Goal: Task Accomplishment & Management: Manage account settings

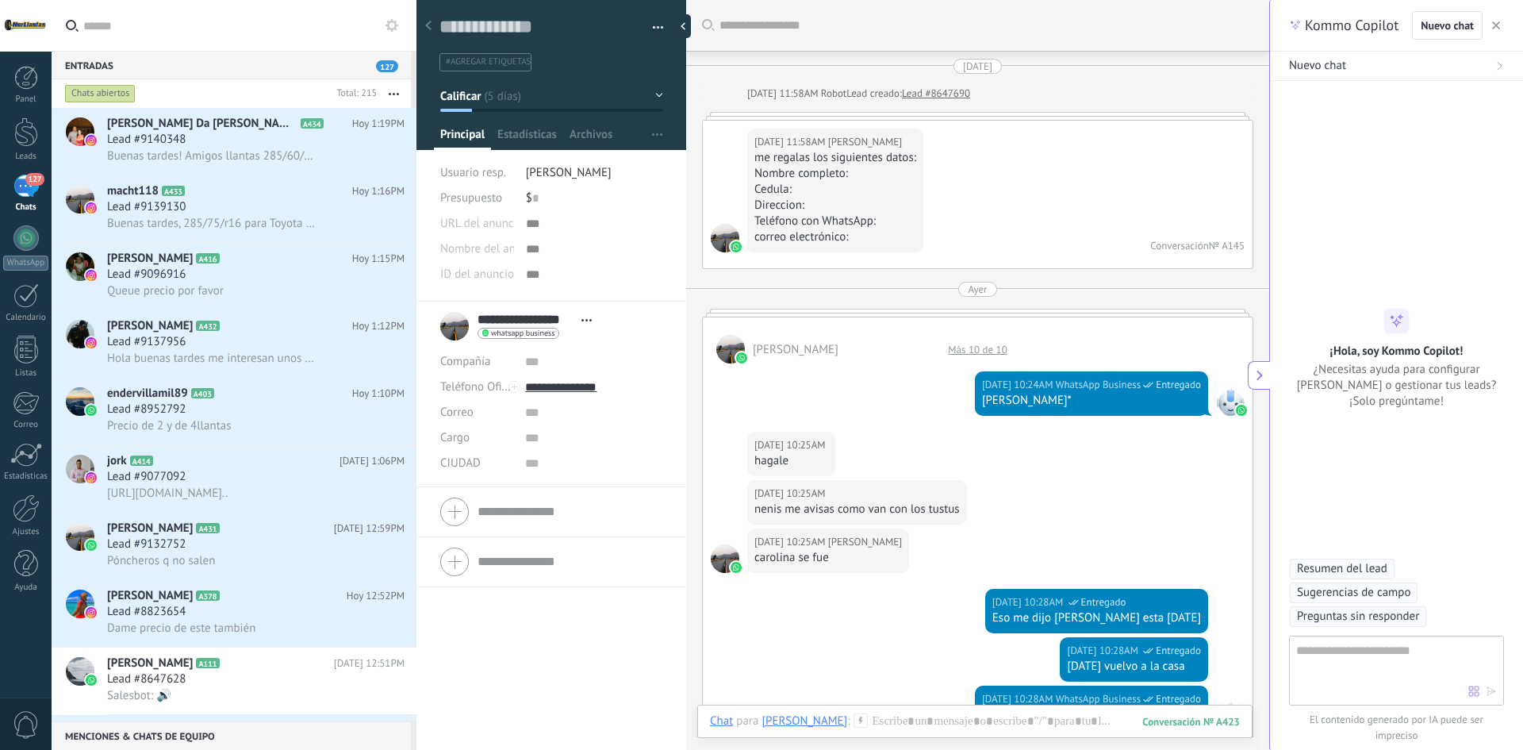
scroll to position [15, 0]
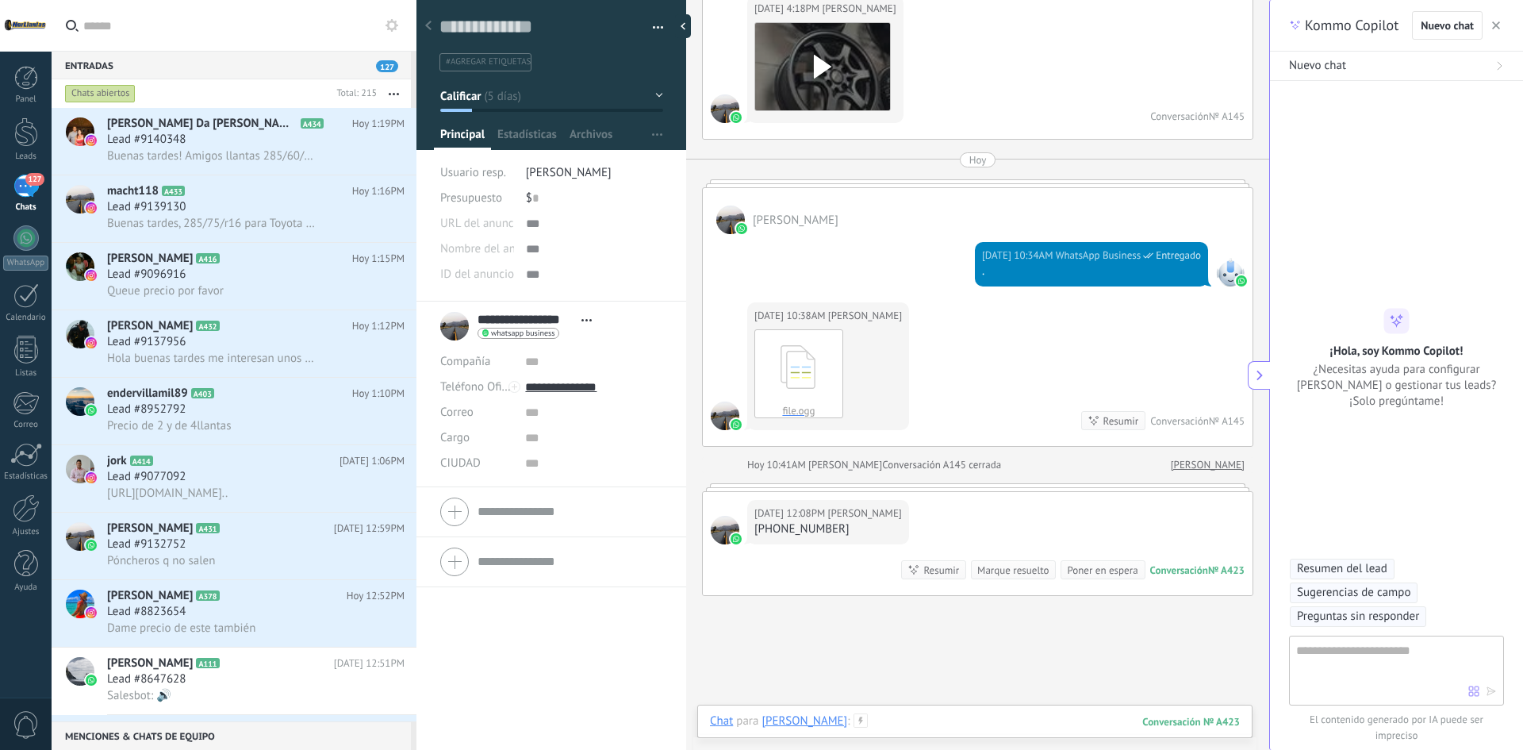
click at [942, 723] on div at bounding box center [975, 737] width 530 height 48
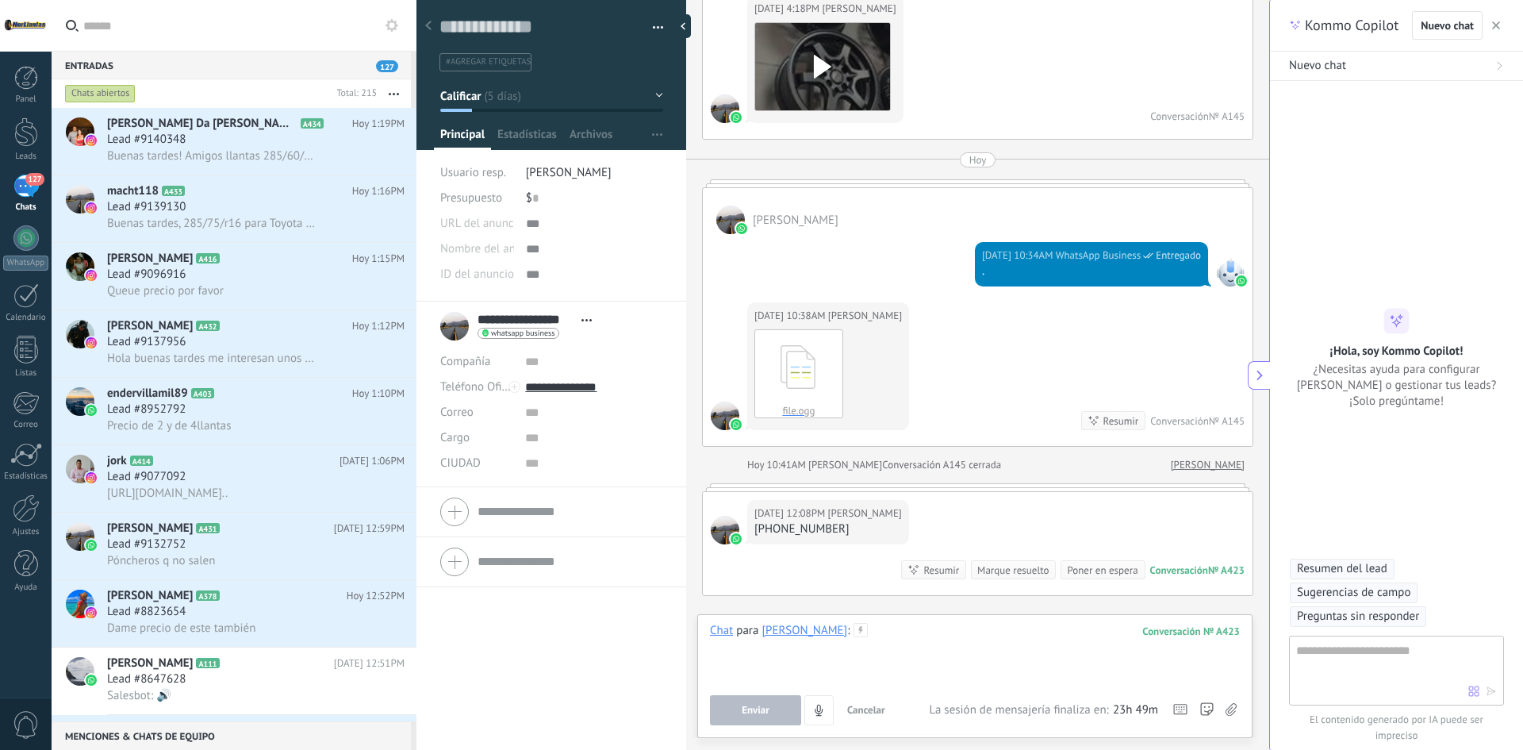
paste div
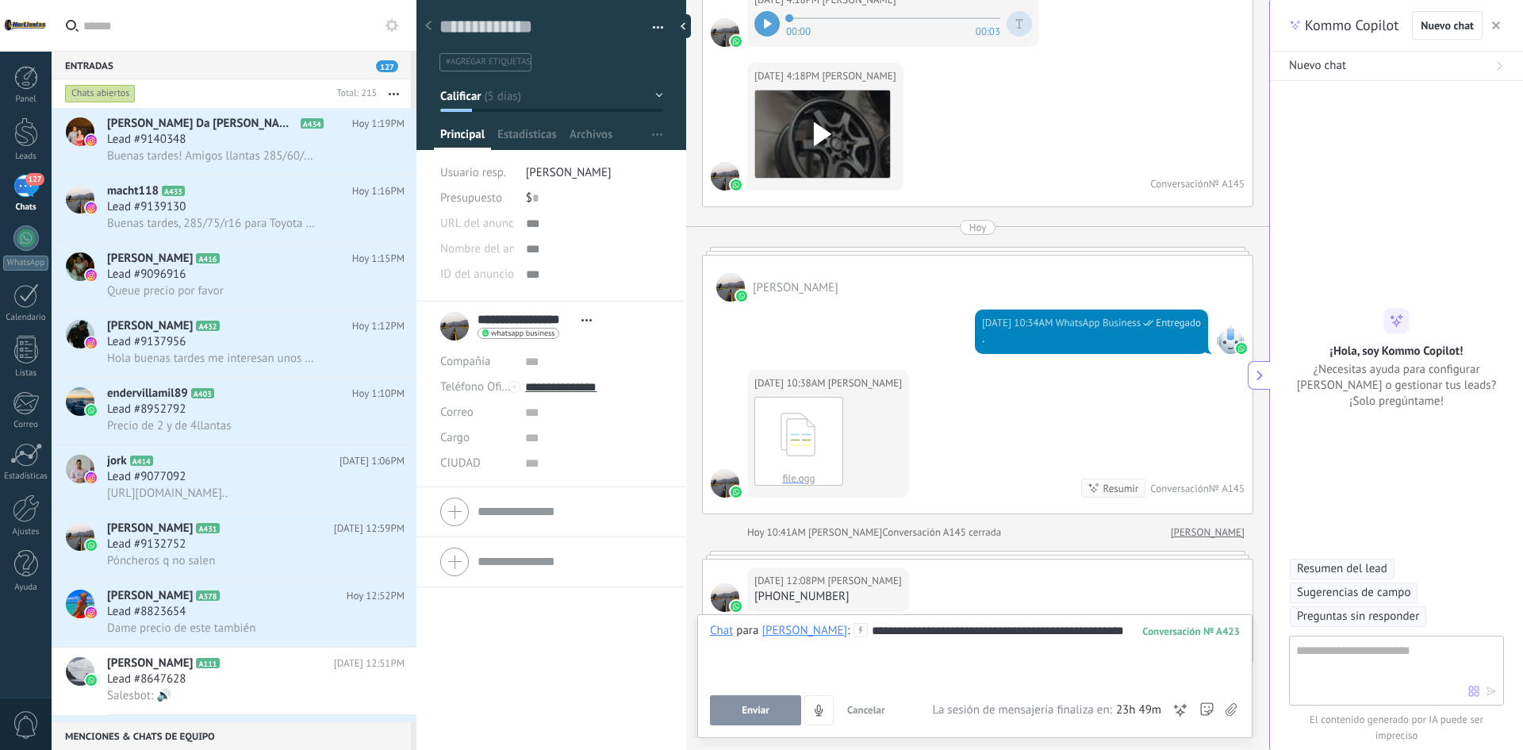
scroll to position [1903, 0]
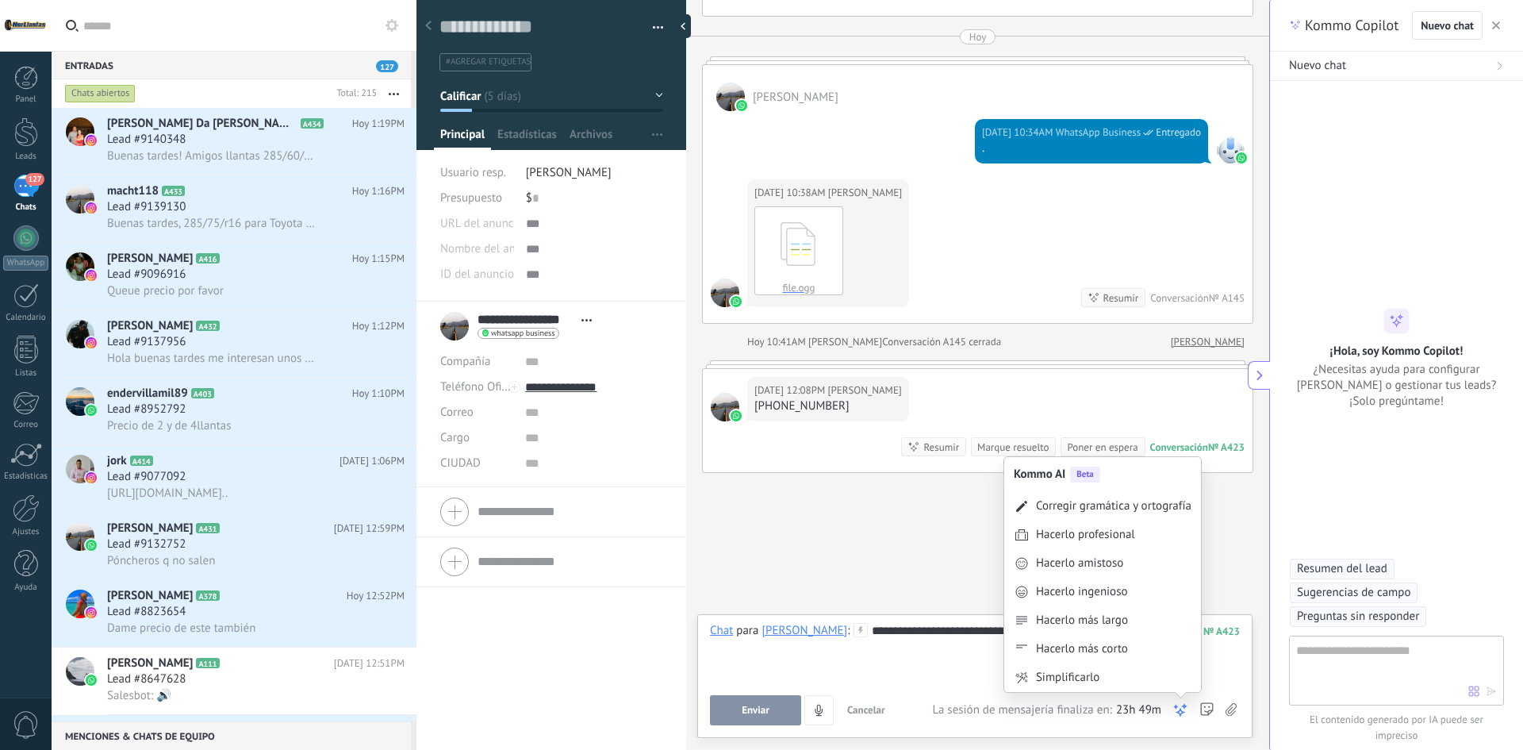
click at [1178, 709] on icon at bounding box center [1180, 710] width 16 height 16
click at [1105, 541] on div "Hacerlo profesional" at bounding box center [1085, 535] width 99 height 16
click at [1179, 708] on icon at bounding box center [1180, 710] width 16 height 16
click at [1095, 539] on div "Hacerlo amistoso" at bounding box center [1079, 534] width 87 height 16
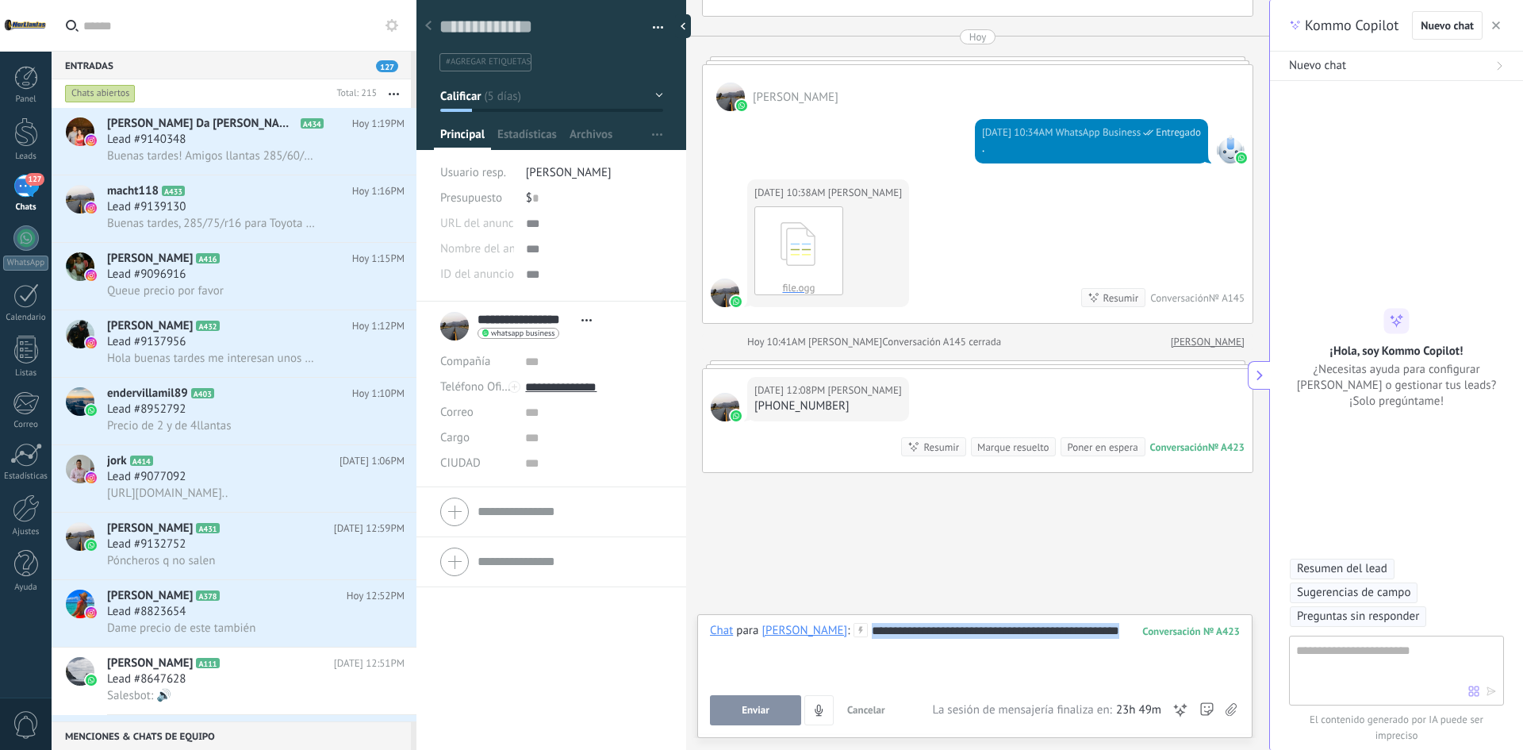
drag, startPoint x: 876, startPoint y: 631, endPoint x: 1054, endPoint y: 672, distance: 183.0
click at [1054, 672] on div "**********" at bounding box center [975, 653] width 530 height 60
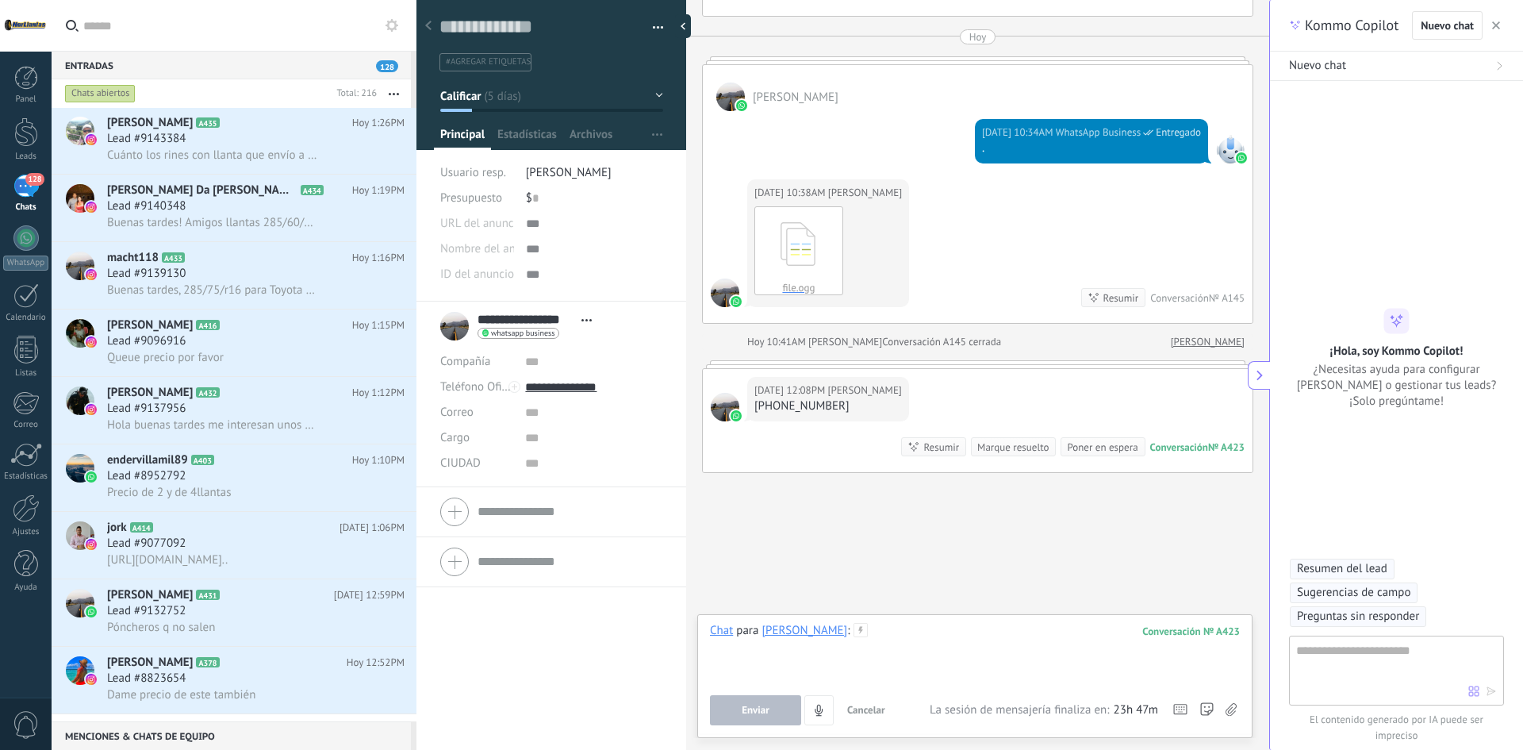
scroll to position [0, 0]
click at [247, 611] on div "Lead #9132752" at bounding box center [255, 612] width 297 height 16
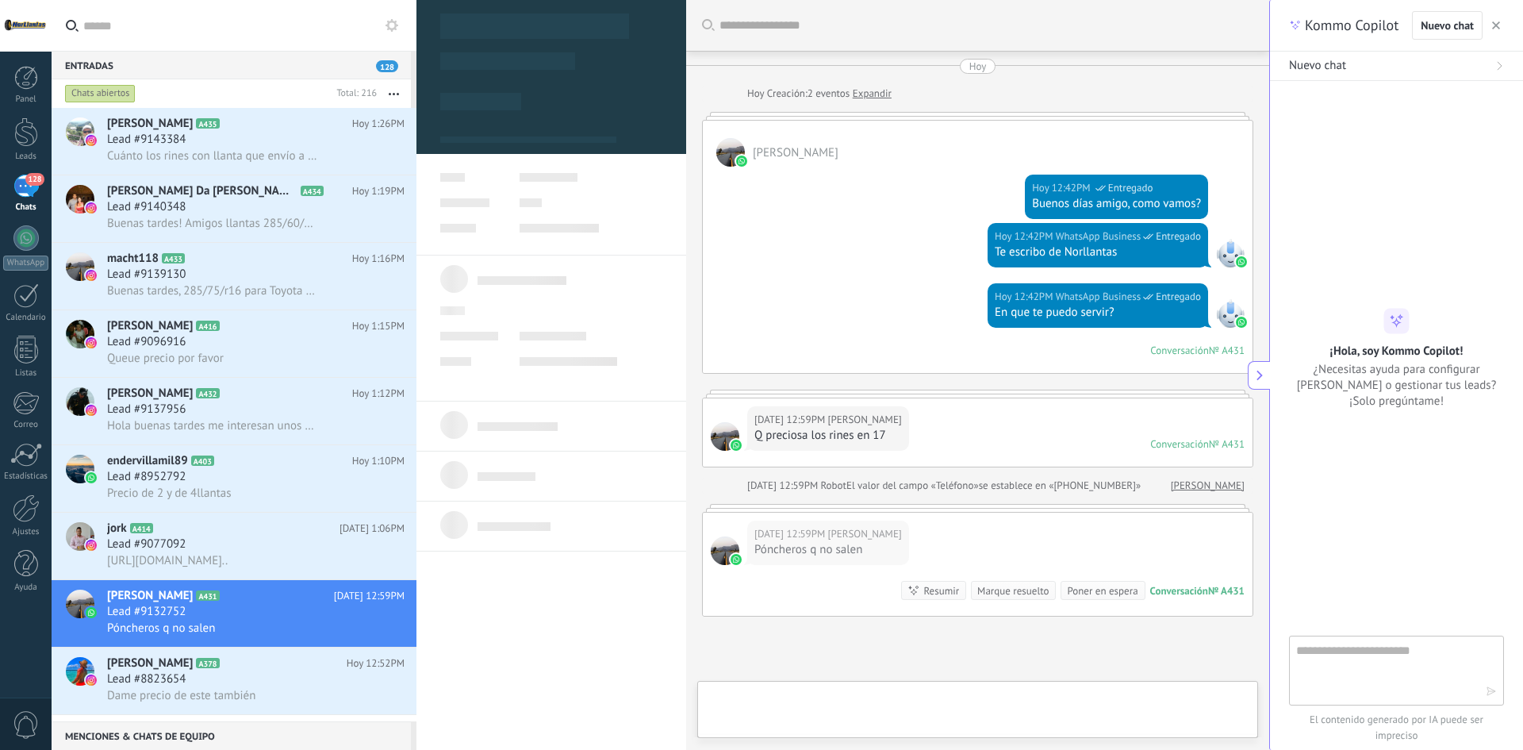
type textarea "**********"
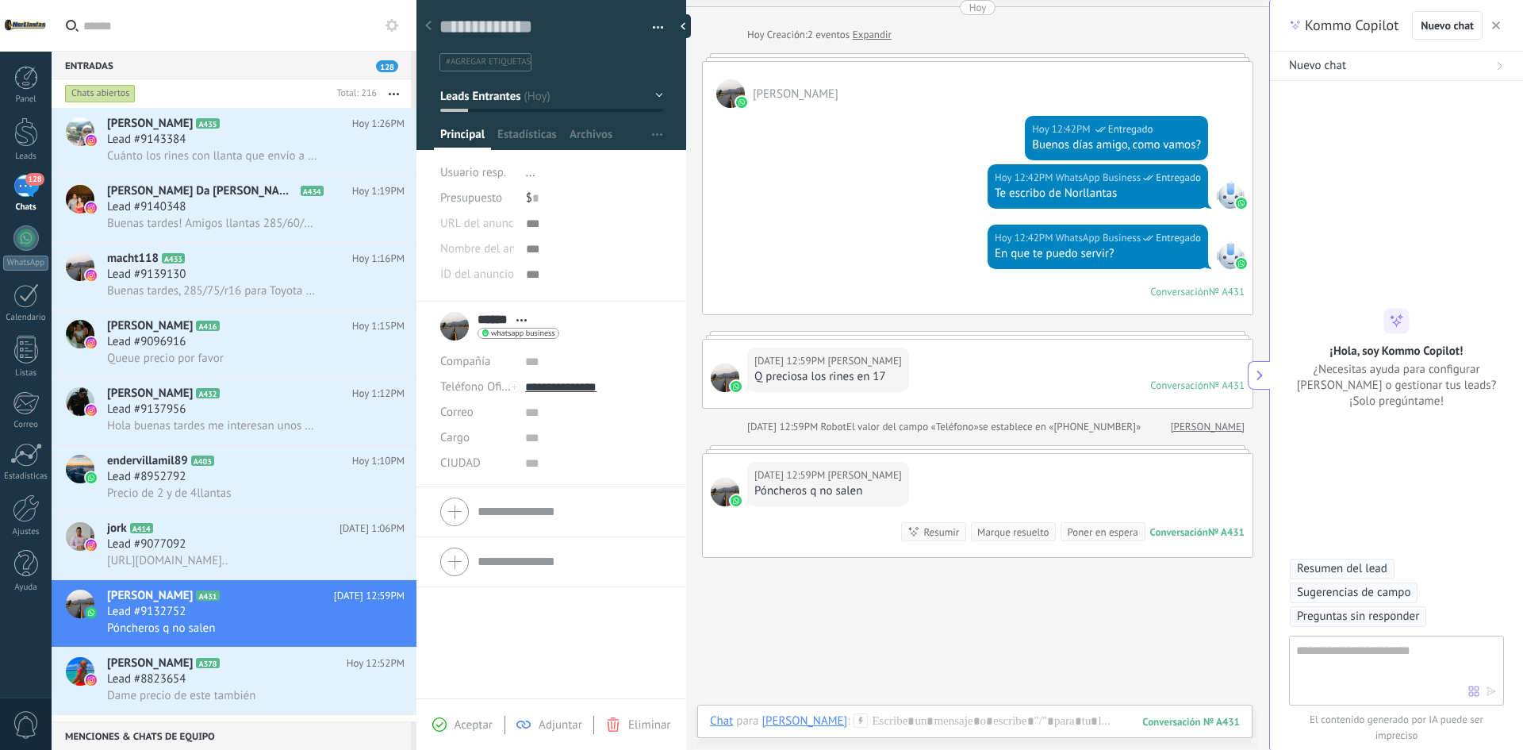
scroll to position [109, 0]
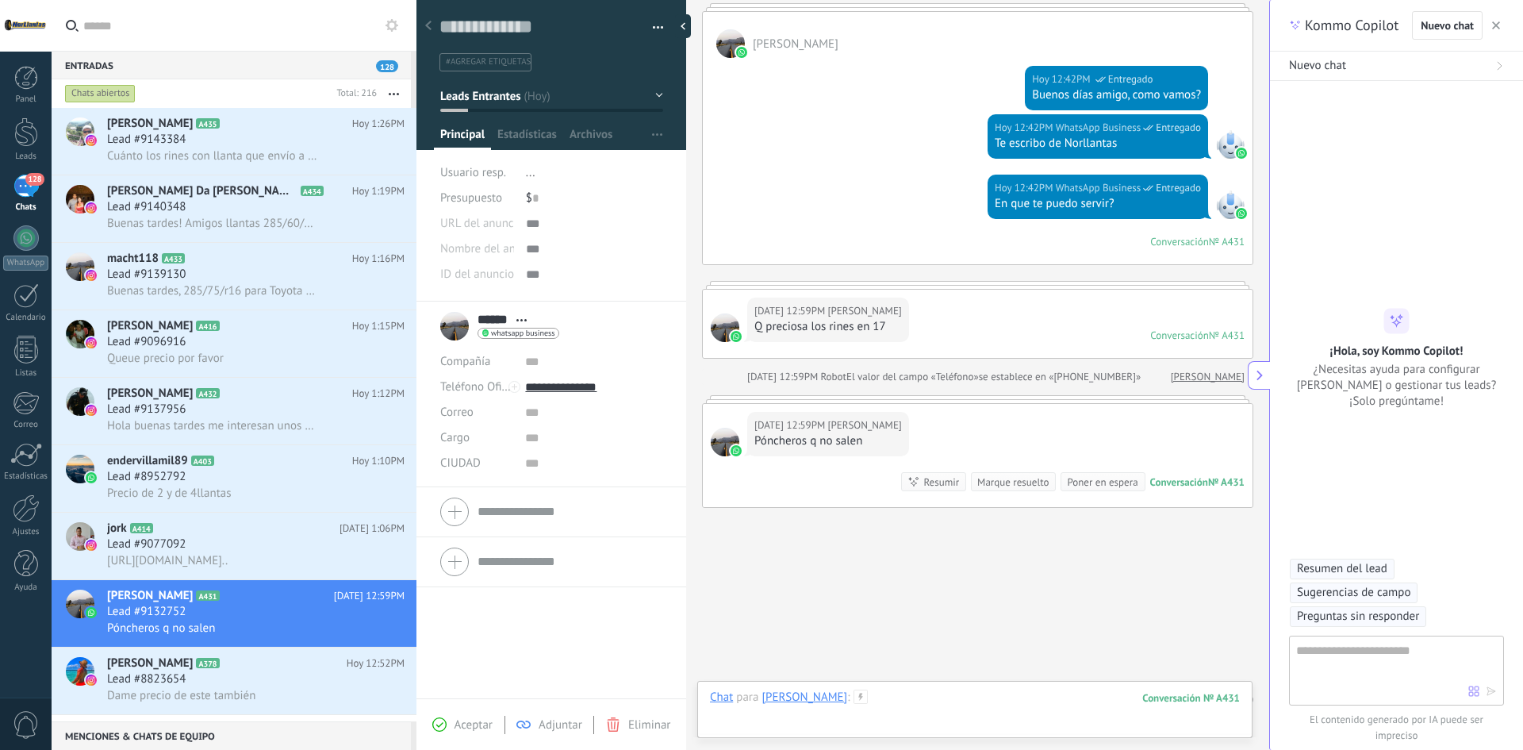
click at [988, 699] on div at bounding box center [975, 713] width 530 height 48
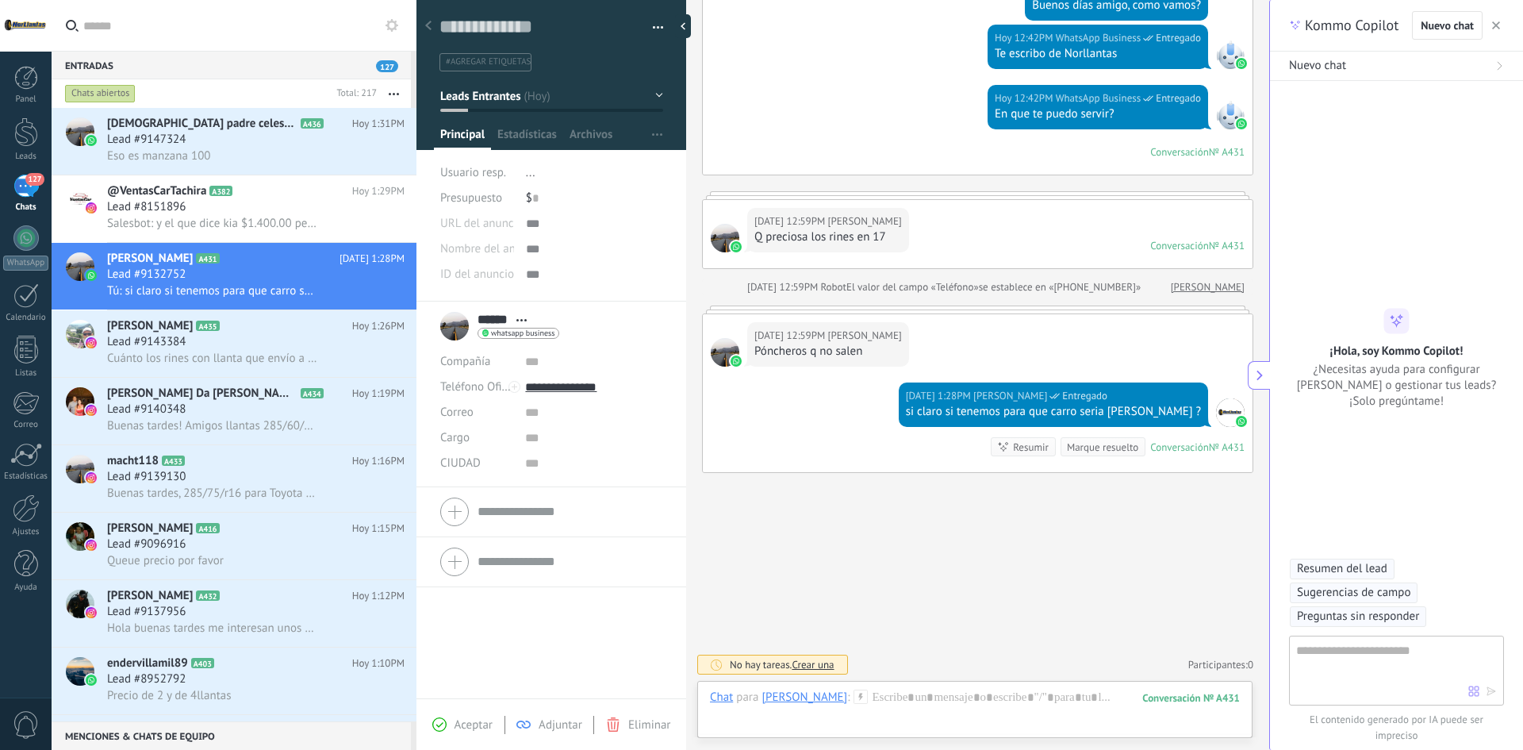
click at [1026, 590] on div "Buscar Carga más Hoy Hoy Creación: 2 eventos Expandir Javier Hoy 12:42PM WhatsA…" at bounding box center [977, 276] width 583 height 948
click at [222, 152] on div "Eso es manzana 100" at bounding box center [255, 156] width 297 height 17
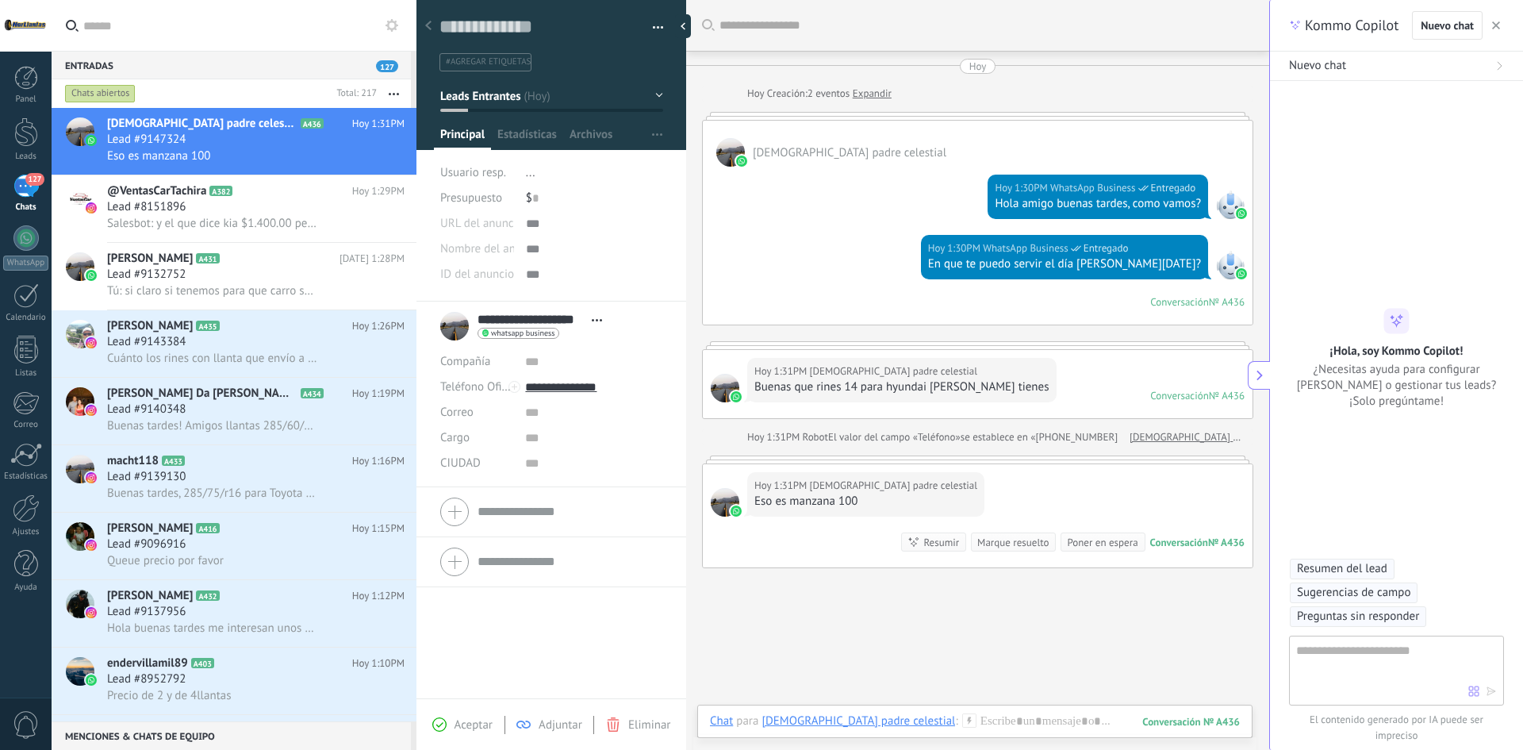
scroll to position [95, 0]
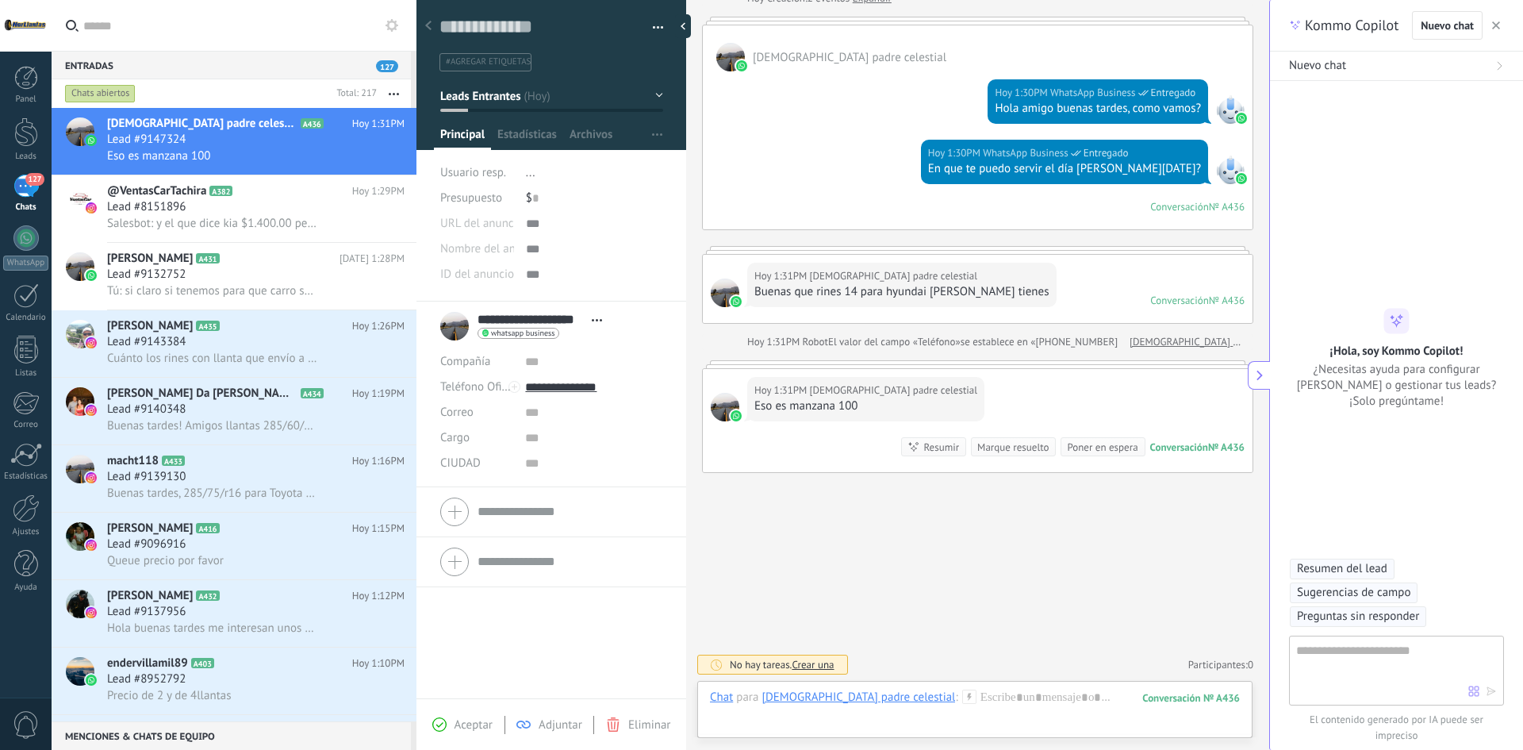
click at [596, 322] on span "Abrir detalle Copie el nombre Desatar Contacto principal" at bounding box center [597, 320] width 26 height 12
click at [635, 356] on input "text" at bounding box center [593, 361] width 137 height 25
click at [535, 457] on input "text" at bounding box center [593, 463] width 137 height 25
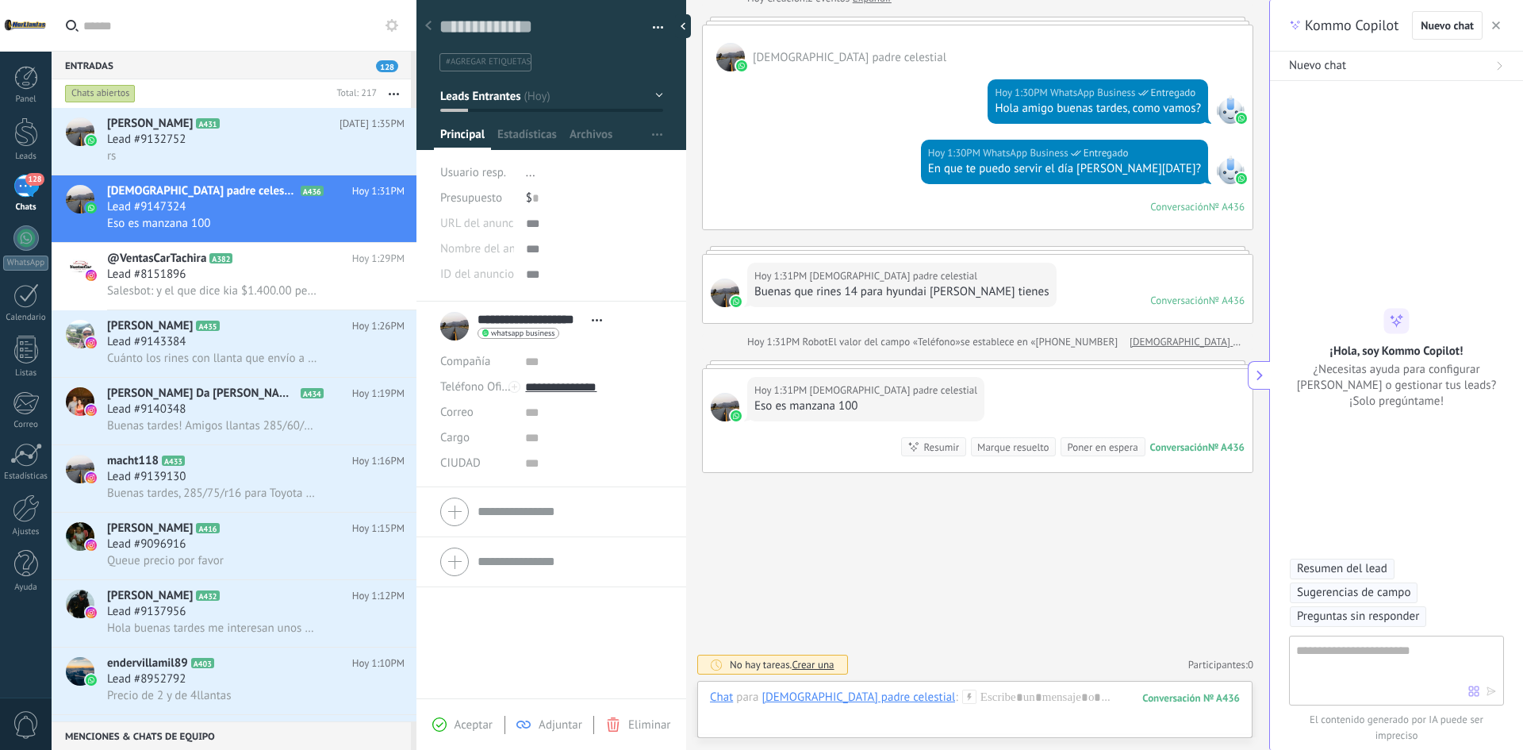
type textarea "*******"
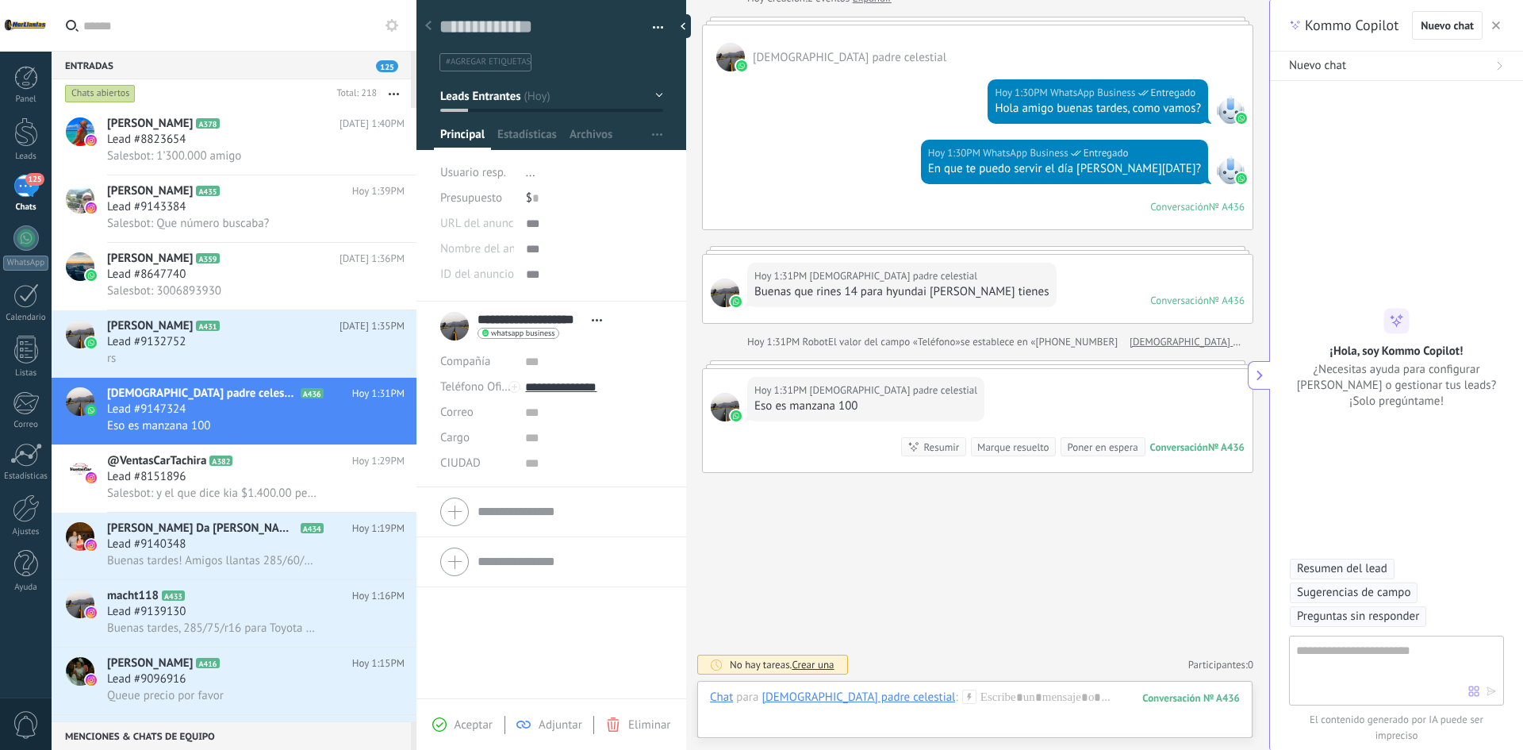
scroll to position [15, 0]
click at [926, 708] on div at bounding box center [975, 713] width 530 height 48
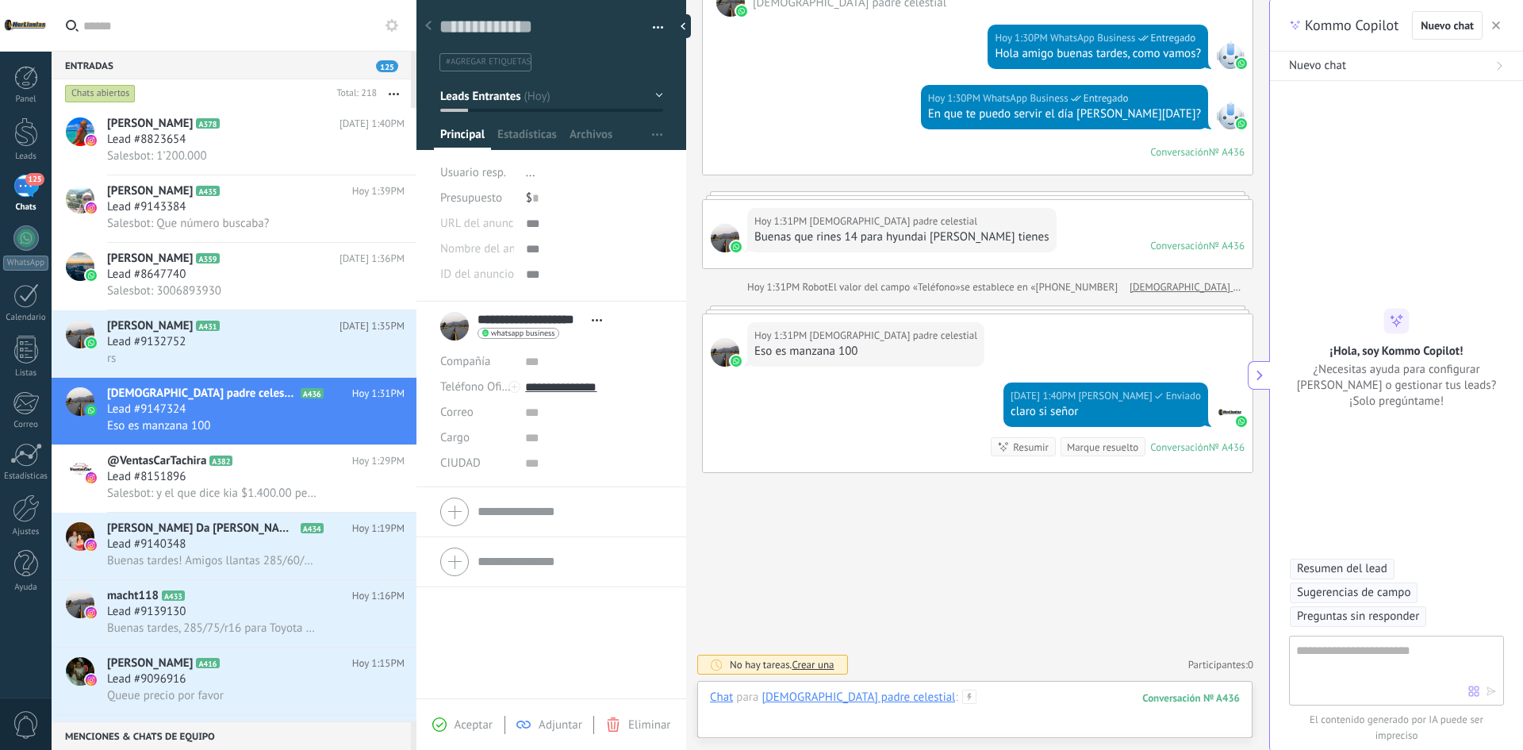
click at [978, 696] on div at bounding box center [975, 713] width 530 height 48
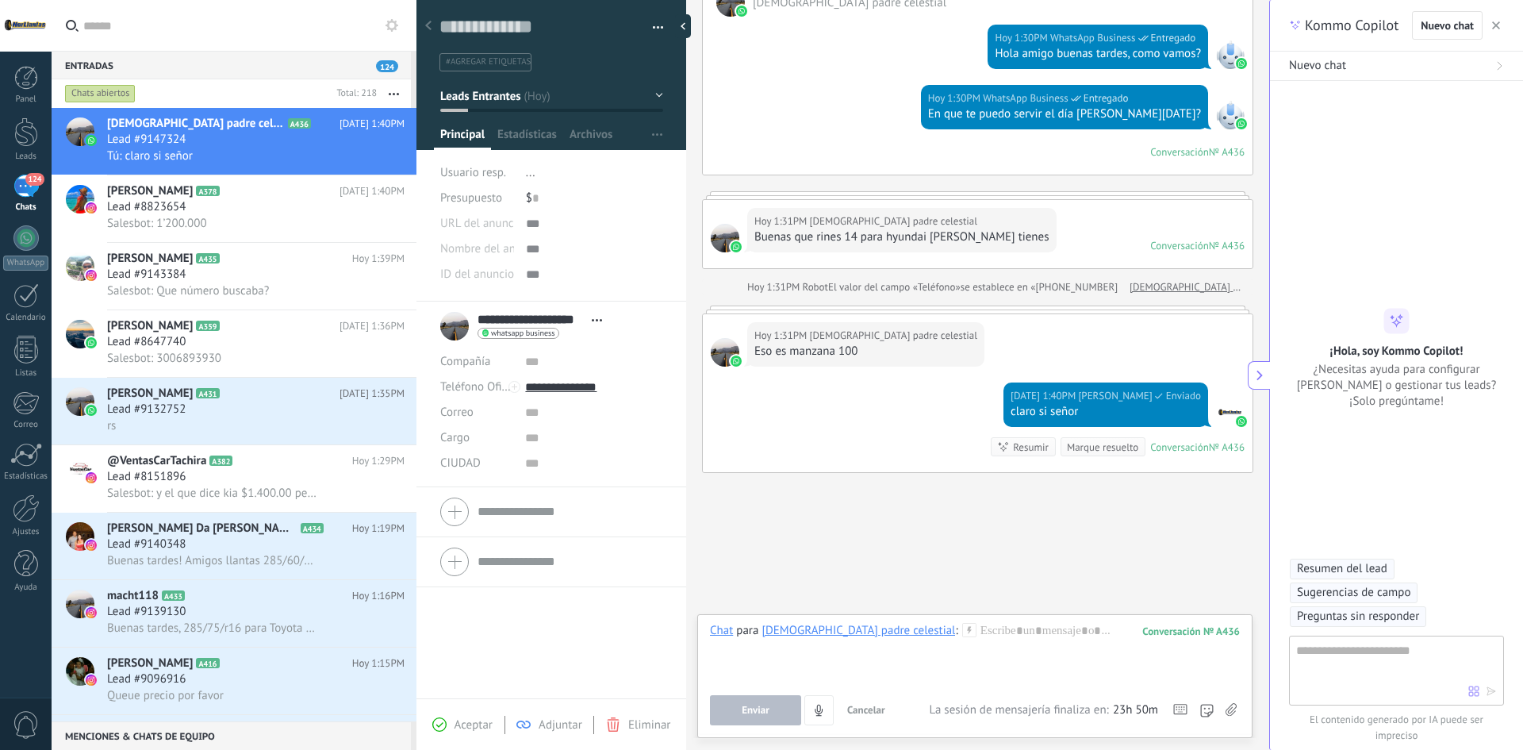
click at [1229, 710] on icon at bounding box center [1230, 709] width 11 height 13
click at [0, 0] on input "file" at bounding box center [0, 0] width 0 height 0
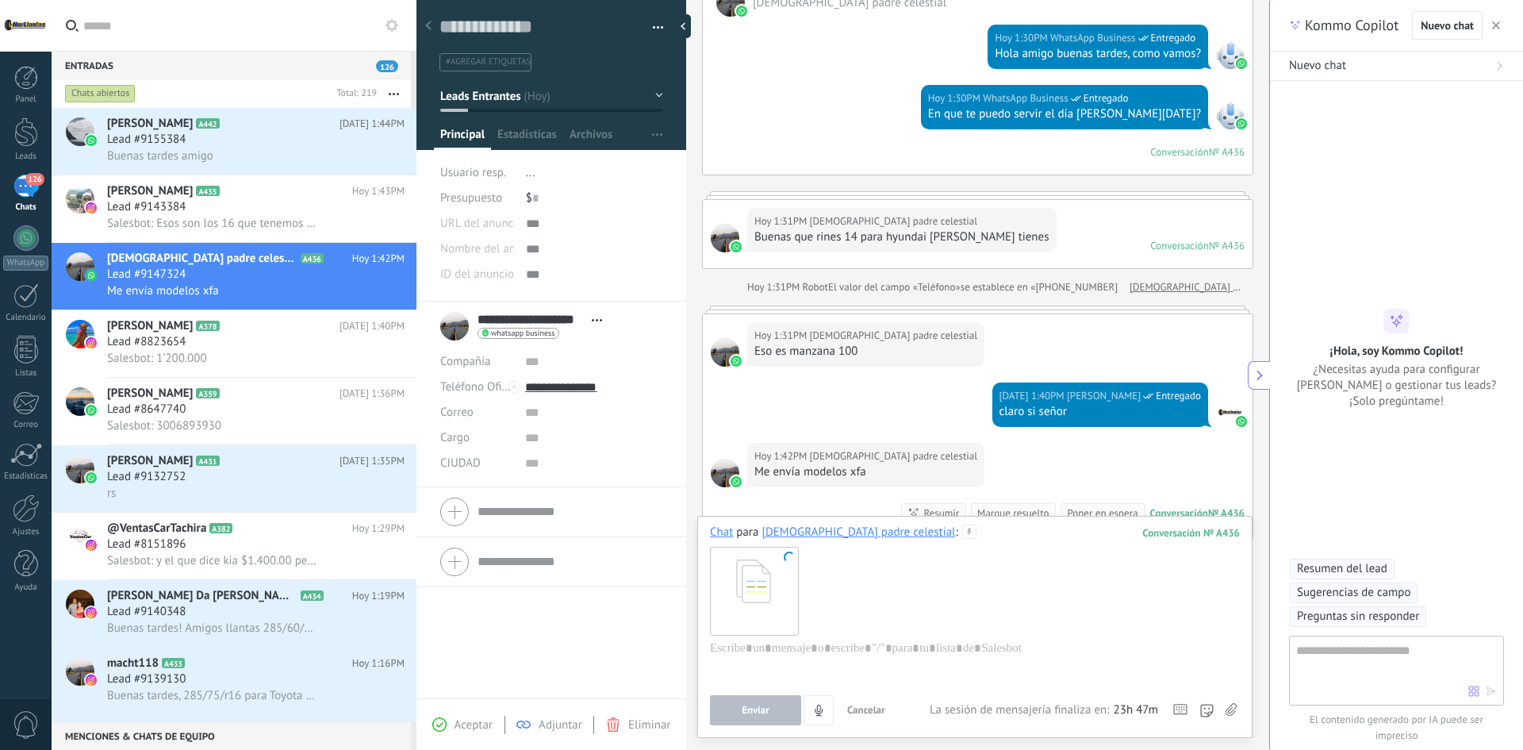
scroll to position [216, 0]
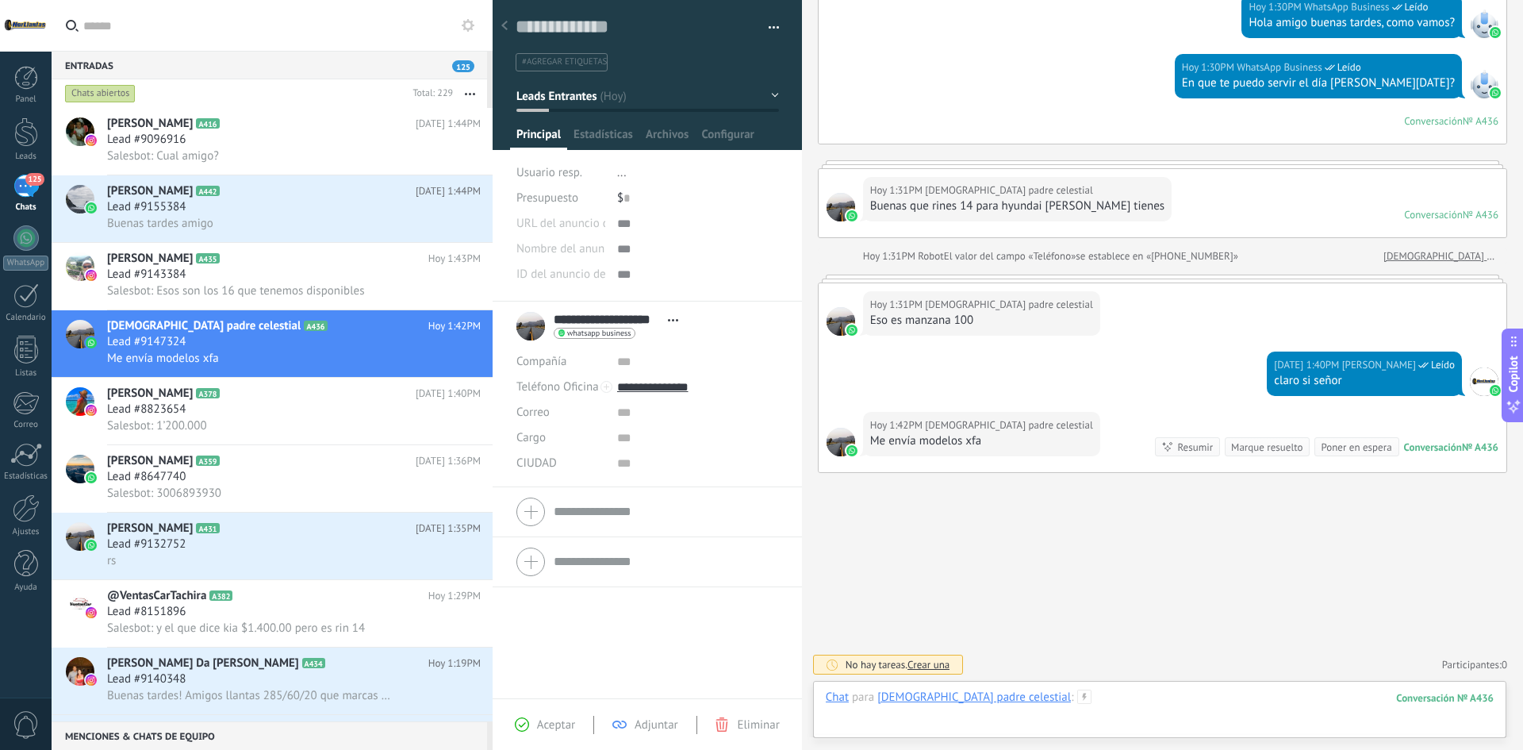
click at [1030, 705] on div at bounding box center [1160, 713] width 668 height 48
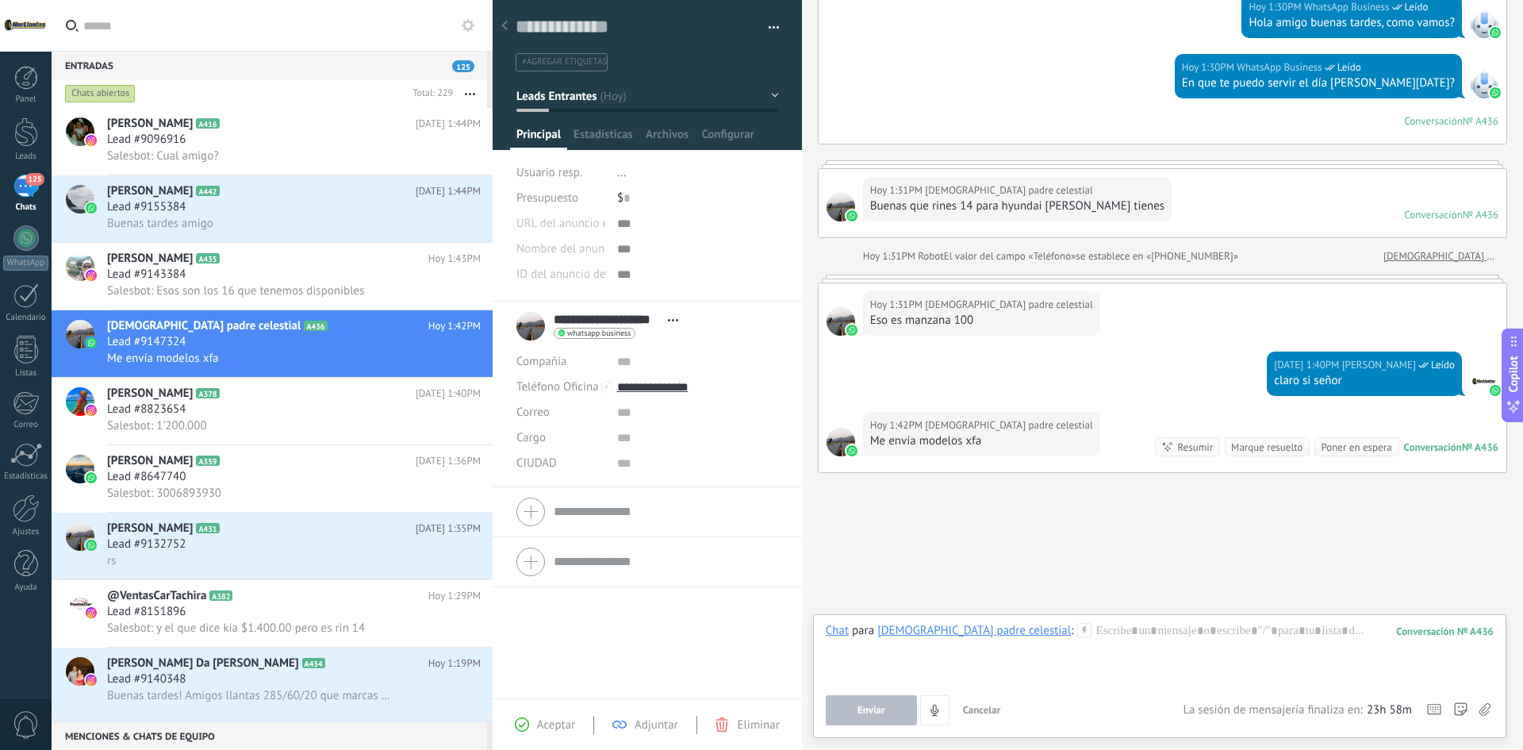
click at [1486, 707] on icon at bounding box center [1484, 709] width 11 height 13
click at [0, 0] on input "file" at bounding box center [0, 0] width 0 height 0
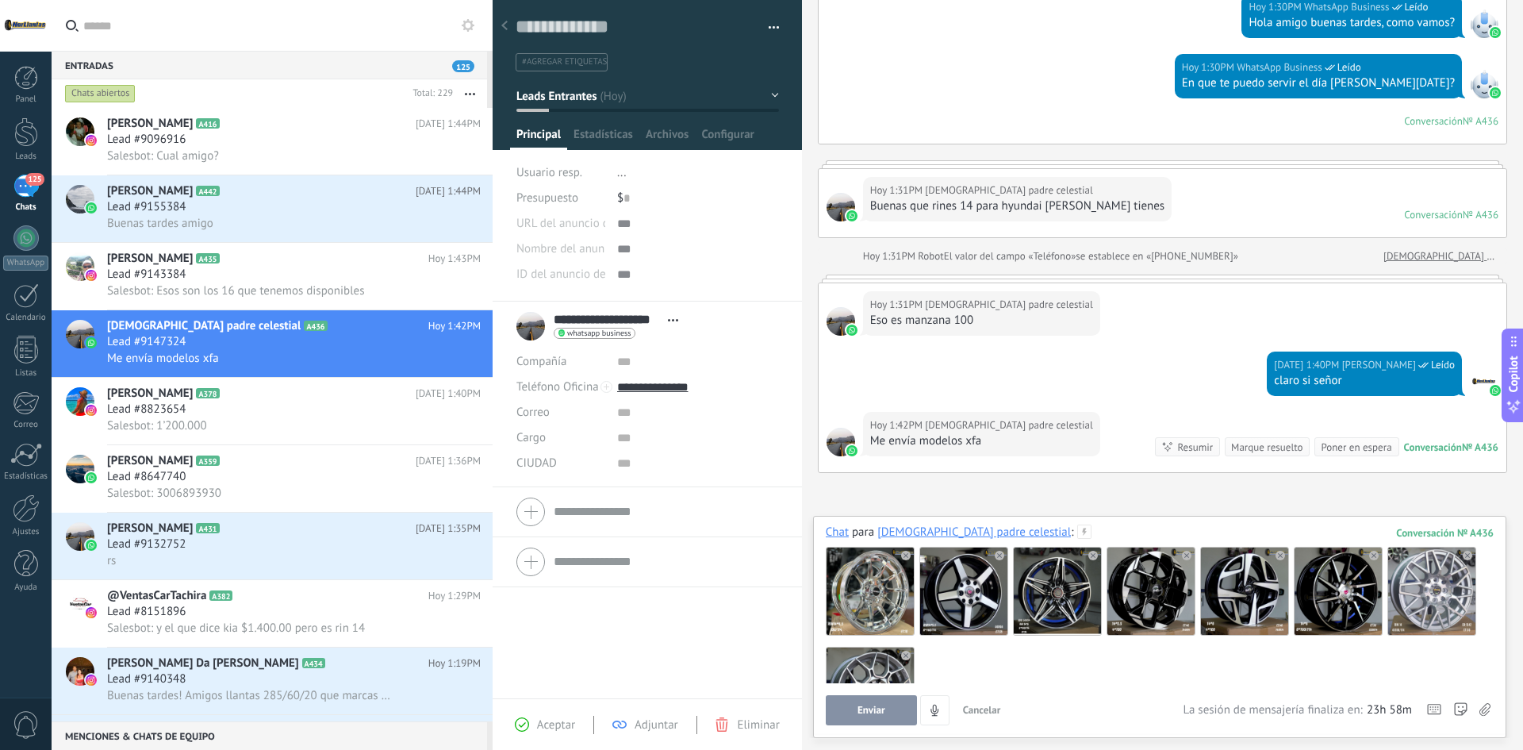
drag, startPoint x: 855, startPoint y: 716, endPoint x: 855, endPoint y: 707, distance: 9.5
click at [855, 708] on button "Enviar" at bounding box center [871, 710] width 91 height 30
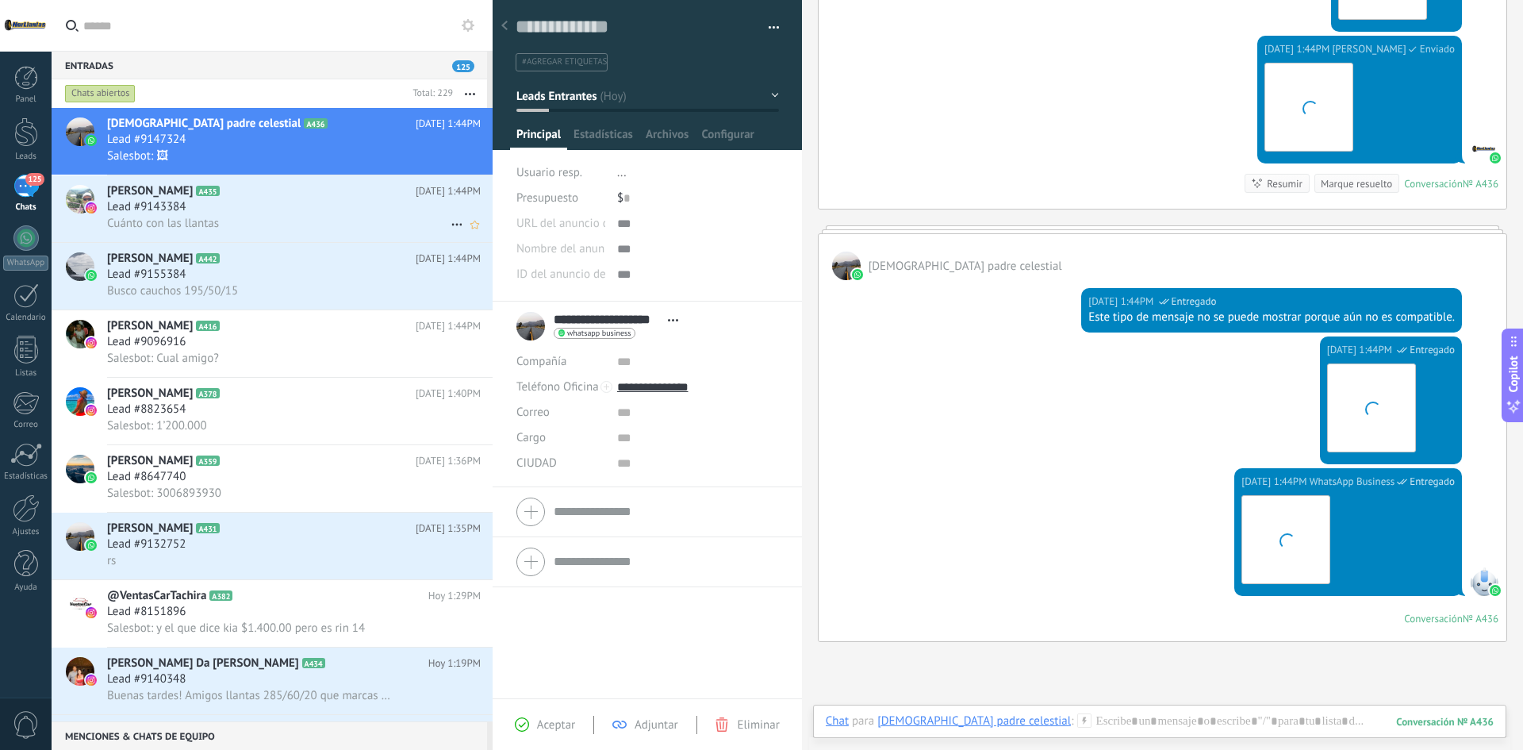
scroll to position [1670, 0]
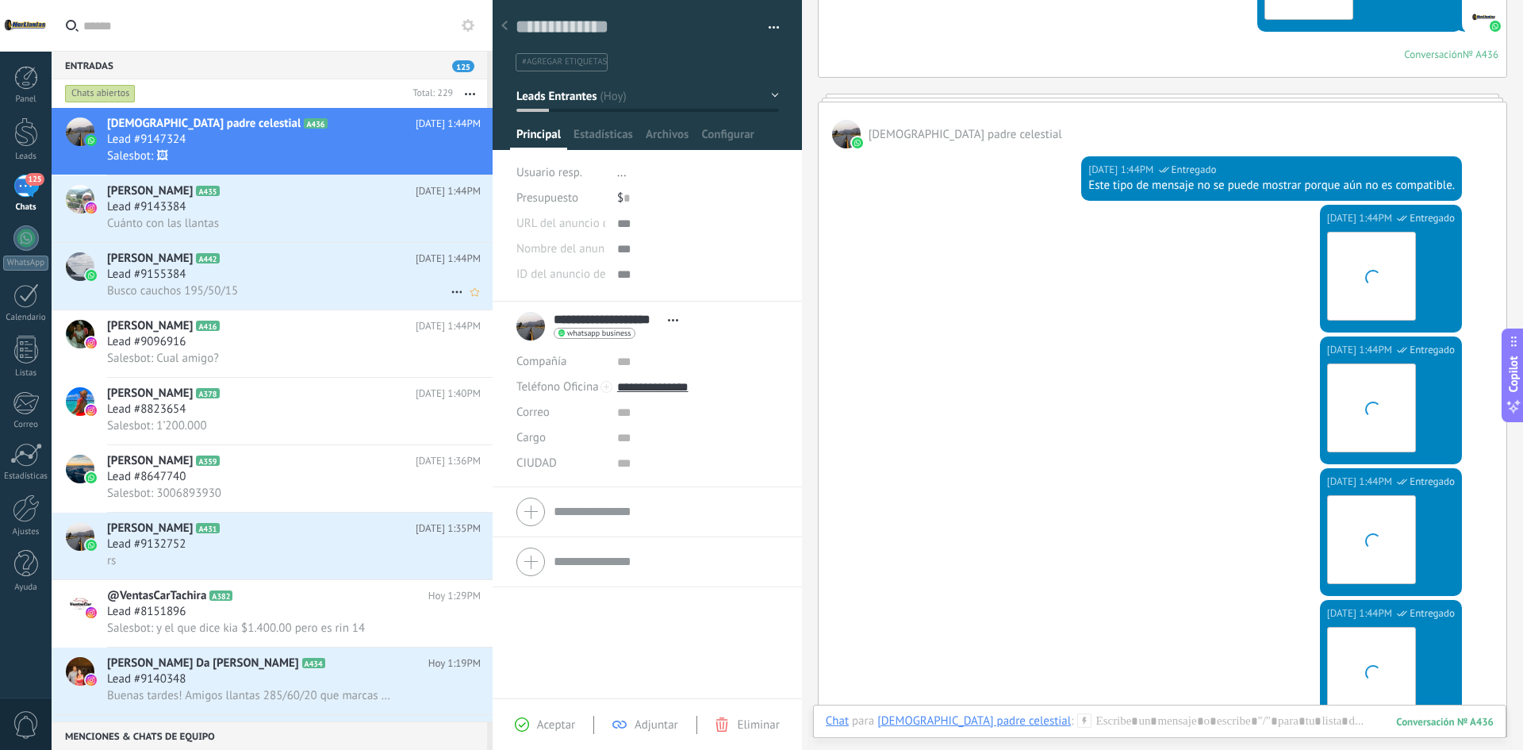
click at [250, 286] on div "Busco cauchos 195/50/15" at bounding box center [294, 290] width 374 height 17
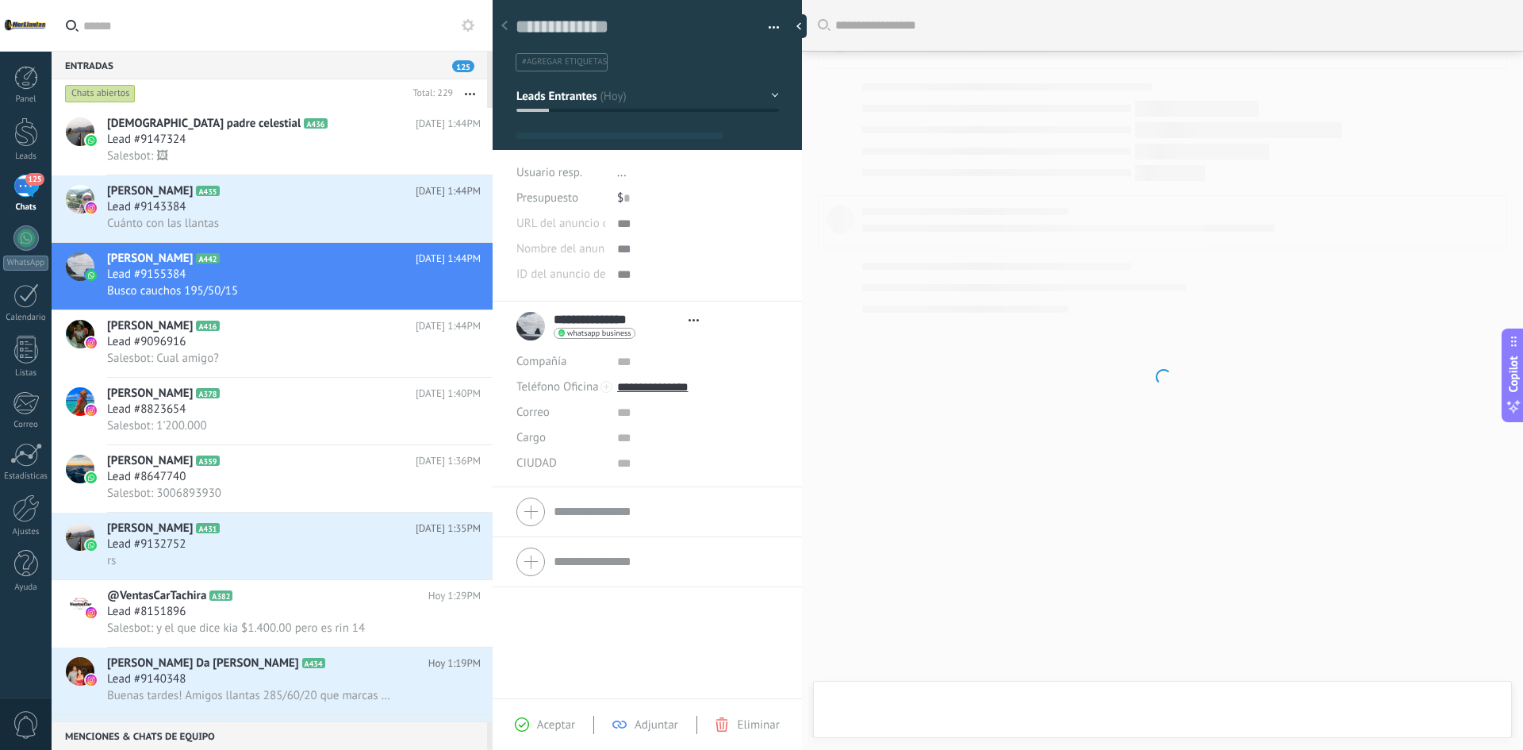
type textarea "**********"
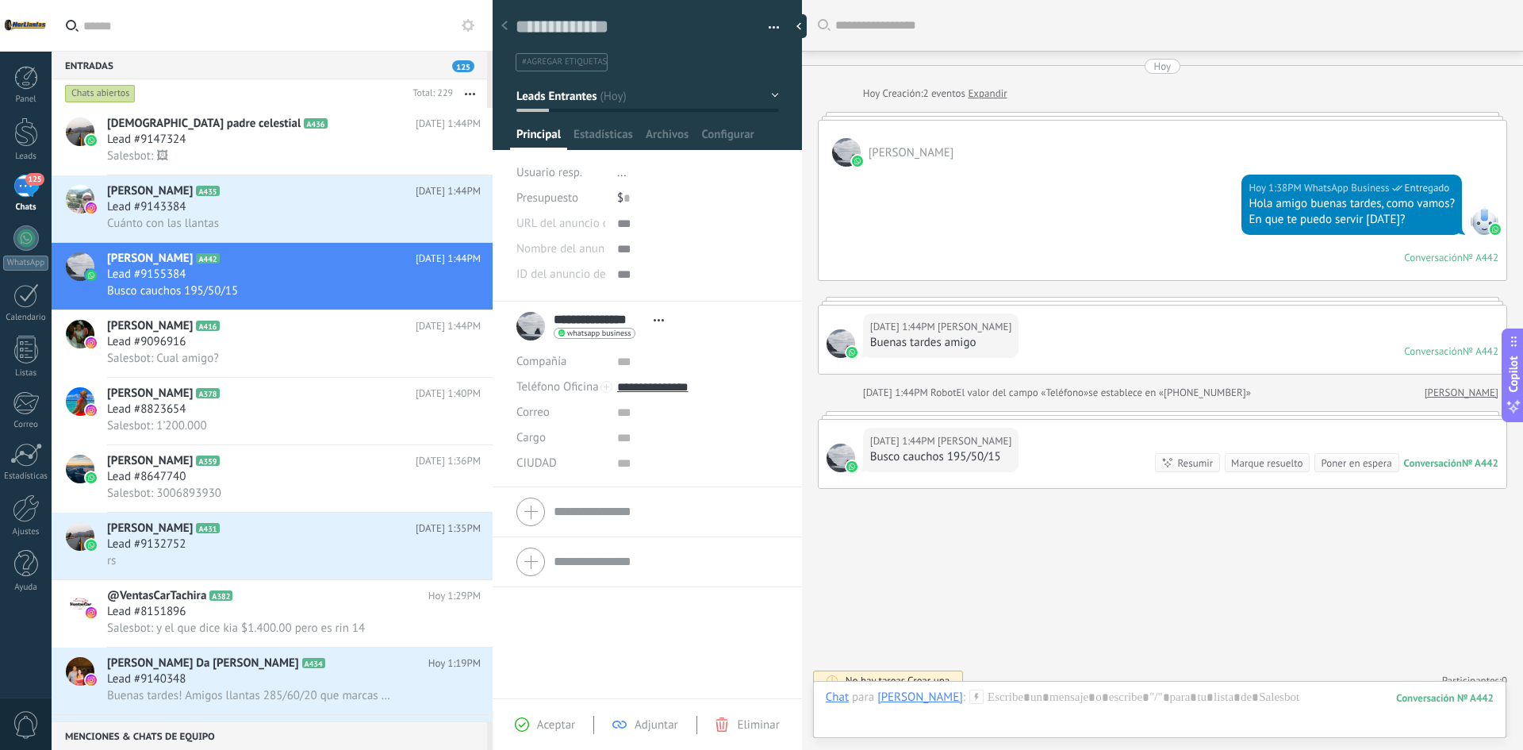
scroll to position [24, 0]
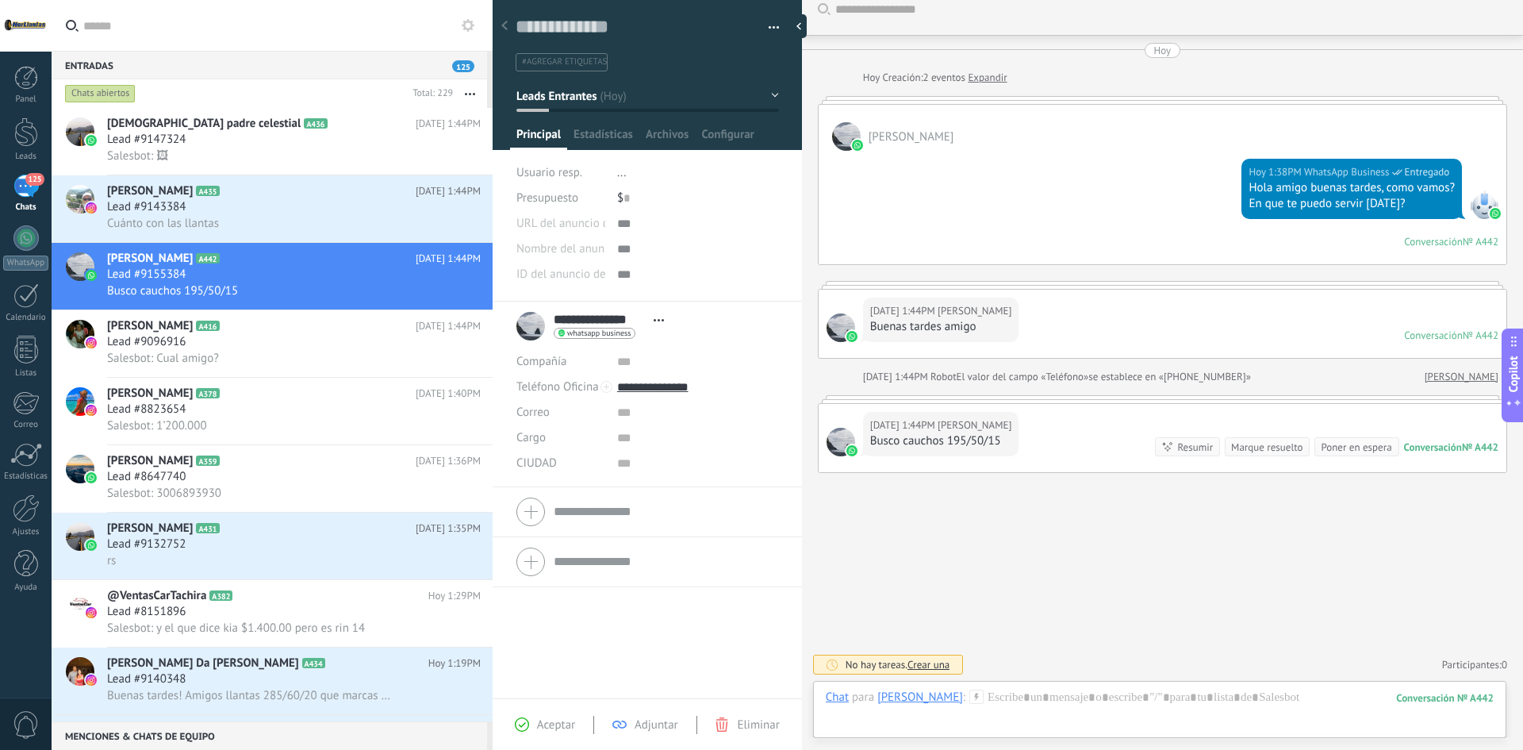
click at [1061, 676] on div "No hay tareas. Crear una Participantes: 0 Agregar usuario Bots: 0" at bounding box center [1162, 664] width 689 height 26
click at [1059, 691] on div at bounding box center [1160, 713] width 668 height 48
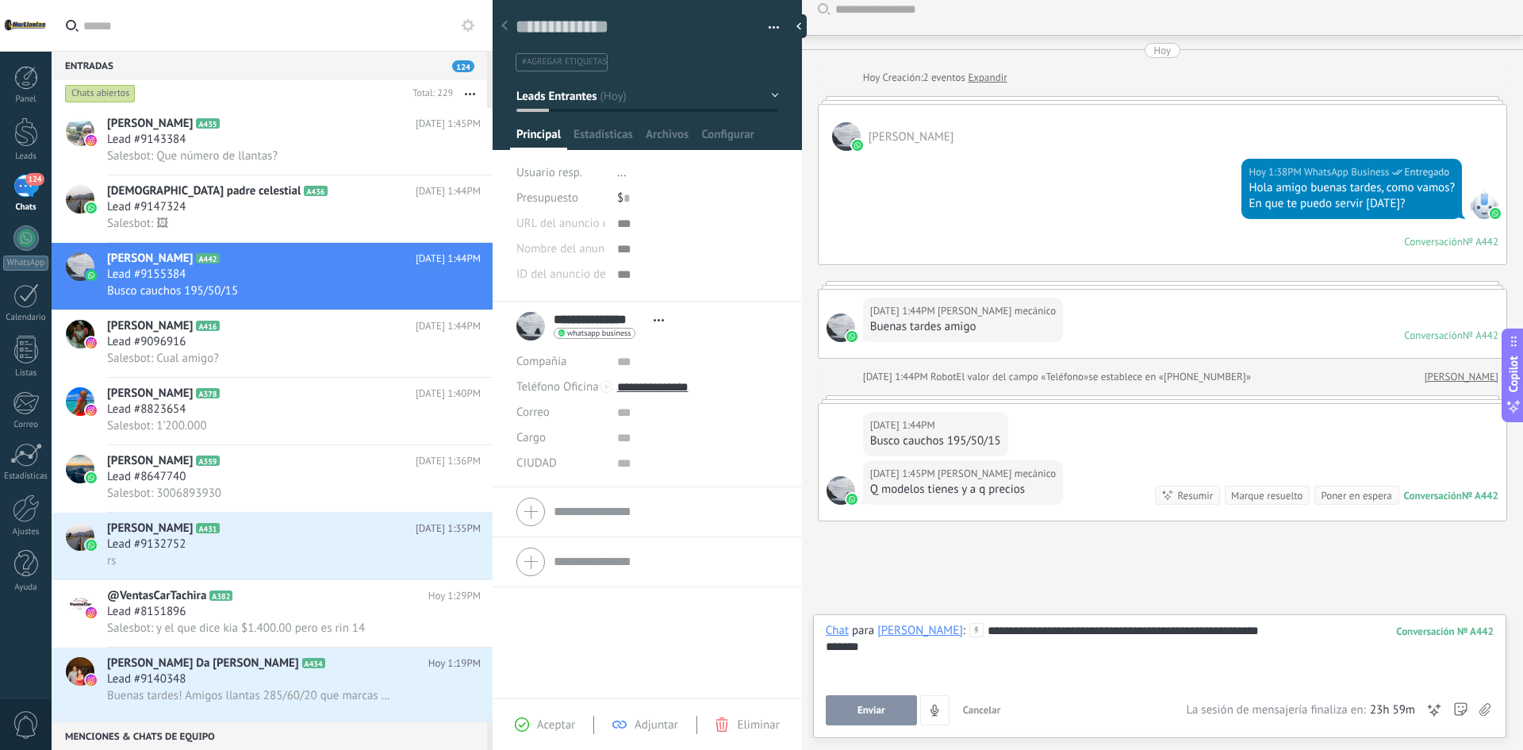
scroll to position [64, 0]
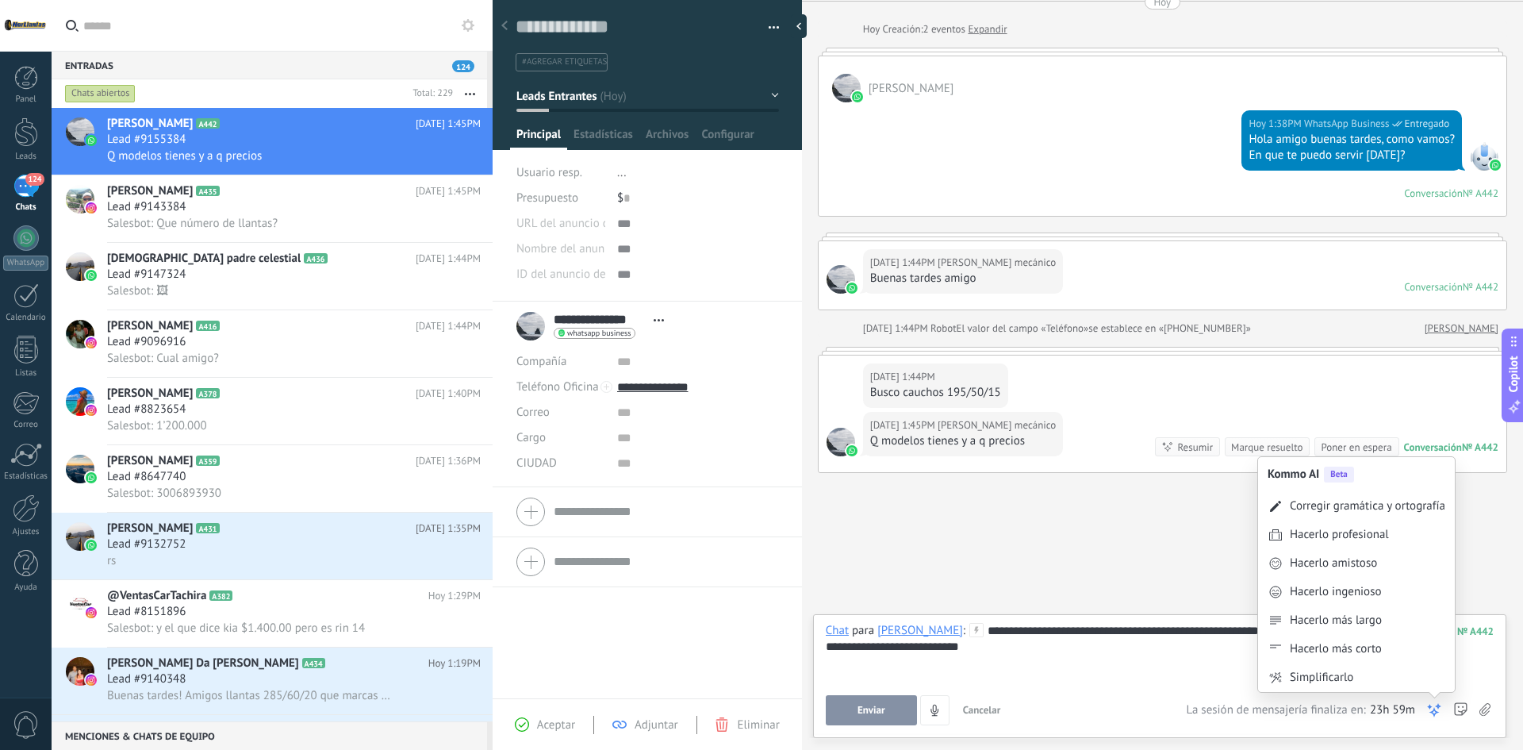
click at [1447, 704] on div "Enviar Cancelar Rastrear clics en links ? Reducir links largos y rastrear clics…" at bounding box center [1160, 710] width 668 height 30
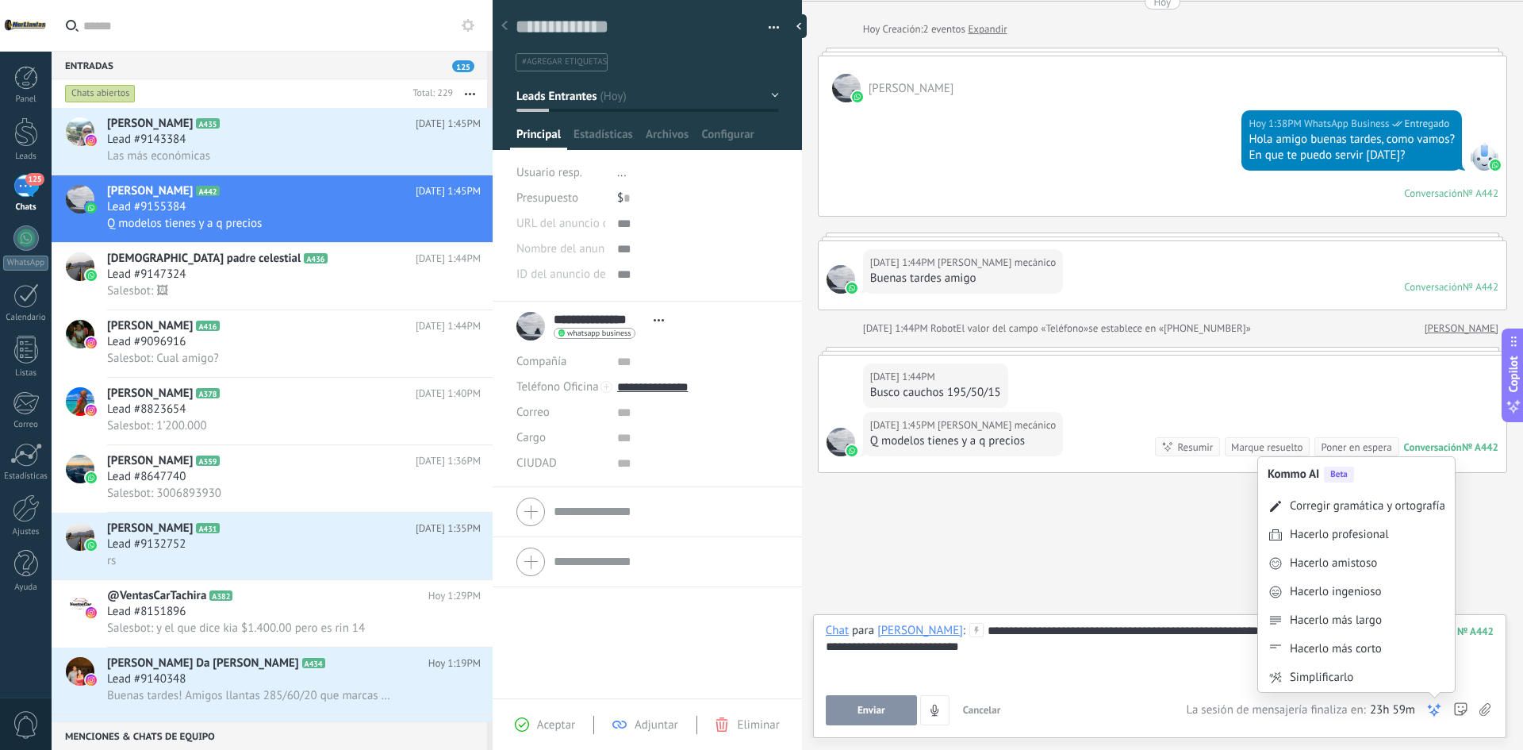
click at [1432, 708] on icon at bounding box center [1434, 710] width 16 height 16
click at [1383, 536] on div "Hacerlo profesional" at bounding box center [1339, 535] width 99 height 16
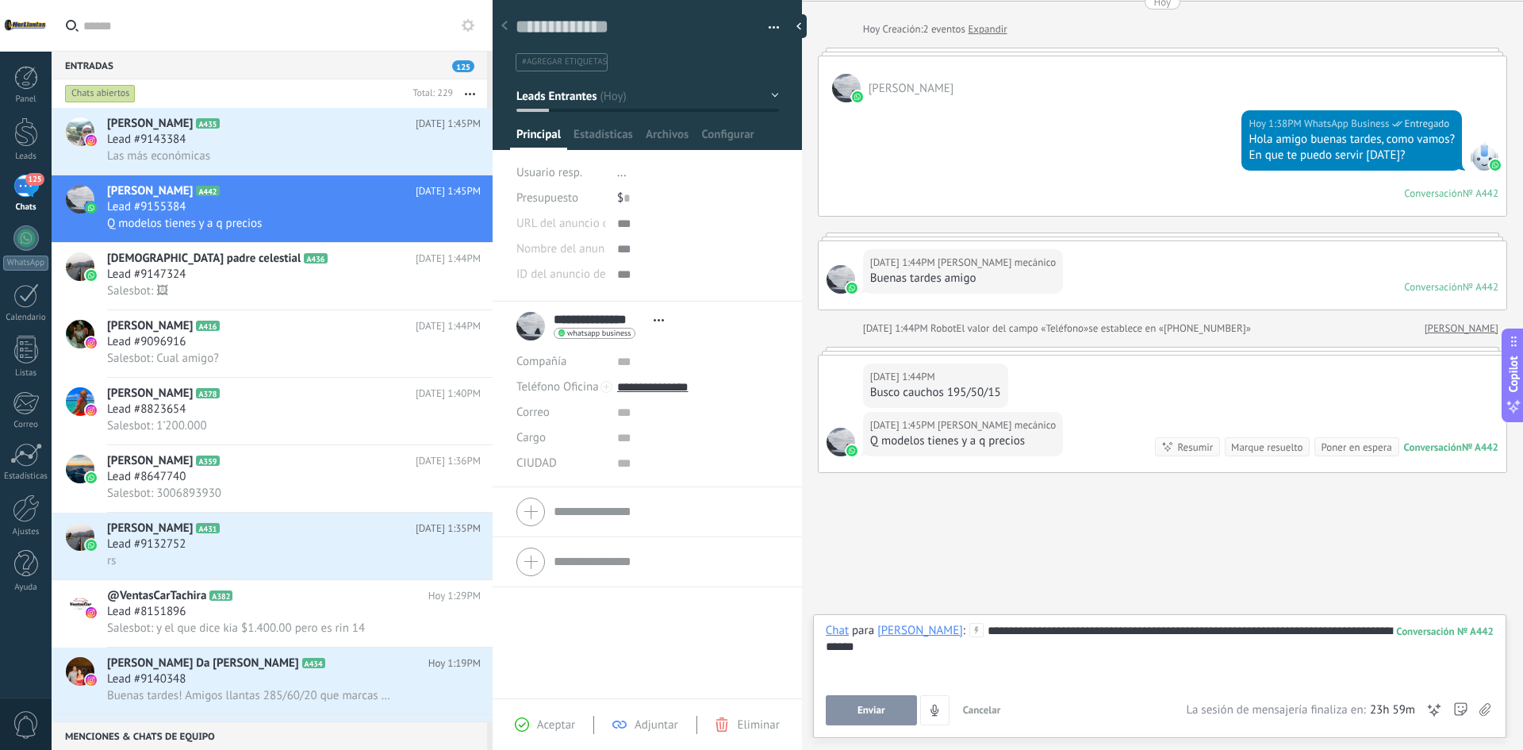
click at [828, 714] on button "Enviar" at bounding box center [871, 710] width 91 height 30
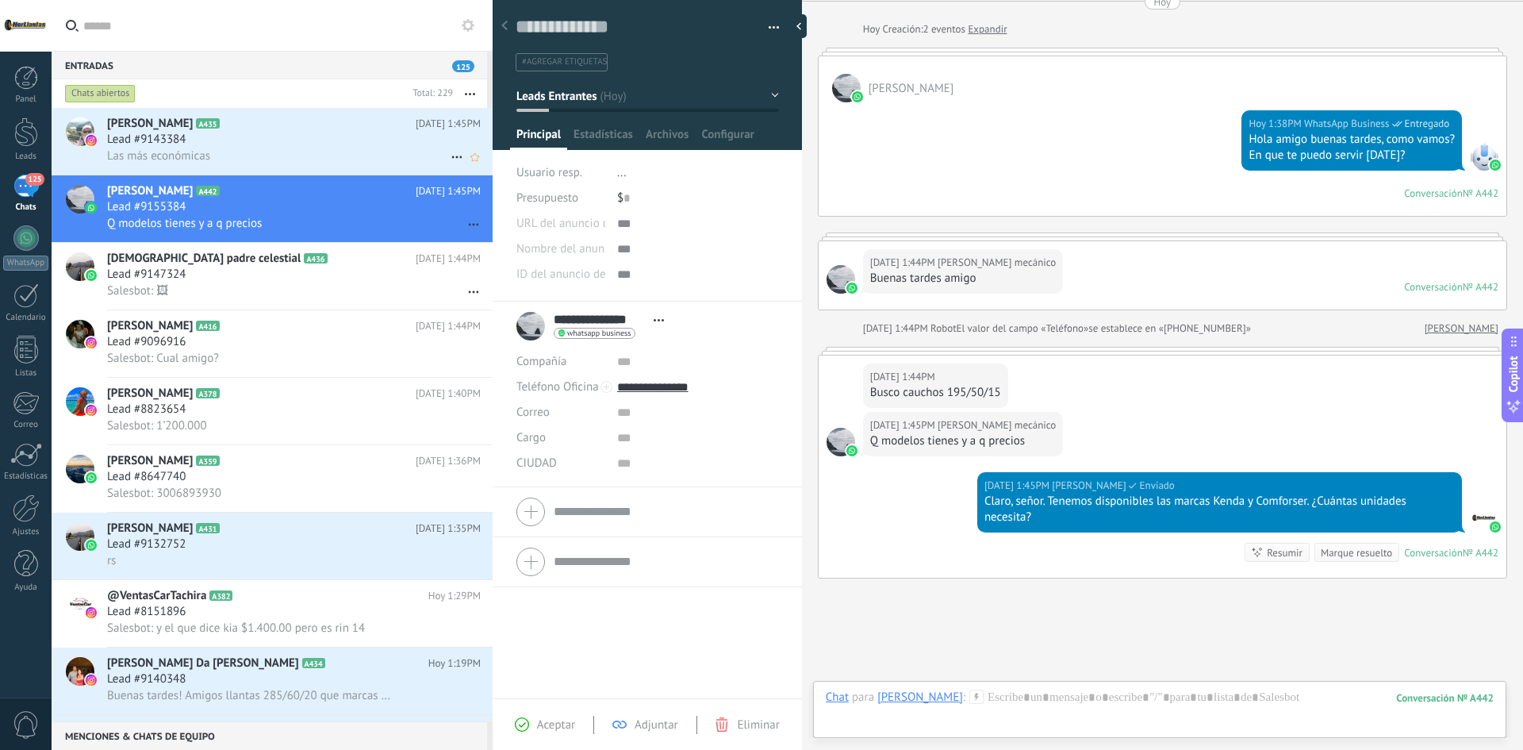
scroll to position [170, 0]
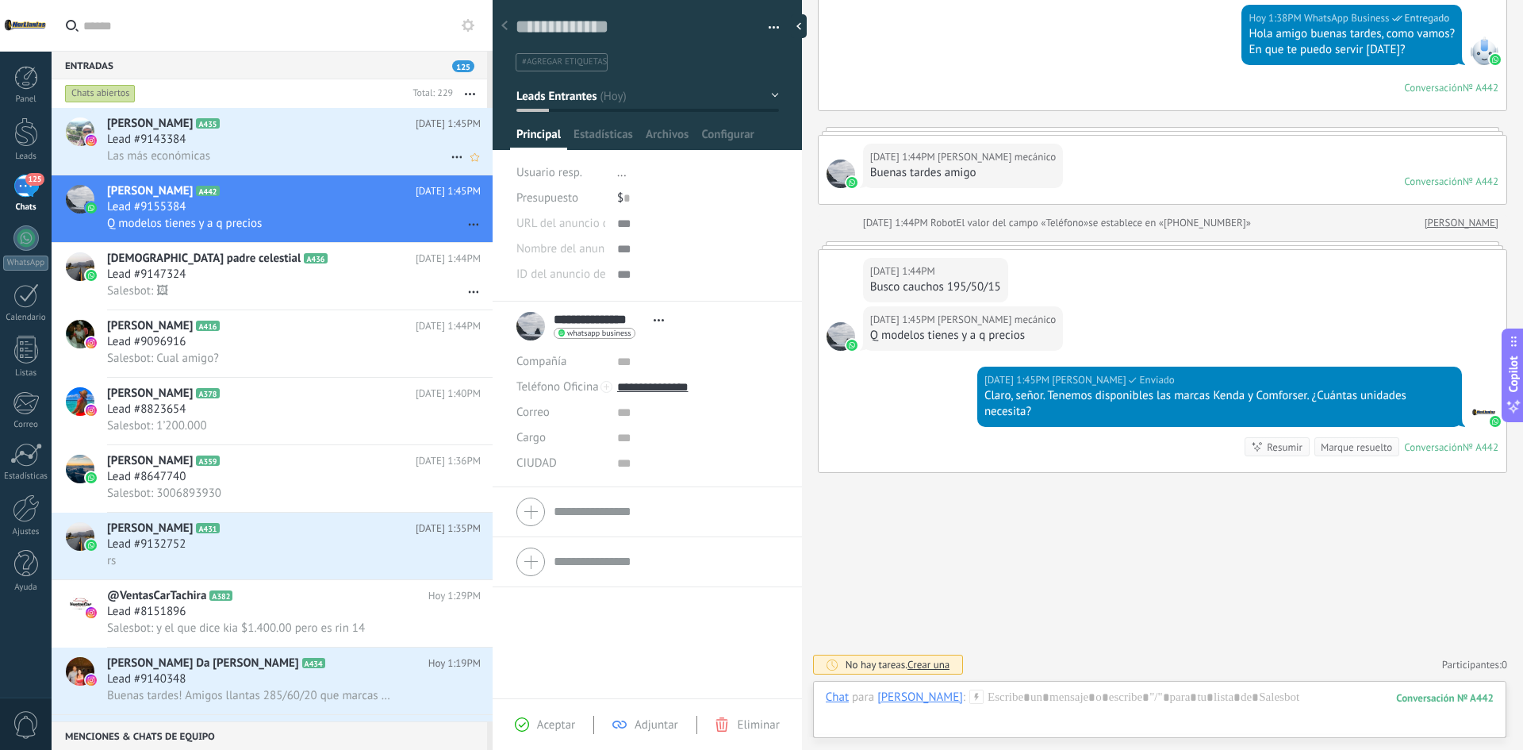
click at [338, 148] on div "Las más económicas" at bounding box center [294, 156] width 374 height 17
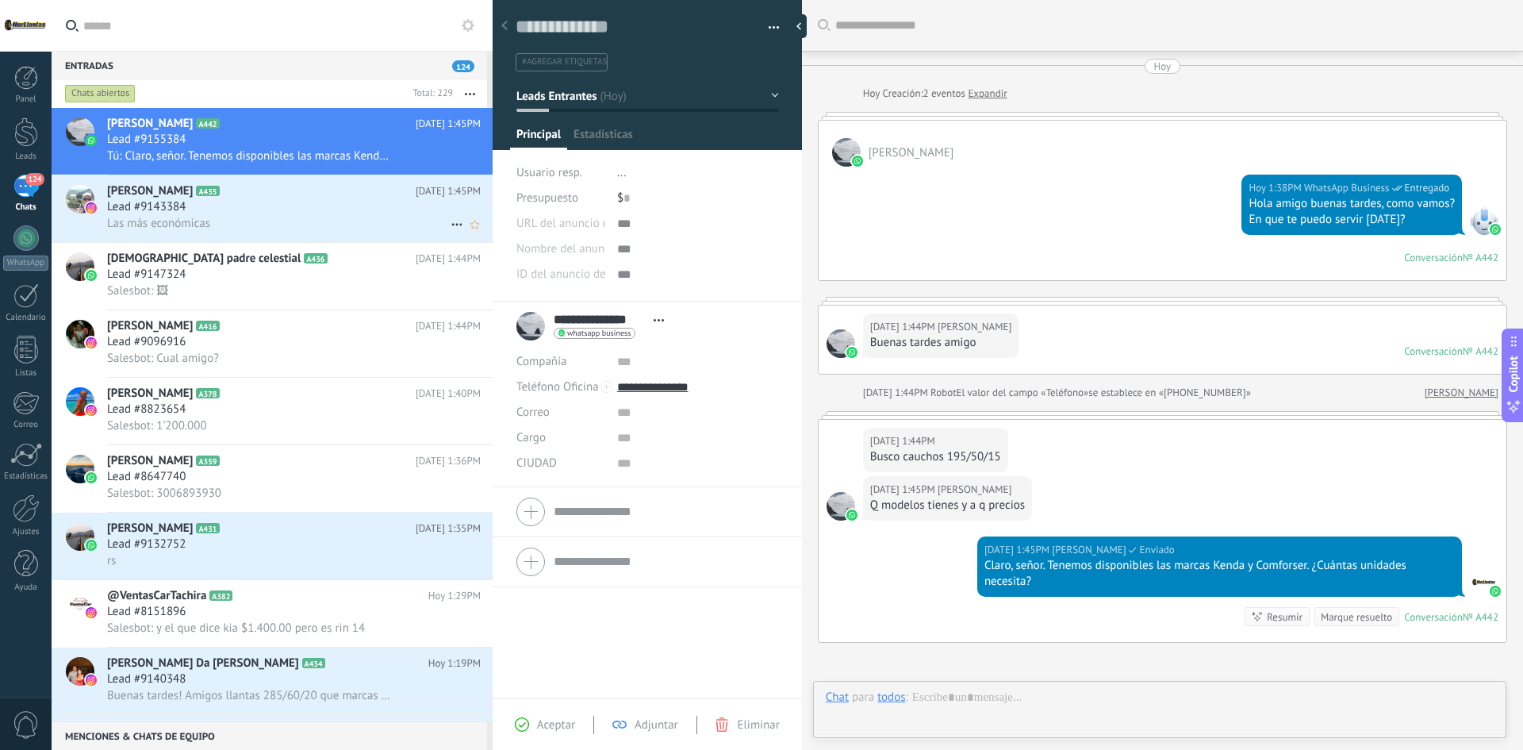
scroll to position [24, 0]
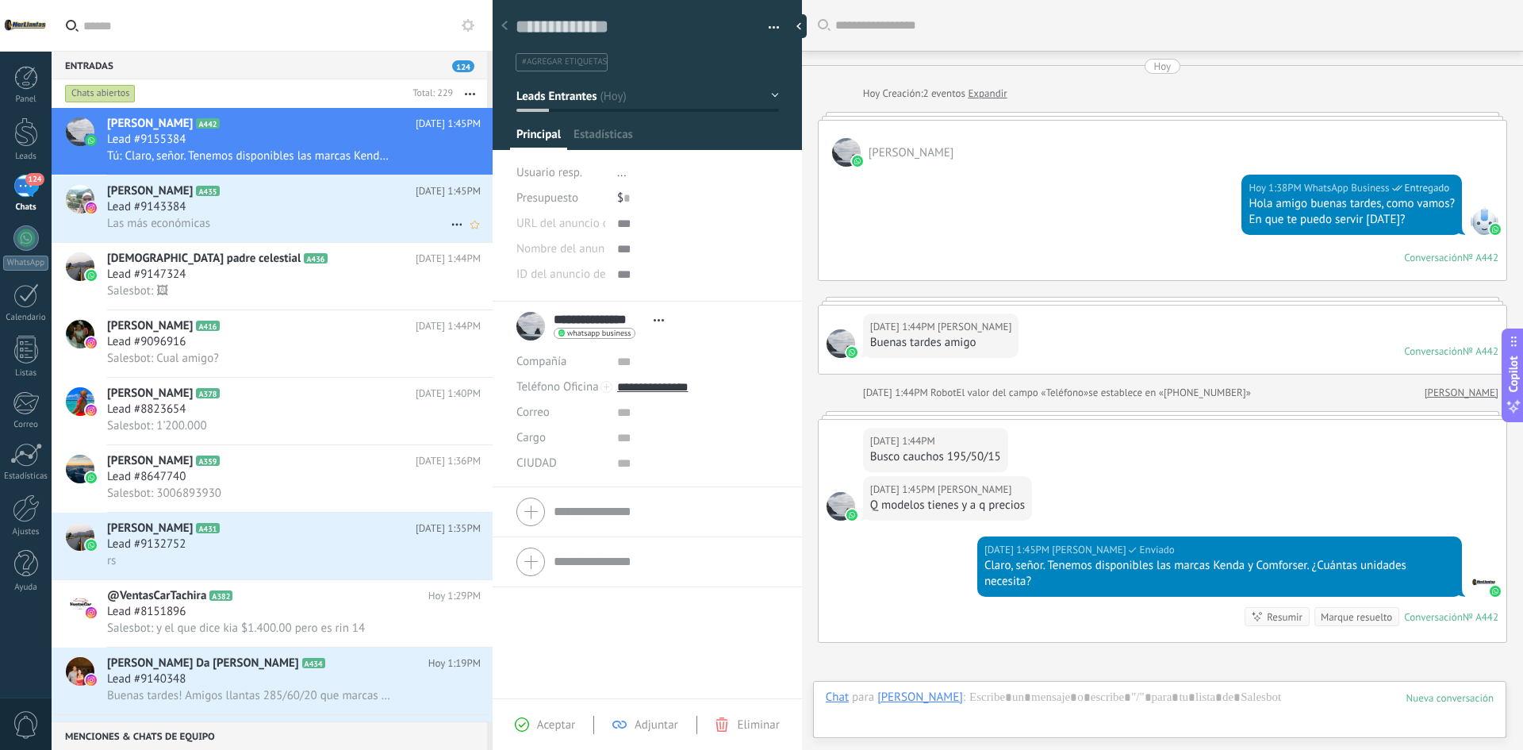
click at [309, 211] on div "Lead #9143384" at bounding box center [294, 207] width 374 height 16
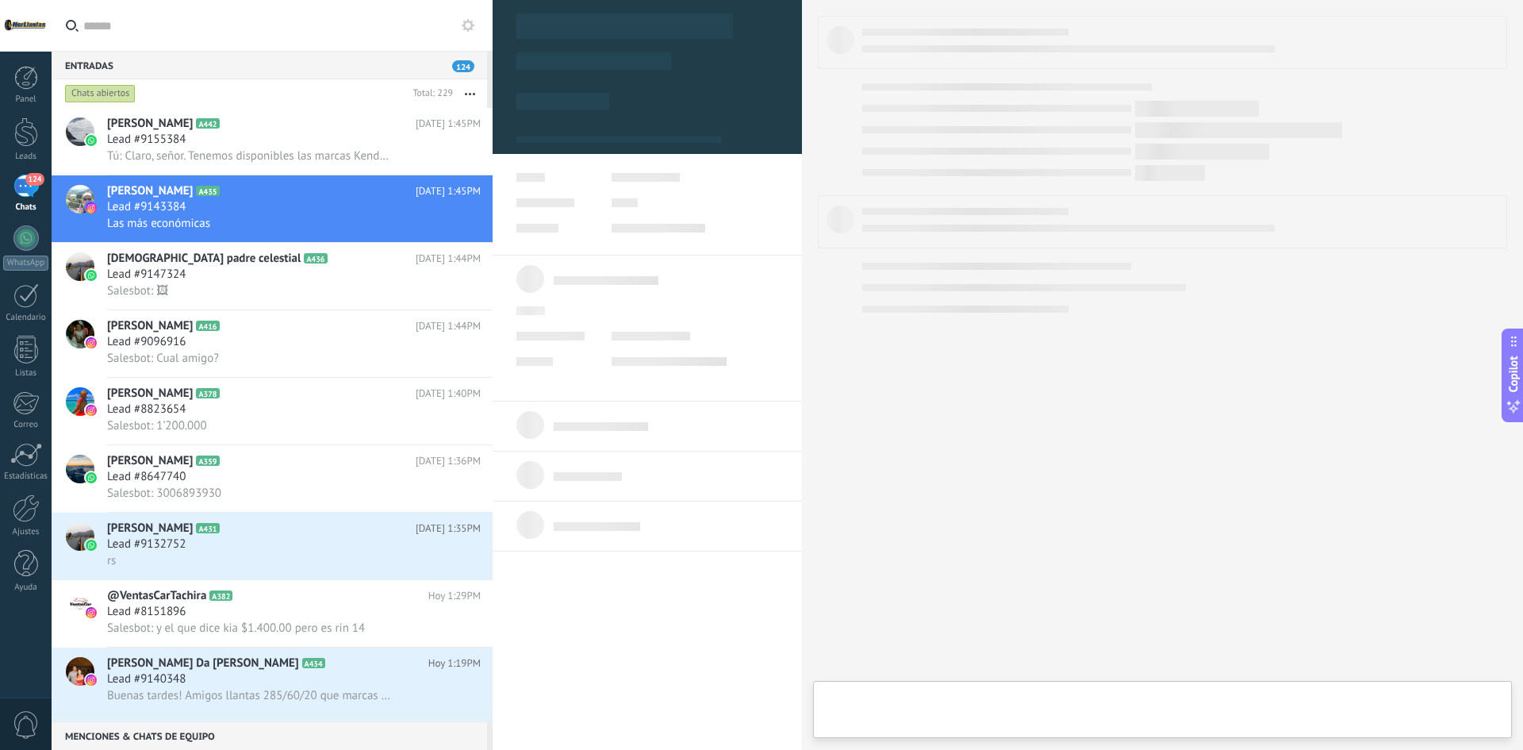
type textarea "**********"
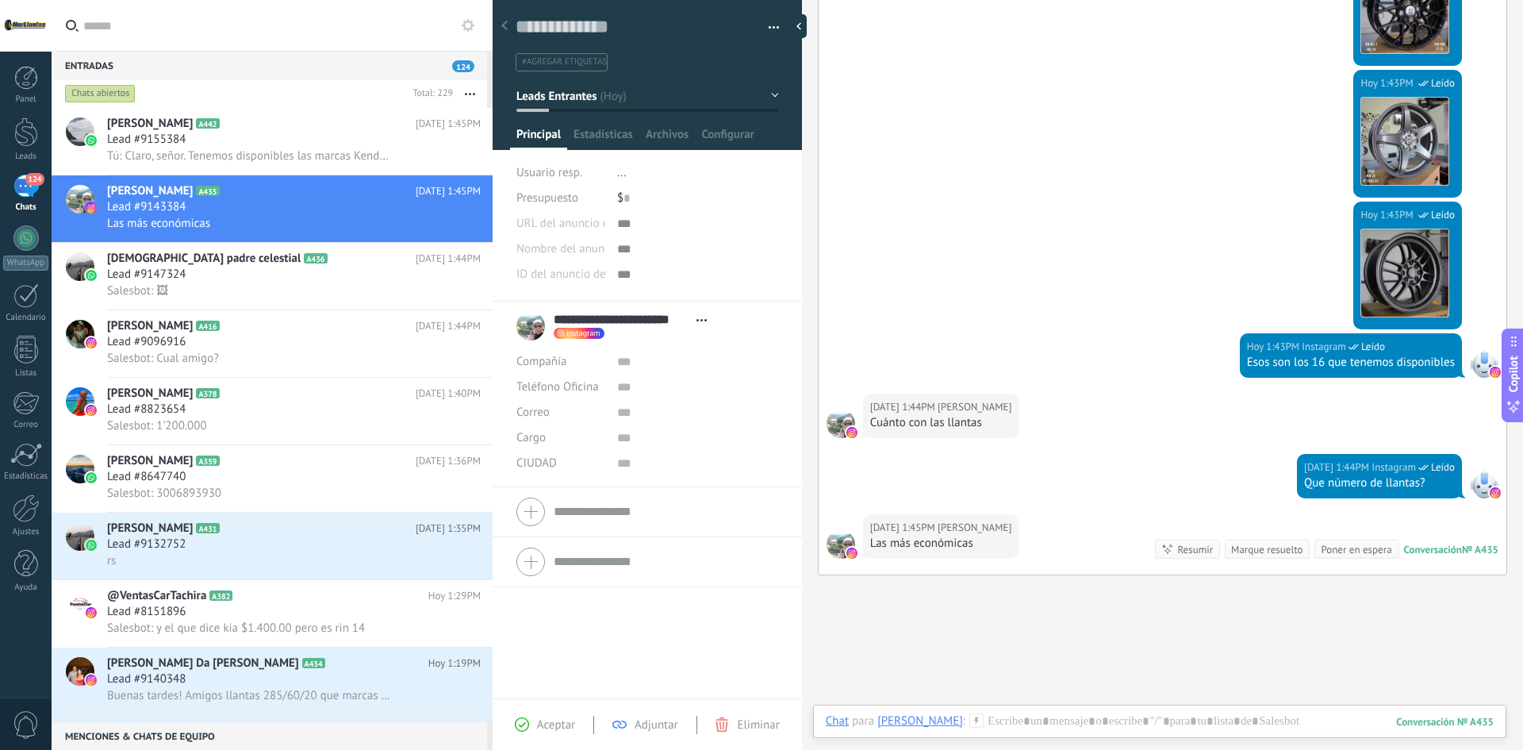
scroll to position [827, 0]
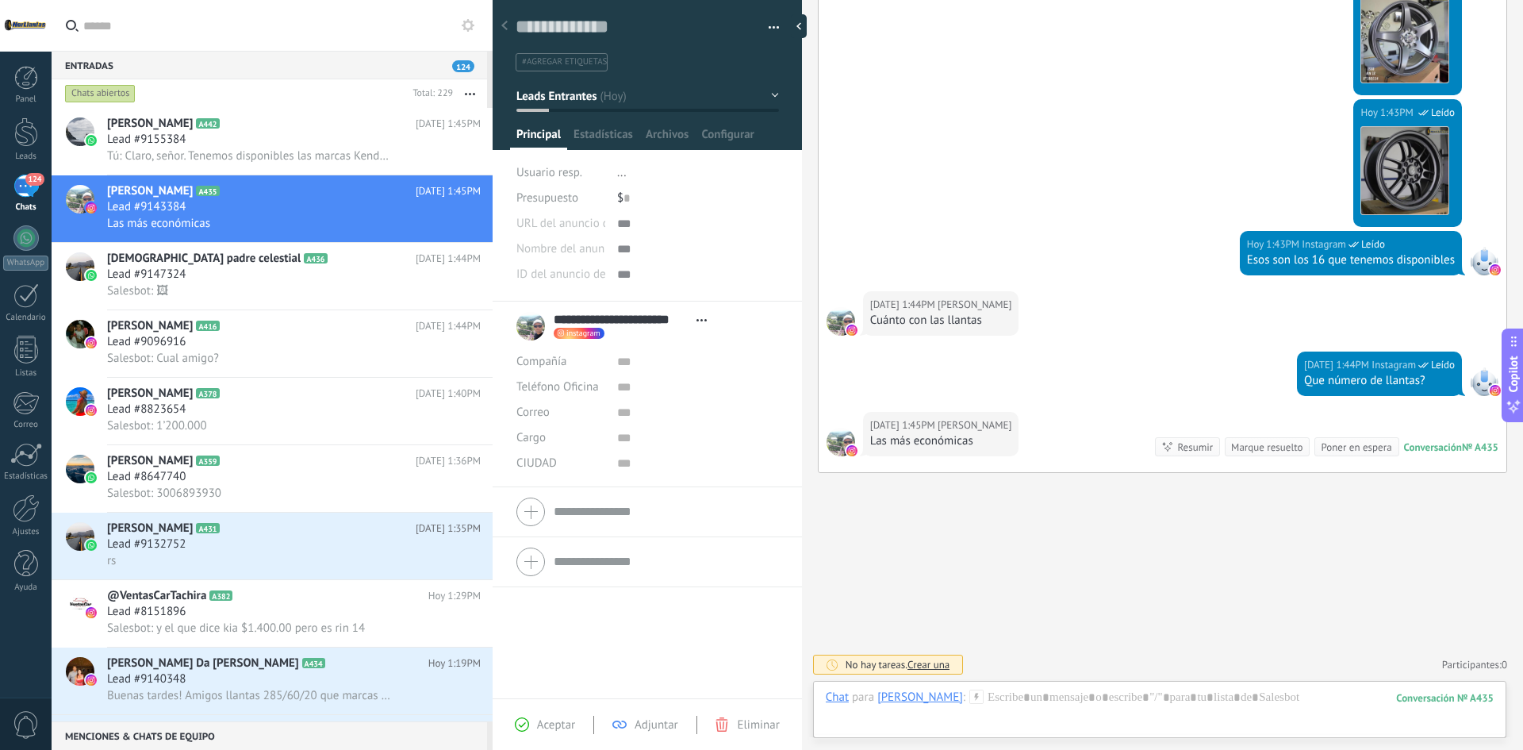
click at [1112, 682] on div "Chat Correo Nota Tarea Chat para [PERSON_NAME] : 435 Enviar Cancelar Rastrear c…" at bounding box center [1159, 709] width 693 height 57
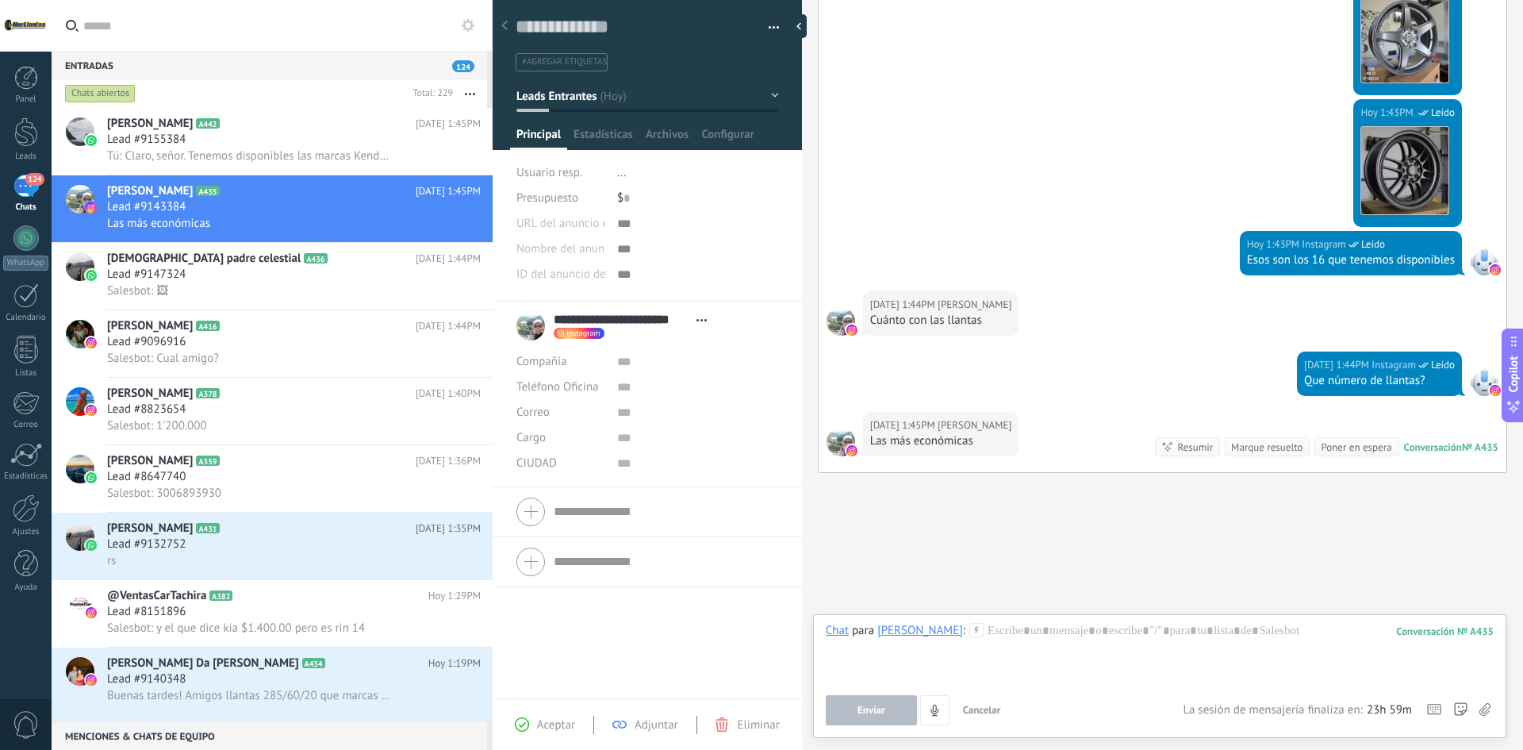
click at [1113, 689] on div "Chat para [PERSON_NAME] : 435 Enviar Cancelar Rastrear clics en links ? Reducir…" at bounding box center [1160, 674] width 668 height 102
click at [1111, 644] on div at bounding box center [1160, 653] width 668 height 60
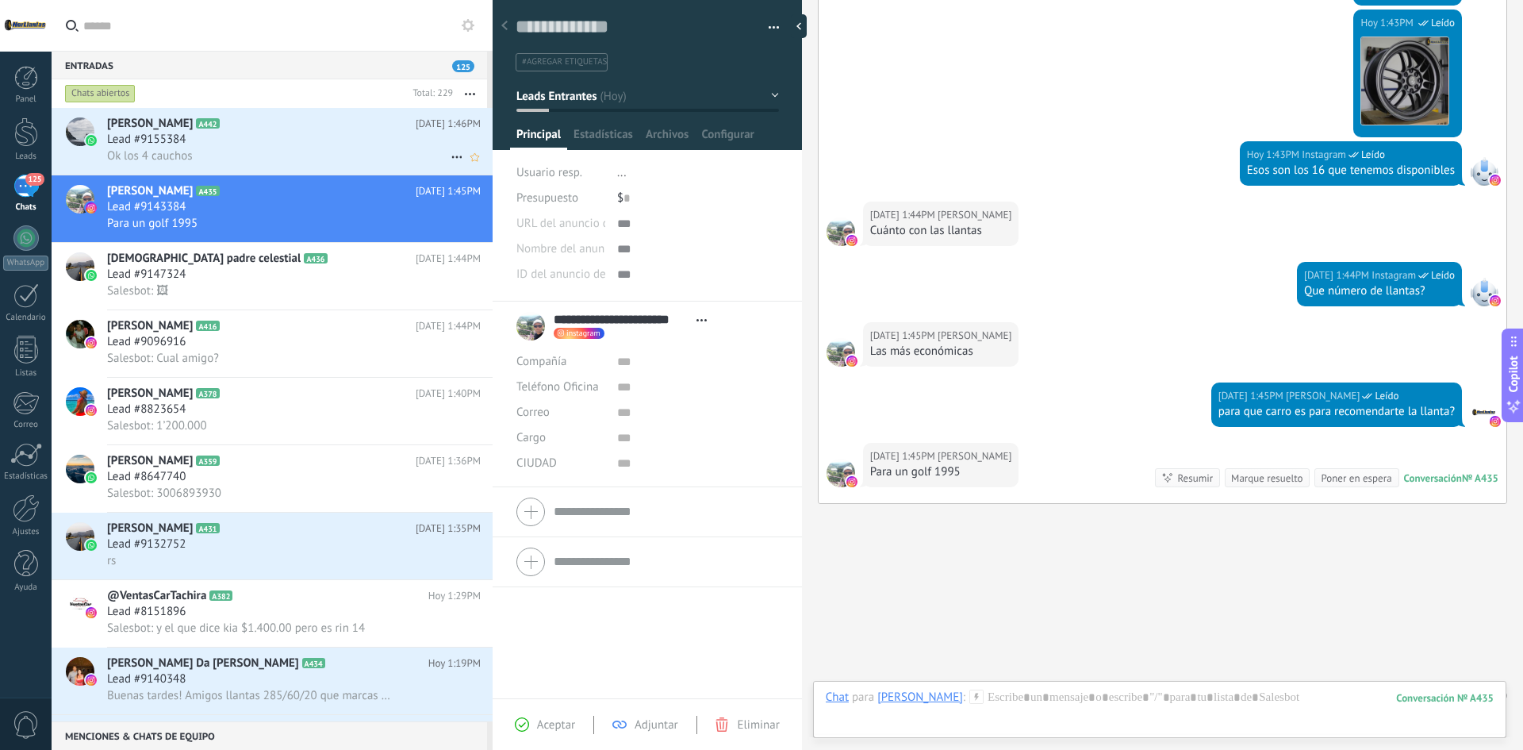
scroll to position [948, 0]
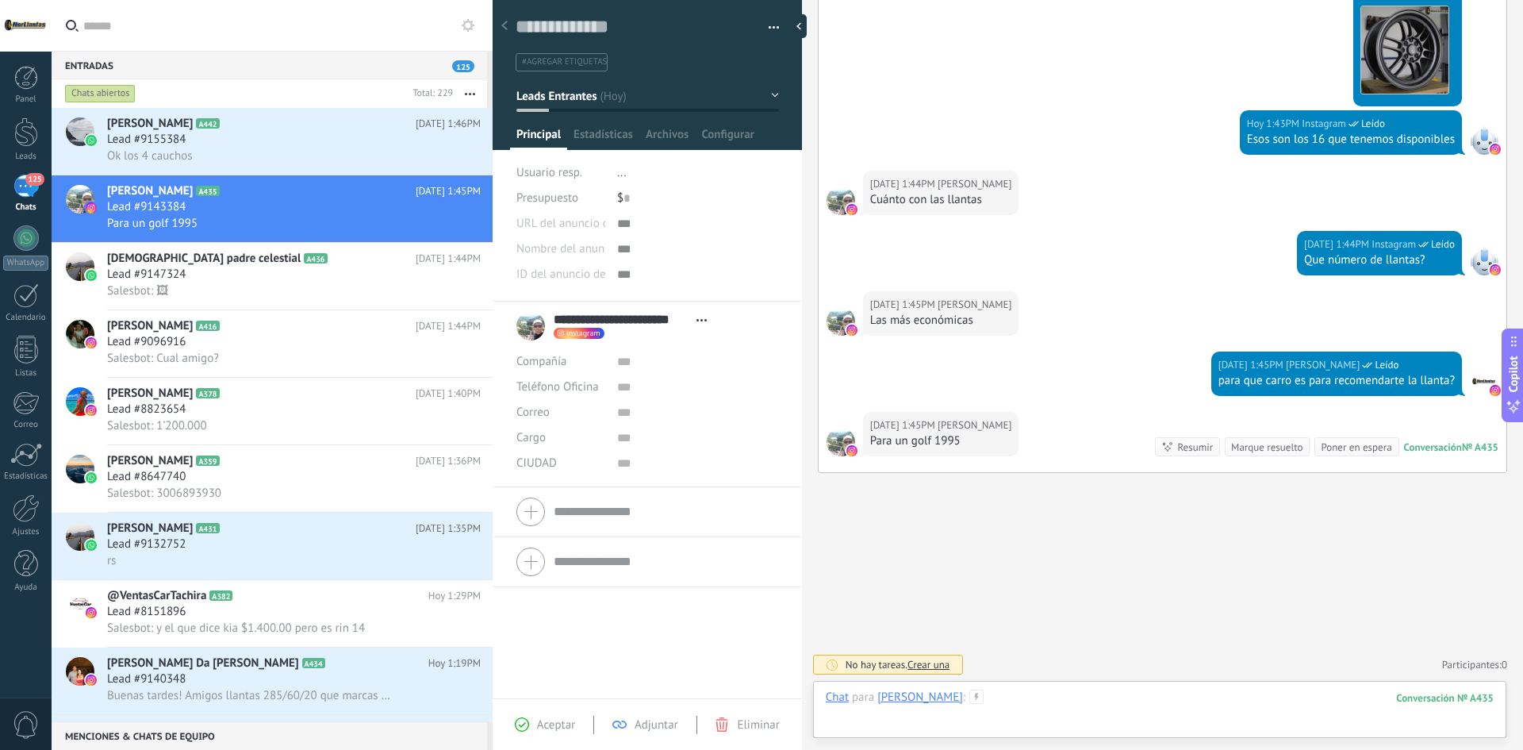
click at [1076, 697] on div at bounding box center [1160, 713] width 668 height 48
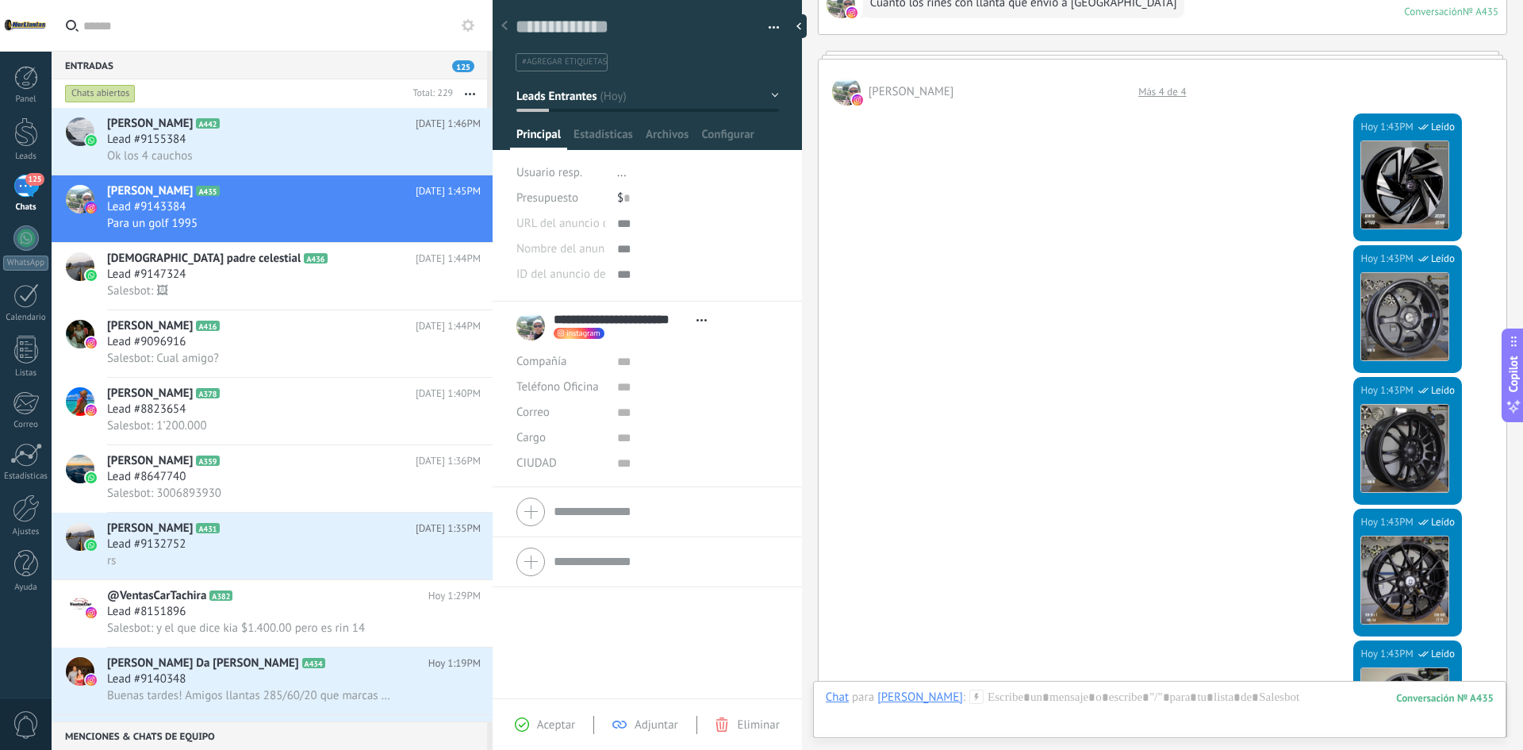
scroll to position [1037, 0]
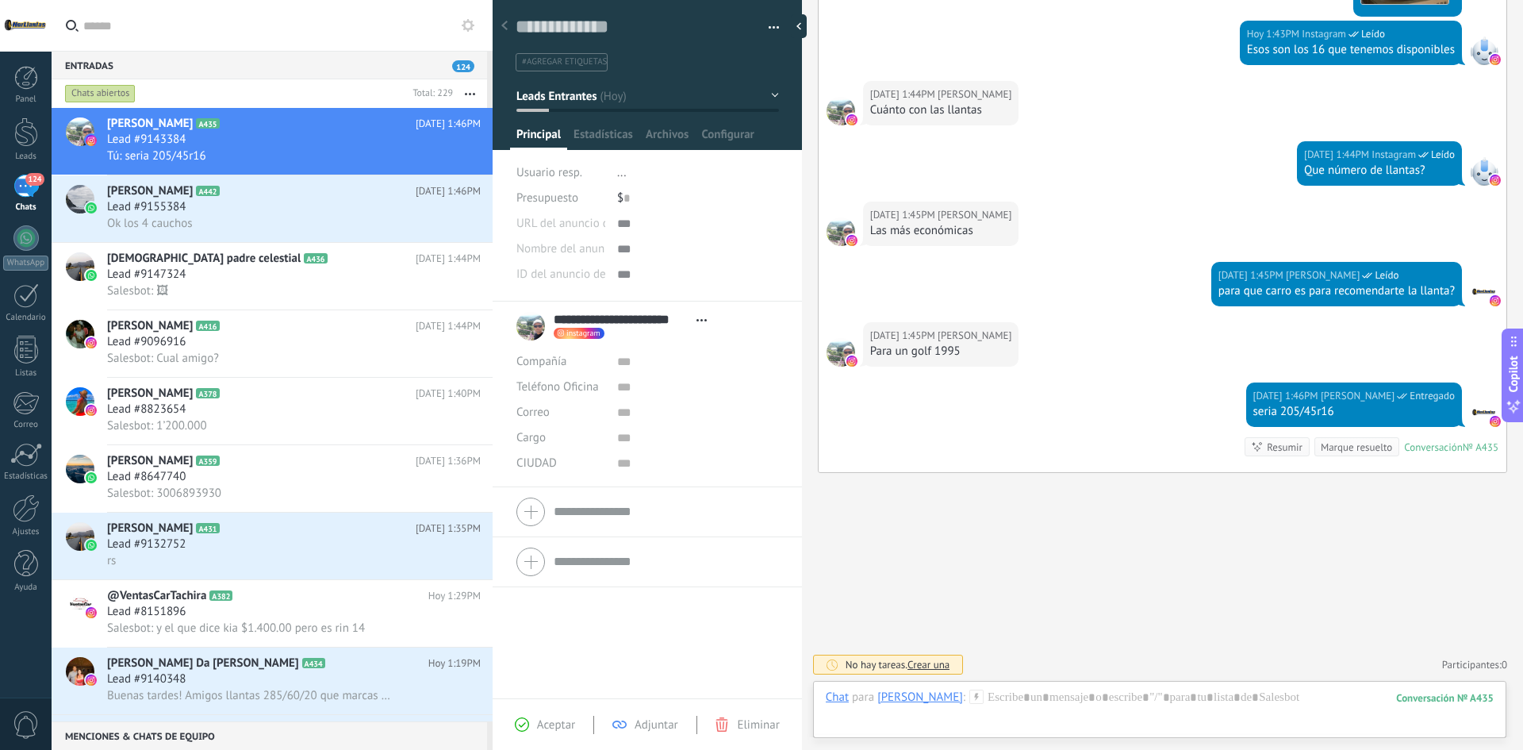
click at [1144, 688] on div "Chat Correo Nota Tarea Chat para [PERSON_NAME] : 435 Enviar Cancelar Rastrear c…" at bounding box center [1159, 709] width 693 height 57
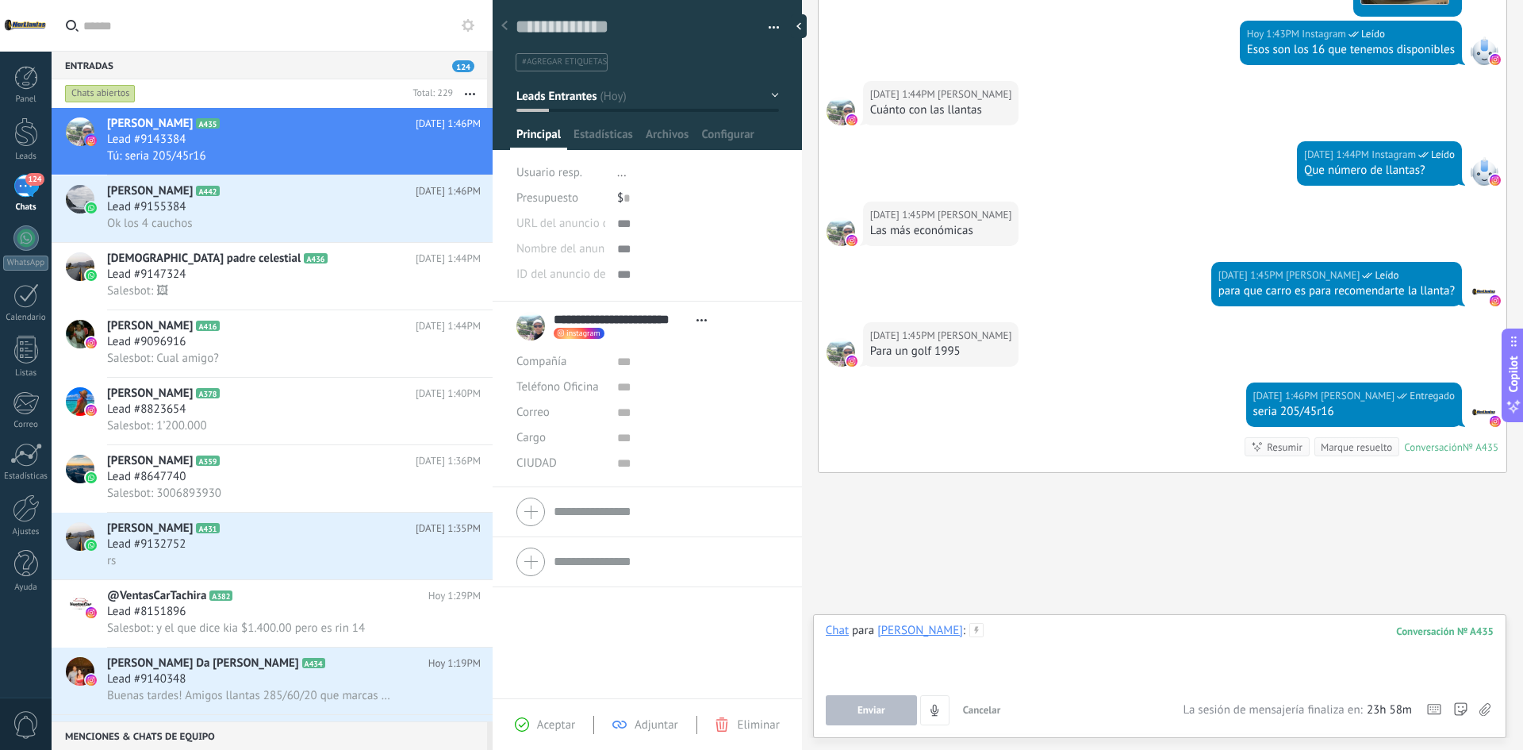
click at [1130, 651] on div at bounding box center [1160, 653] width 668 height 60
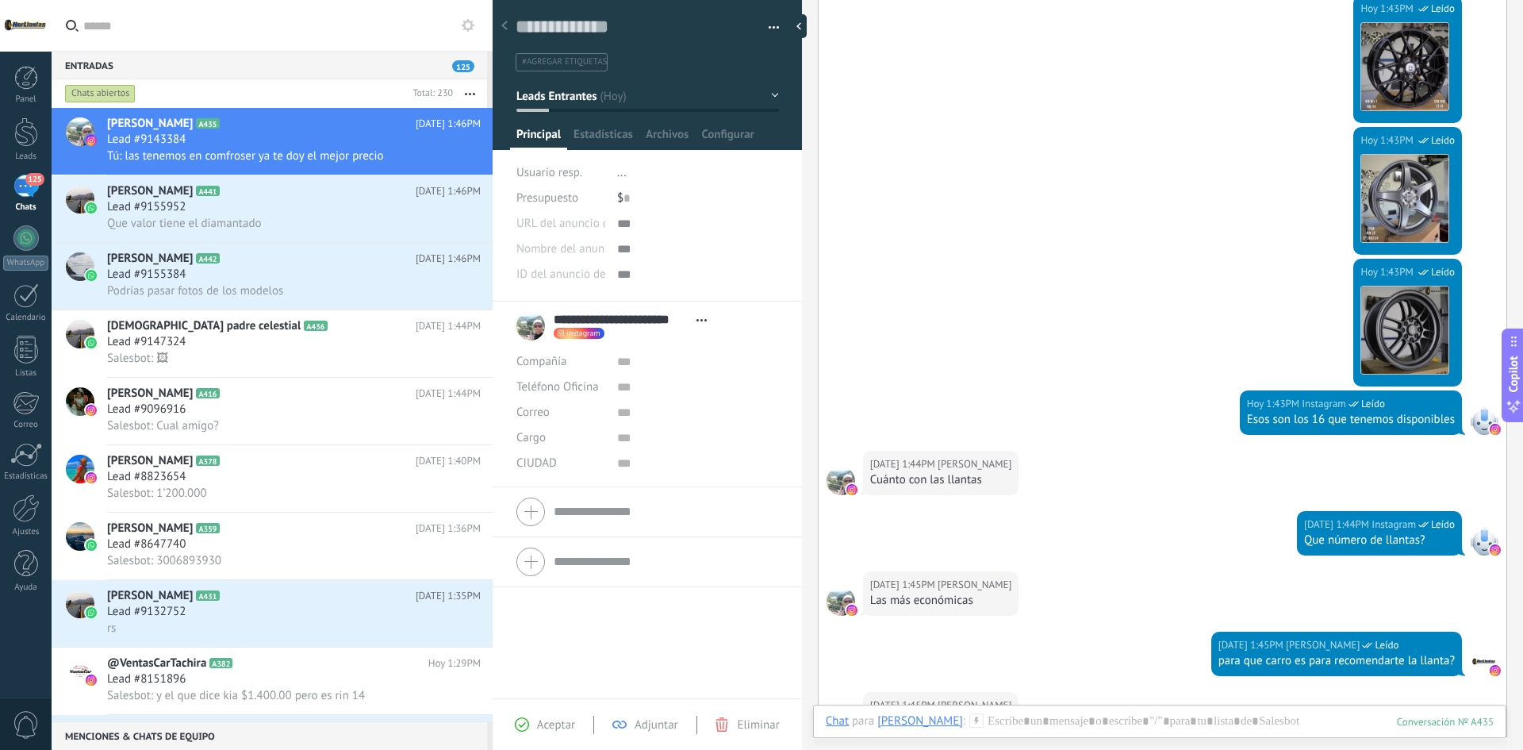
scroll to position [714, 0]
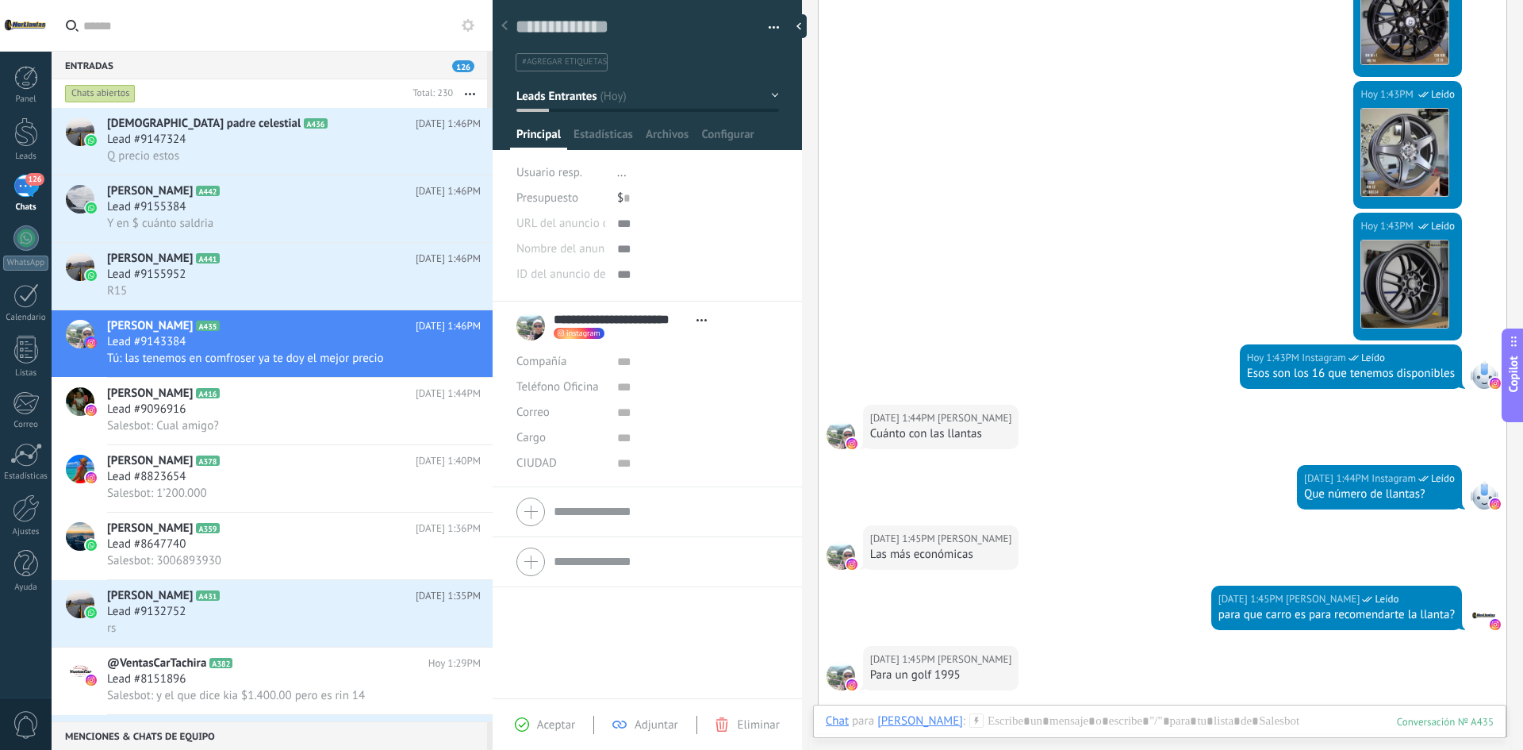
click at [1100, 236] on div "[DATE] 1:43PM Instagram Leído Descargar" at bounding box center [1163, 279] width 688 height 132
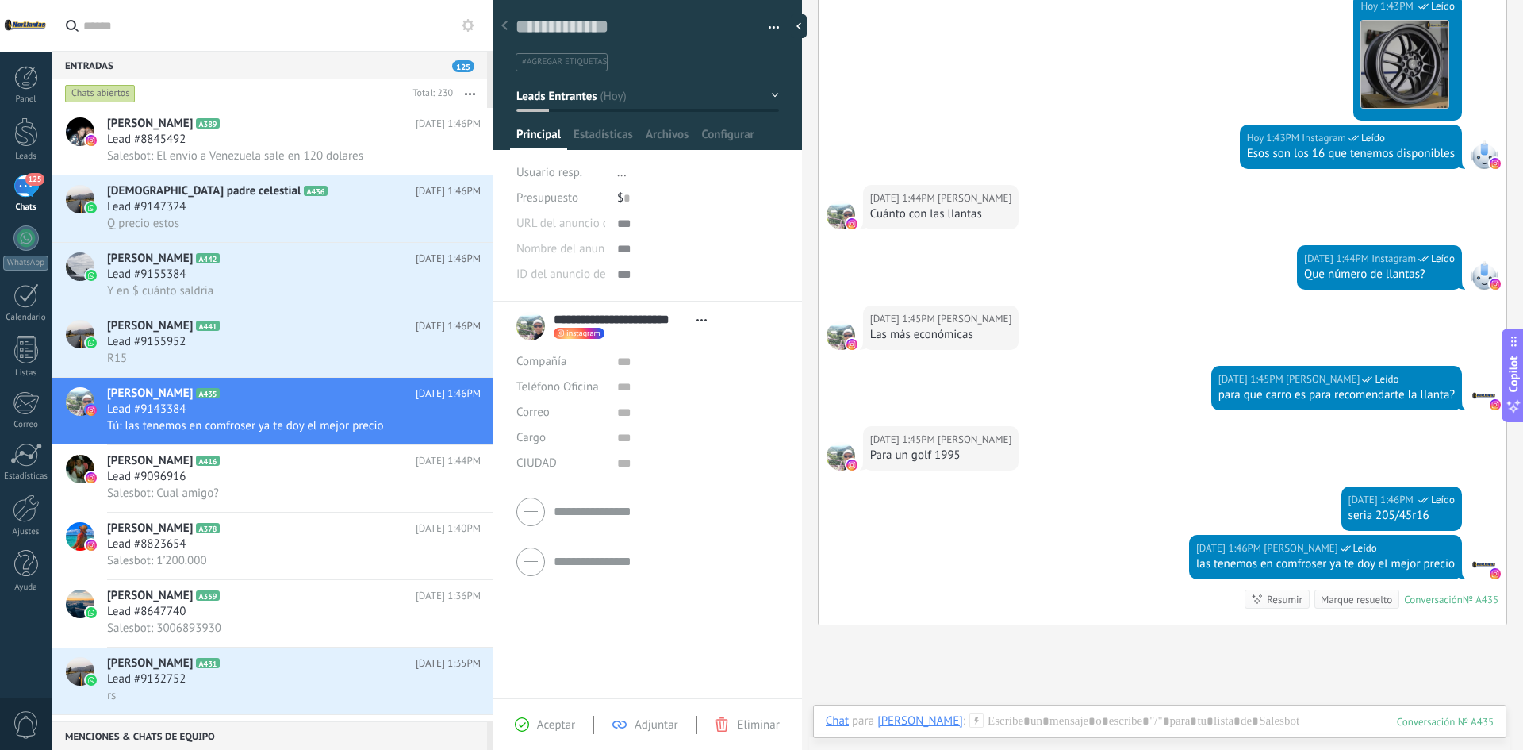
scroll to position [1086, 0]
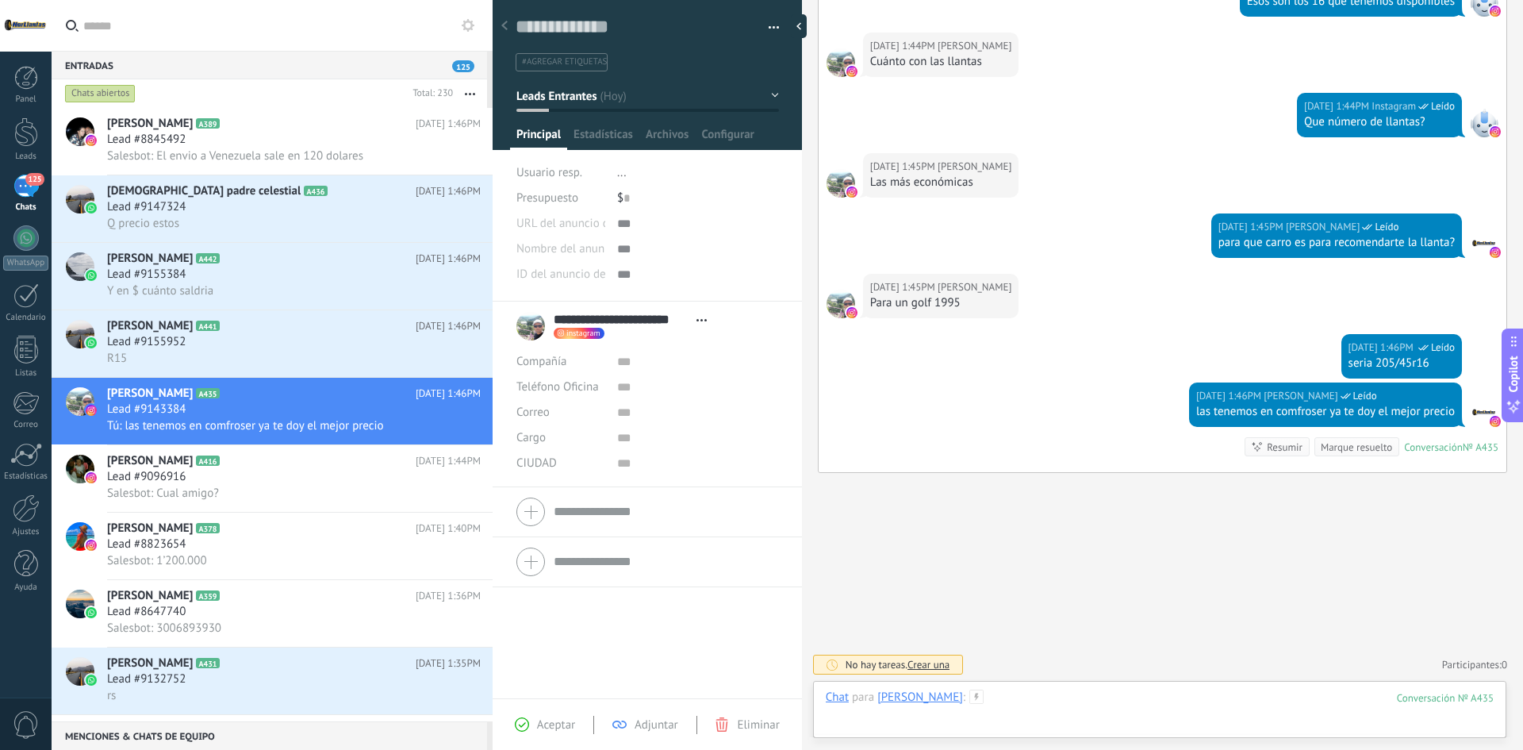
click at [1094, 690] on div at bounding box center [1160, 713] width 668 height 48
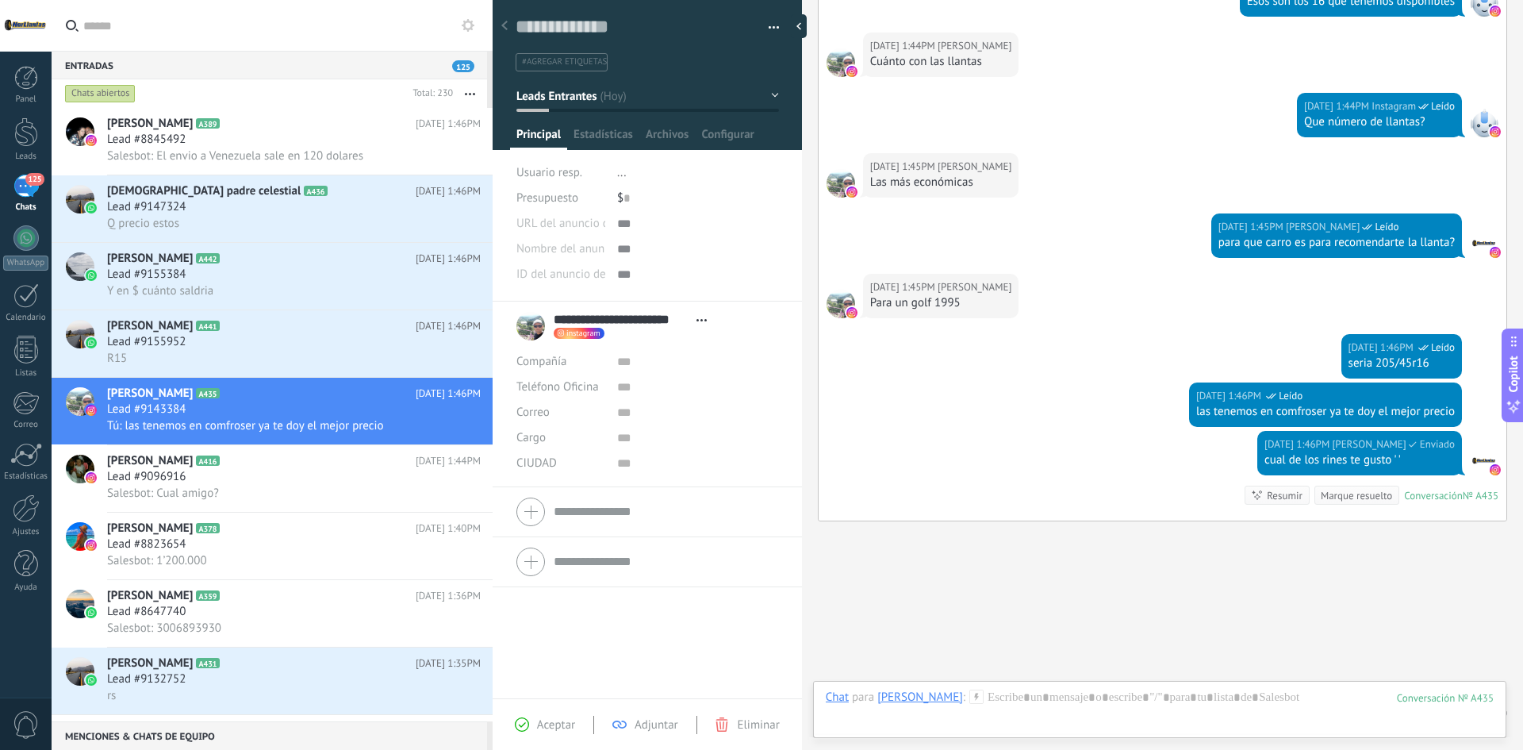
scroll to position [1134, 0]
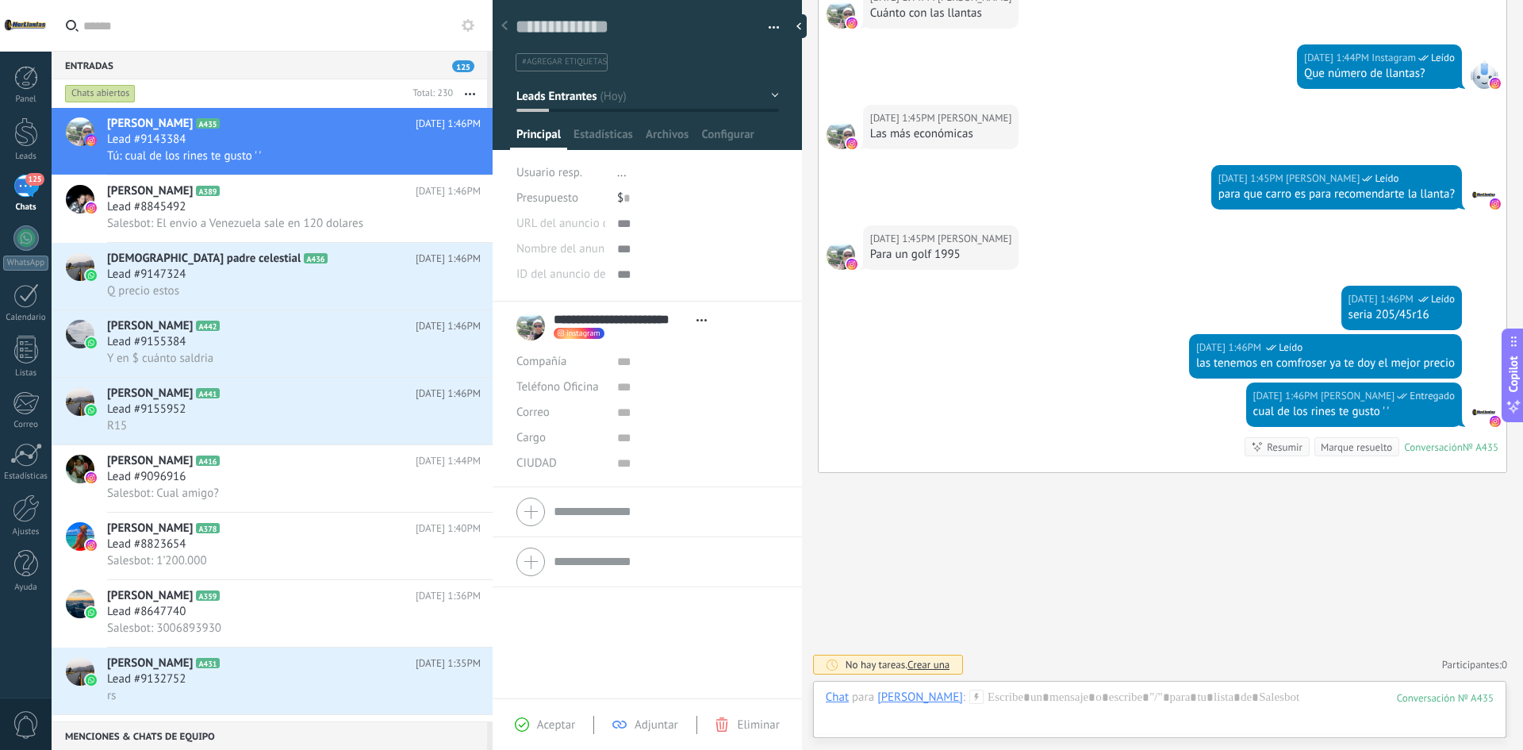
click at [1093, 688] on div "Chat Correo Nota Tarea Chat para [PERSON_NAME] : 435 Enviar Cancelar Rastrear c…" at bounding box center [1159, 709] width 693 height 57
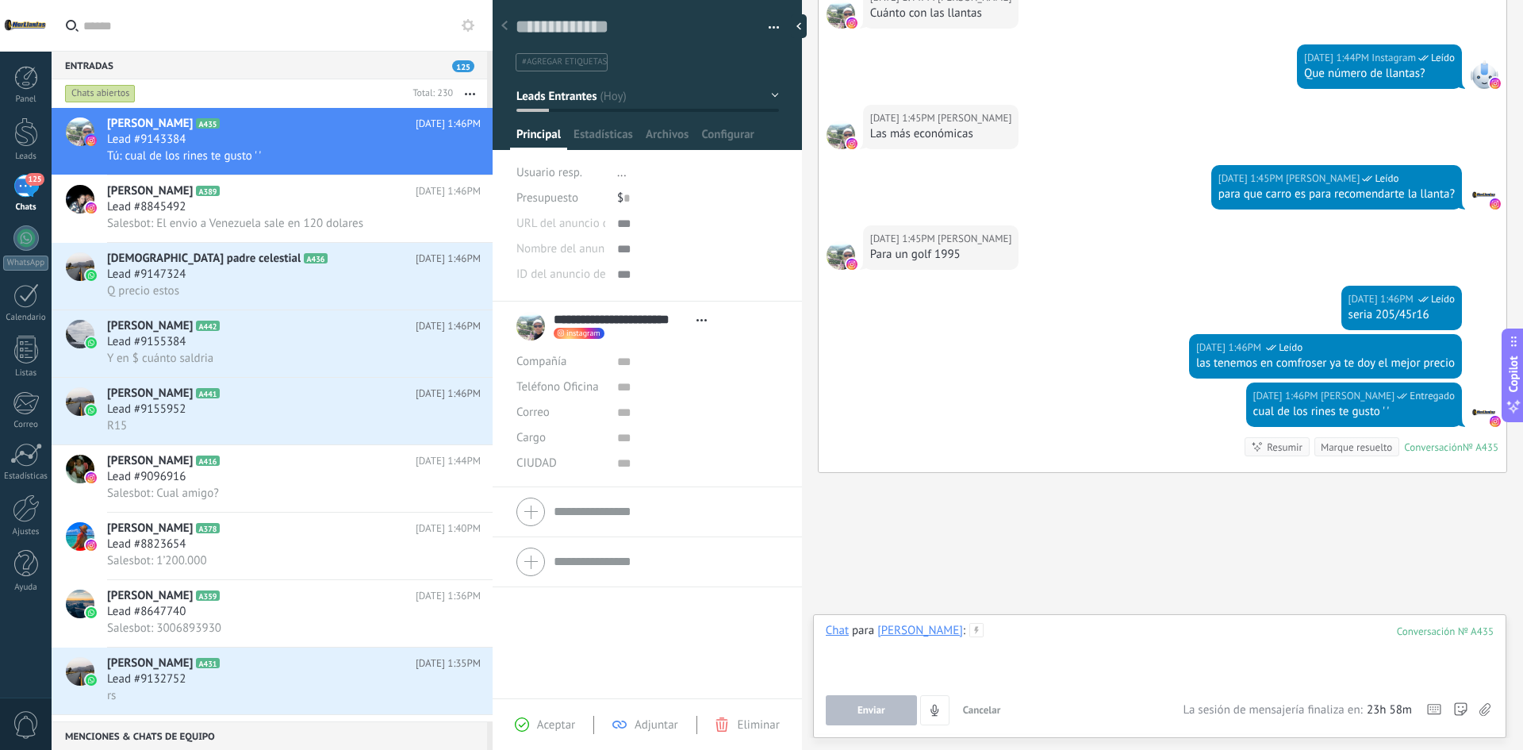
click at [1096, 638] on div at bounding box center [1160, 653] width 668 height 60
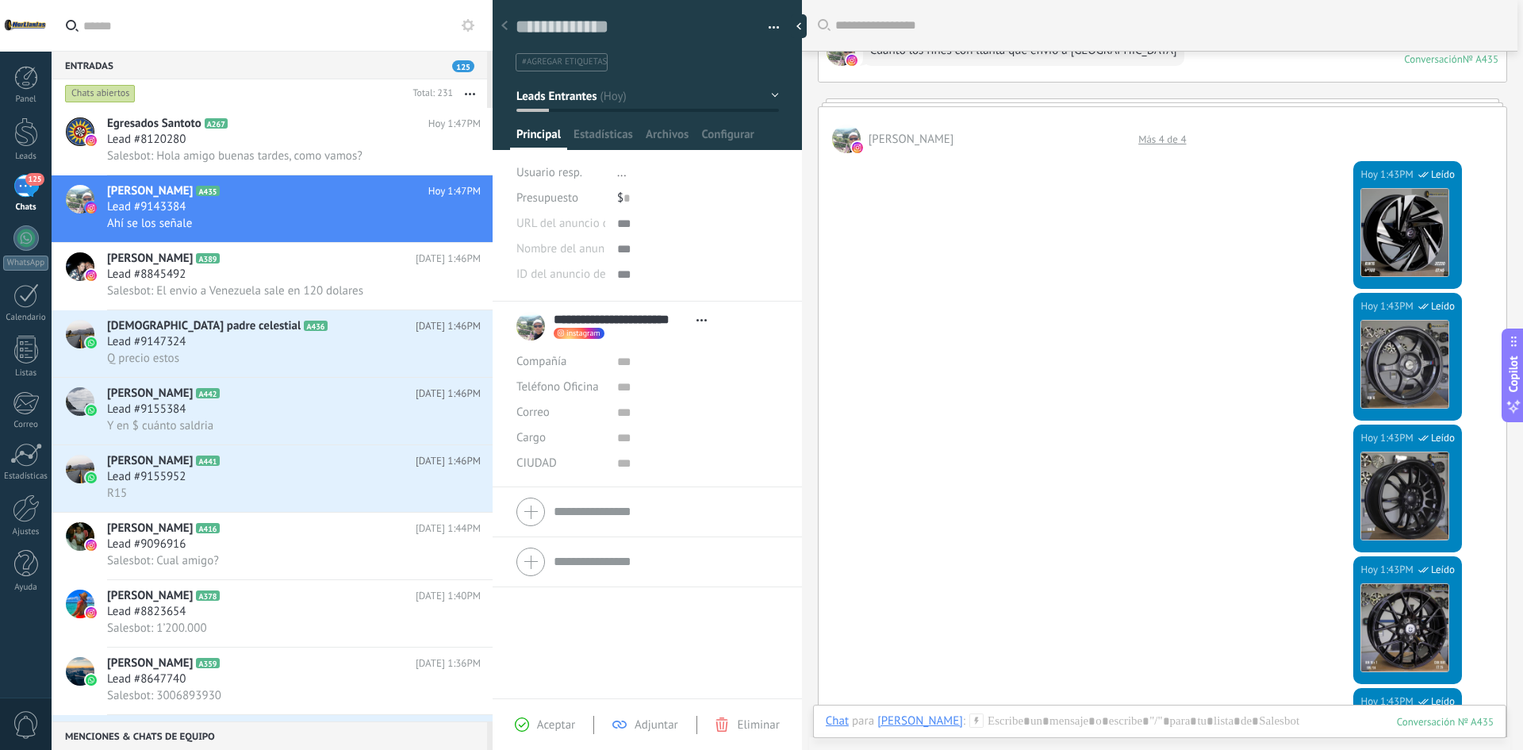
scroll to position [103, 0]
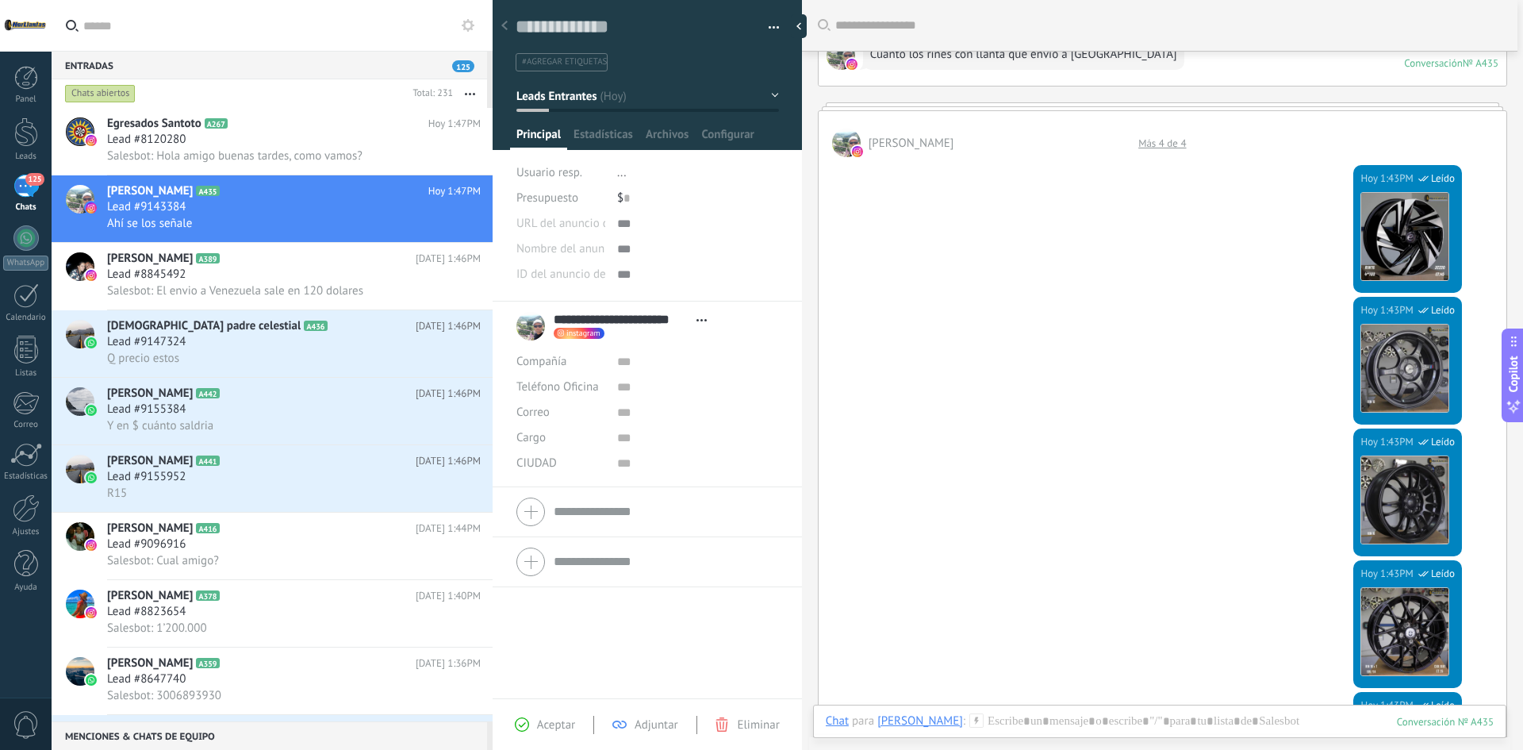
click at [1165, 145] on div "Más 4 de 4" at bounding box center [1161, 142] width 63 height 13
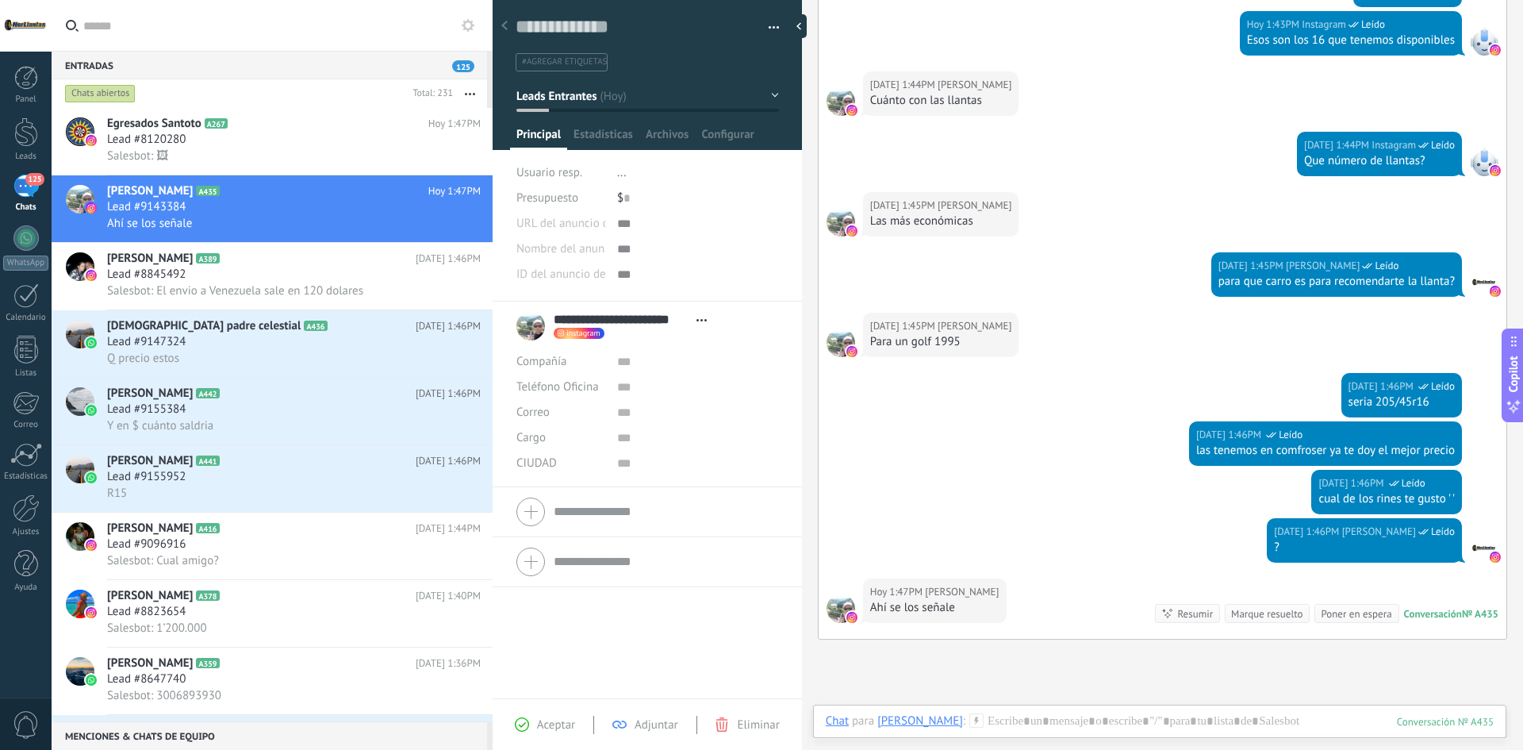
scroll to position [1479, 0]
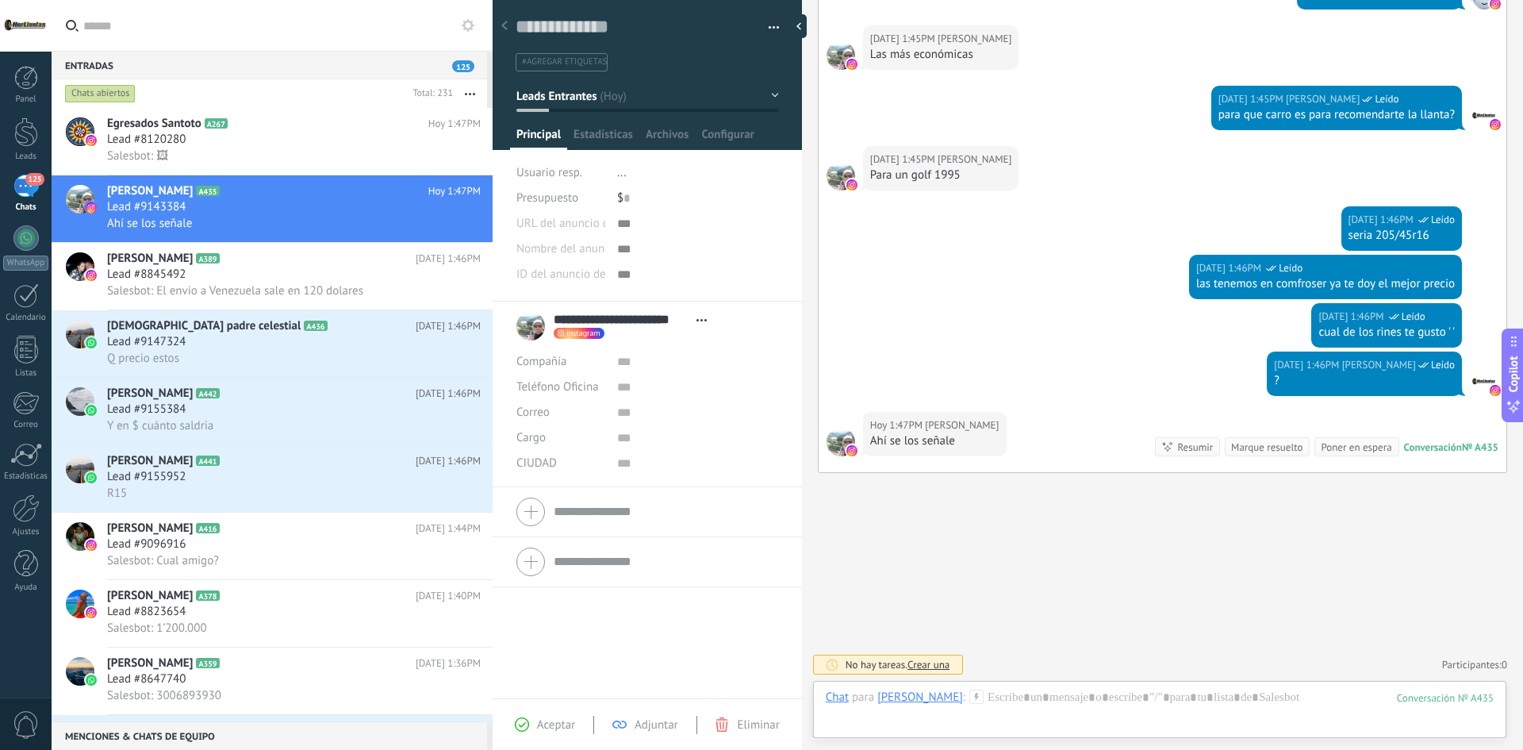
click at [1106, 687] on div "Chat Correo Nota Tarea Chat para [PERSON_NAME] : 435 Enviar Cancelar Rastrear c…" at bounding box center [1159, 709] width 693 height 57
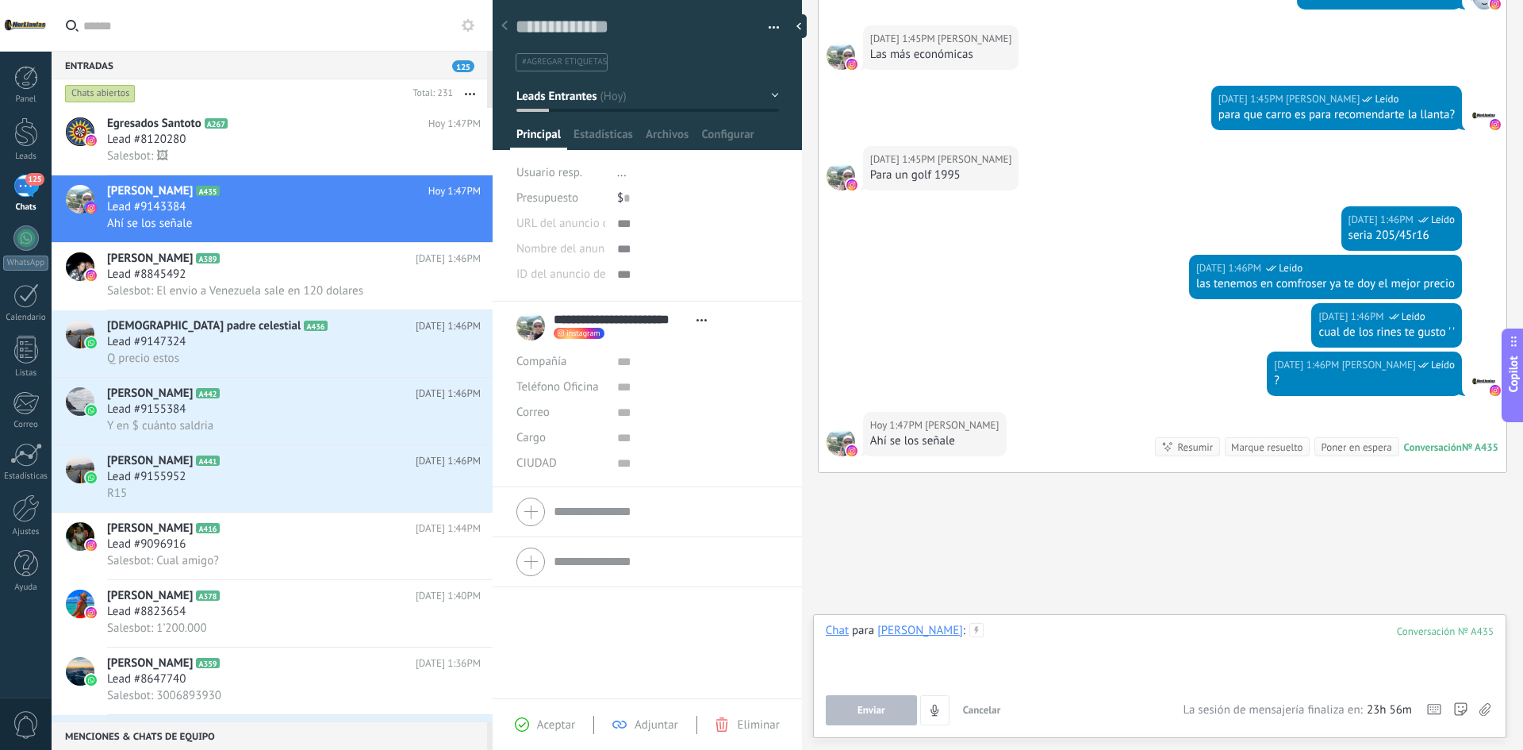
click at [1218, 651] on div at bounding box center [1160, 653] width 668 height 60
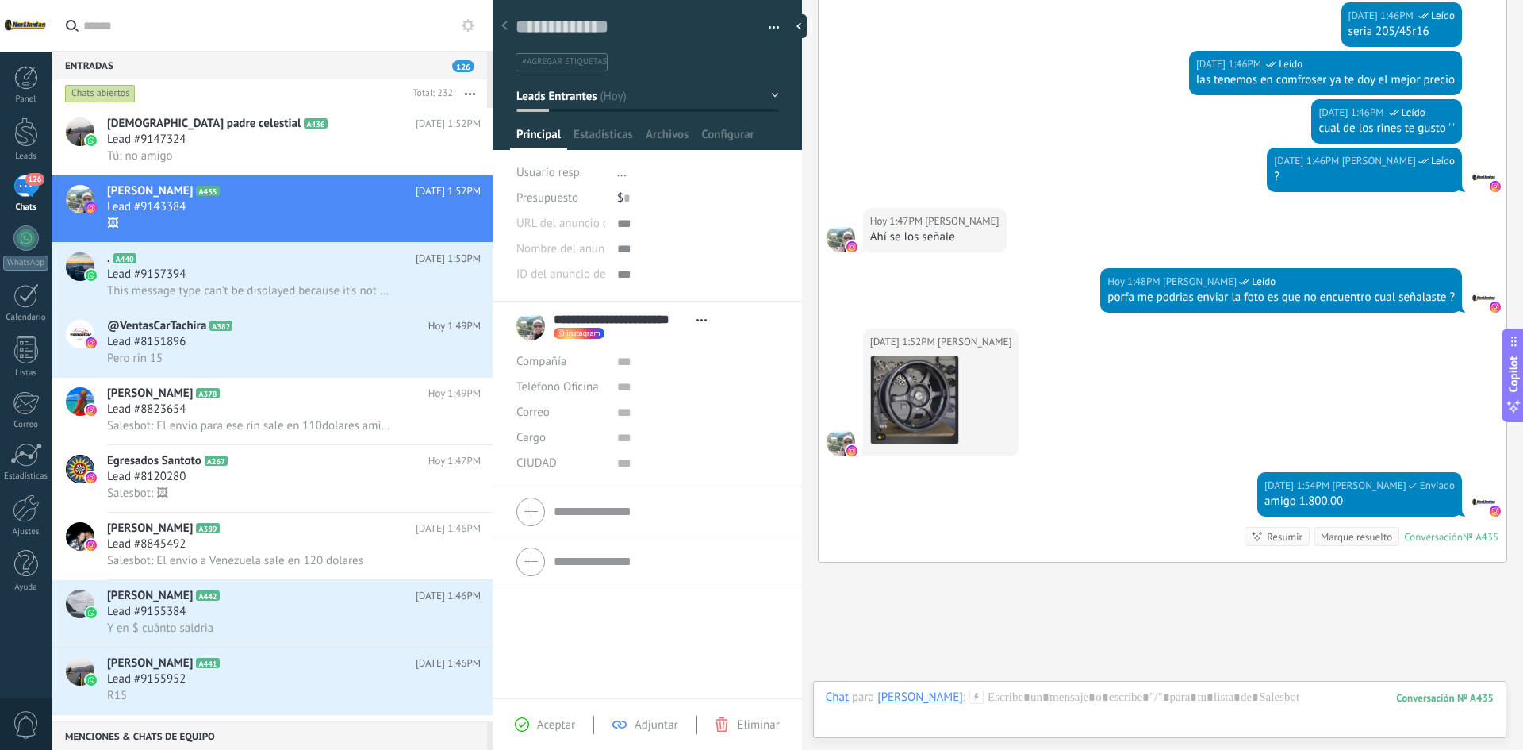
scroll to position [1772, 0]
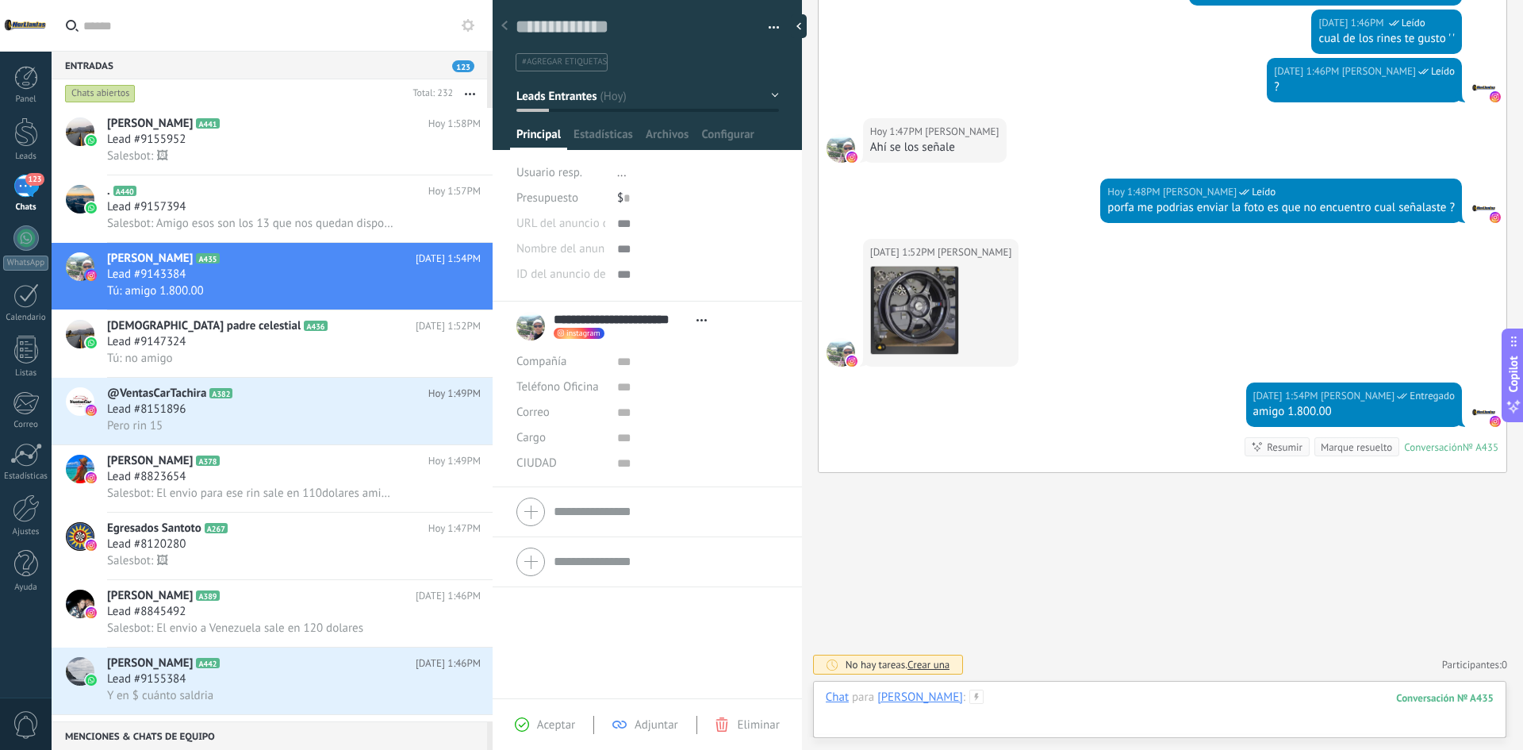
click at [1091, 714] on div at bounding box center [1160, 713] width 668 height 48
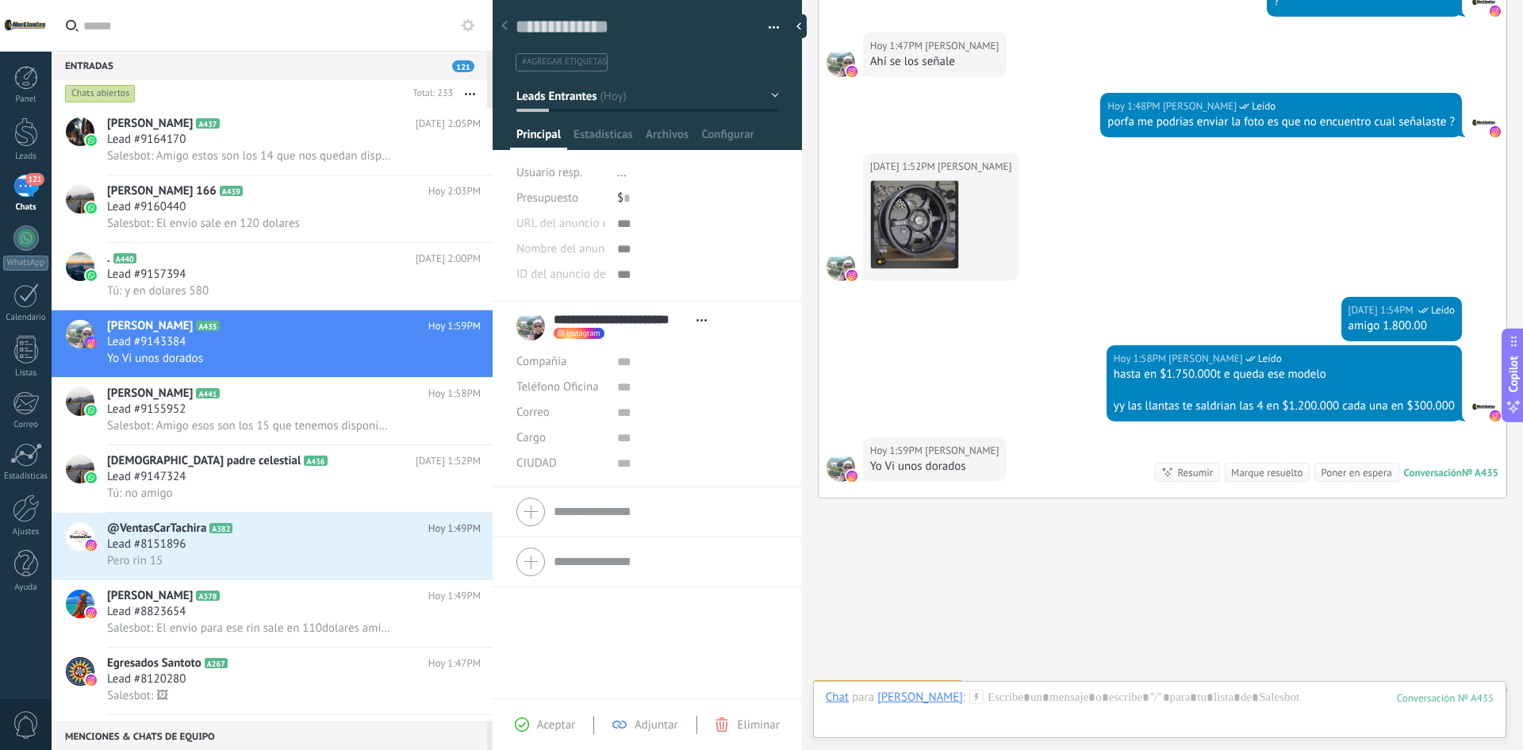
scroll to position [1883, 0]
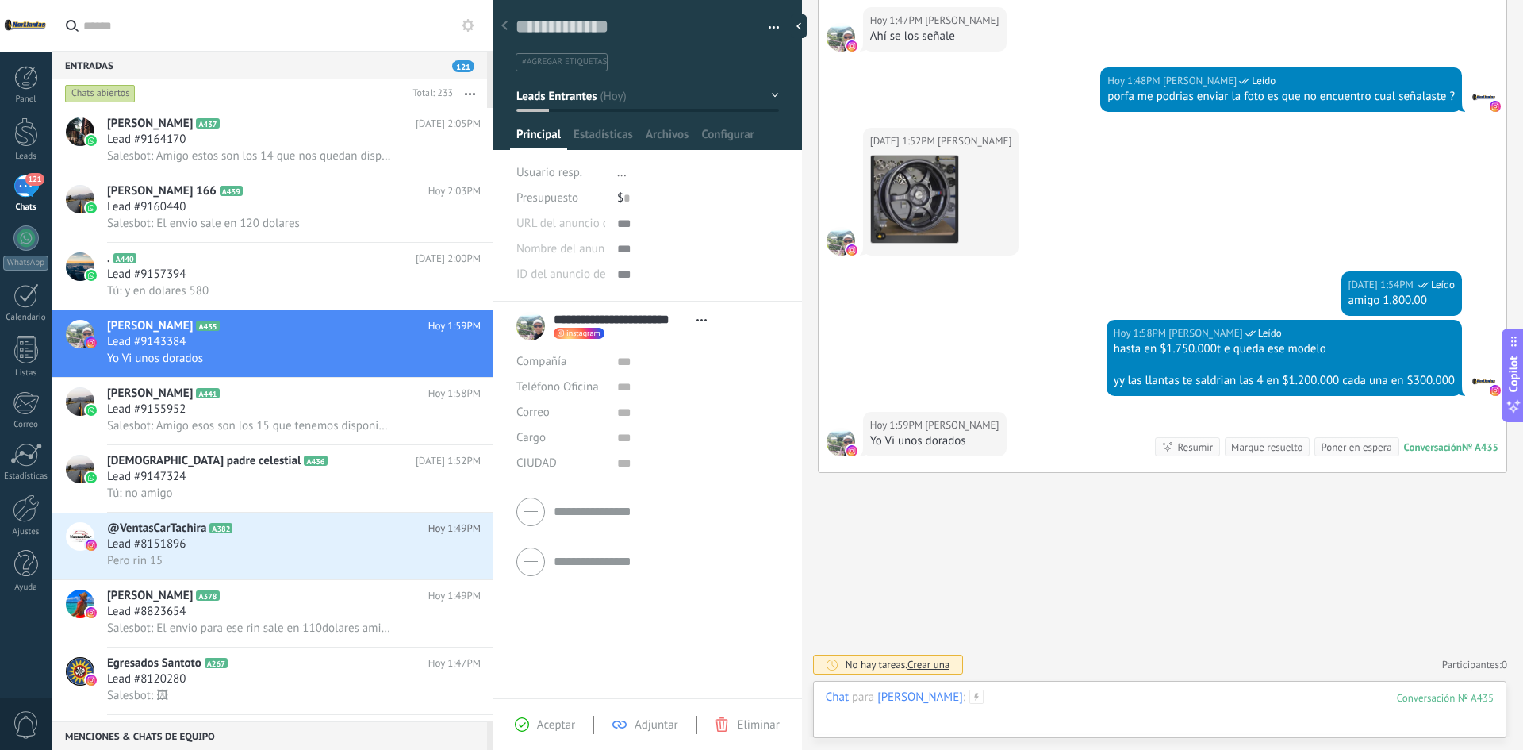
click at [1109, 692] on div at bounding box center [1160, 713] width 668 height 48
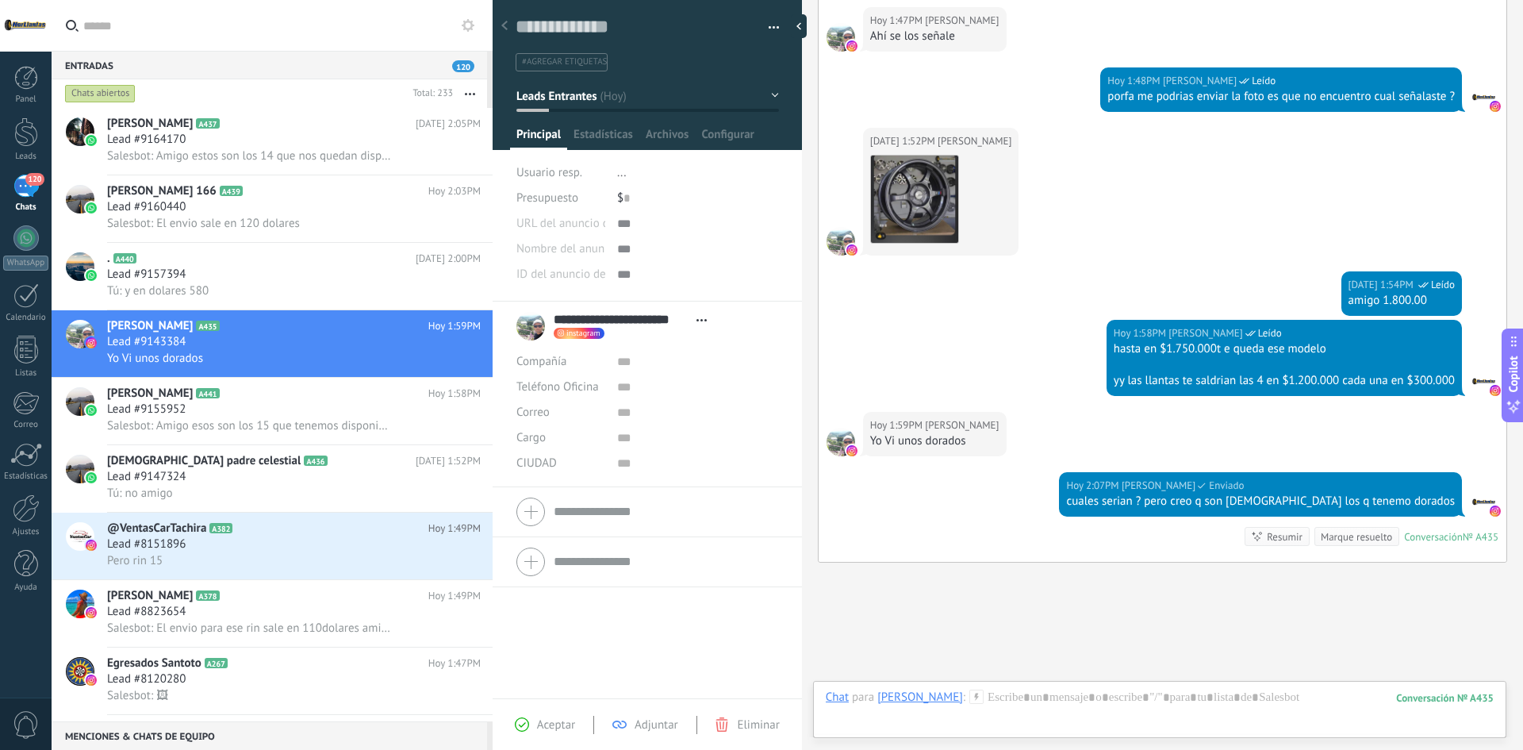
scroll to position [1973, 0]
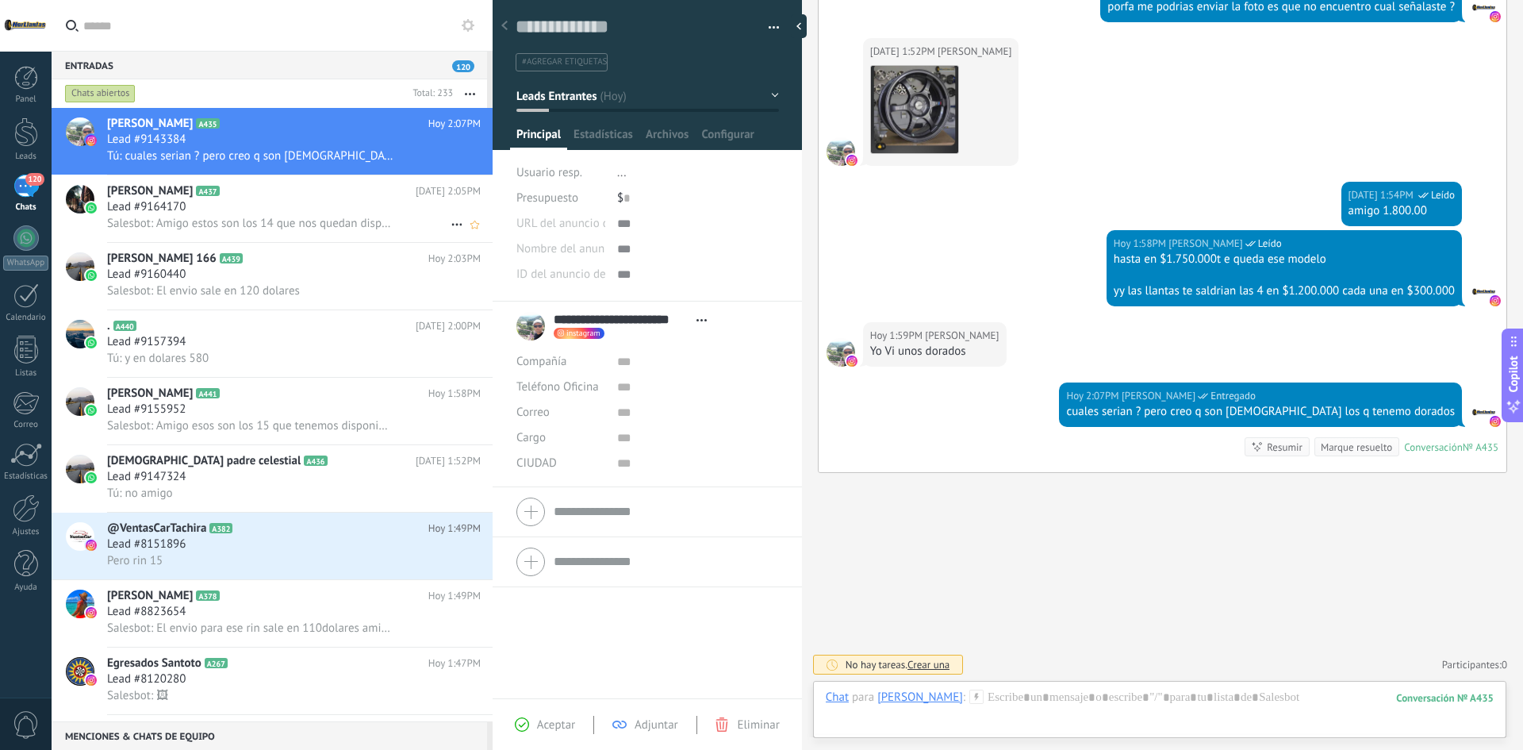
click at [242, 214] on div "Lead #9164170" at bounding box center [294, 207] width 374 height 16
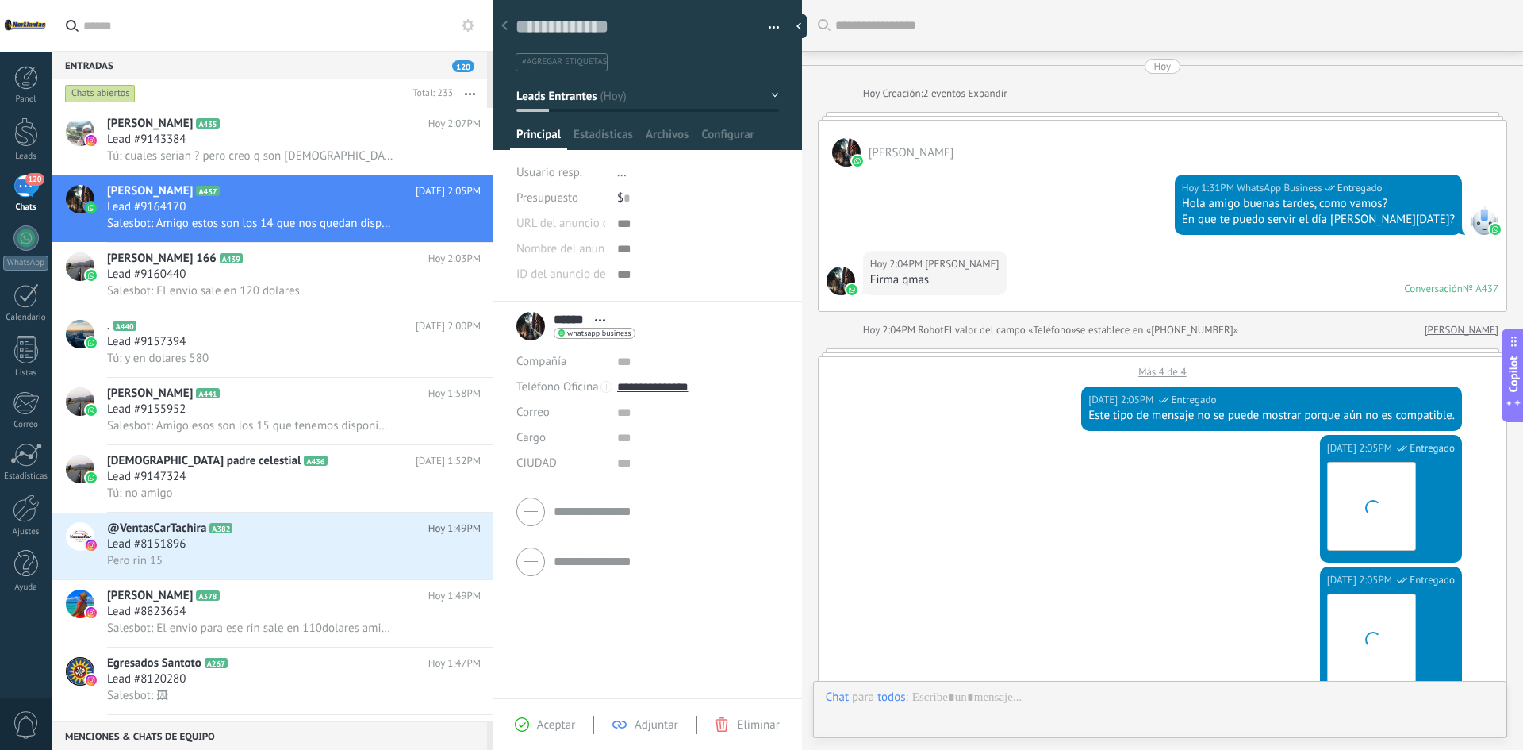
scroll to position [1106, 0]
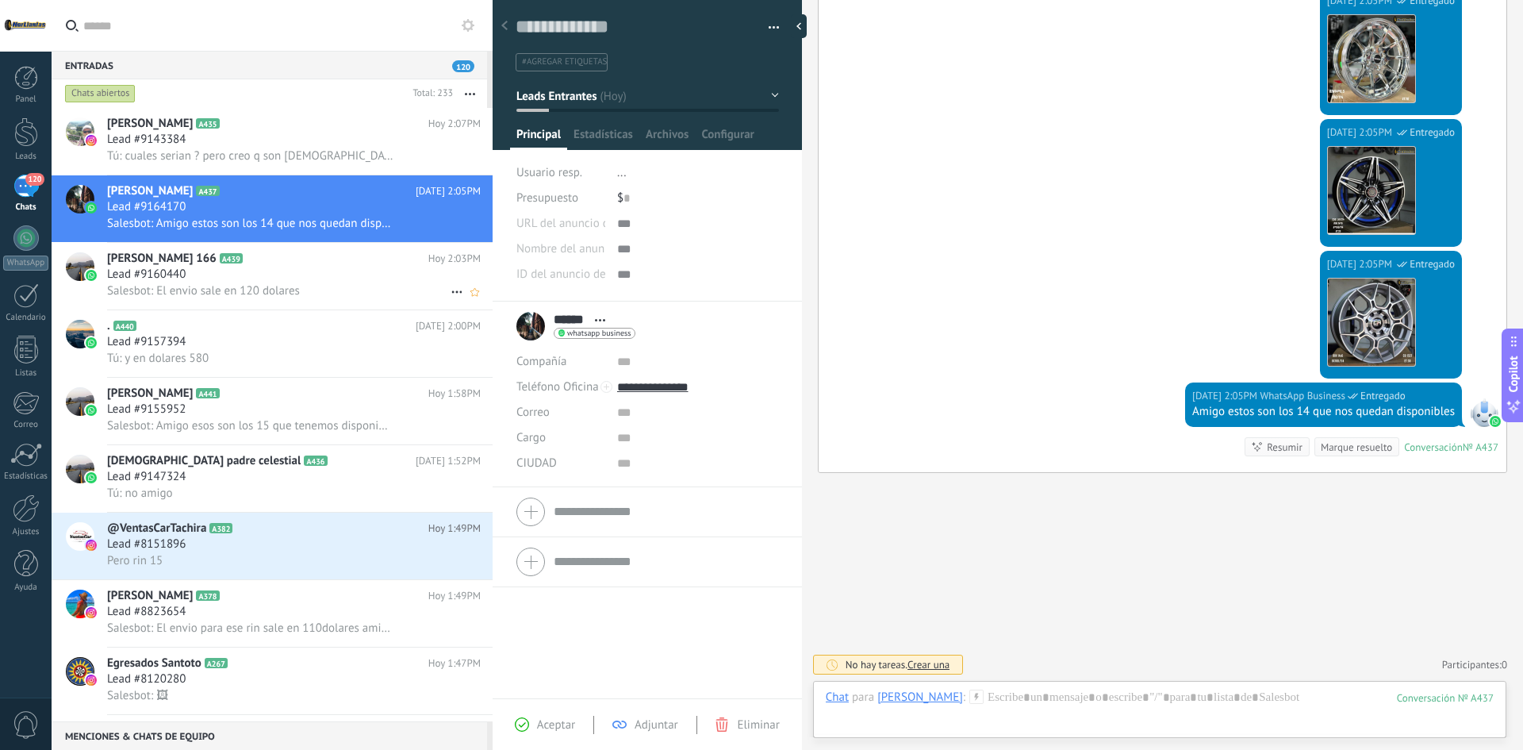
click at [238, 274] on div "Lead #9160440" at bounding box center [294, 275] width 374 height 16
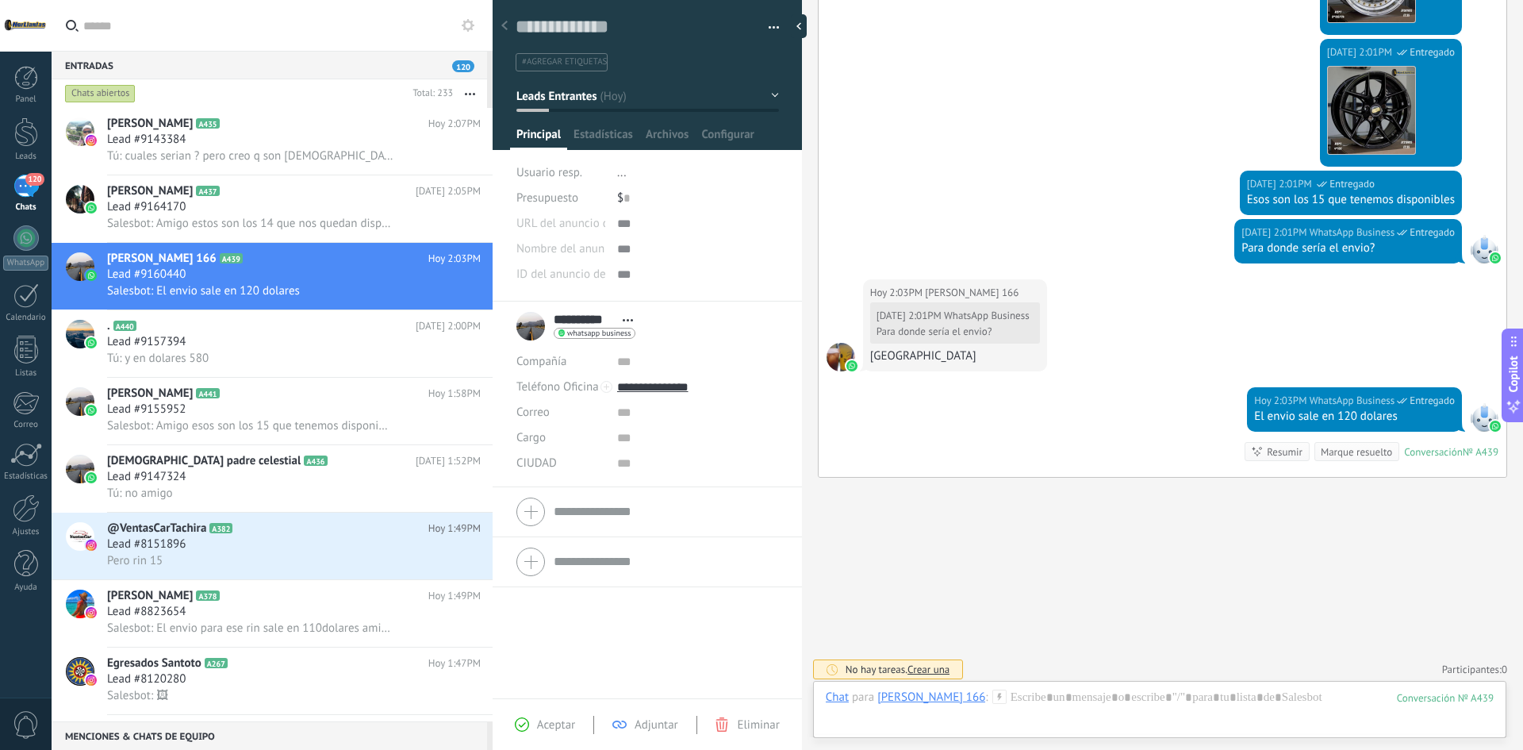
scroll to position [1051, 0]
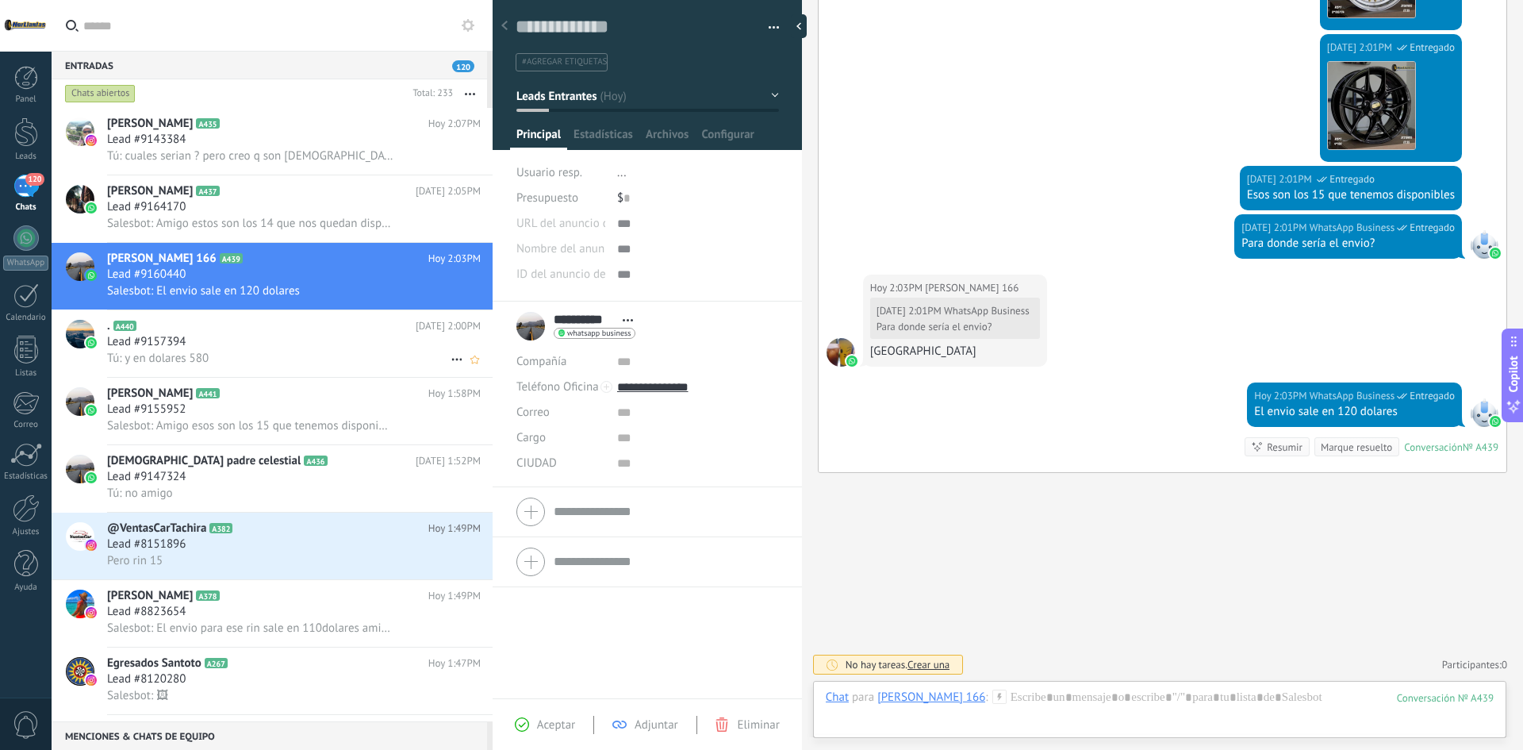
click at [249, 353] on div "Tú: y en dolares 580" at bounding box center [294, 358] width 374 height 17
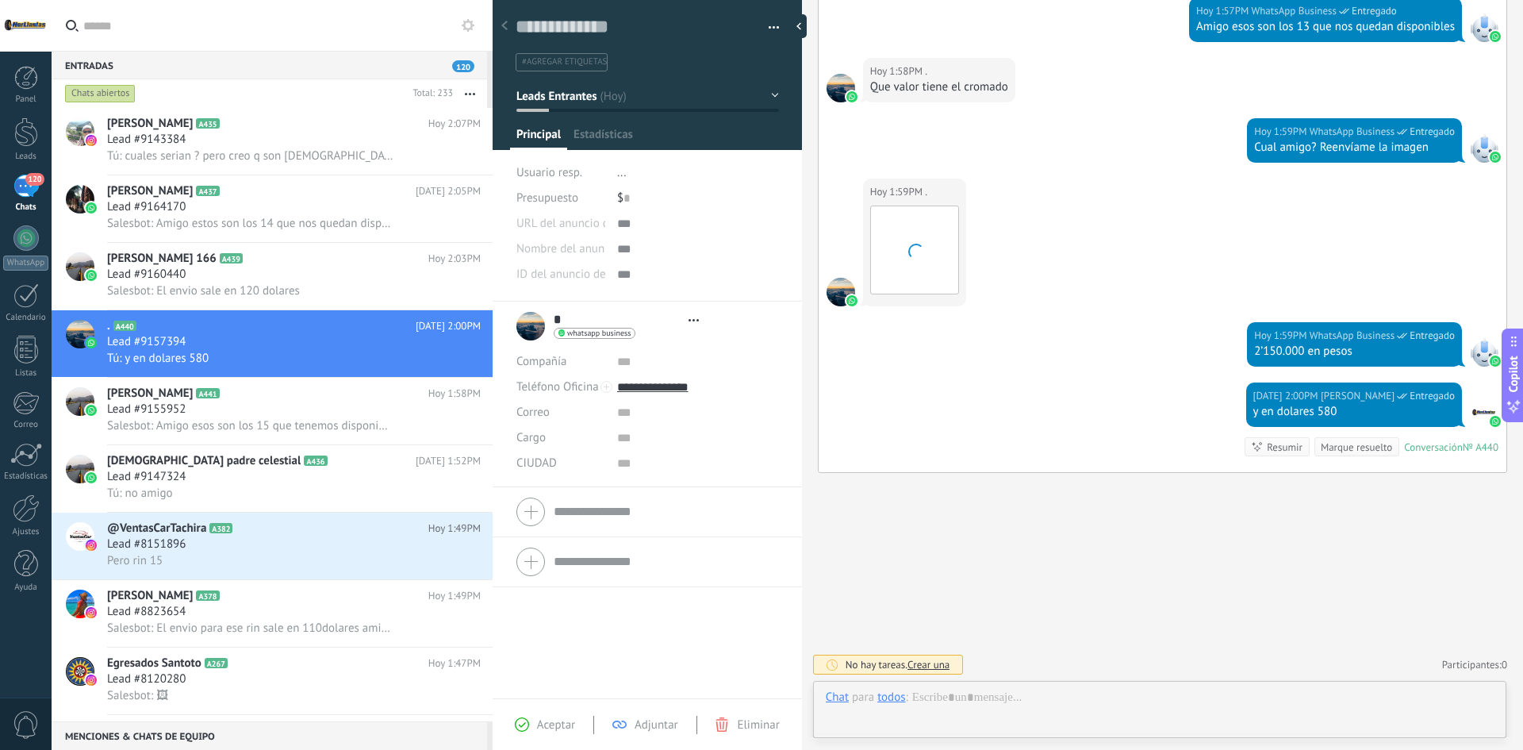
scroll to position [24, 0]
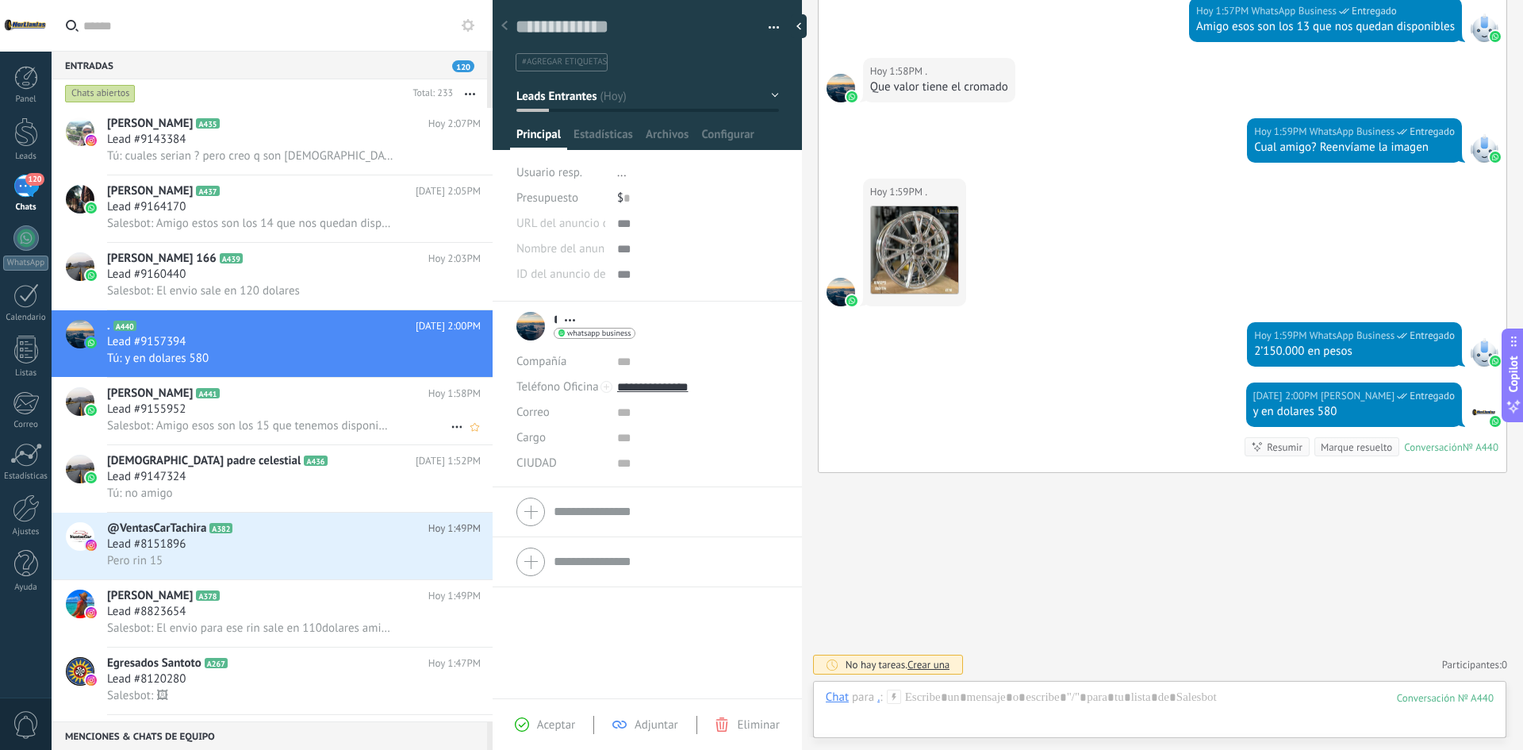
click at [309, 405] on div "Lead #9155952" at bounding box center [294, 409] width 374 height 16
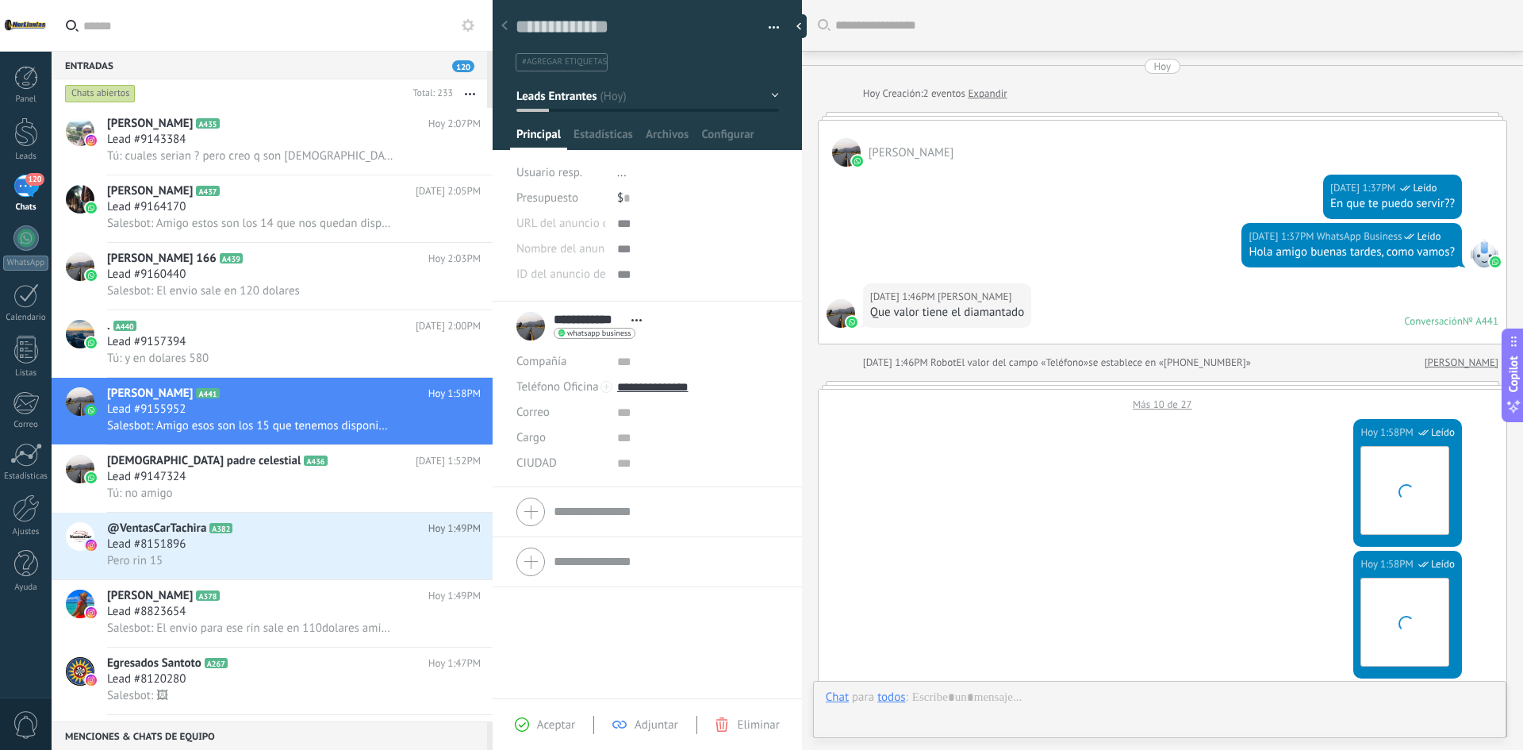
scroll to position [1222, 0]
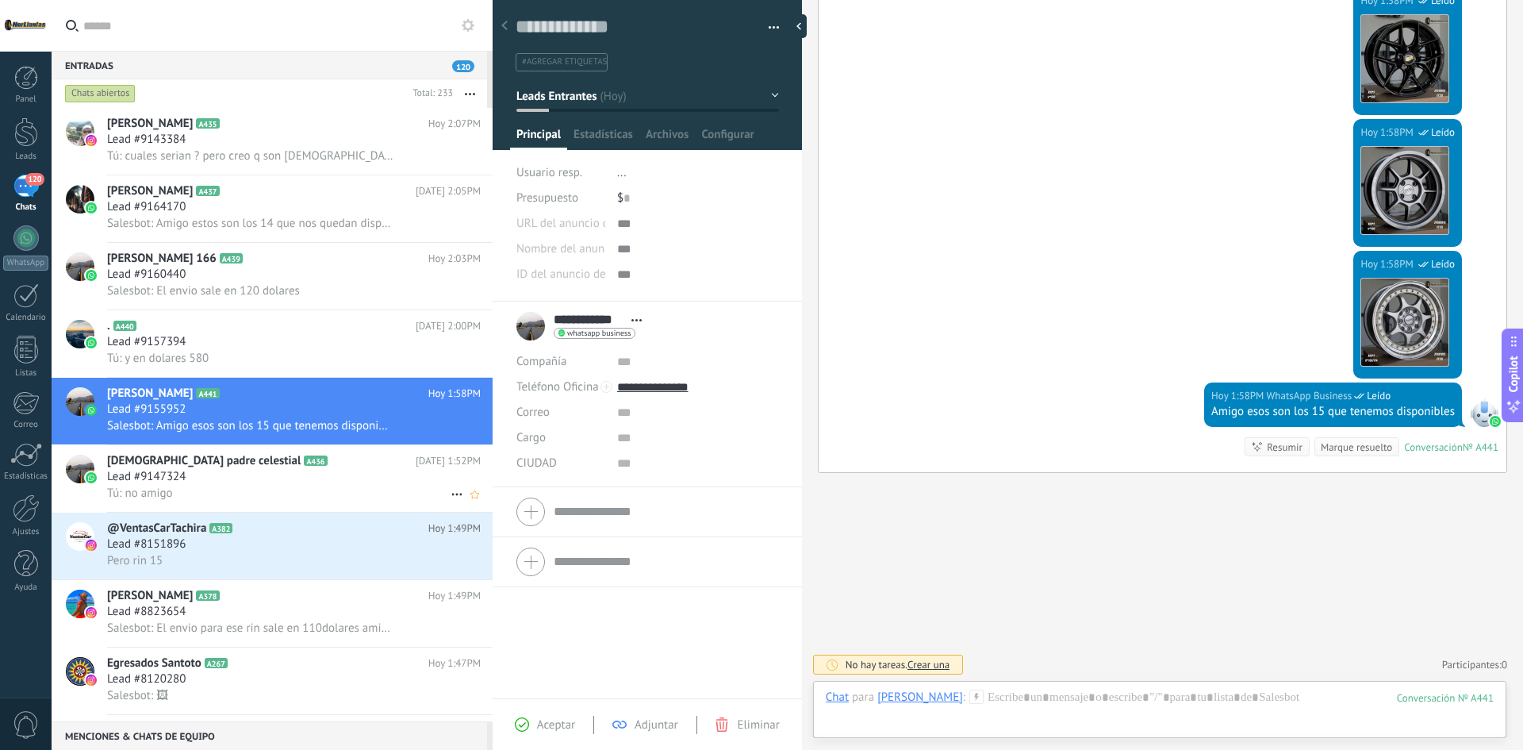
click at [330, 466] on h2 "[DEMOGRAPHIC_DATA] padre celestial A436" at bounding box center [261, 461] width 309 height 16
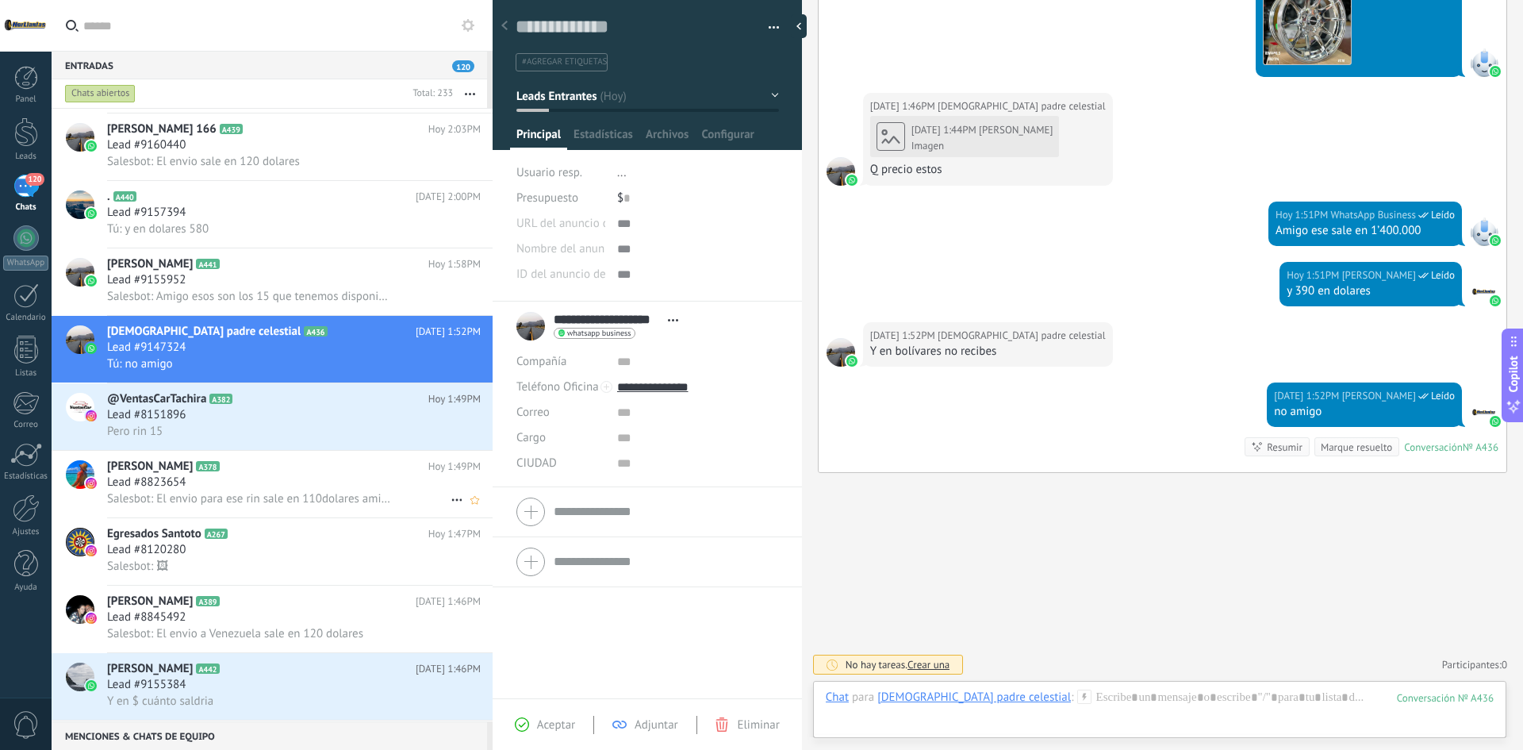
scroll to position [159, 0]
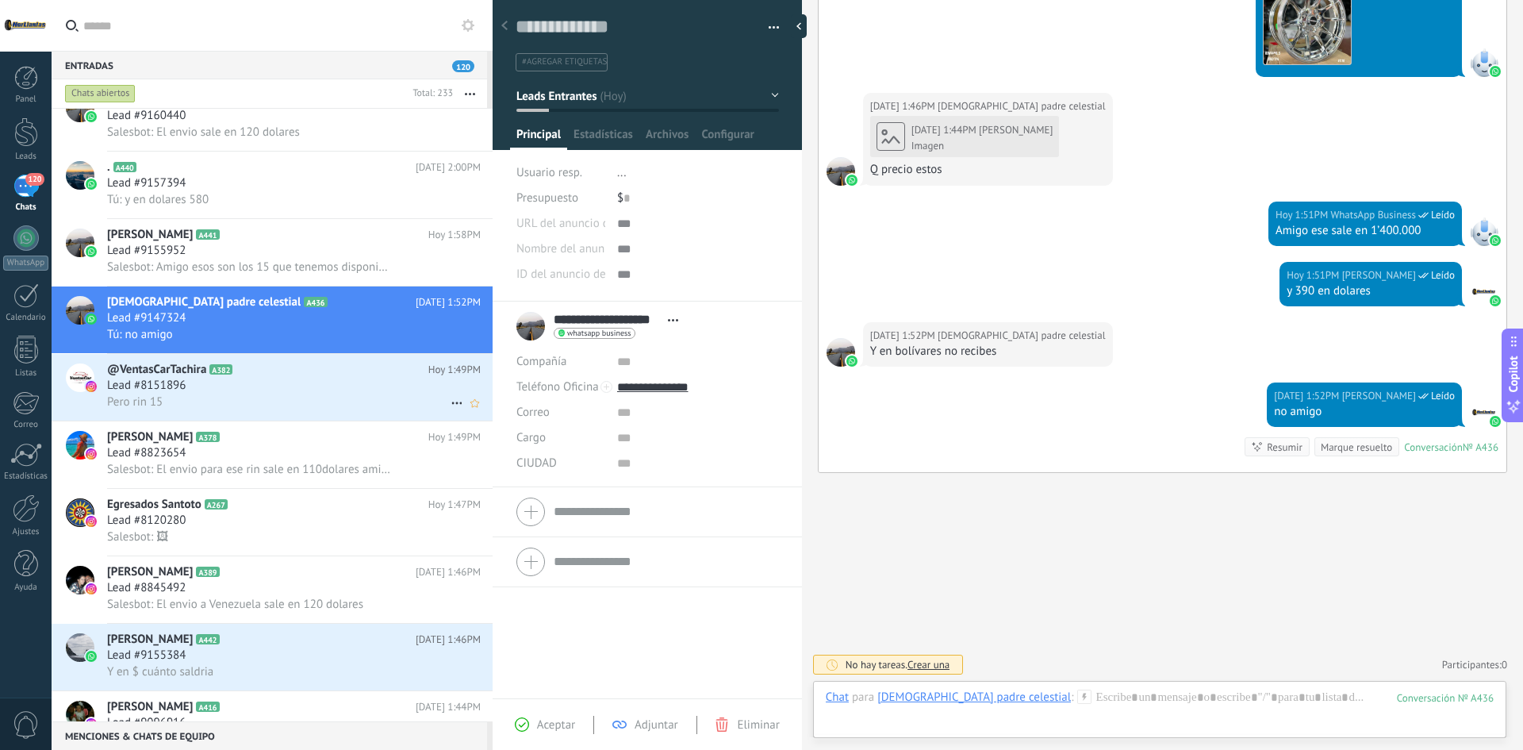
click at [275, 404] on div "Pero rin 15" at bounding box center [294, 401] width 374 height 17
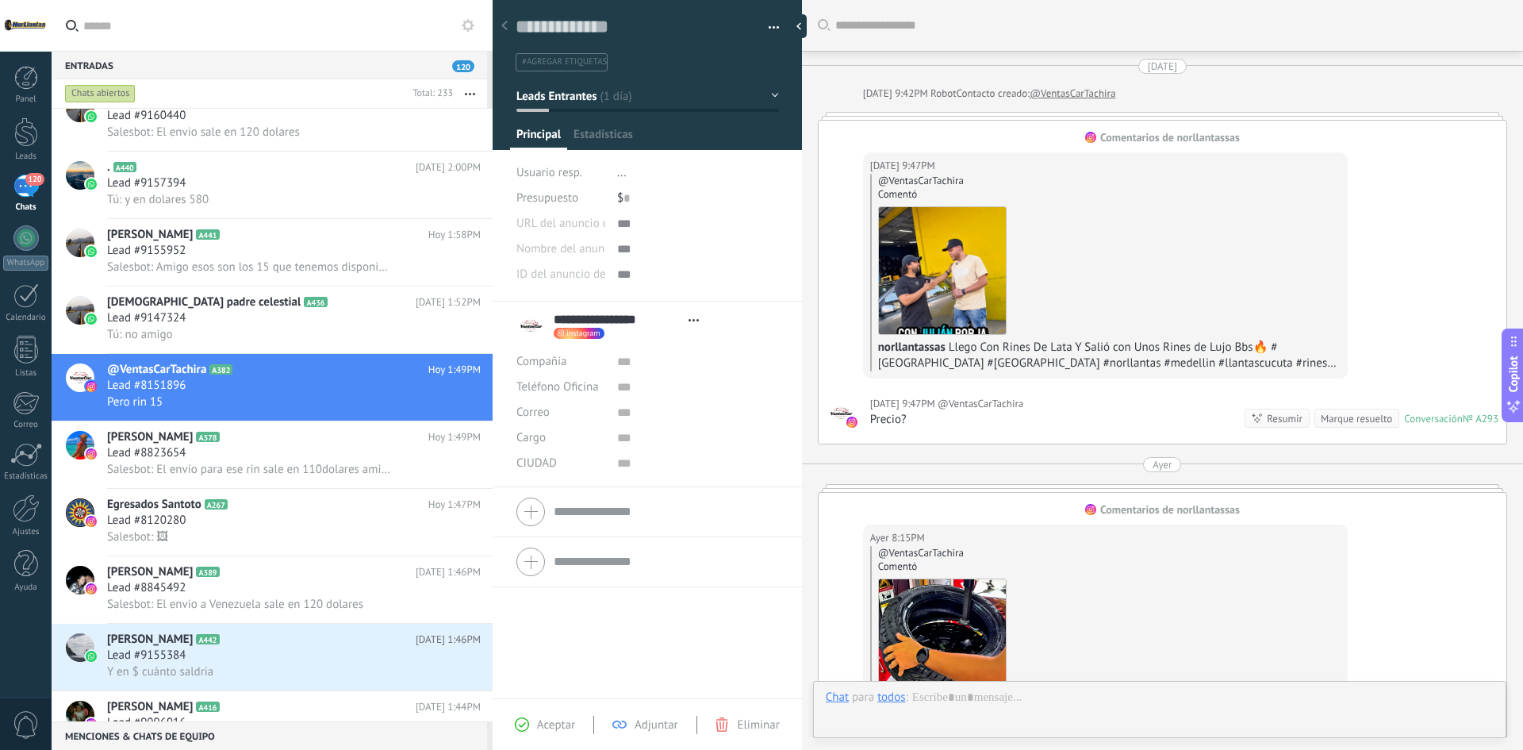
type textarea "**********"
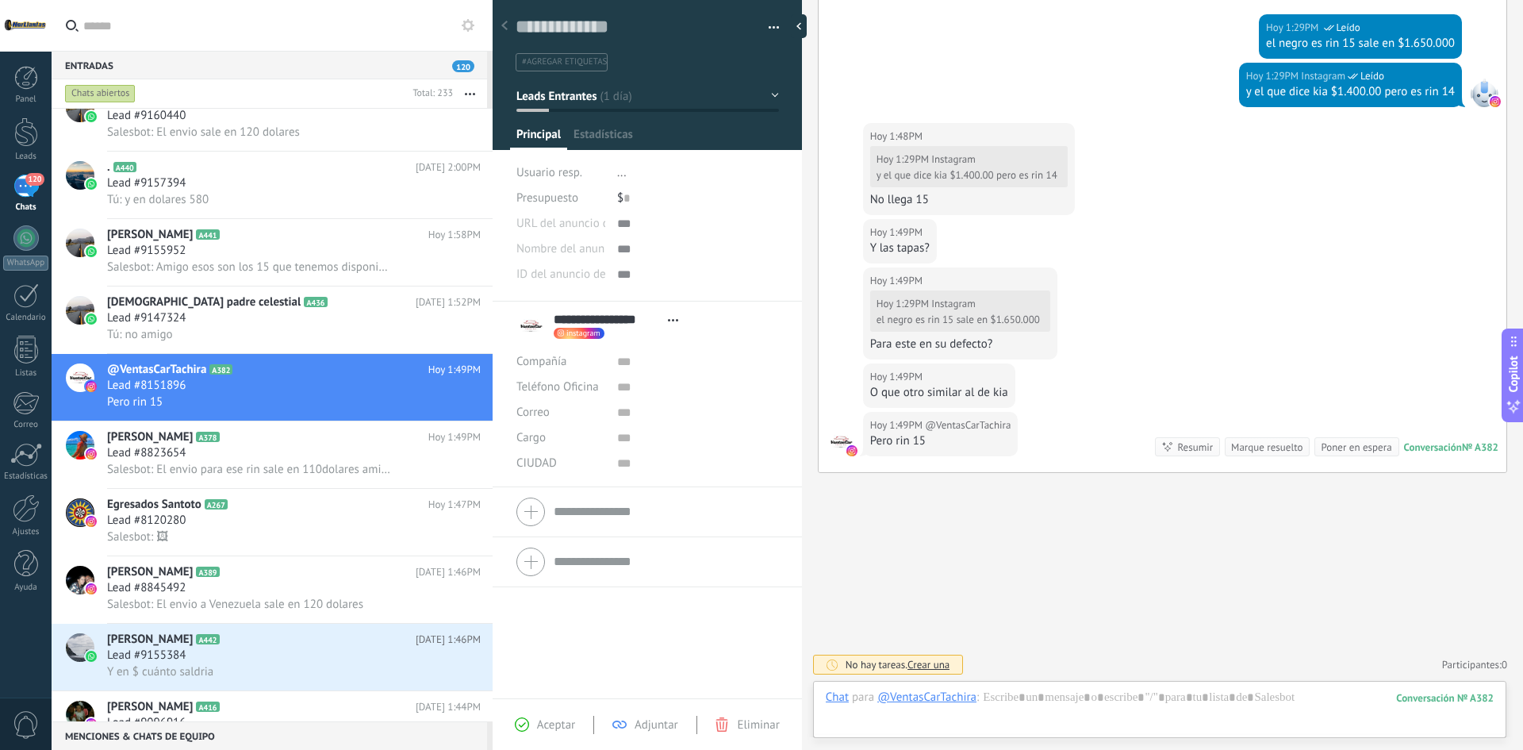
scroll to position [24, 0]
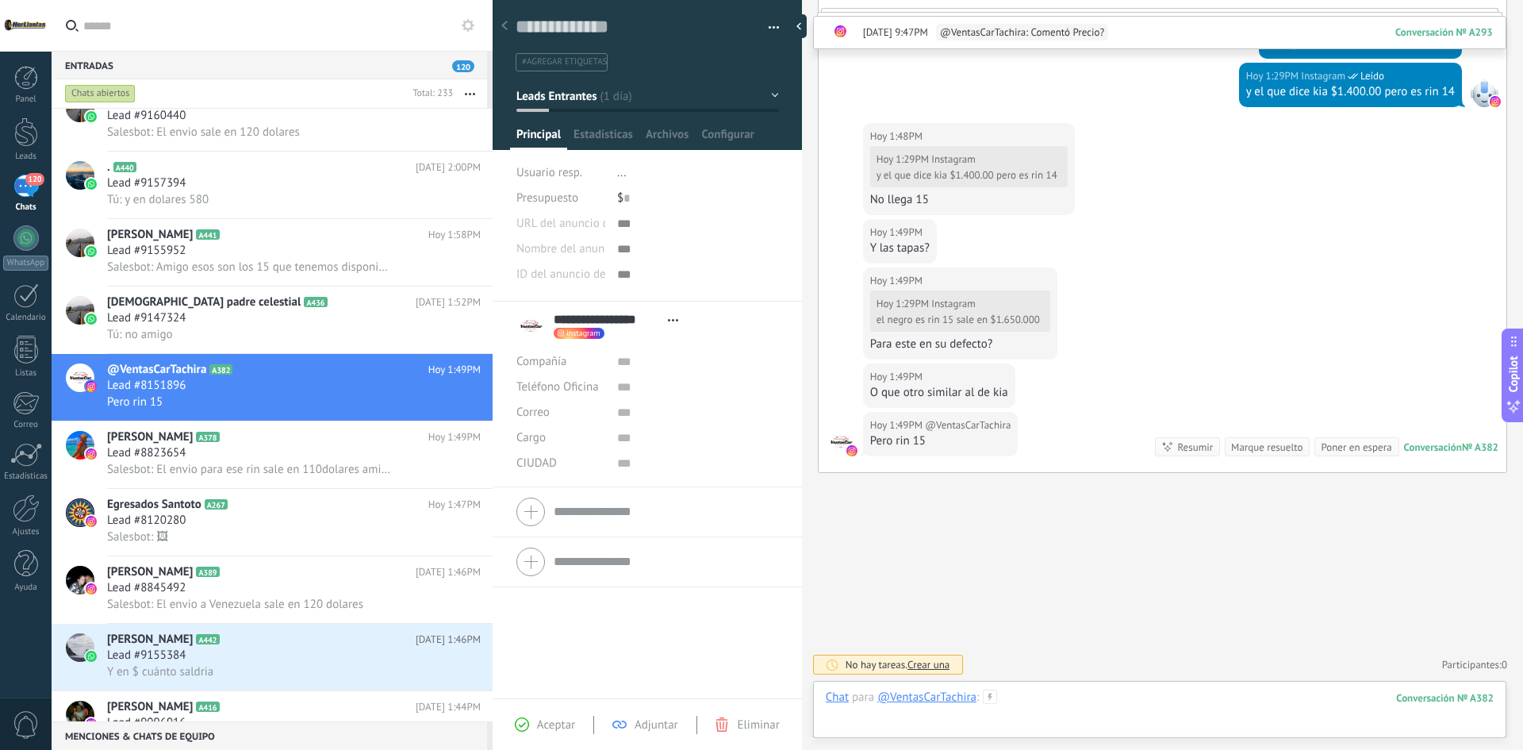
click at [1079, 700] on div at bounding box center [1160, 713] width 668 height 48
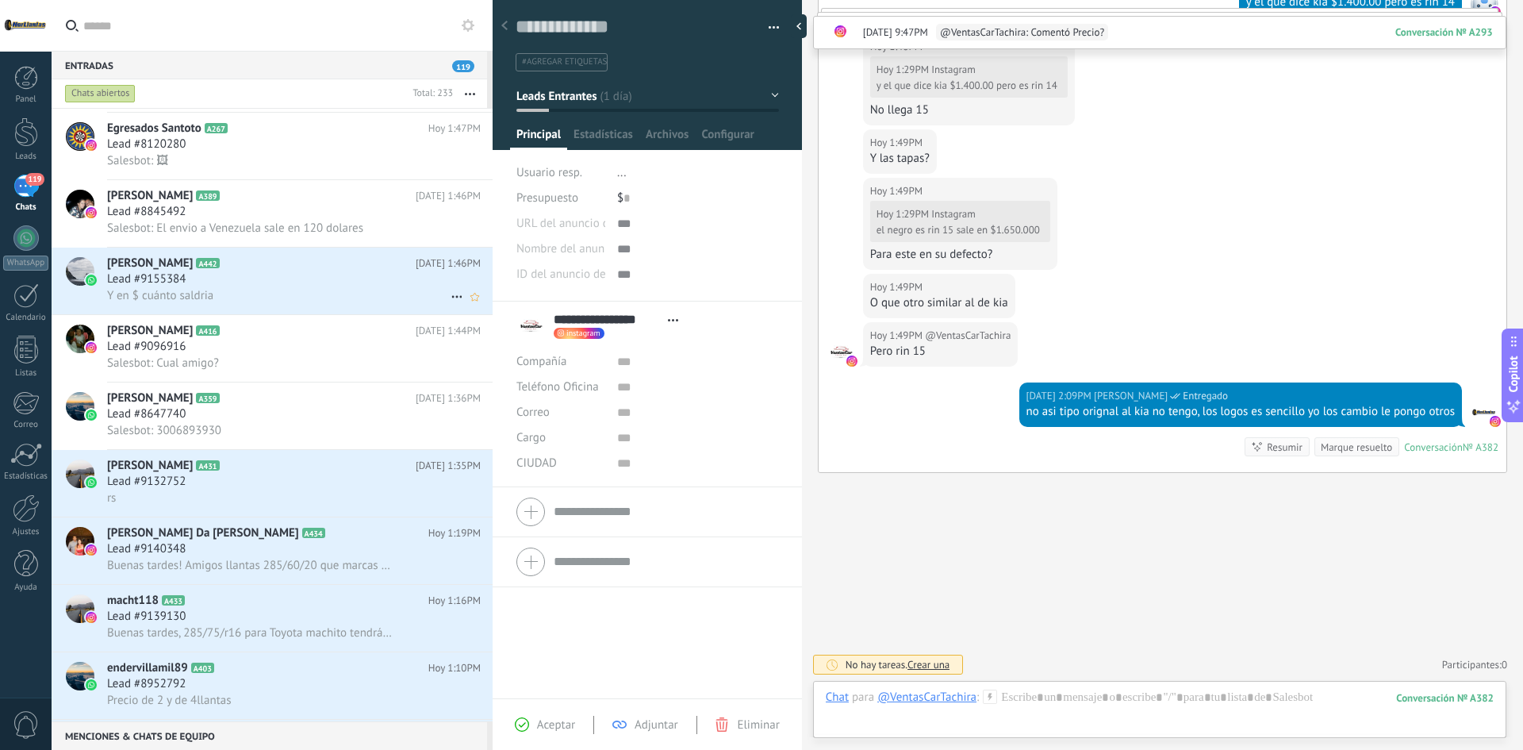
scroll to position [556, 0]
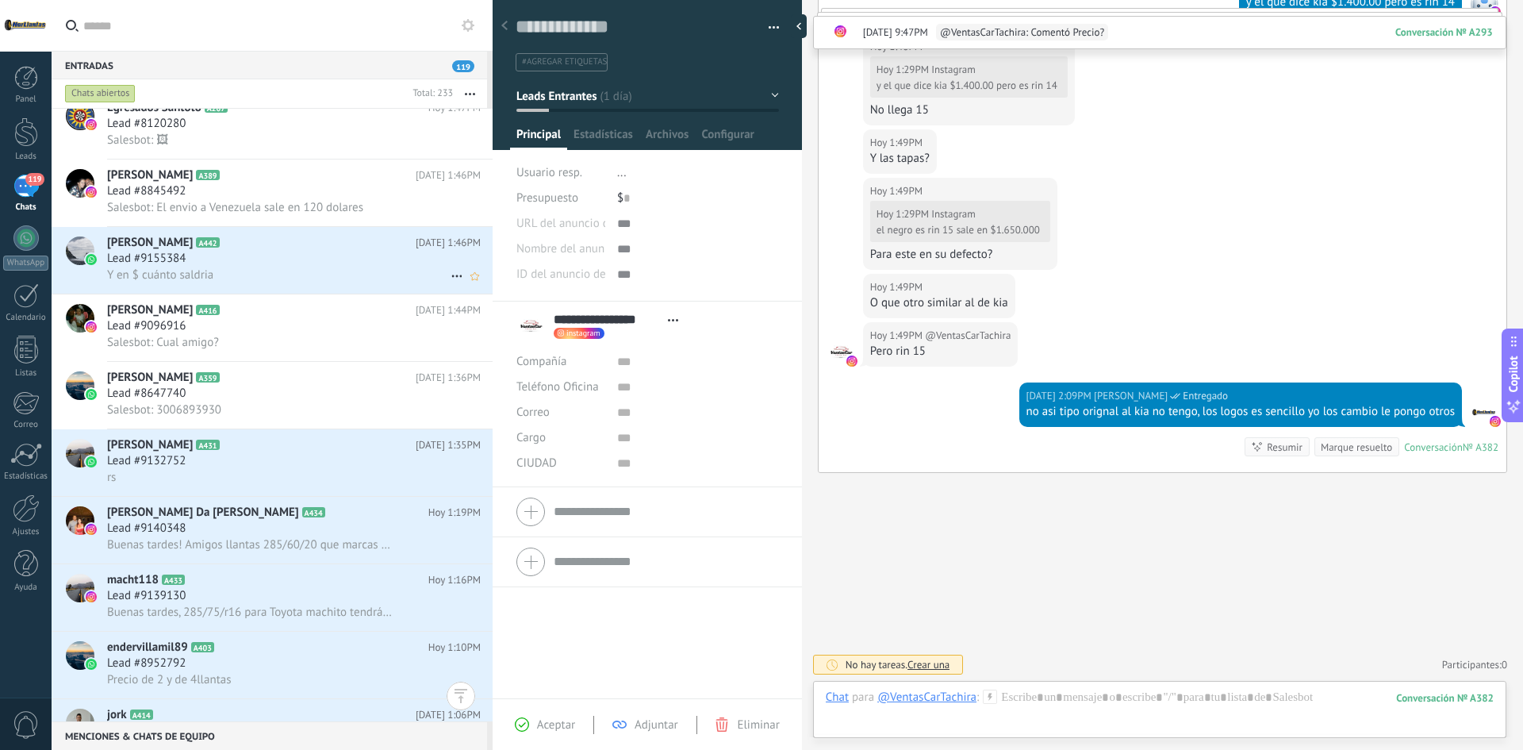
click at [217, 260] on div "Lead #9155384" at bounding box center [294, 259] width 374 height 16
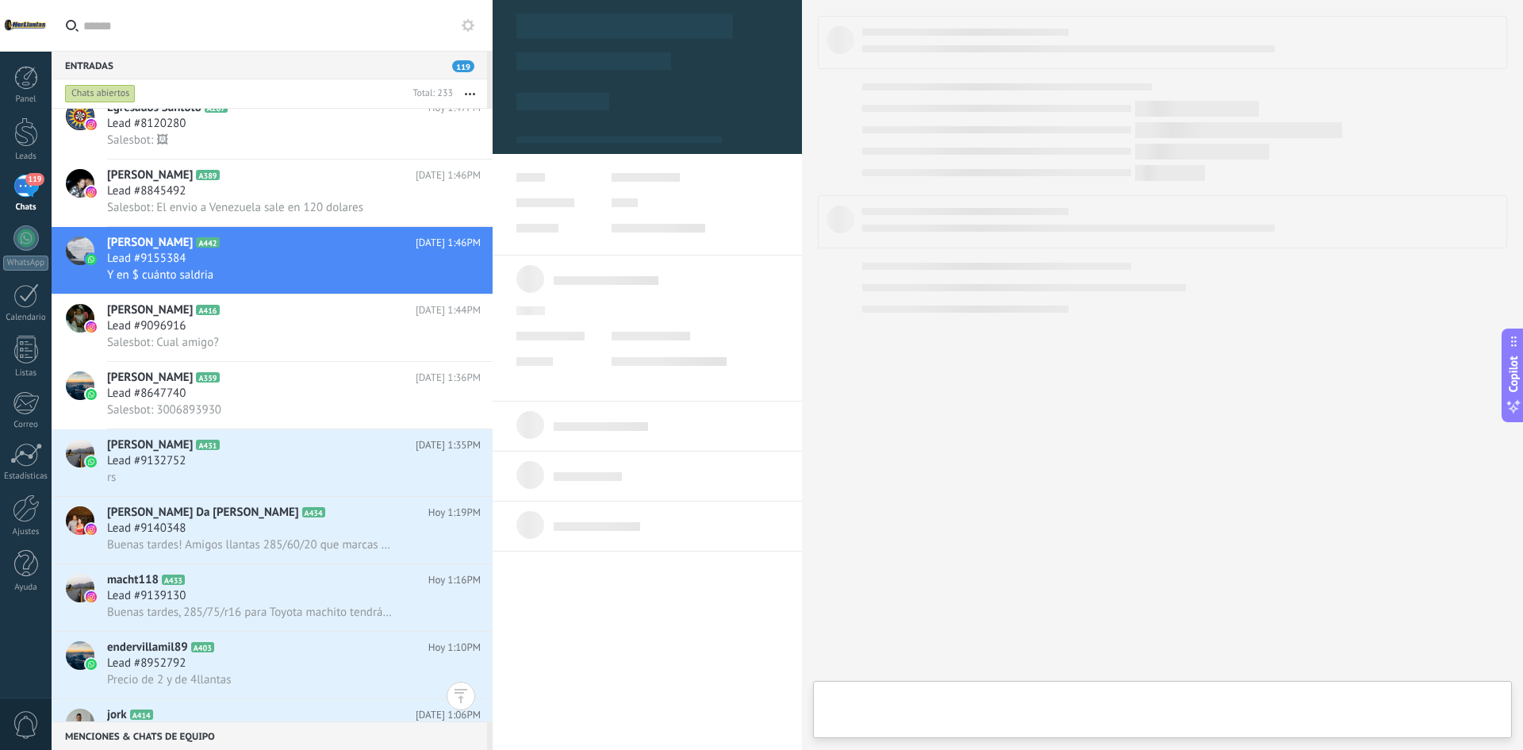
type textarea "**********"
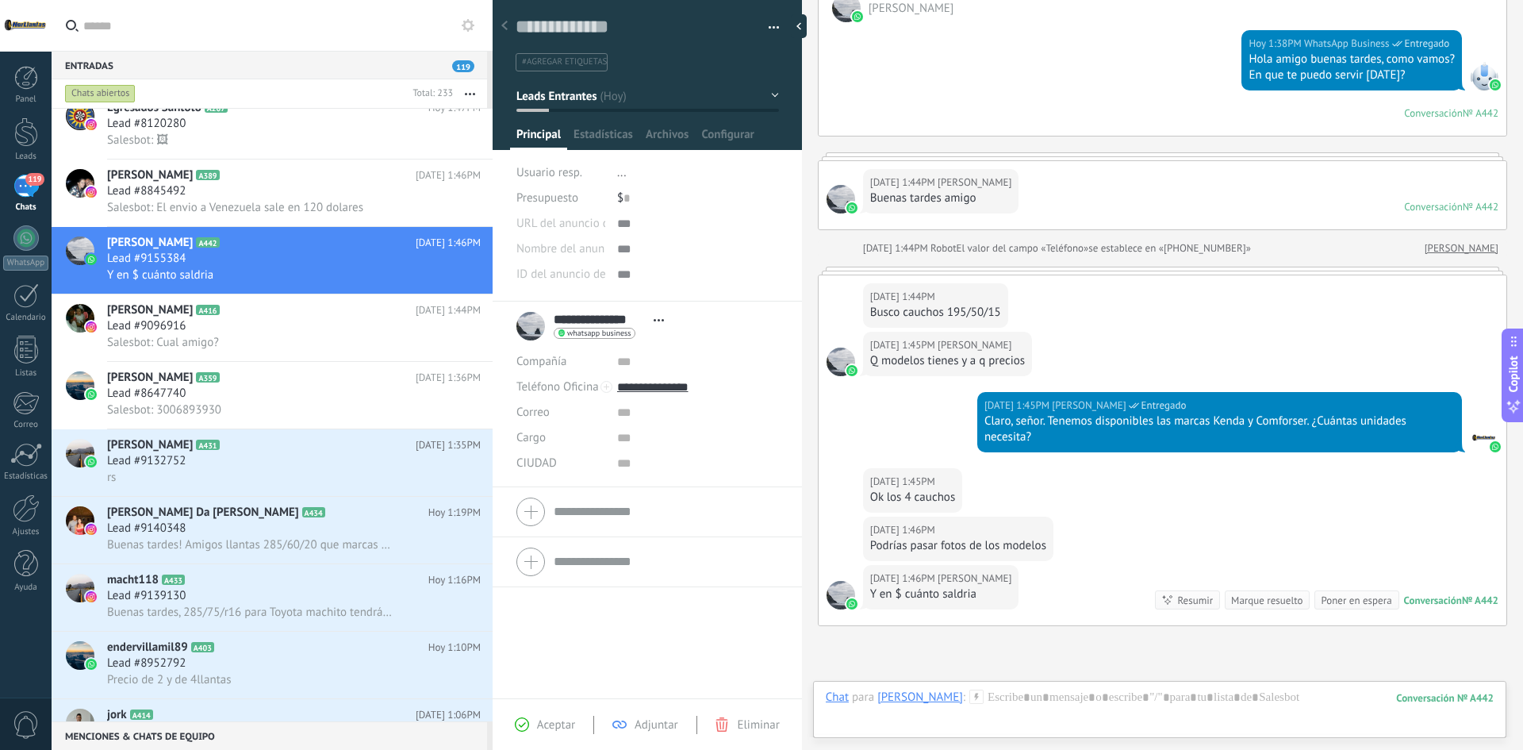
scroll to position [297, 0]
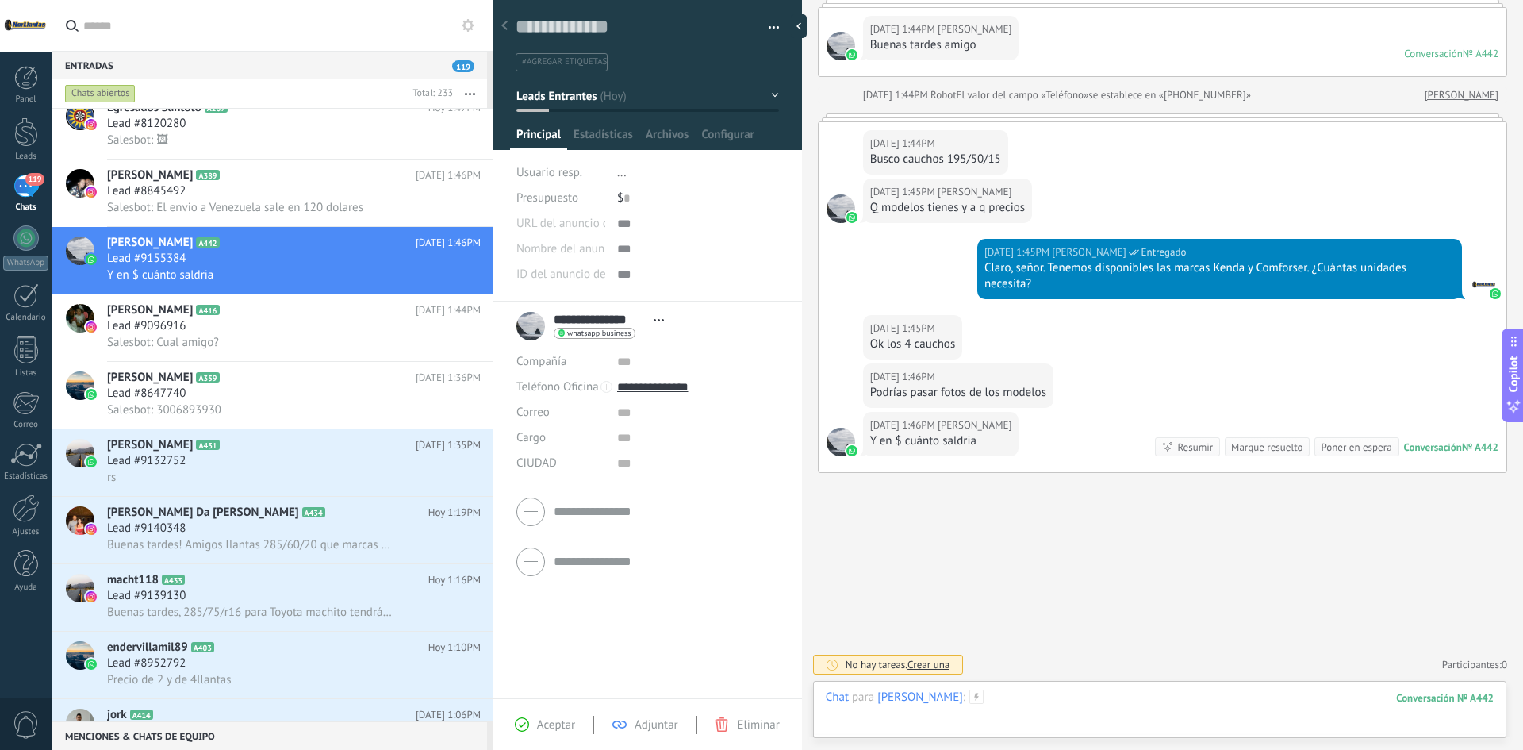
click at [1154, 696] on div at bounding box center [1160, 713] width 668 height 48
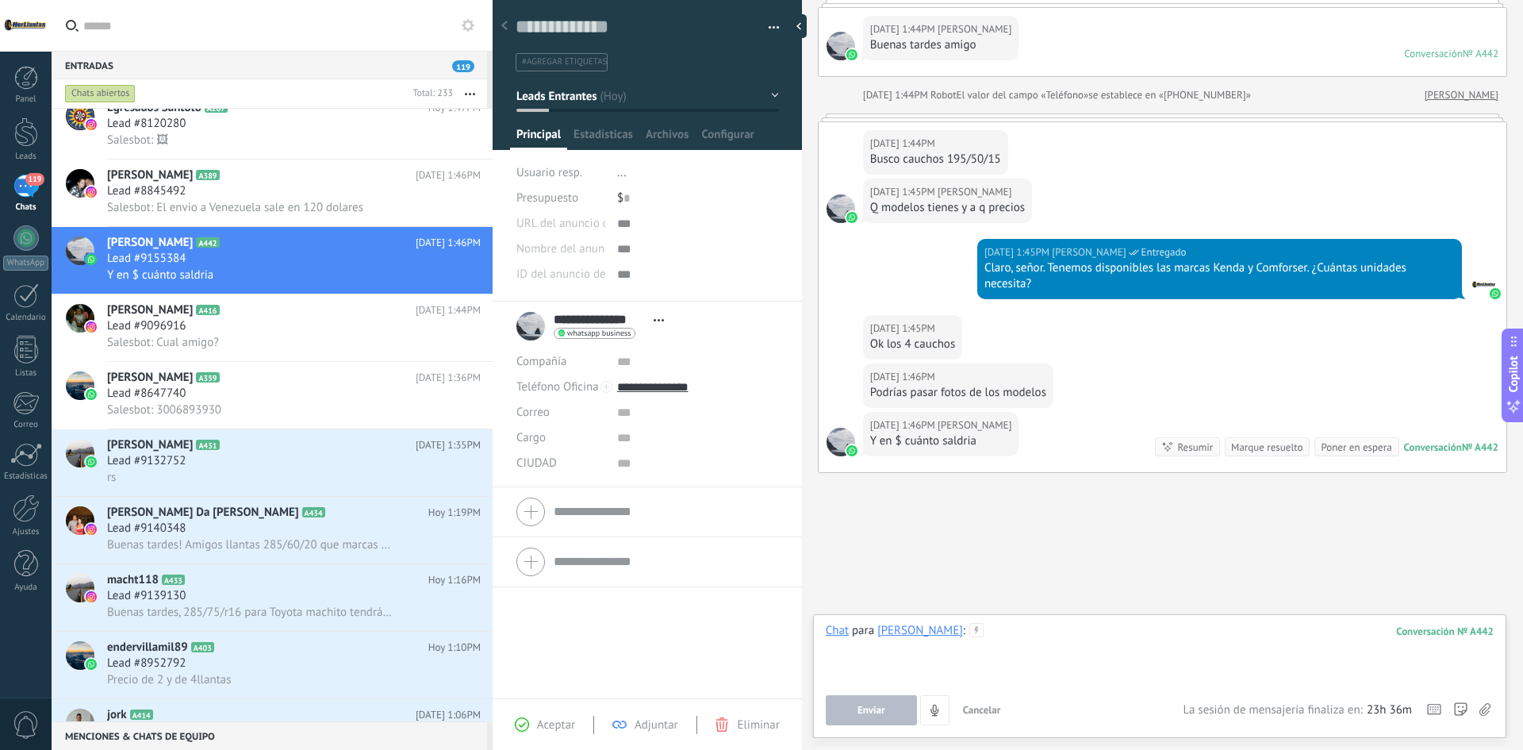
click at [1054, 656] on div at bounding box center [1160, 653] width 668 height 60
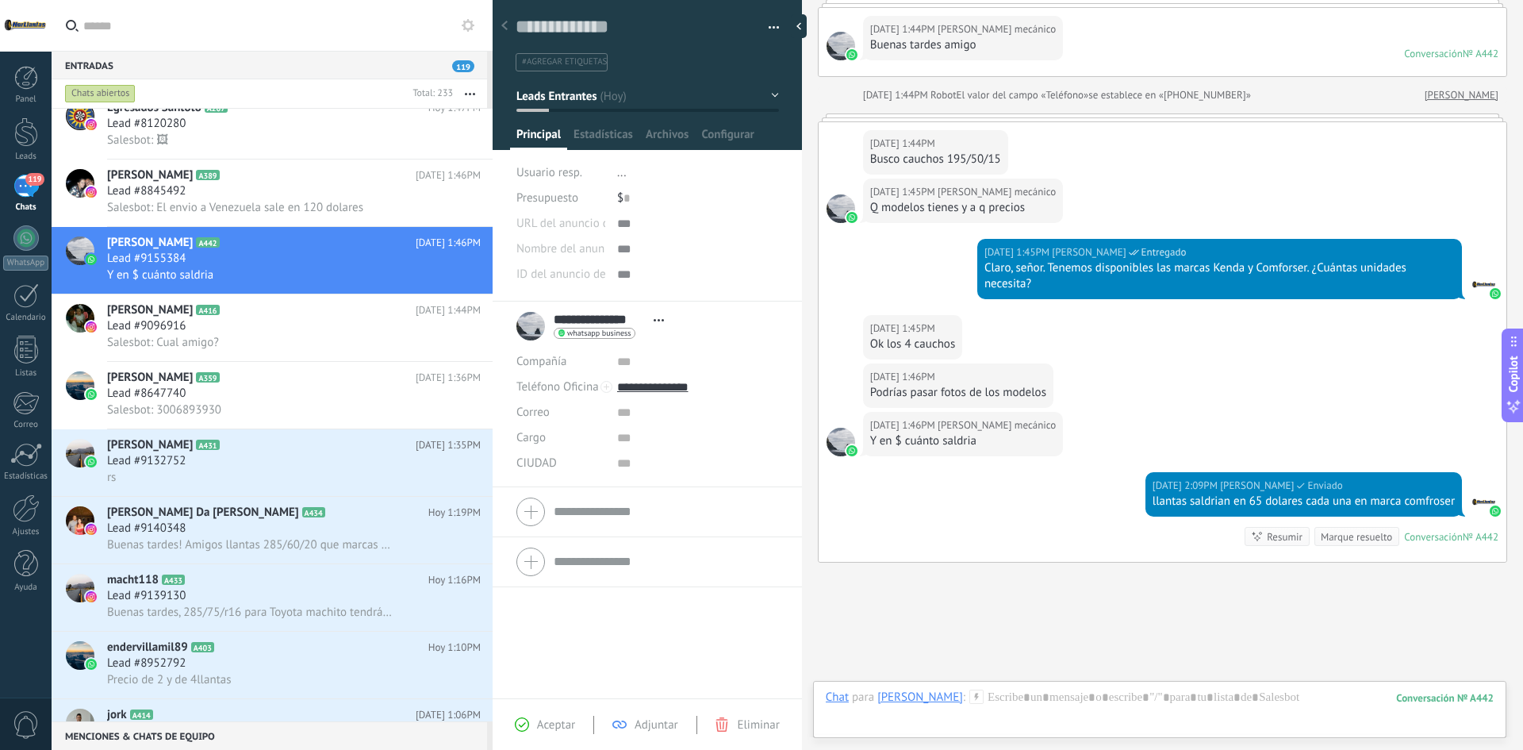
scroll to position [387, 0]
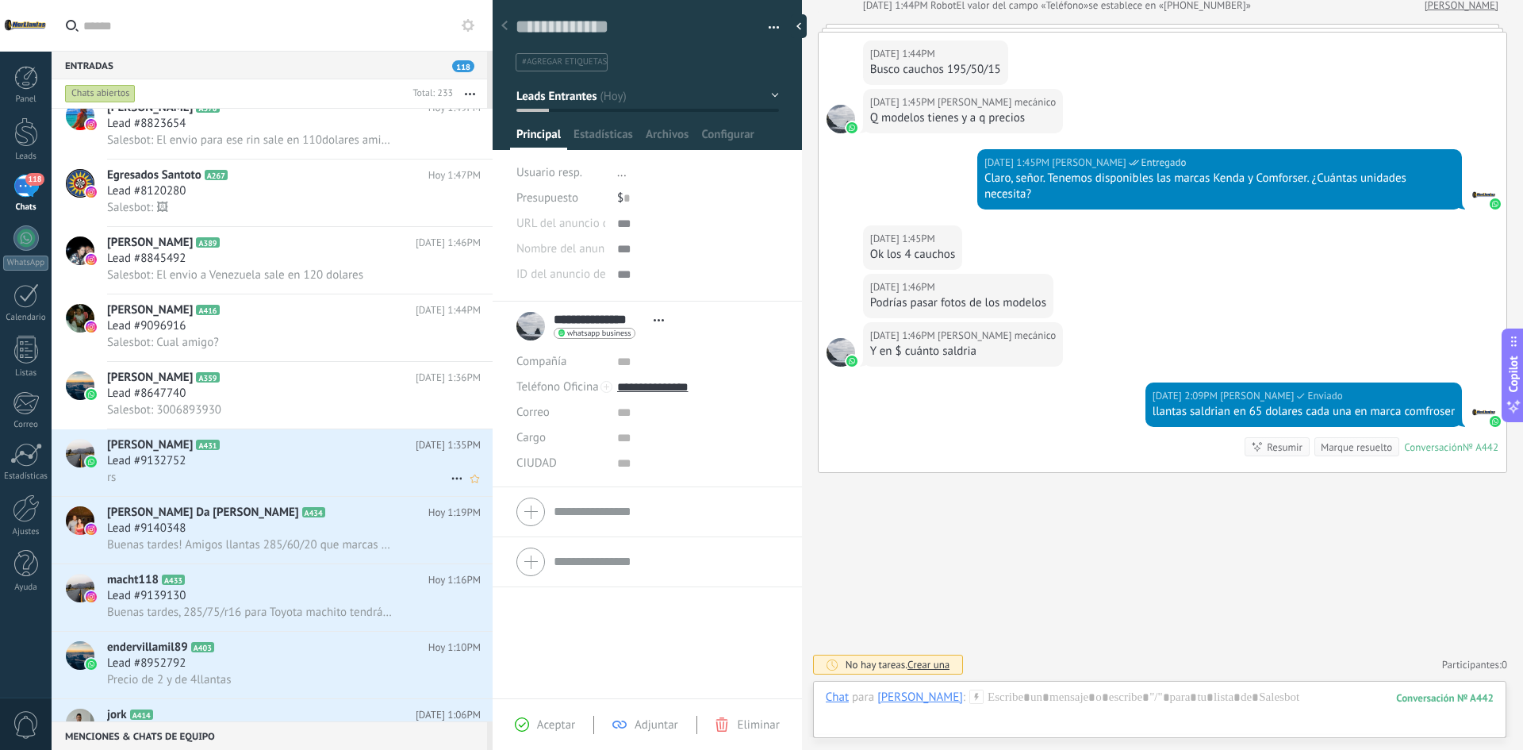
click at [294, 487] on div "[PERSON_NAME] A431 [DATE] 1:35PM Lead #9132752 rs" at bounding box center [299, 462] width 385 height 67
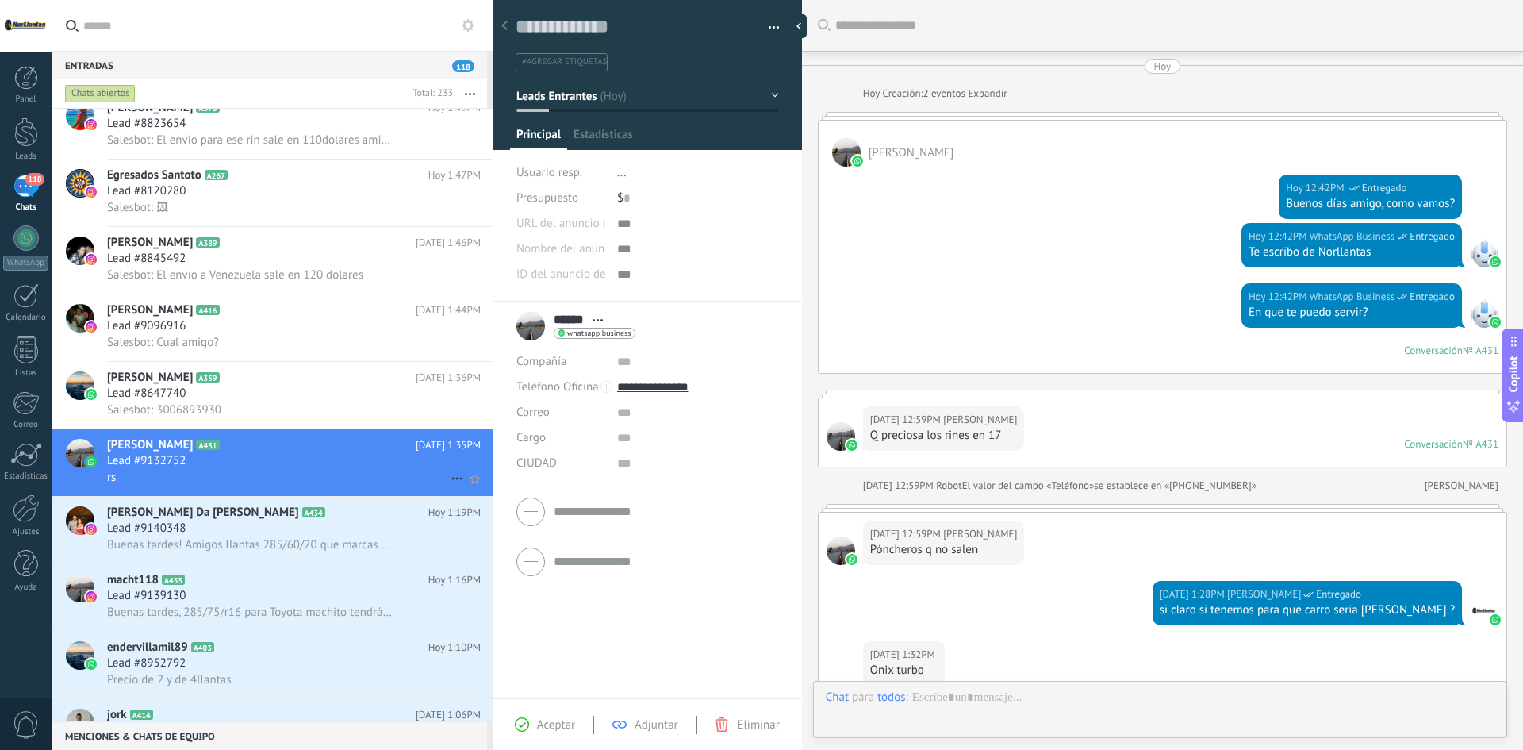
type textarea "**********"
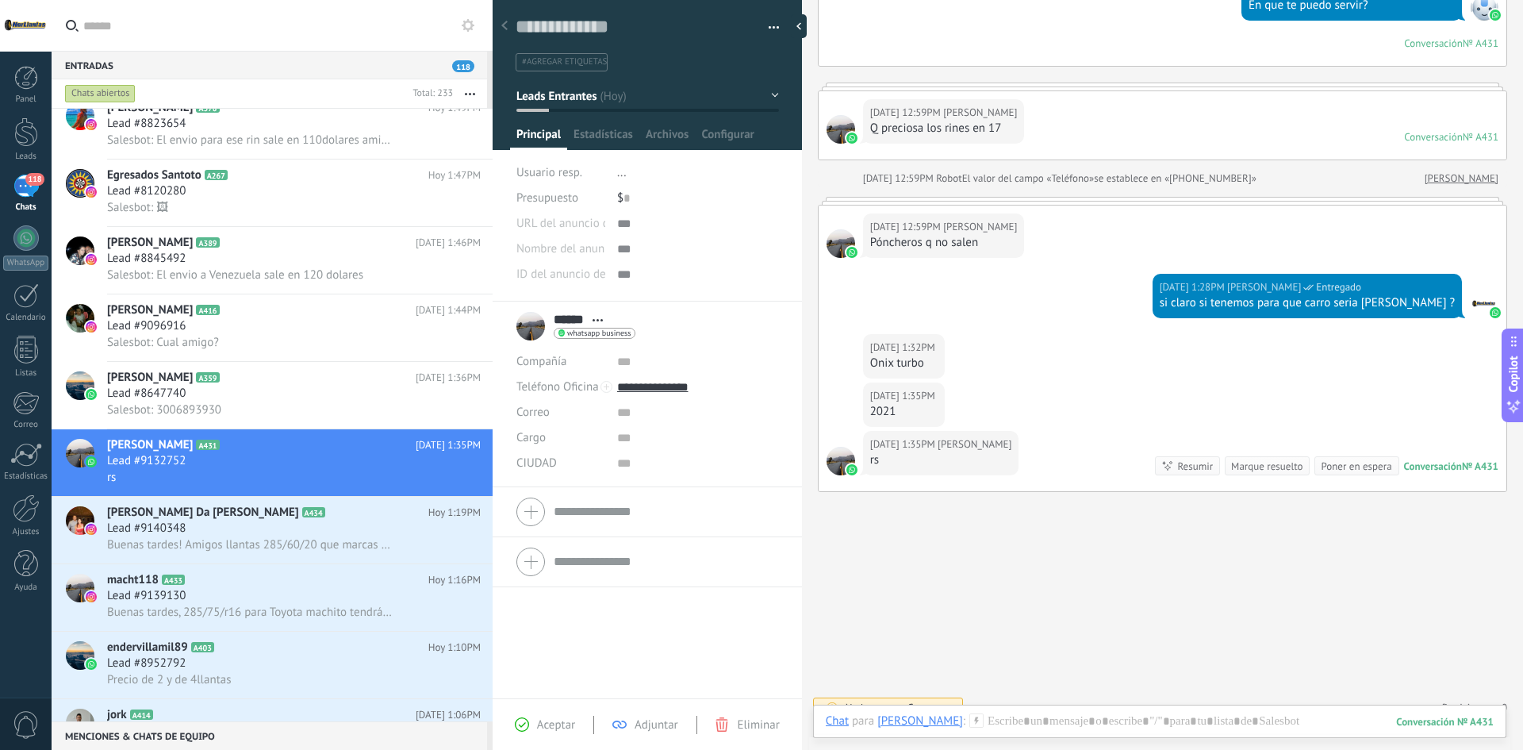
scroll to position [326, 0]
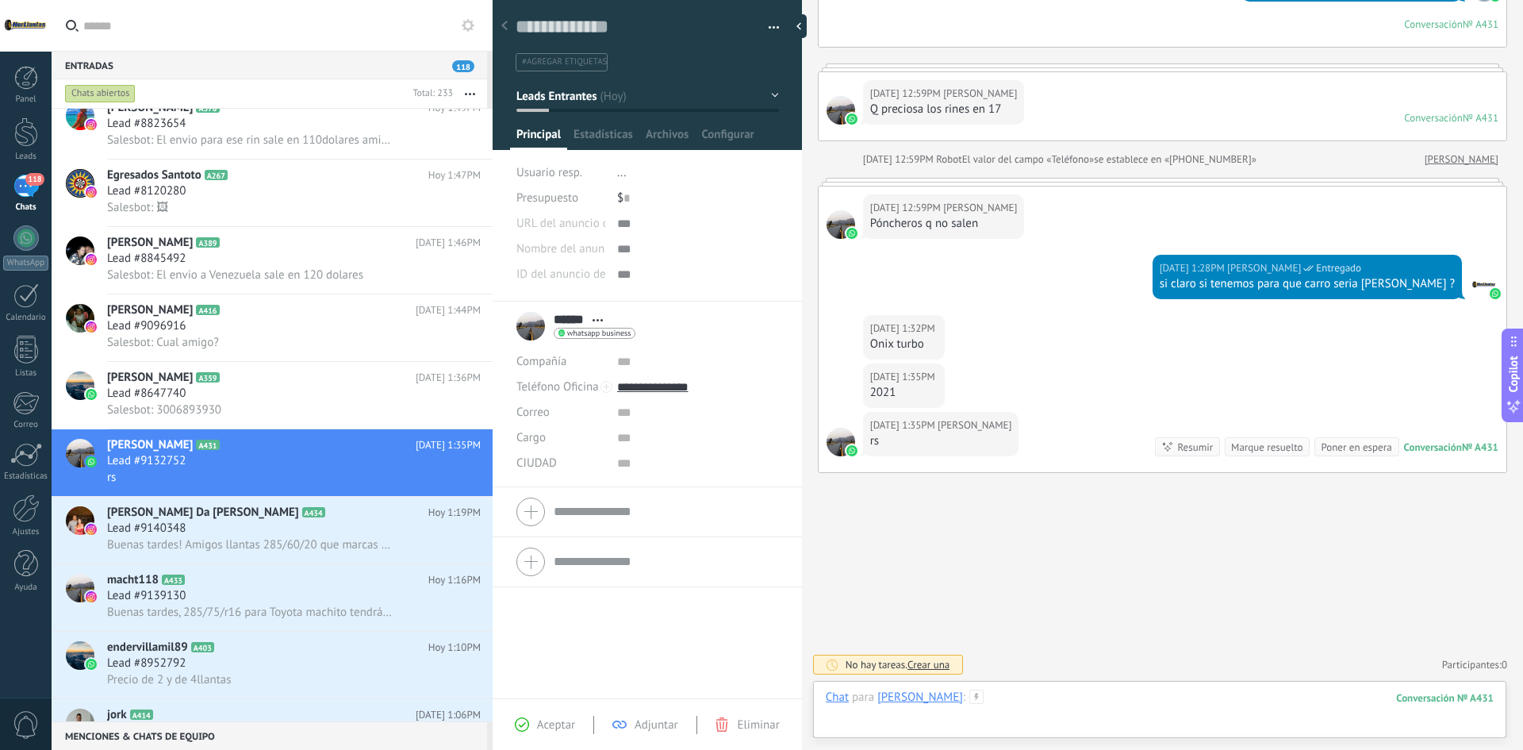
click at [1041, 692] on div at bounding box center [1160, 713] width 668 height 48
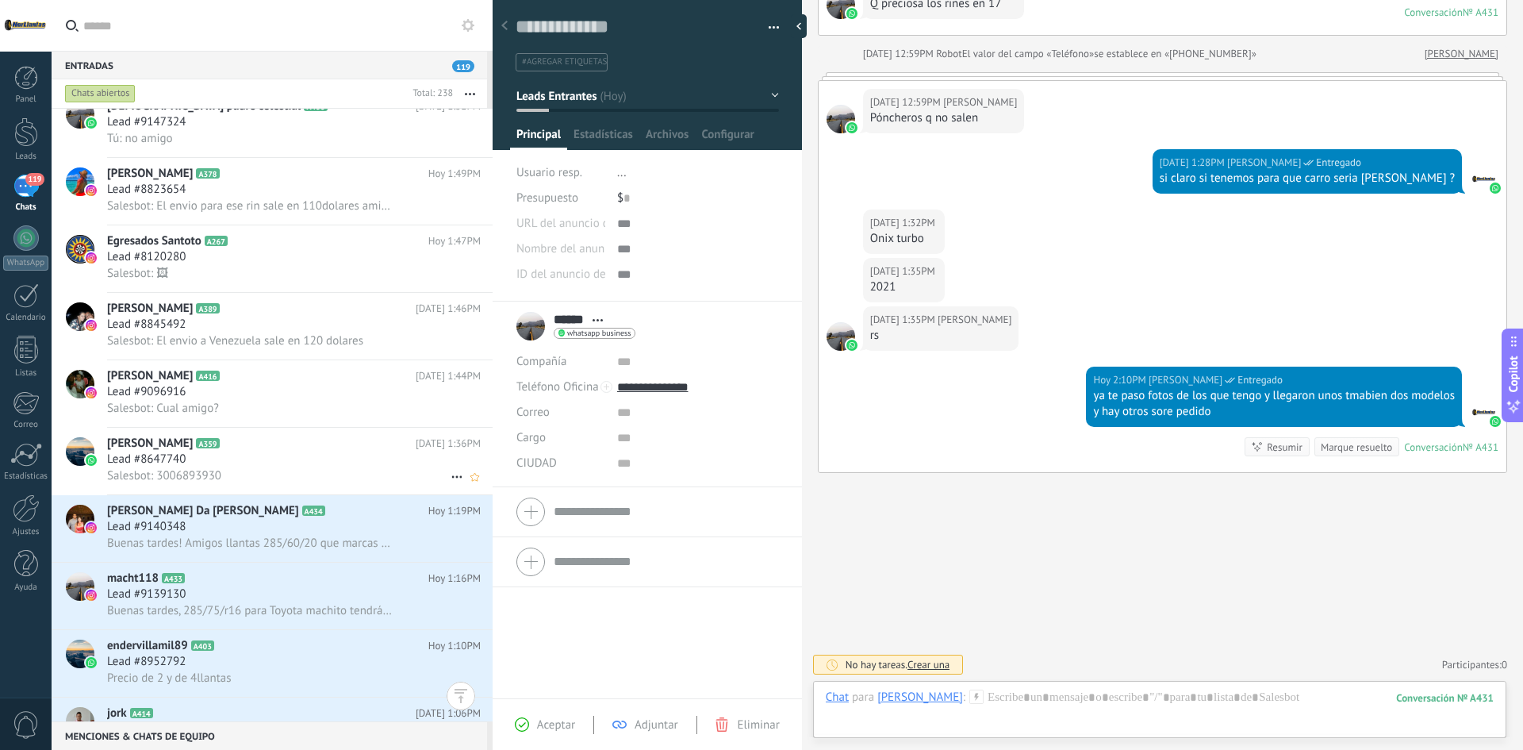
scroll to position [953, 0]
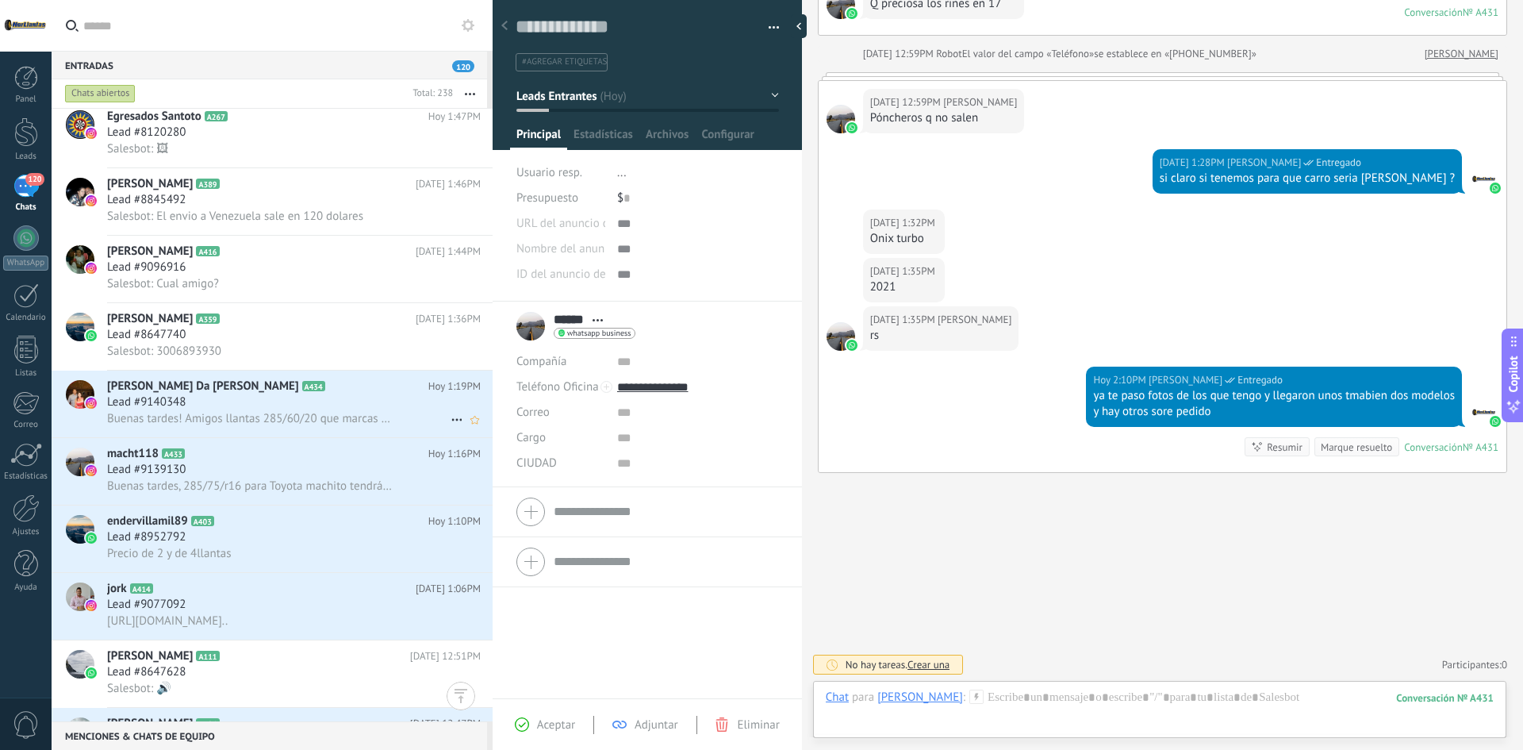
click at [320, 404] on div "Lead #9140348" at bounding box center [294, 402] width 374 height 16
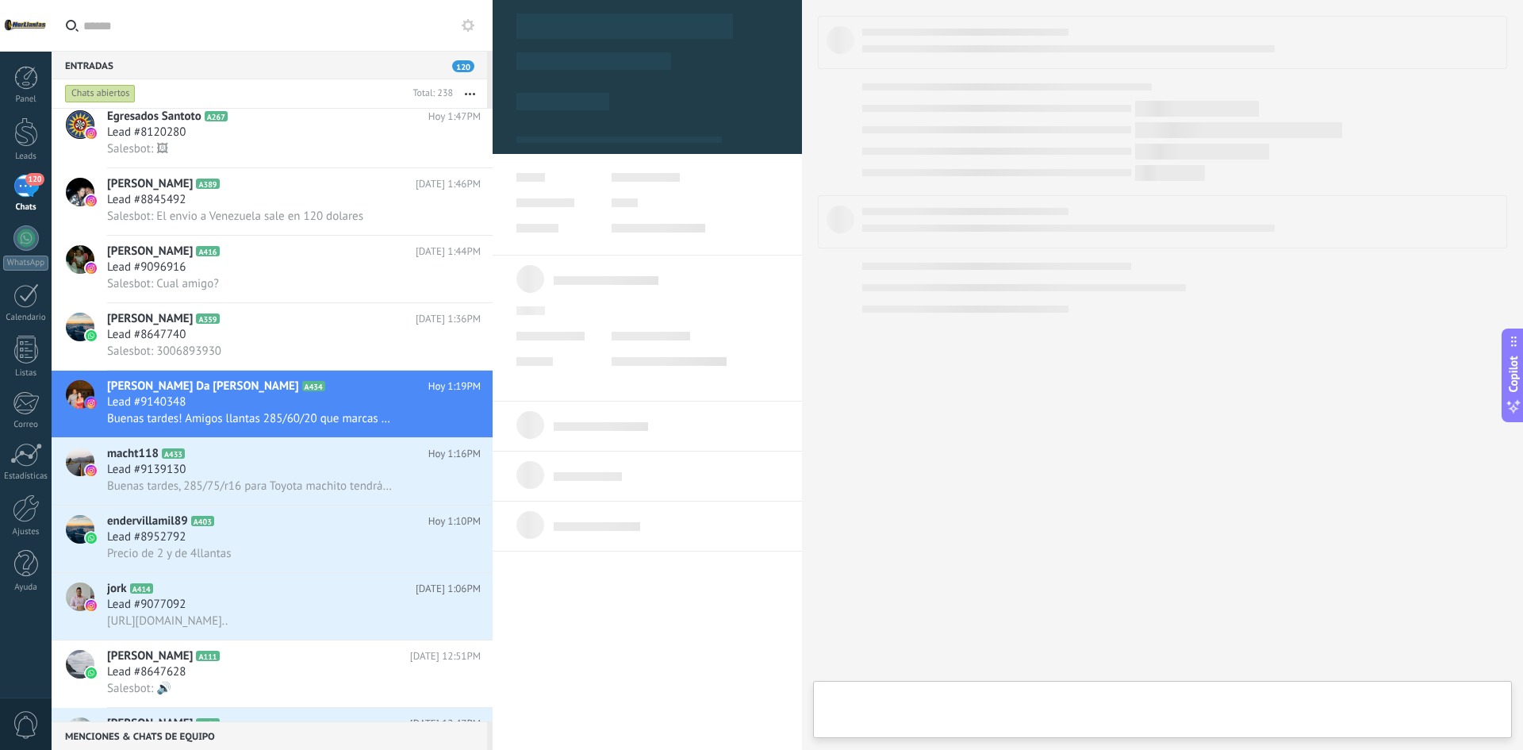
type textarea "**********"
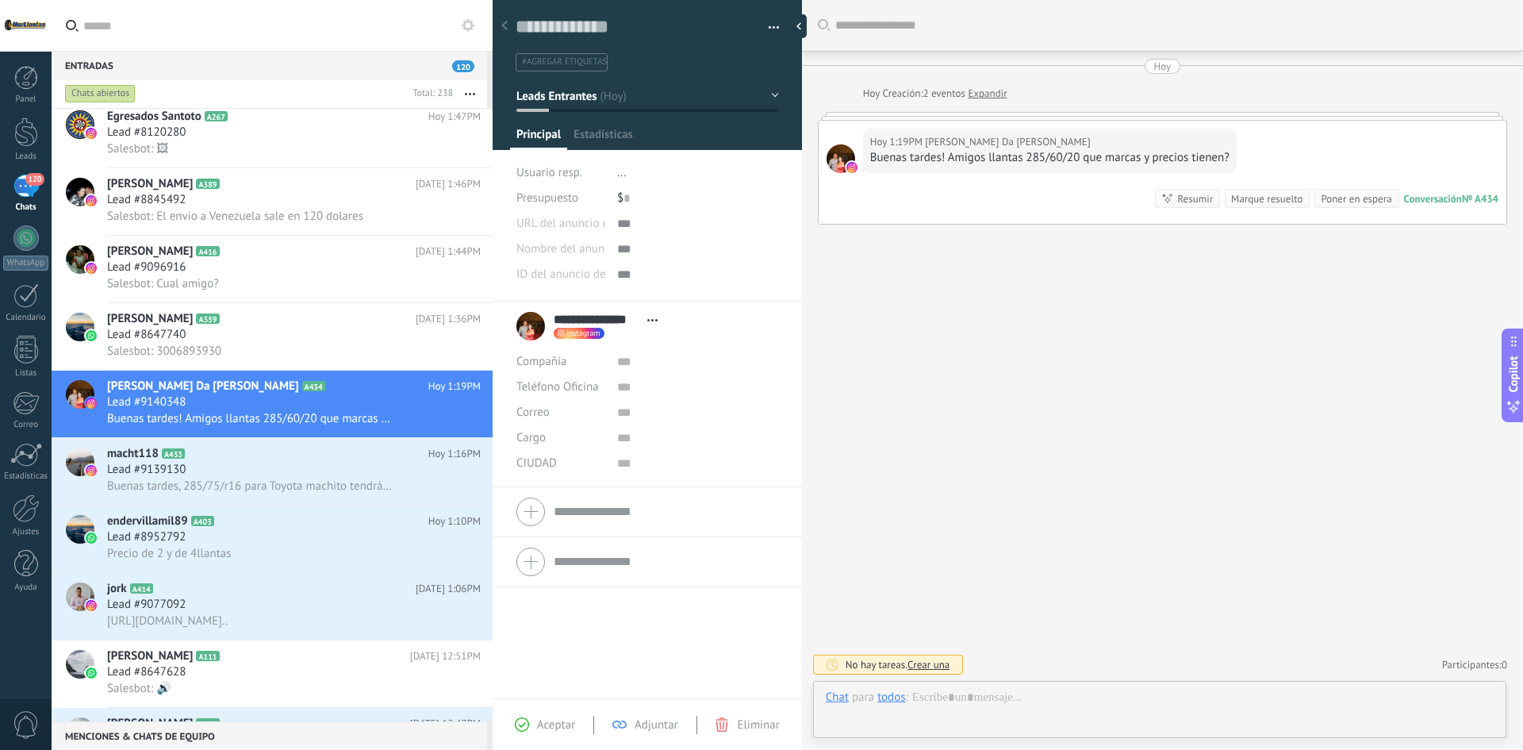
scroll to position [24, 0]
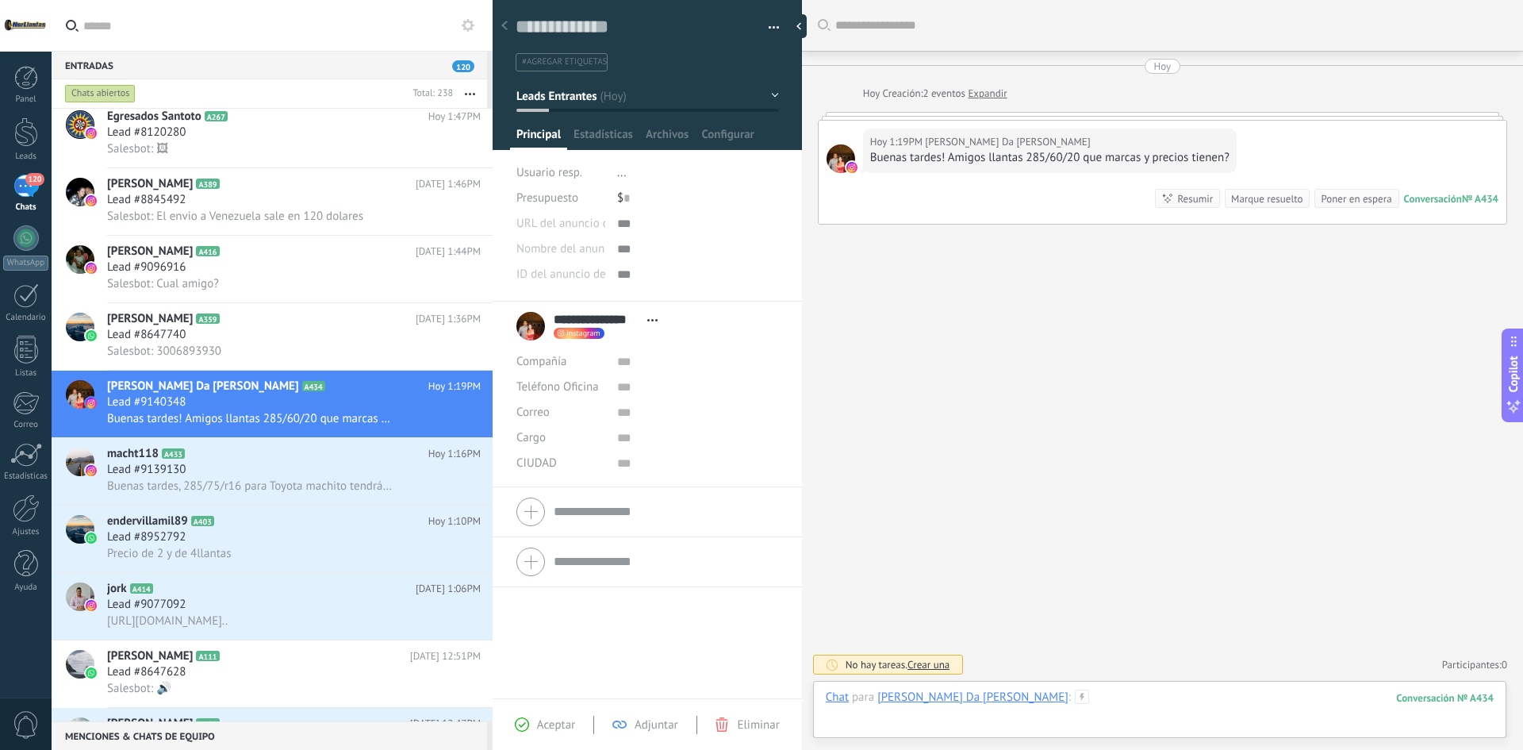
click at [1134, 718] on div at bounding box center [1160, 713] width 668 height 48
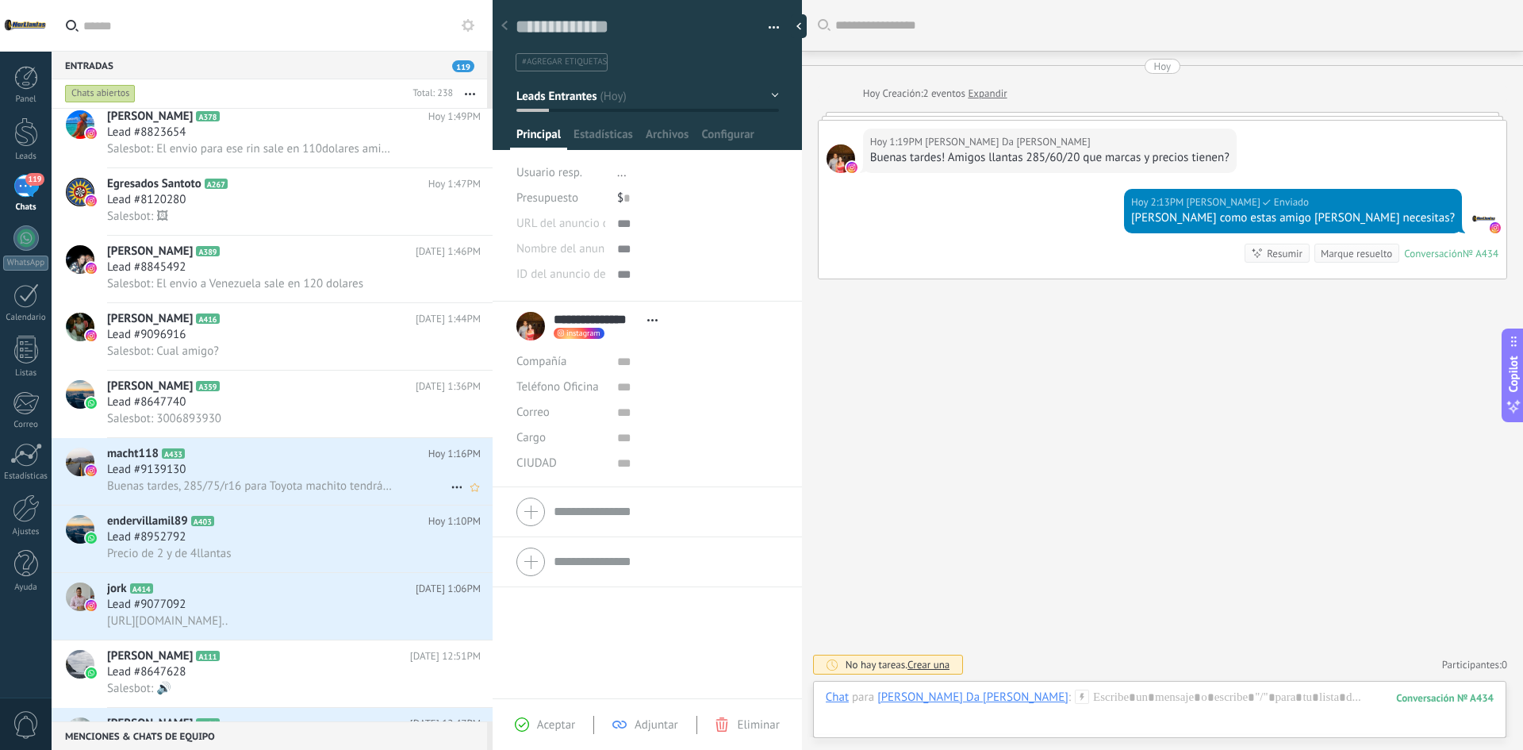
click at [329, 491] on span "Buenas tardes, 285/75/r16 para Toyota machito tendrá disponible?" at bounding box center [250, 485] width 286 height 15
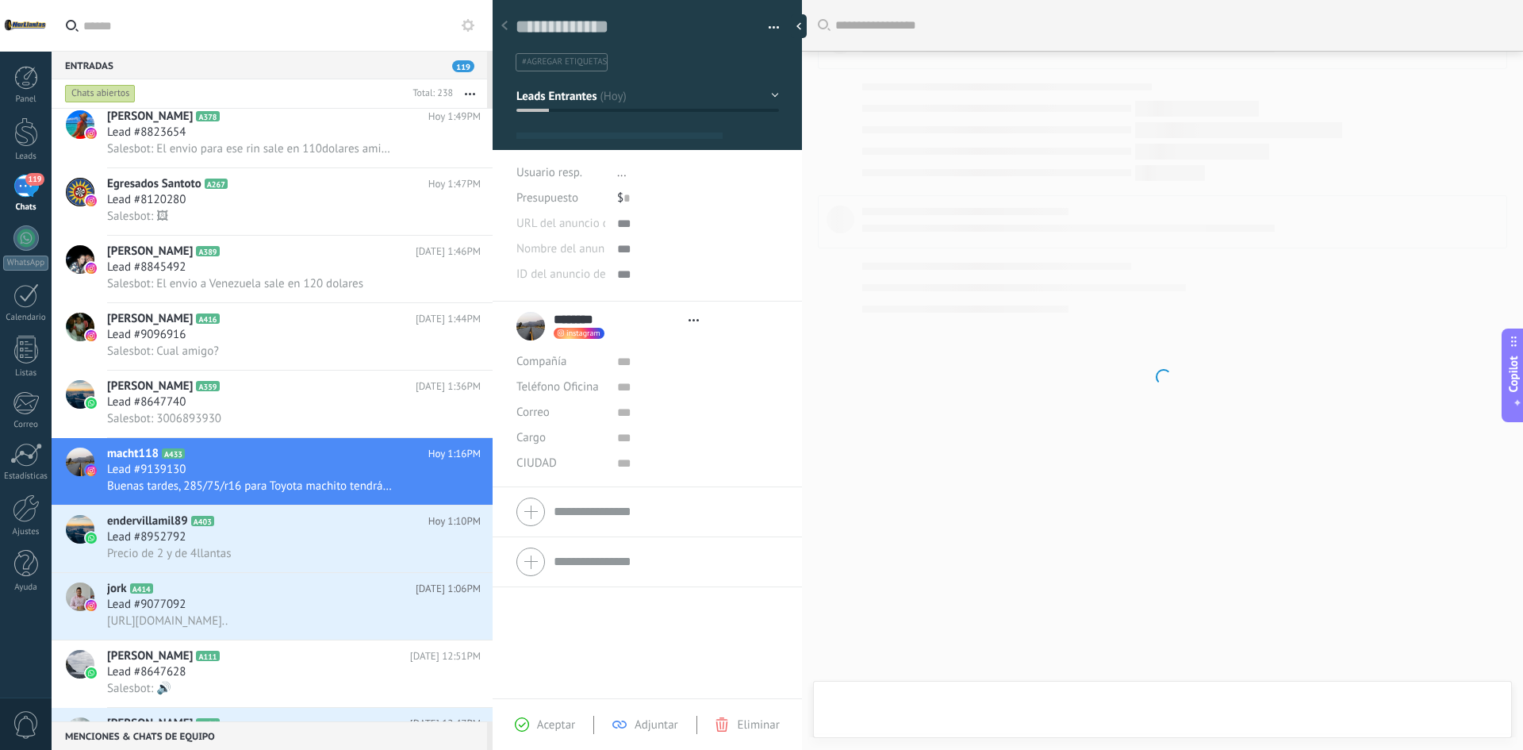
type textarea "**********"
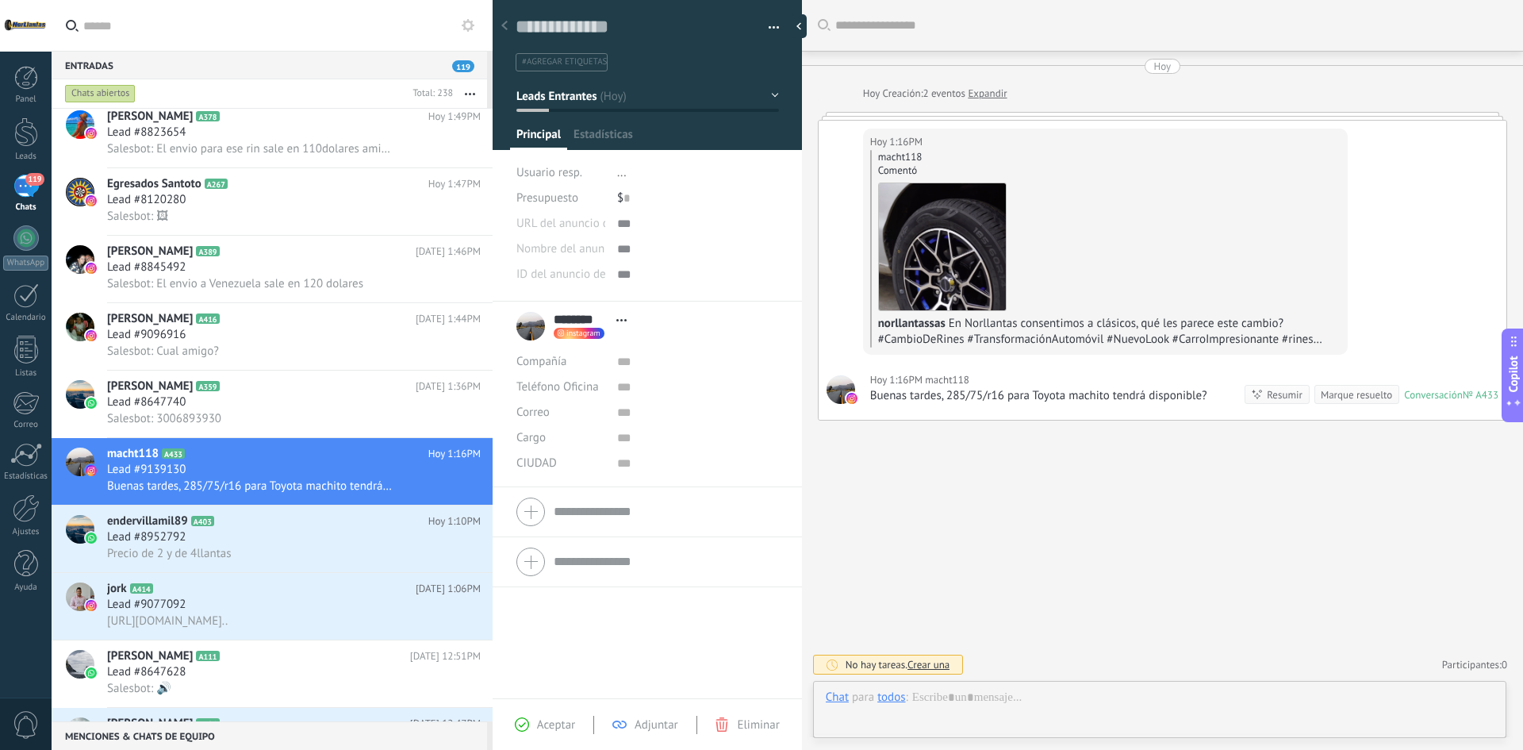
scroll to position [24, 0]
click at [1136, 696] on div at bounding box center [1160, 713] width 668 height 48
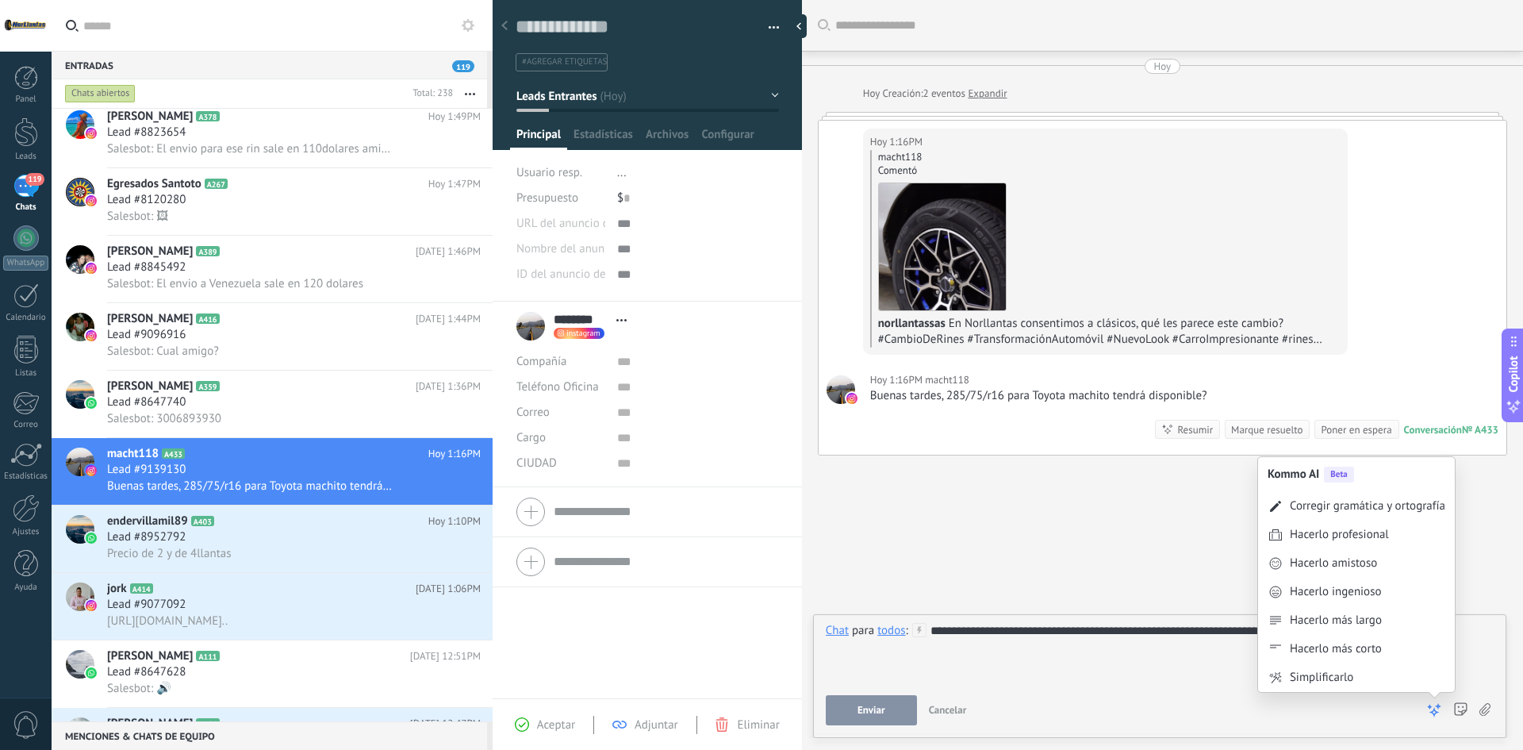
click at [1427, 708] on icon at bounding box center [1434, 710] width 16 height 16
click at [1365, 527] on div "Hacerlo profesional" at bounding box center [1339, 535] width 99 height 16
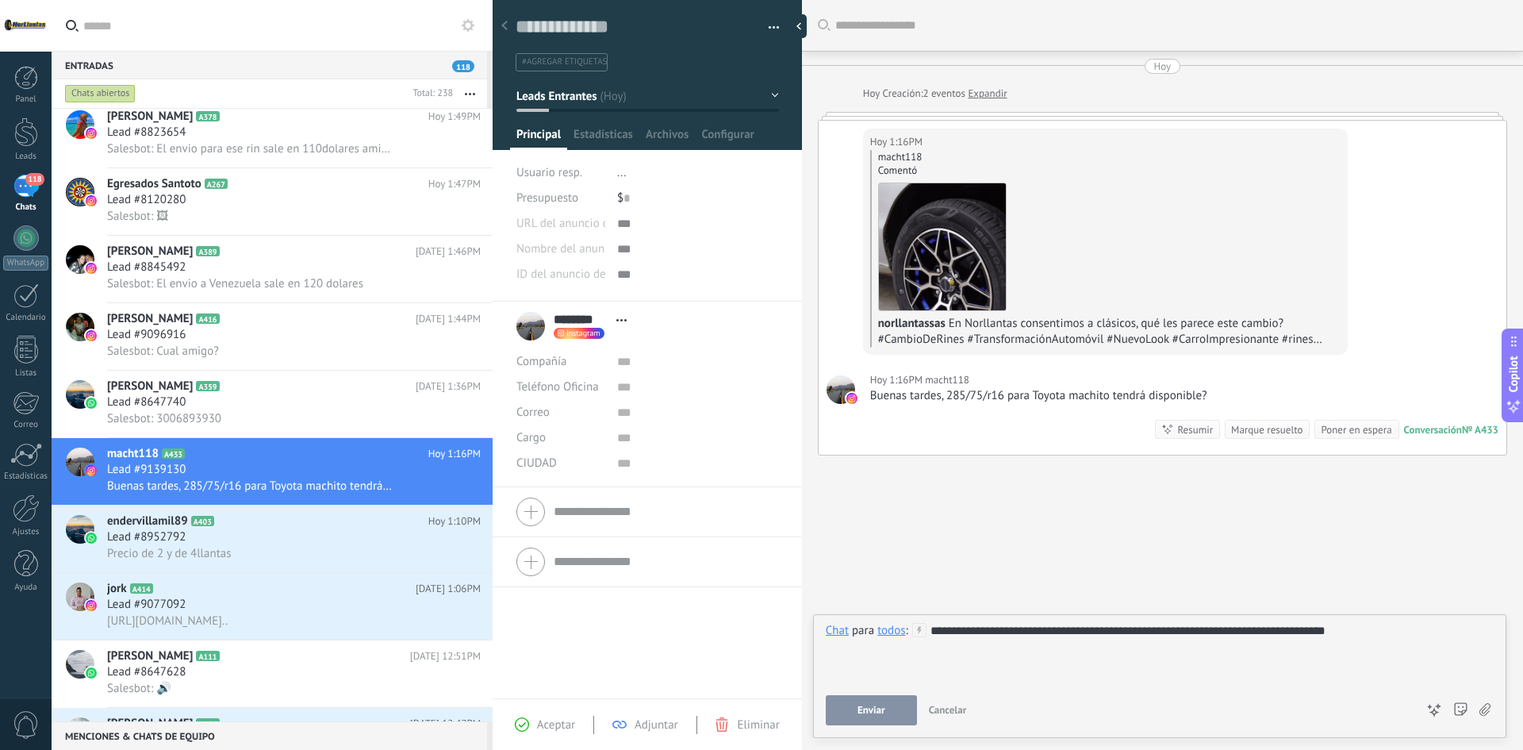
click at [872, 713] on span "Enviar" at bounding box center [871, 709] width 28 height 11
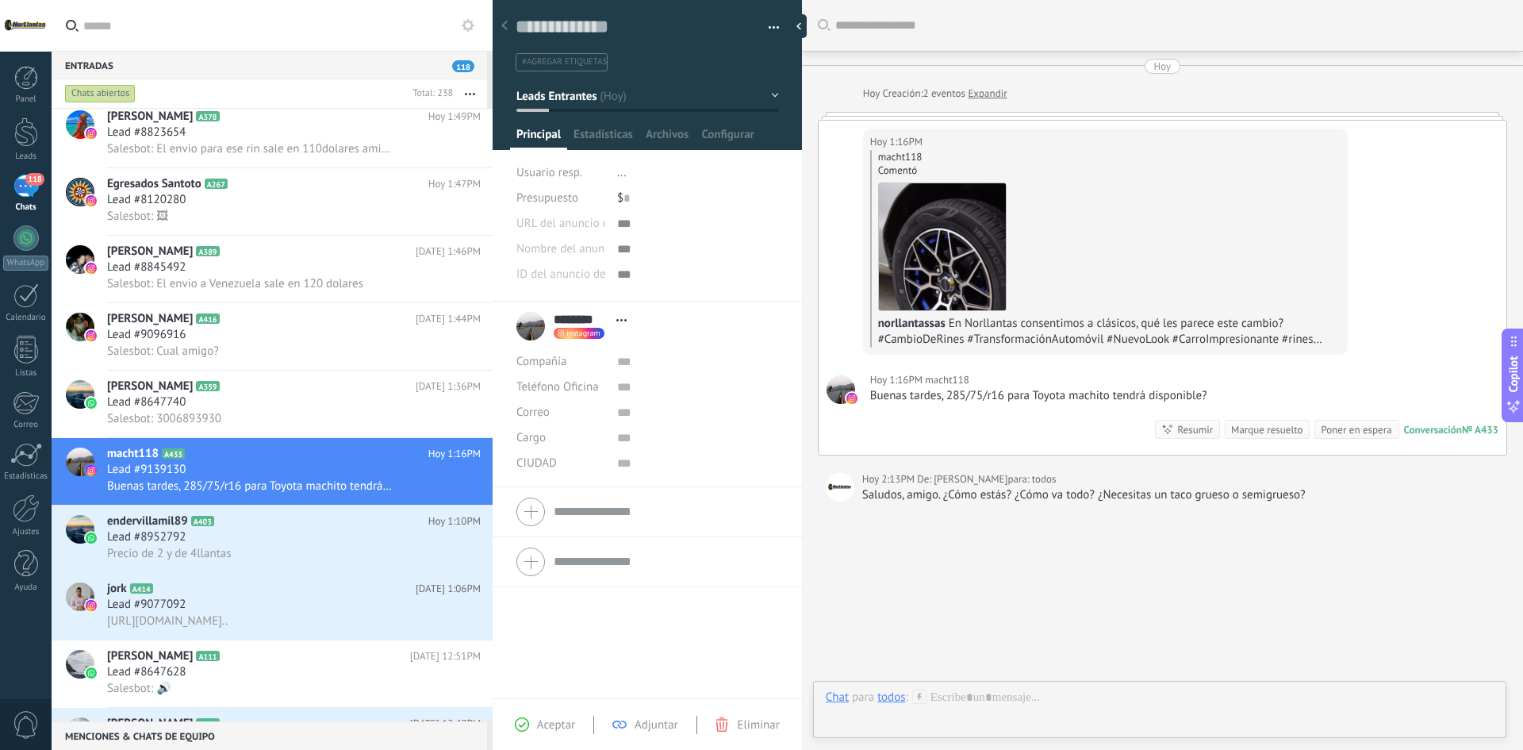
scroll to position [30, 0]
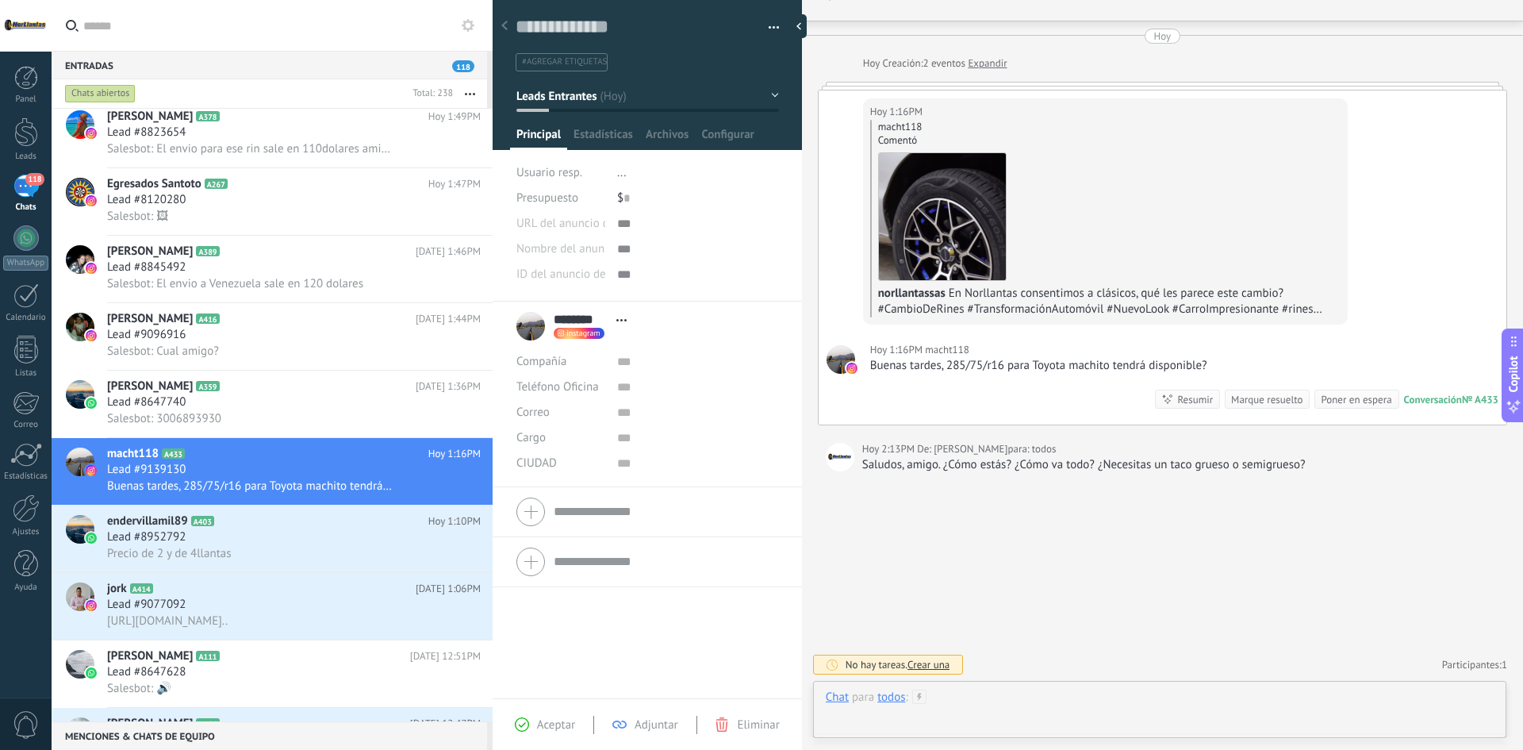
click at [1078, 690] on div at bounding box center [1160, 713] width 668 height 48
click at [1080, 277] on div "macht118 Comentó norllantassas En Norllantas consentimos a clásicos, qué les pa…" at bounding box center [1105, 219] width 470 height 198
click at [907, 274] on img at bounding box center [942, 216] width 127 height 127
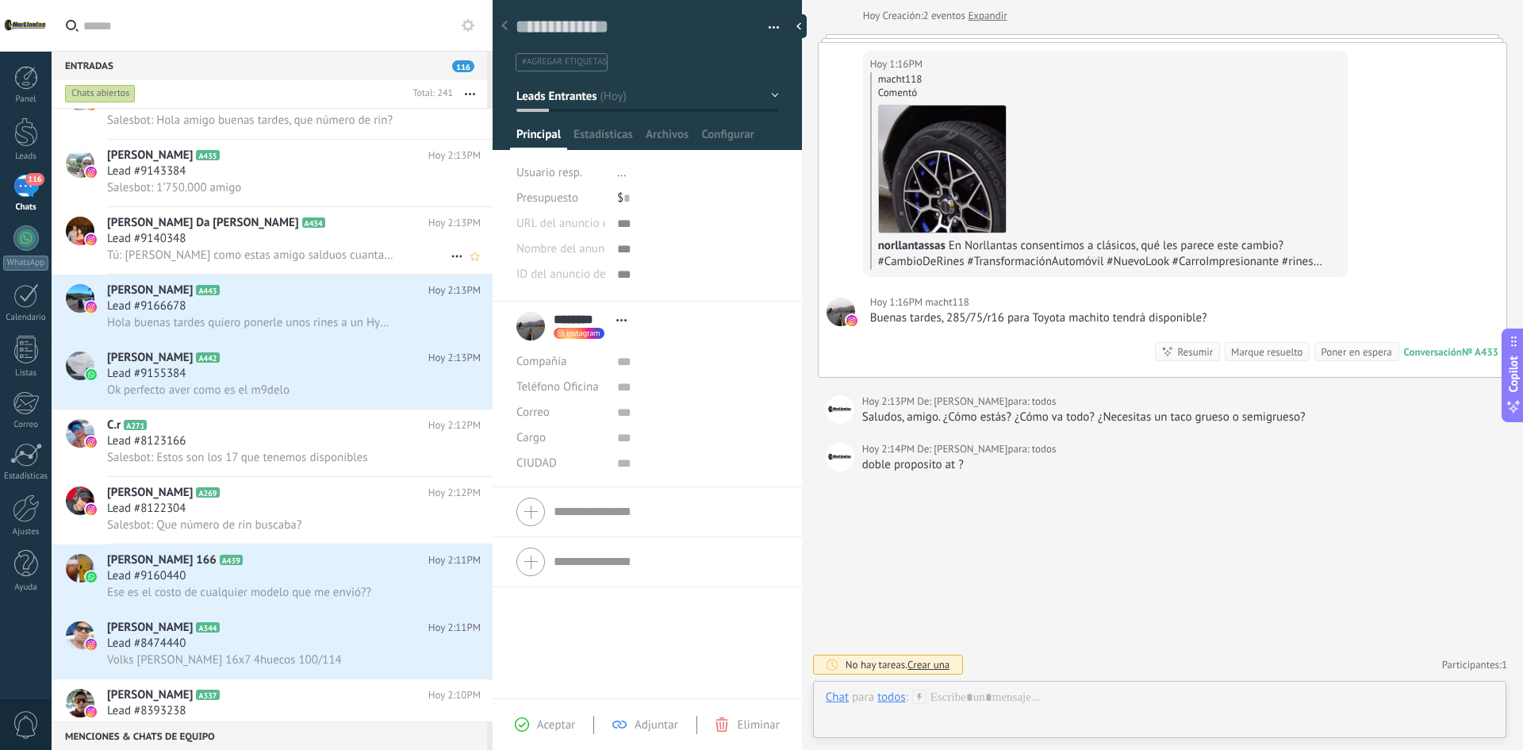
scroll to position [0, 0]
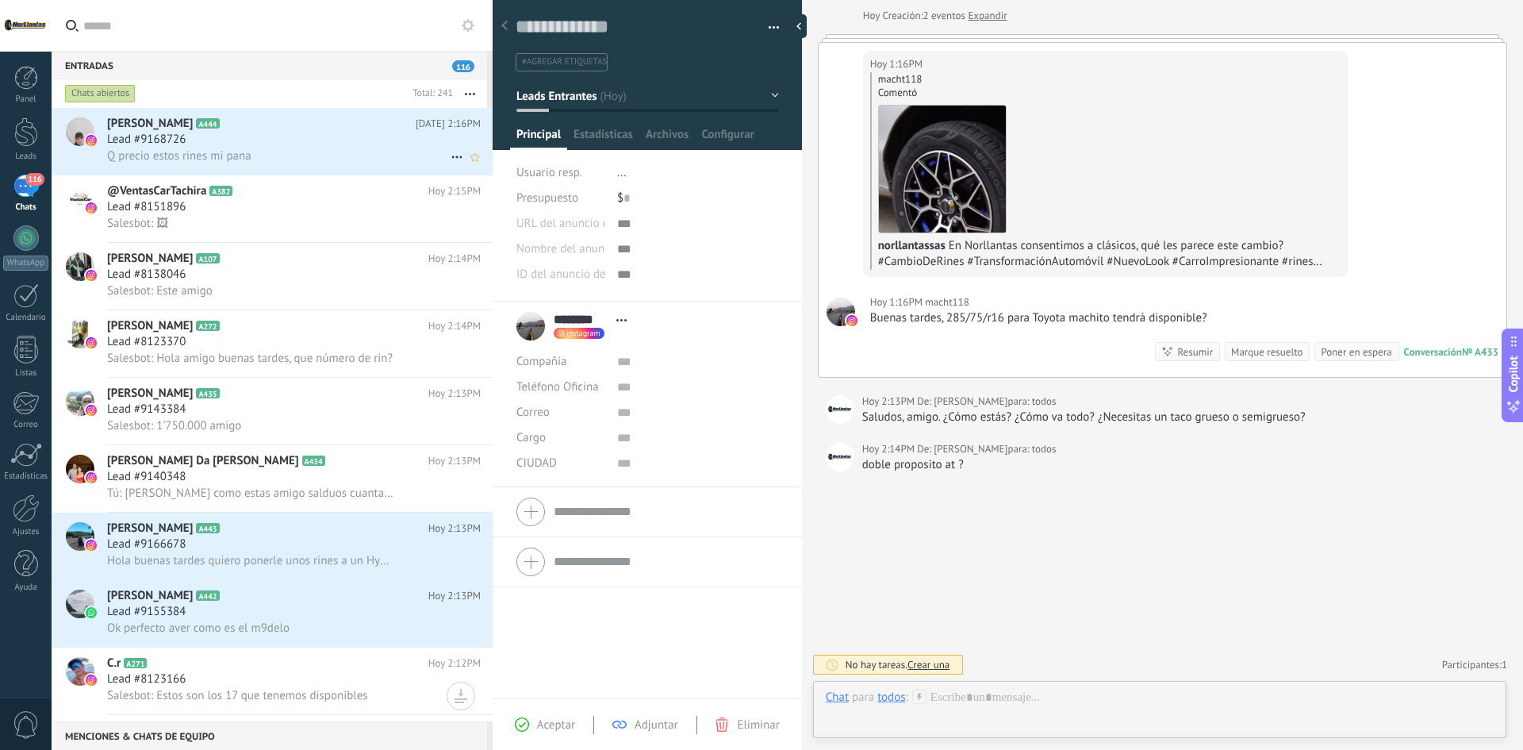
click at [224, 154] on span "Q precio estos rines mi pana" at bounding box center [179, 155] width 144 height 15
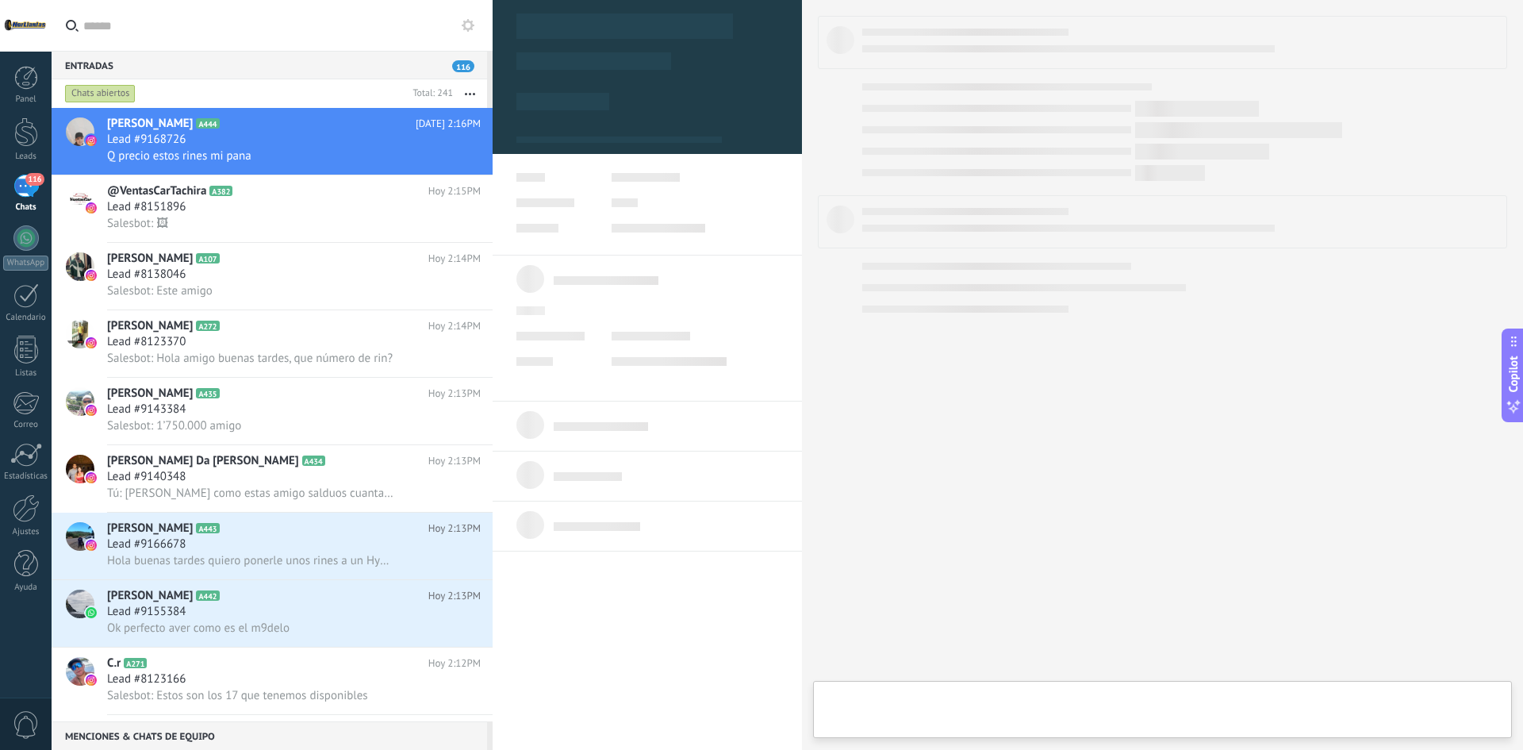
type textarea "**********"
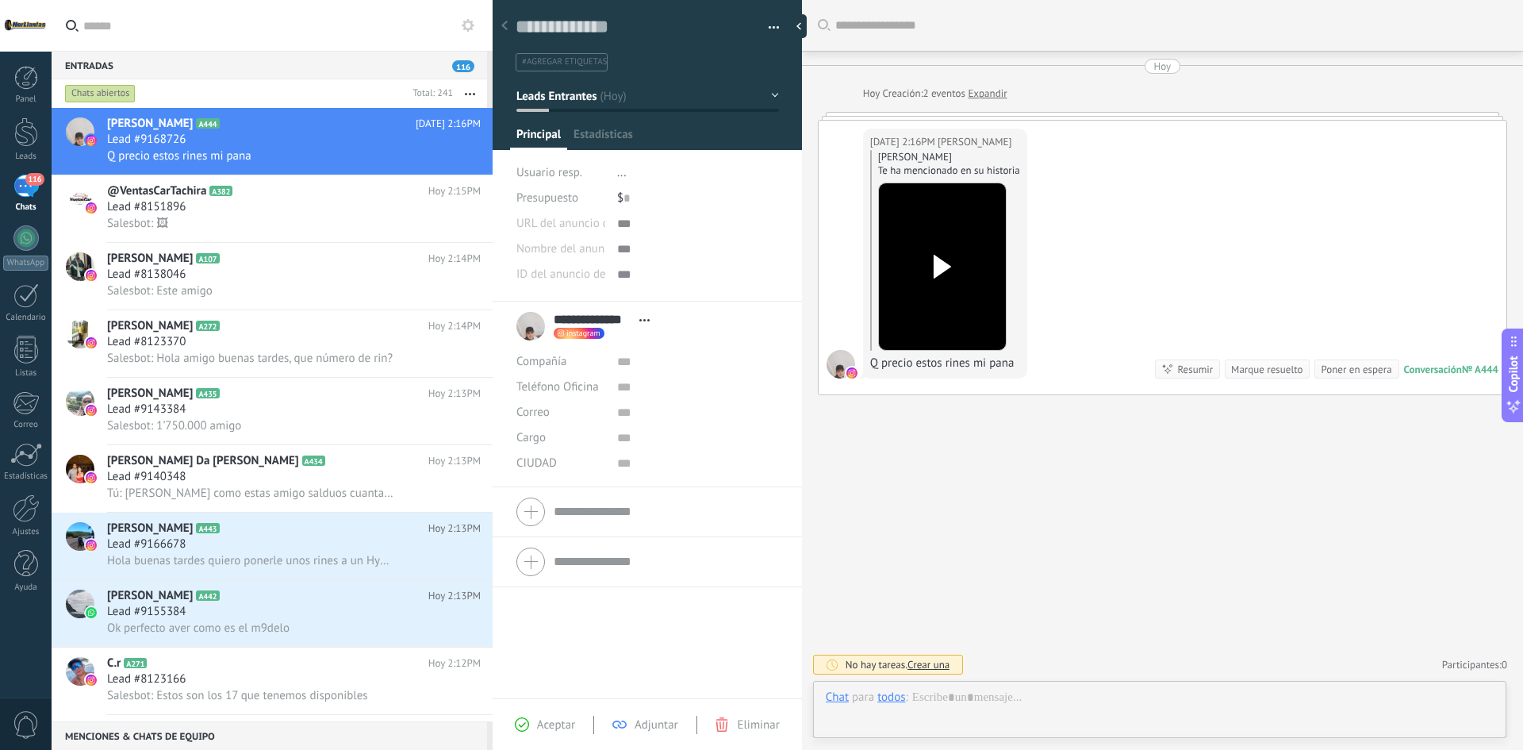
scroll to position [24, 0]
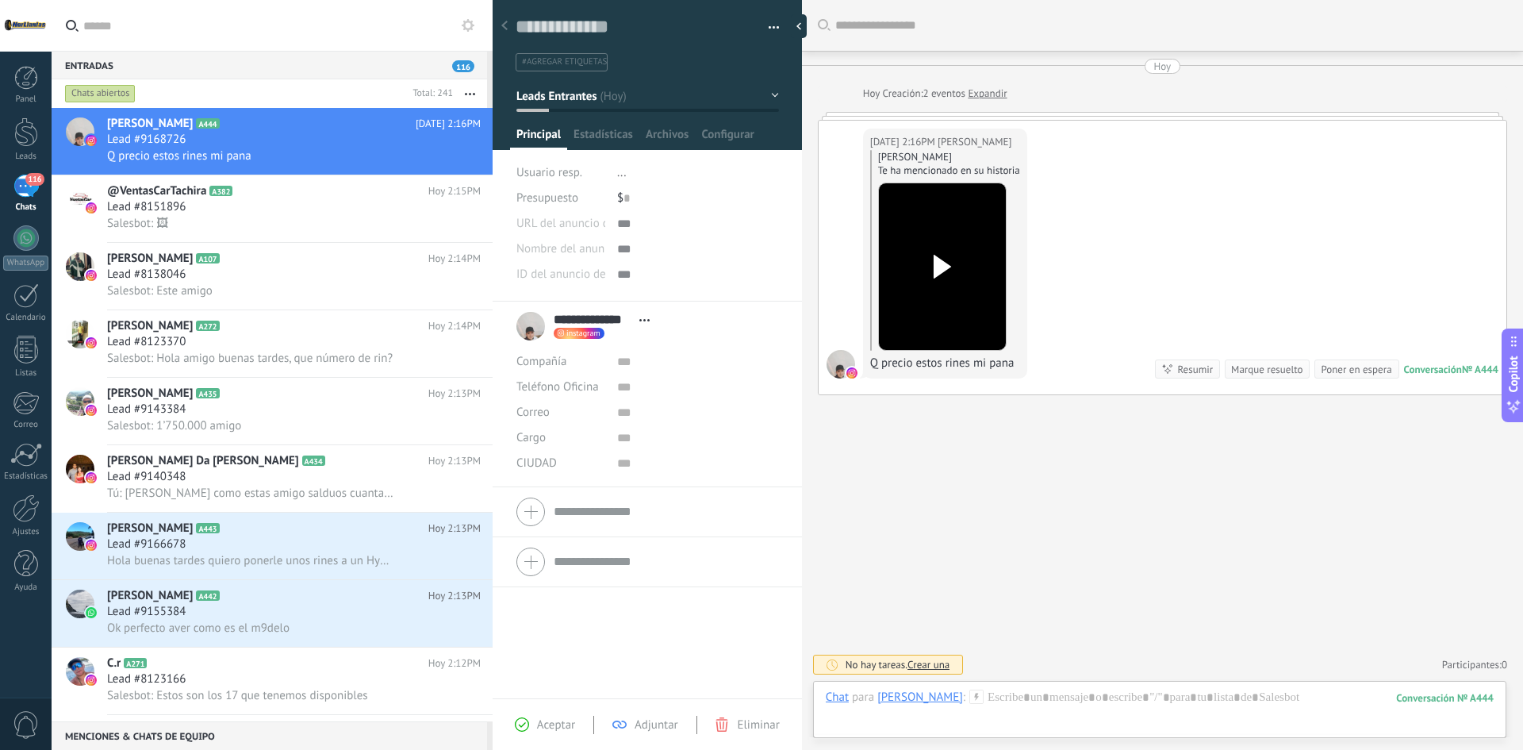
click at [933, 257] on icon at bounding box center [942, 267] width 33 height 24
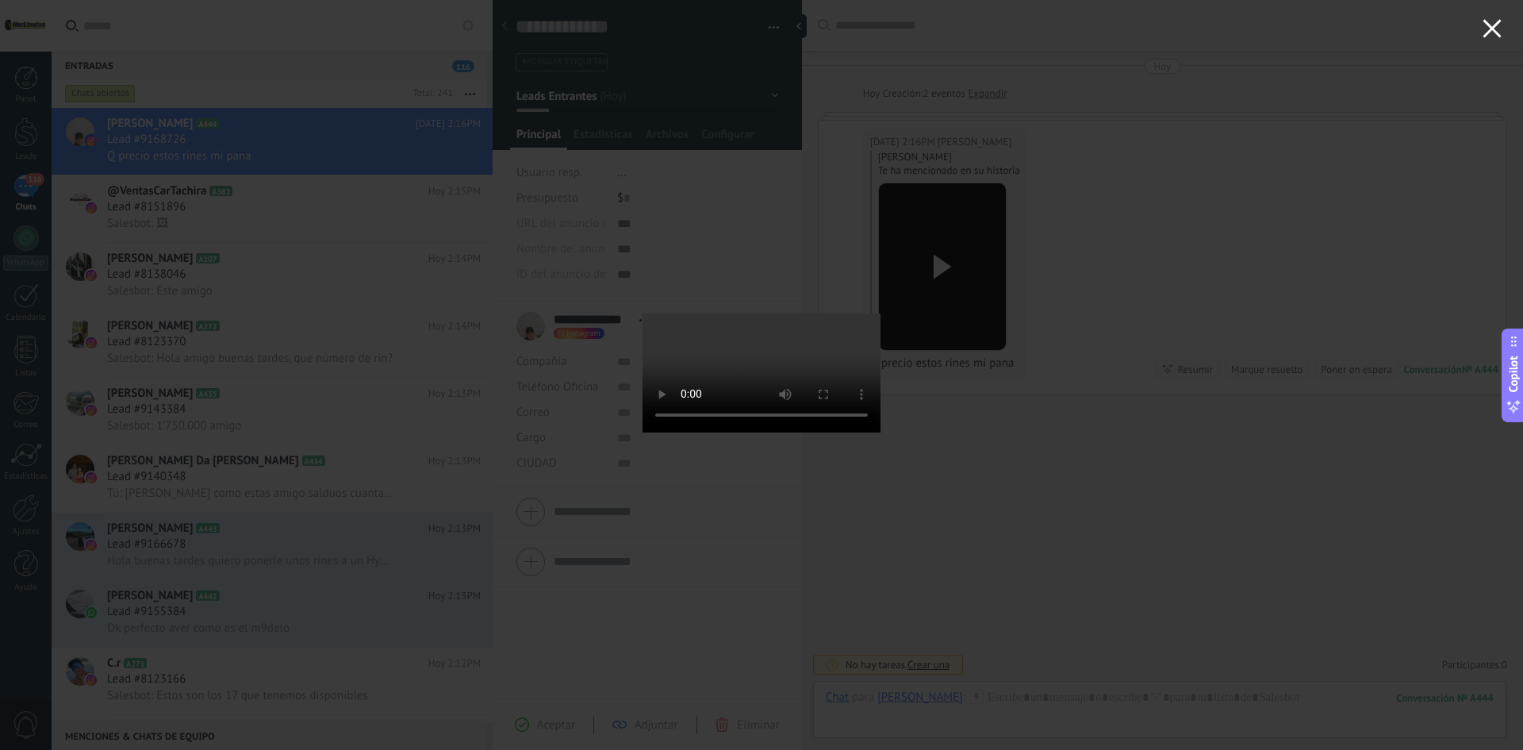
click at [1502, 26] on button "button" at bounding box center [1492, 31] width 62 height 62
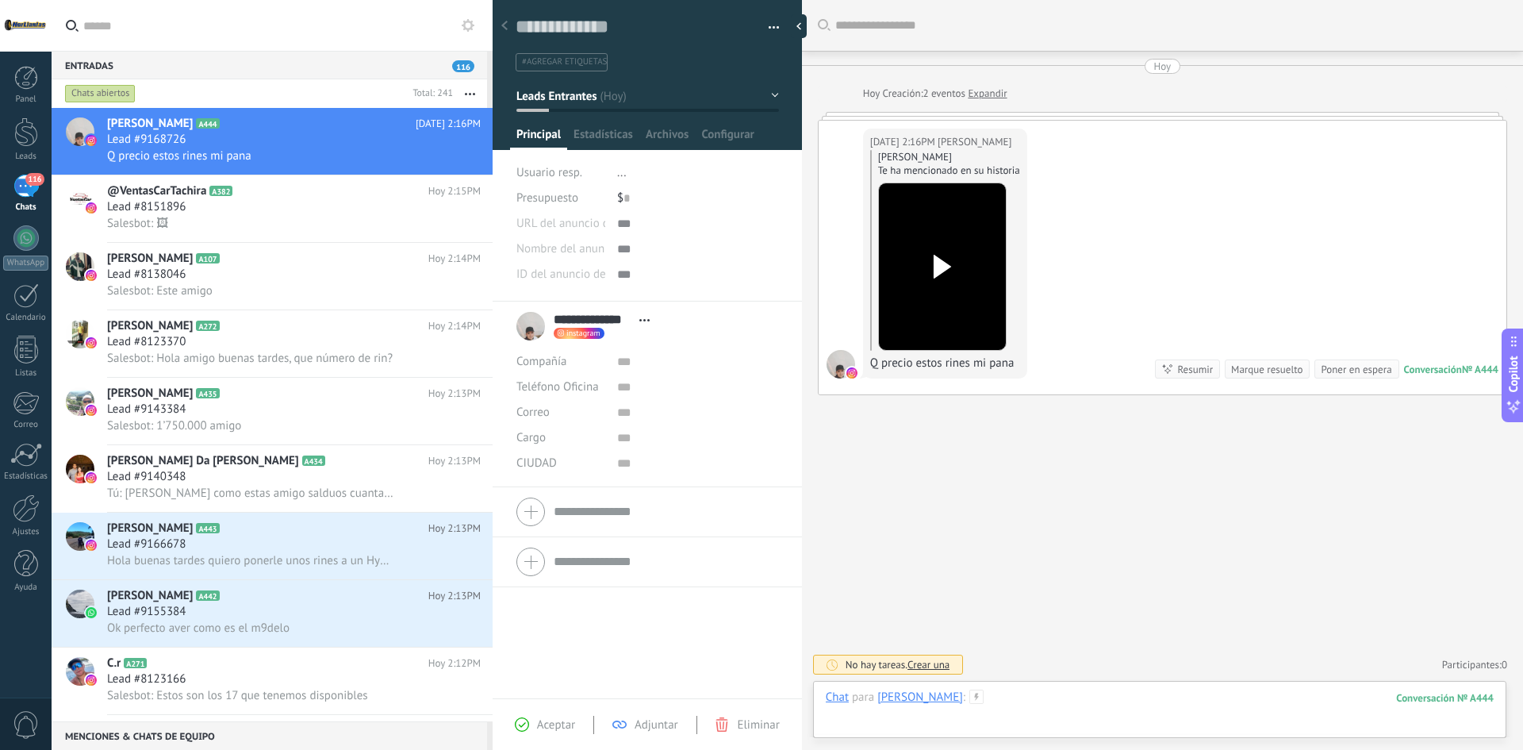
click at [1087, 709] on div at bounding box center [1160, 713] width 668 height 48
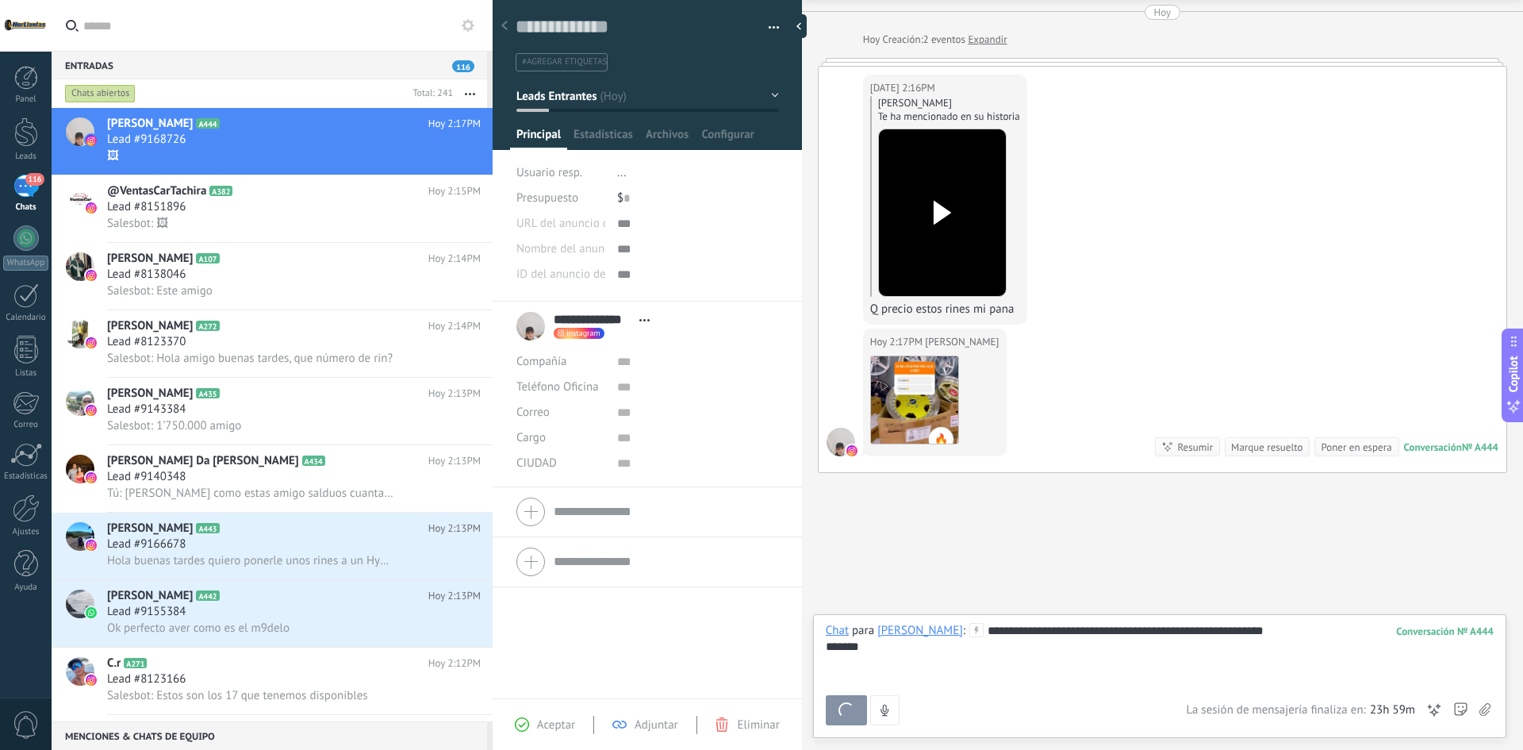
scroll to position [159, 0]
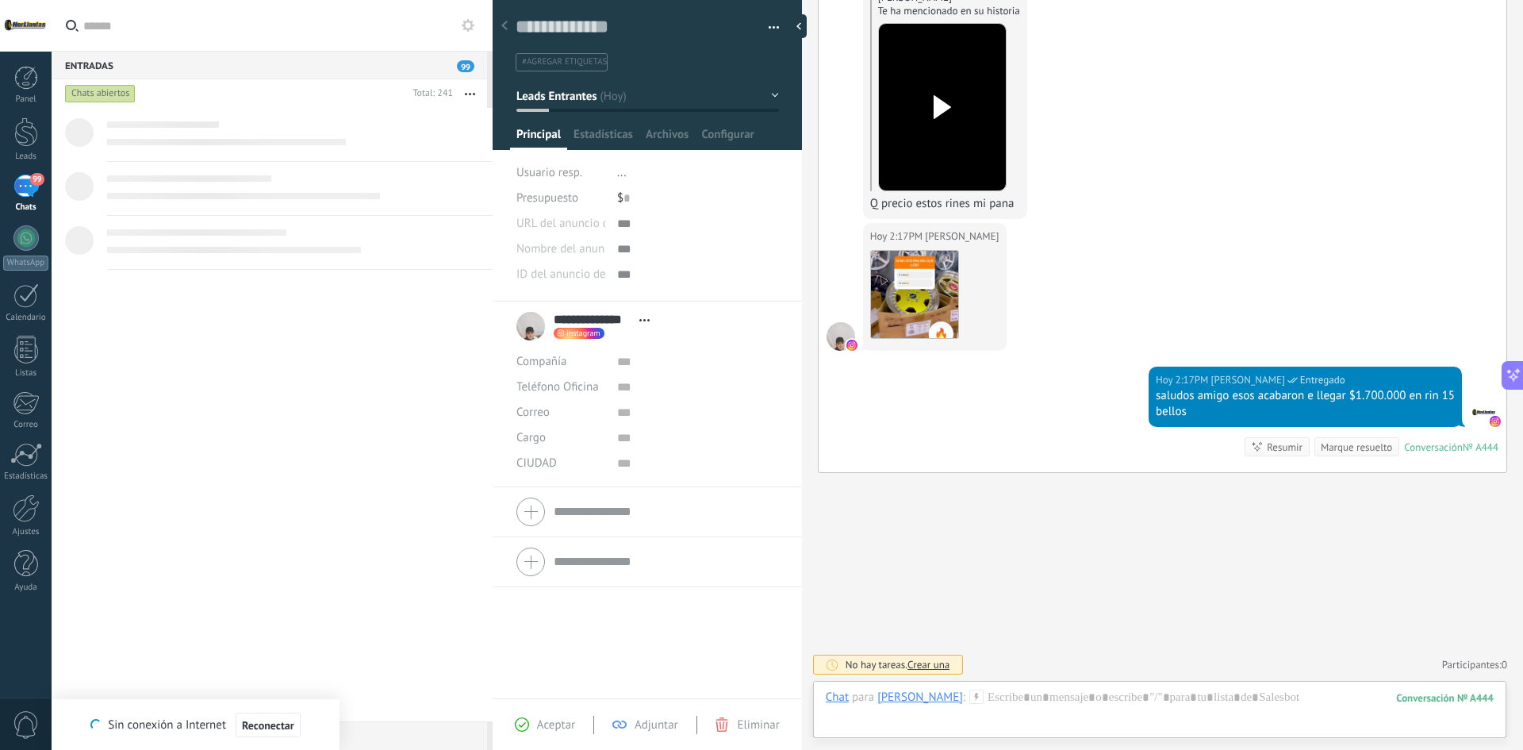
type textarea "**********"
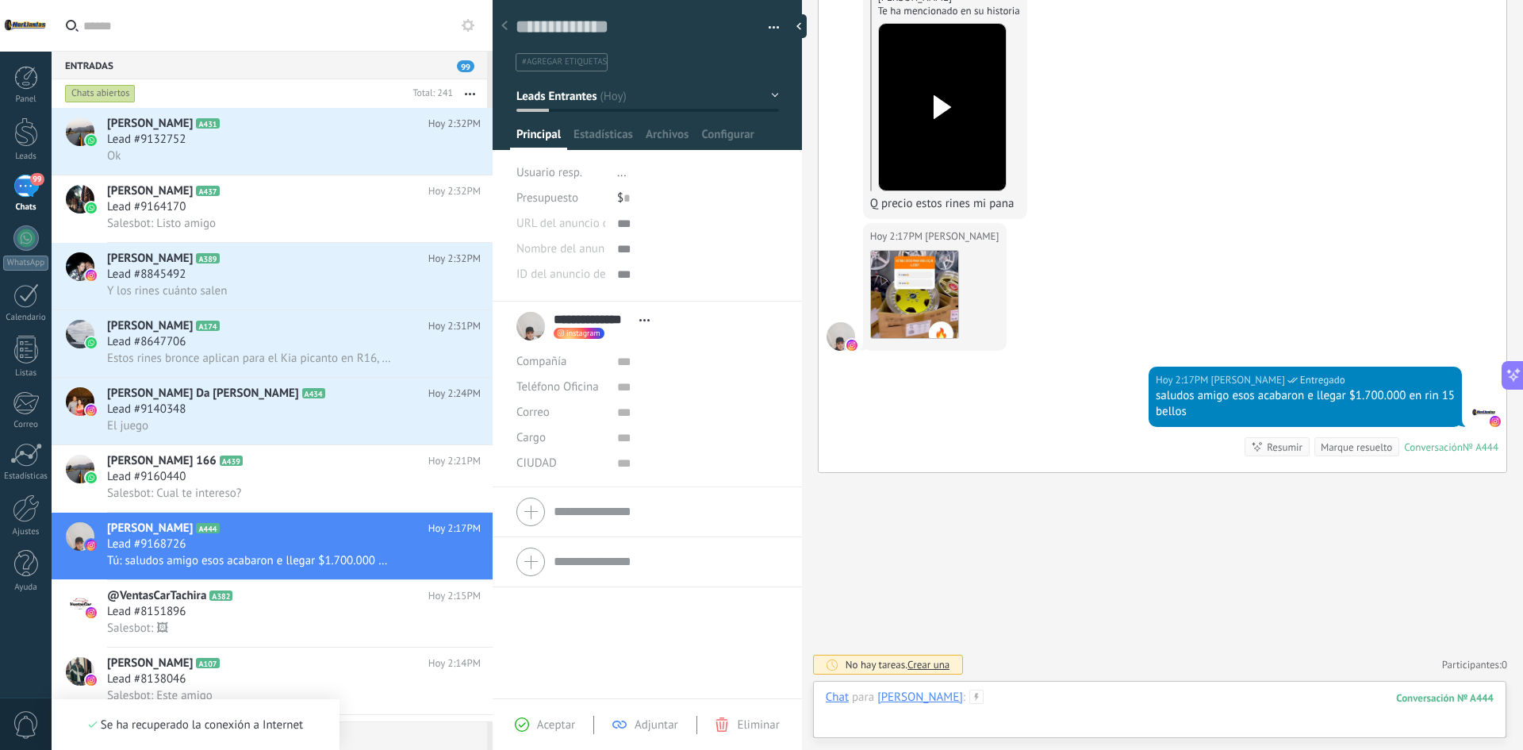
click at [1079, 725] on div at bounding box center [1160, 713] width 668 height 48
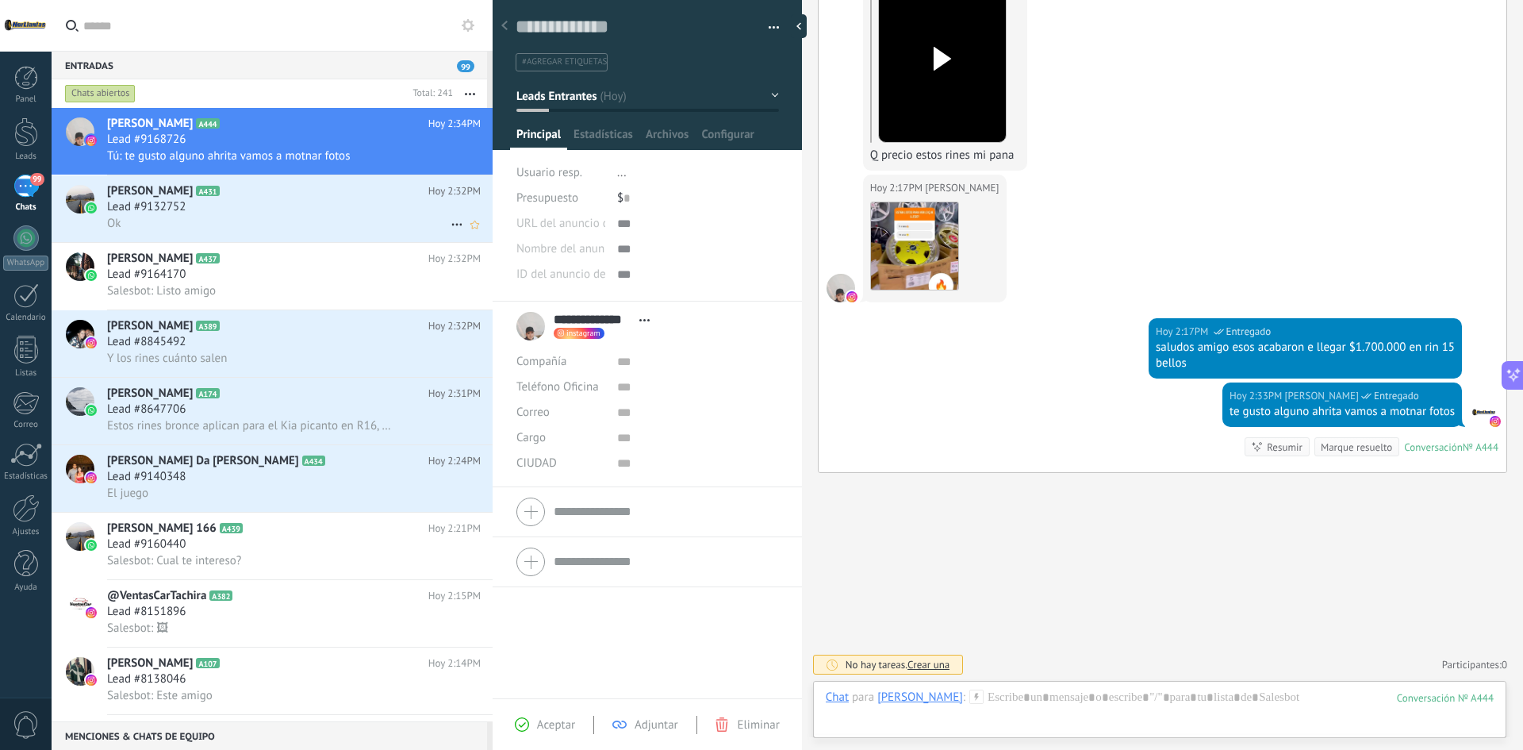
click at [267, 213] on div "Lead #9132752" at bounding box center [294, 207] width 374 height 16
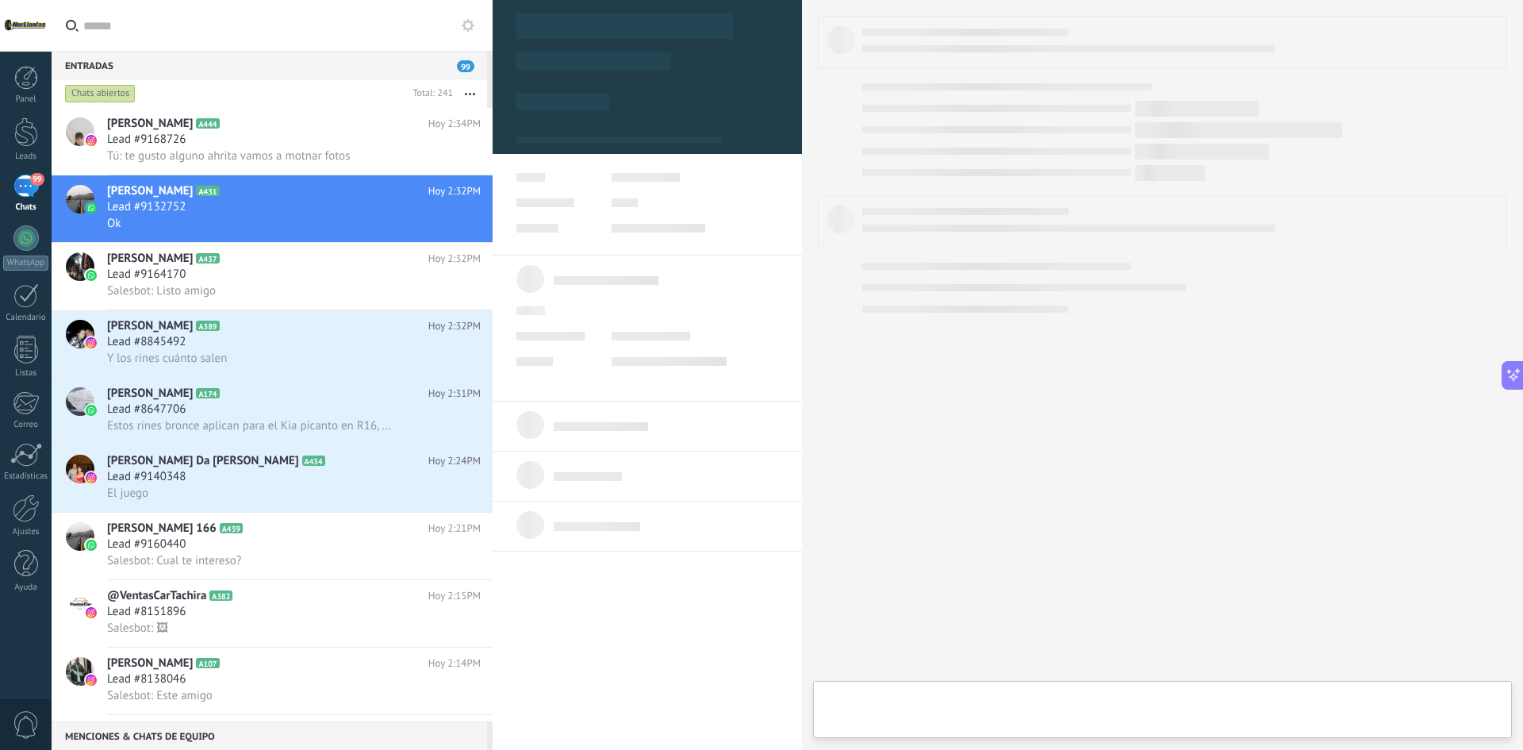
type textarea "**********"
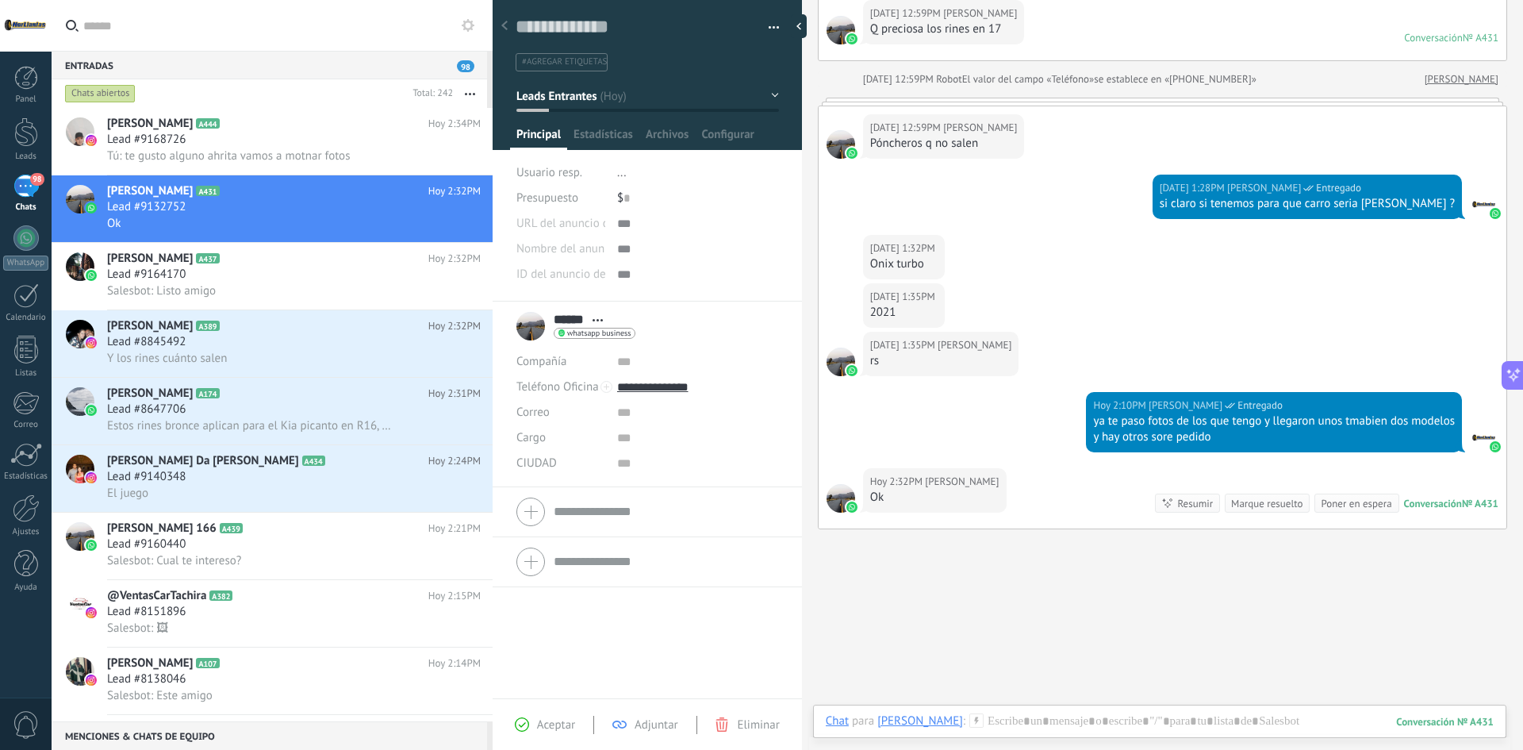
scroll to position [462, 0]
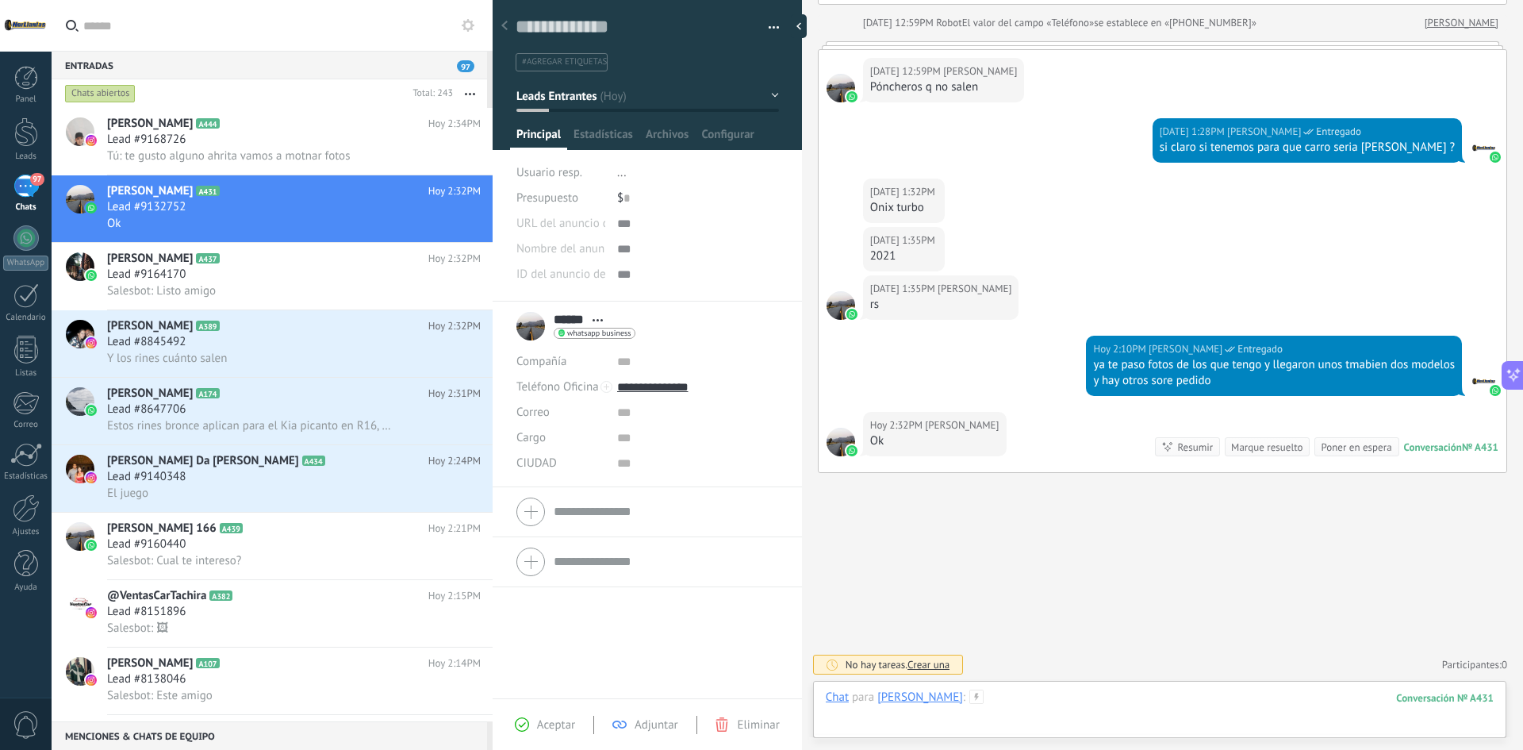
click at [1081, 692] on div at bounding box center [1160, 713] width 668 height 48
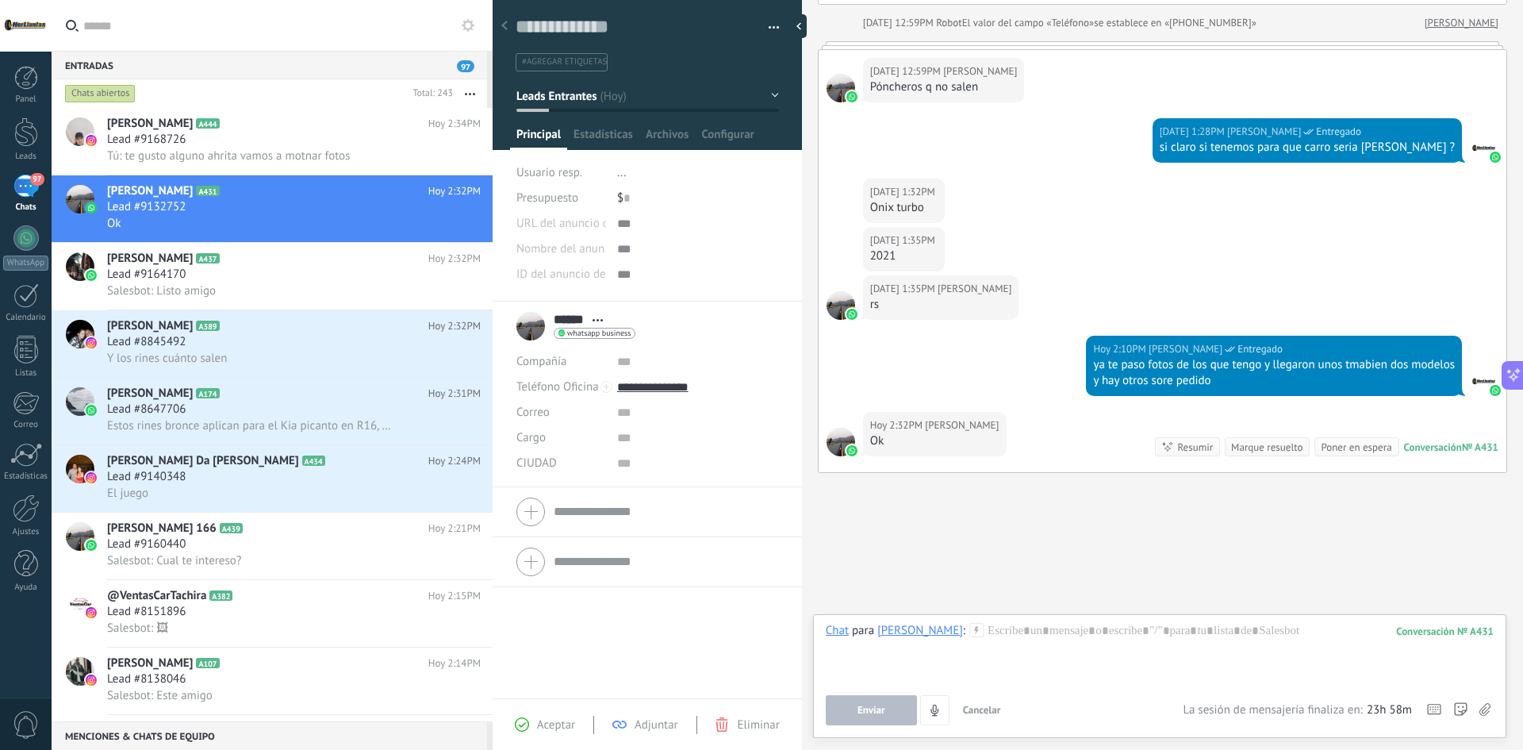
click at [642, 103] on button "Leads Entrantes" at bounding box center [647, 96] width 263 height 29
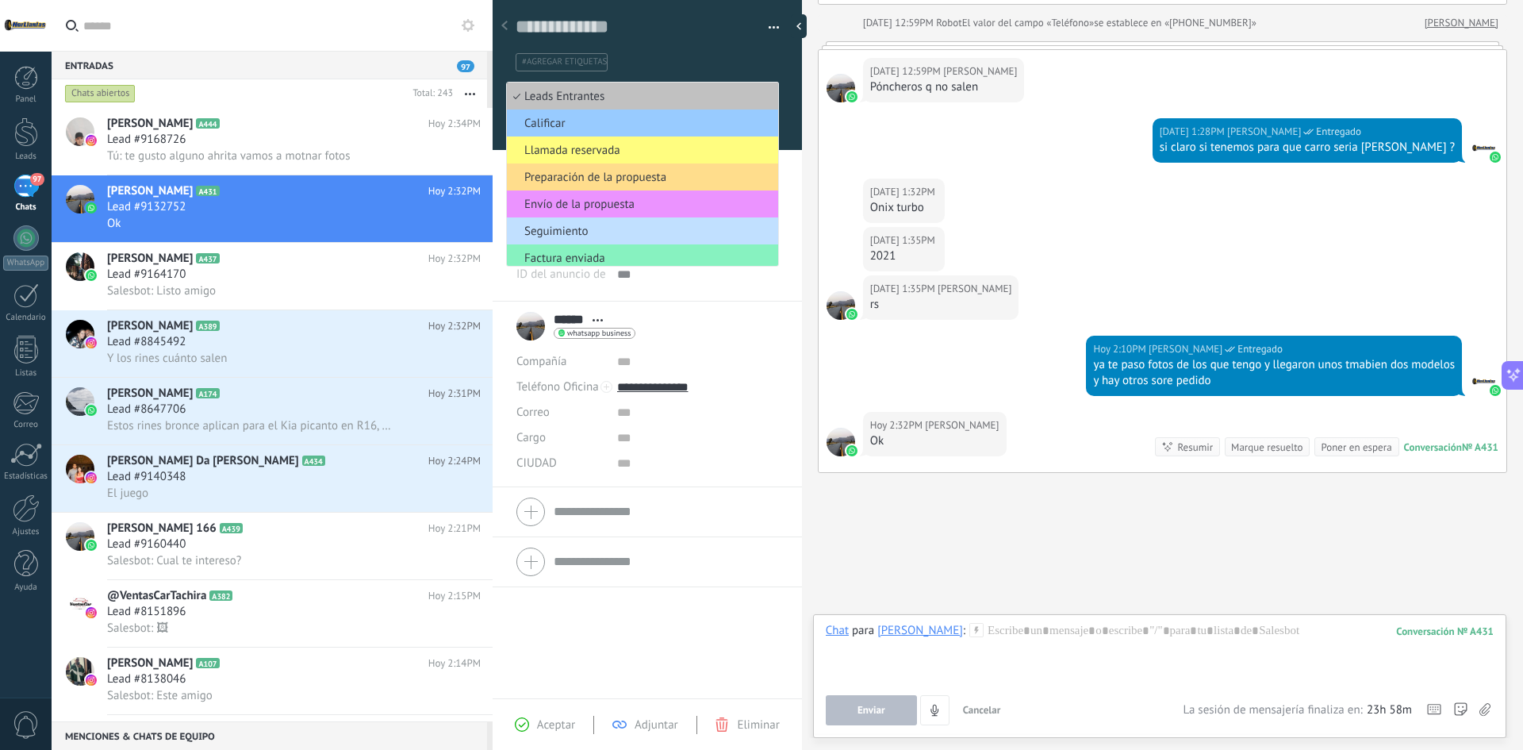
click at [638, 179] on span "Preparación de la propuesta" at bounding box center [640, 177] width 267 height 15
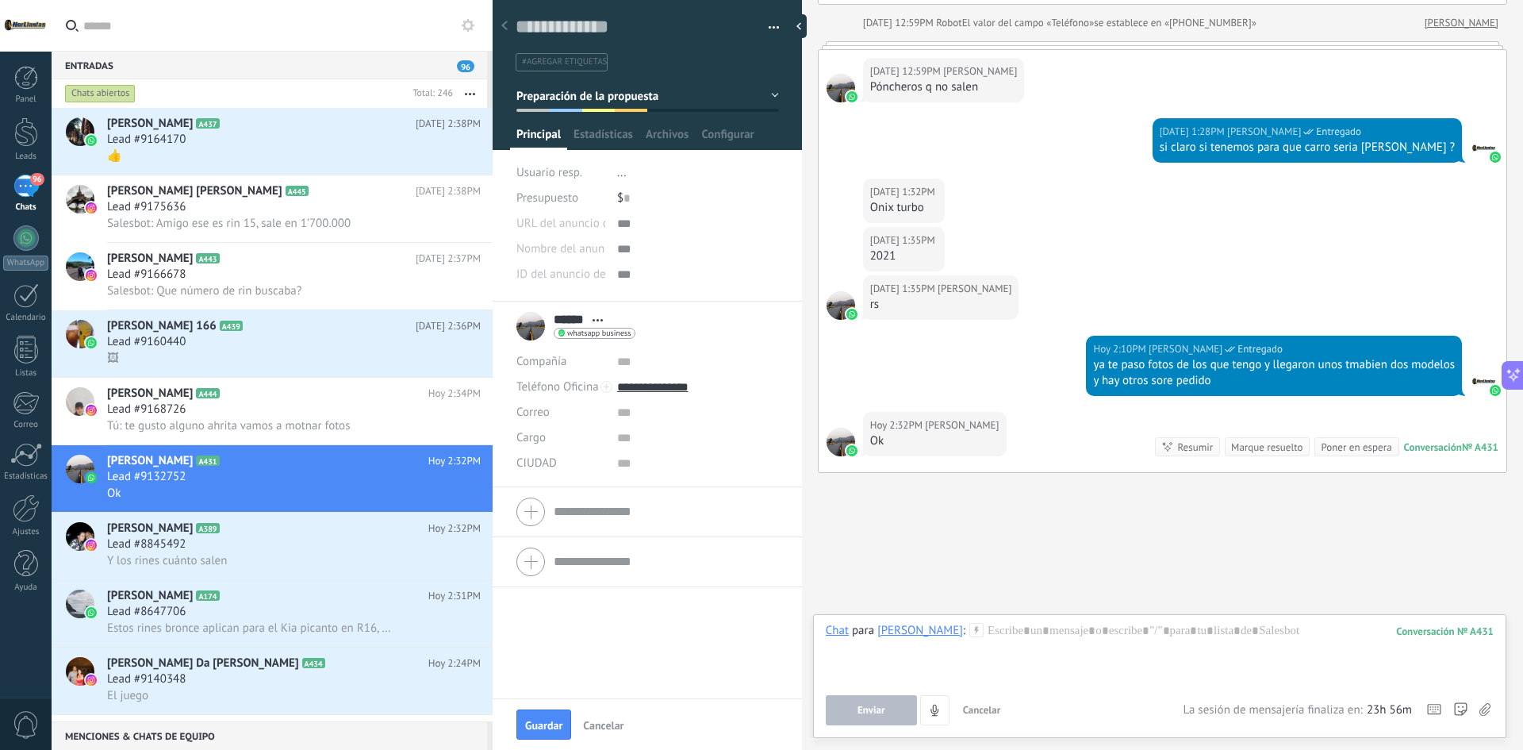
click at [1143, 518] on div "Buscar Carga más [DATE] [DATE] Creación: 2 eventos Expandir [PERSON_NAME][DATE]…" at bounding box center [1162, 144] width 721 height 1212
click at [1484, 705] on icon at bounding box center [1484, 709] width 11 height 13
click at [0, 0] on input "file" at bounding box center [0, 0] width 0 height 0
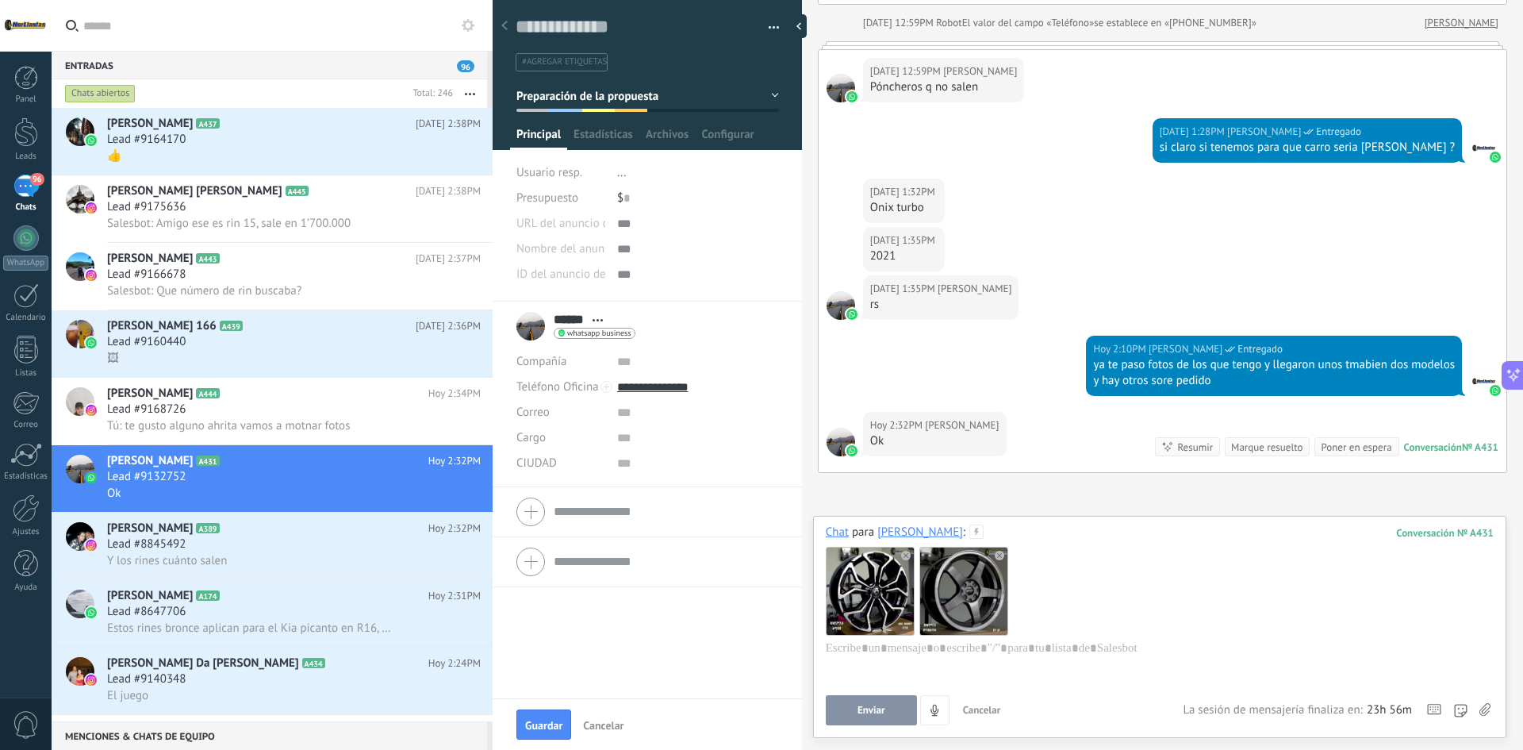
click at [869, 716] on button "Enviar" at bounding box center [871, 710] width 91 height 30
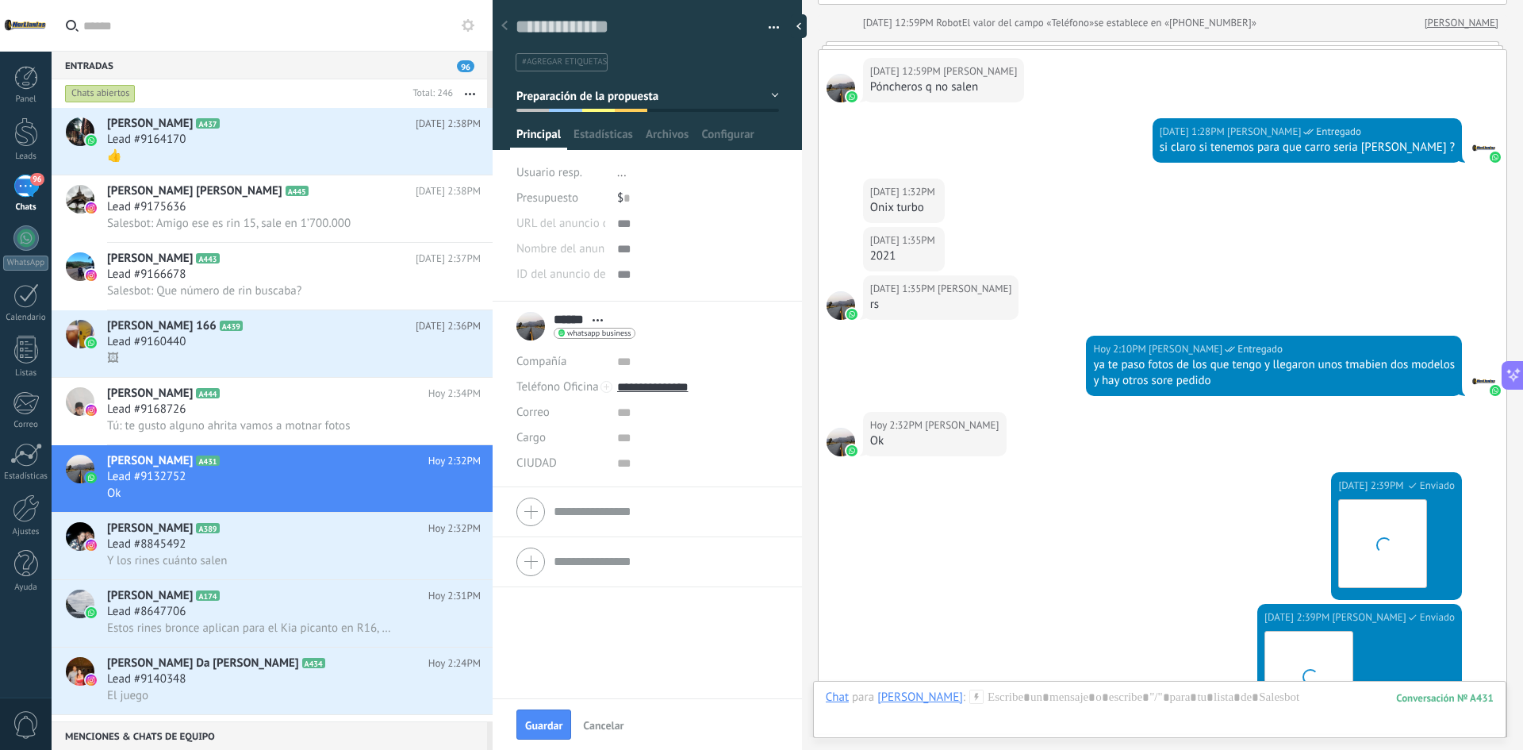
scroll to position [767, 0]
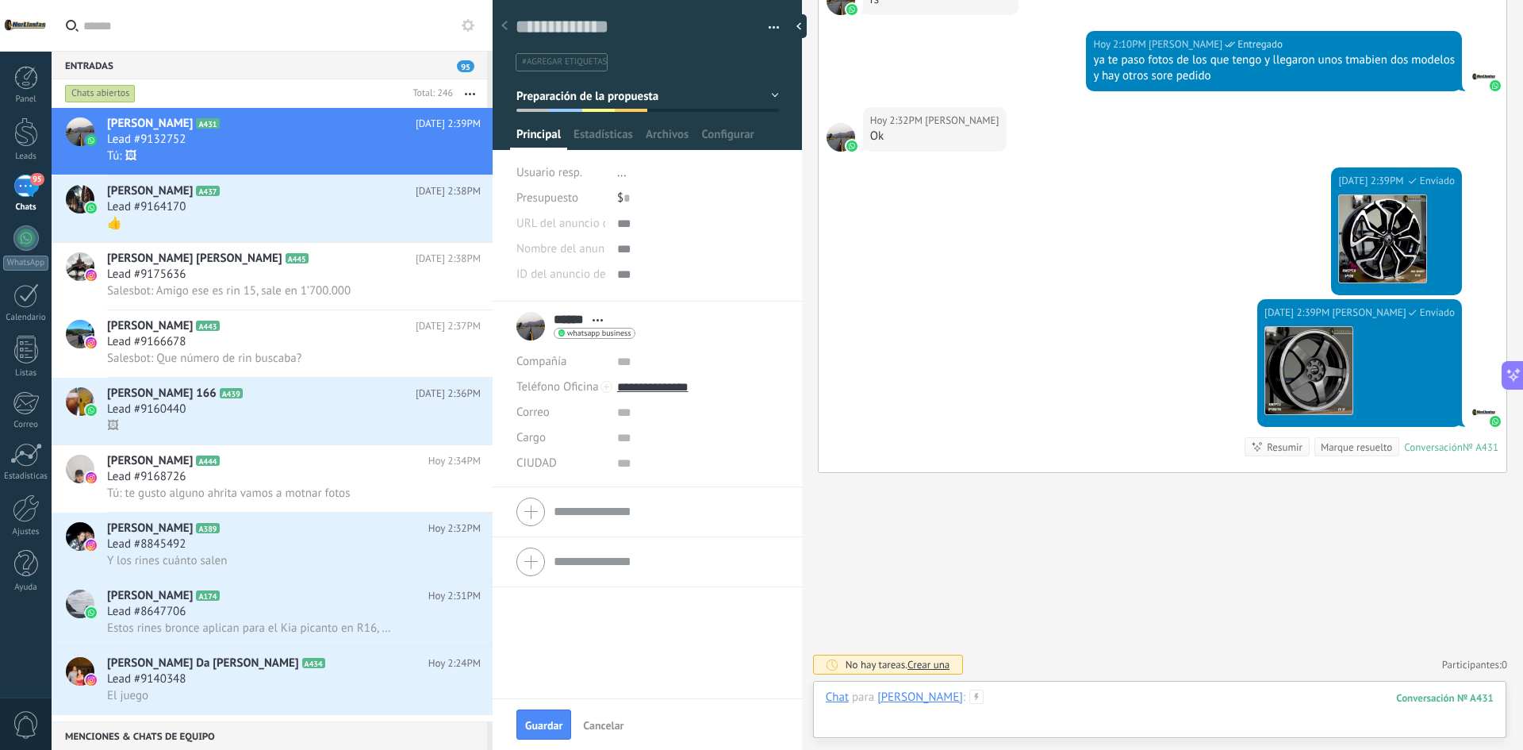
click at [991, 689] on div at bounding box center [1160, 713] width 668 height 48
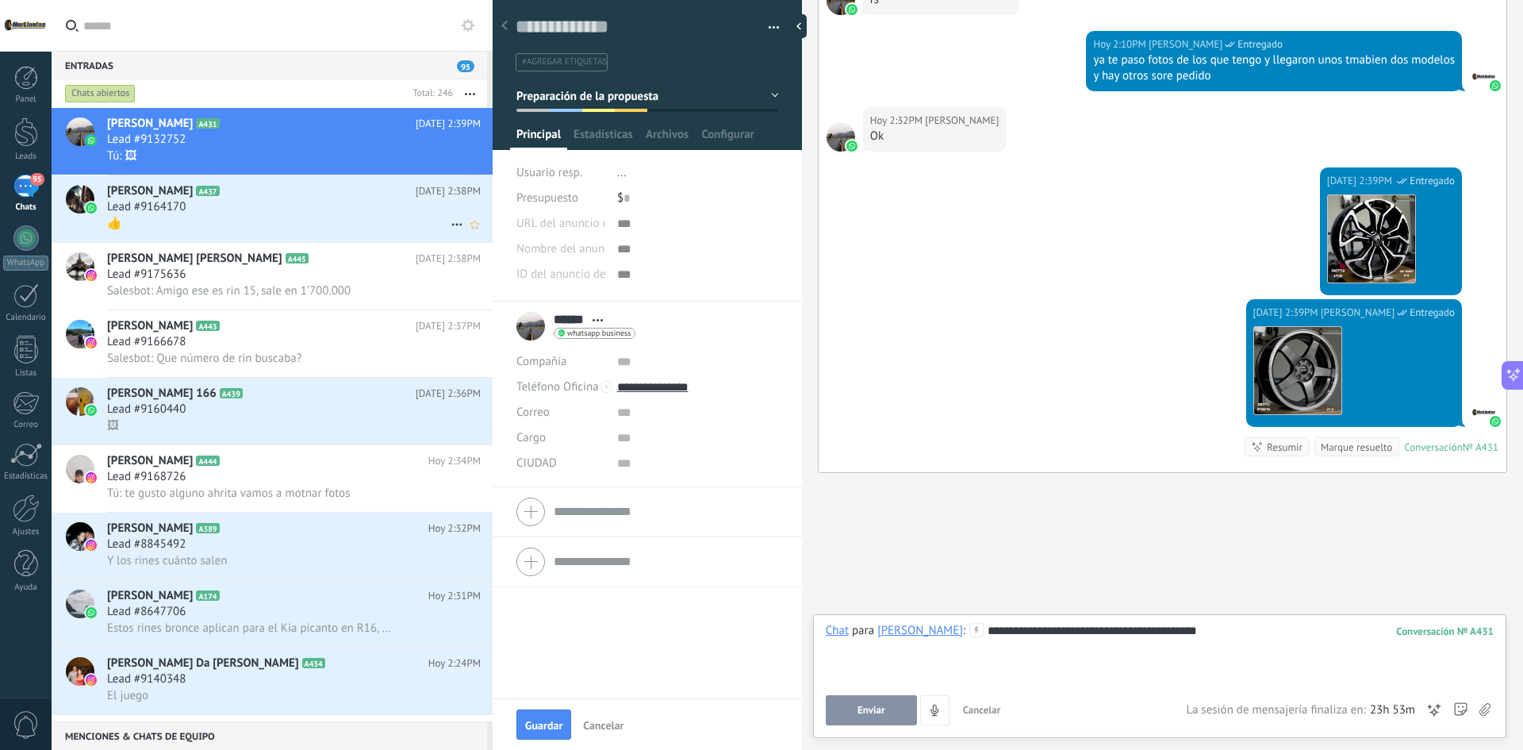
click at [234, 200] on div "Lead #9164170" at bounding box center [294, 207] width 374 height 16
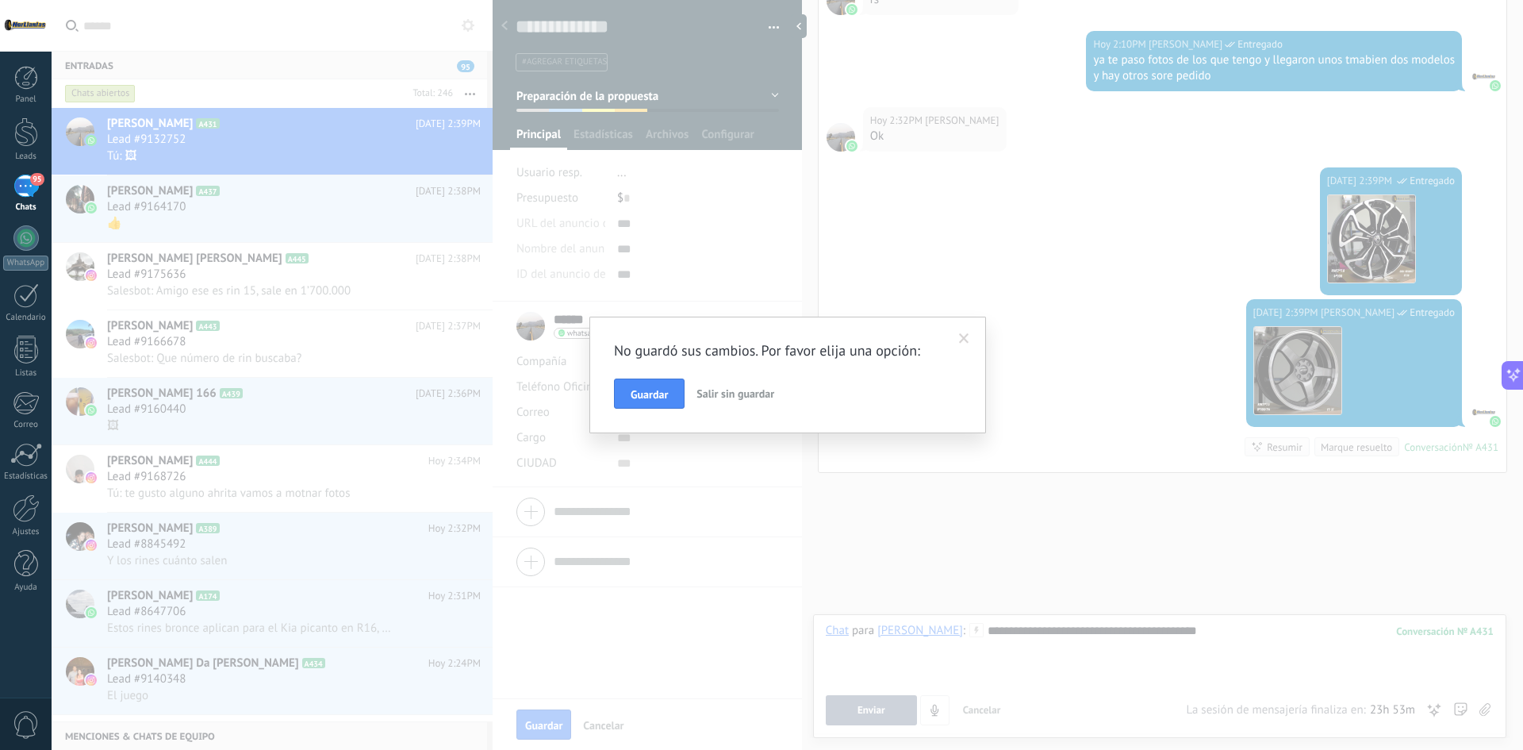
click at [687, 388] on div "Guardar Salir sin guardar" at bounding box center [787, 393] width 347 height 30
click at [650, 395] on span "Guardar" at bounding box center [649, 394] width 37 height 11
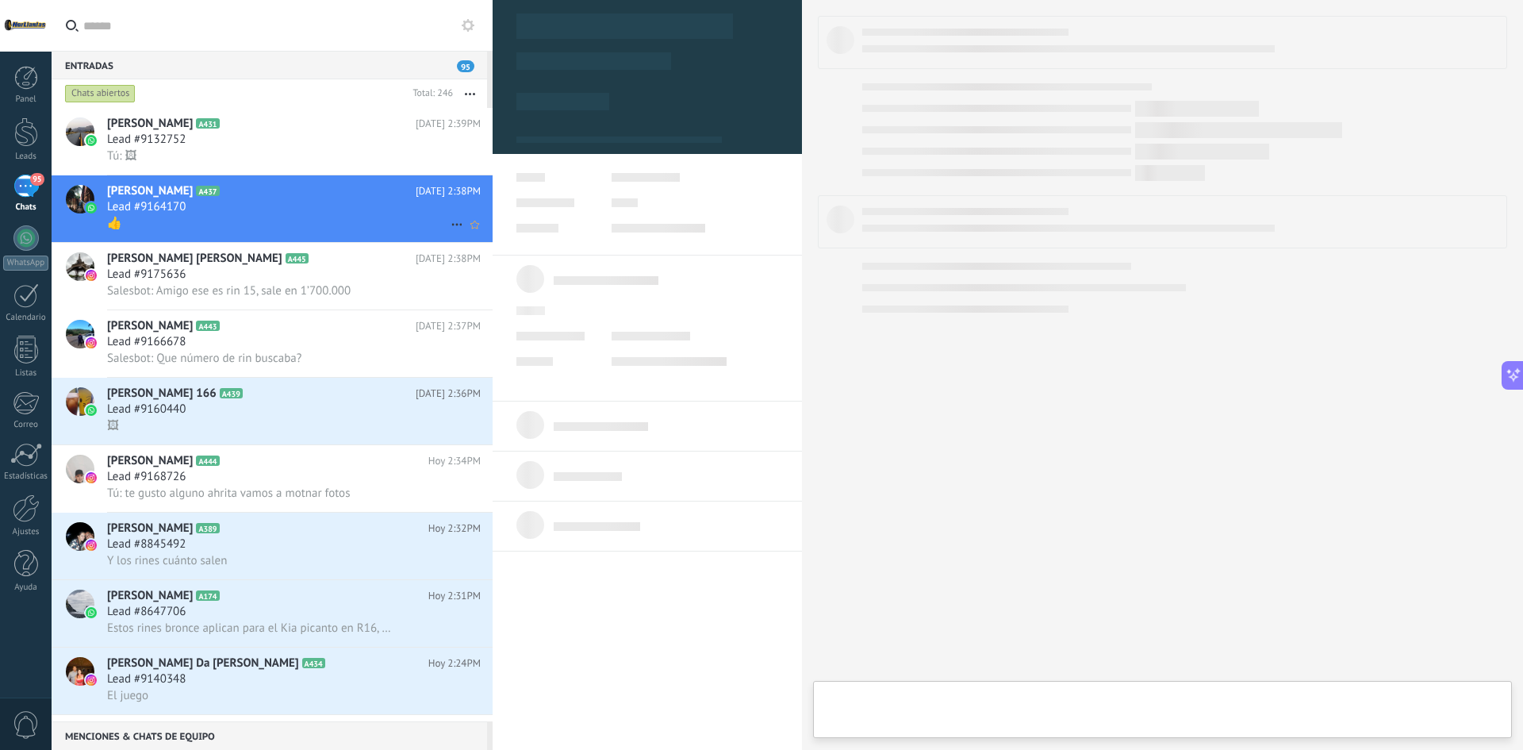
click at [213, 204] on div "Lead #9164170" at bounding box center [294, 207] width 374 height 16
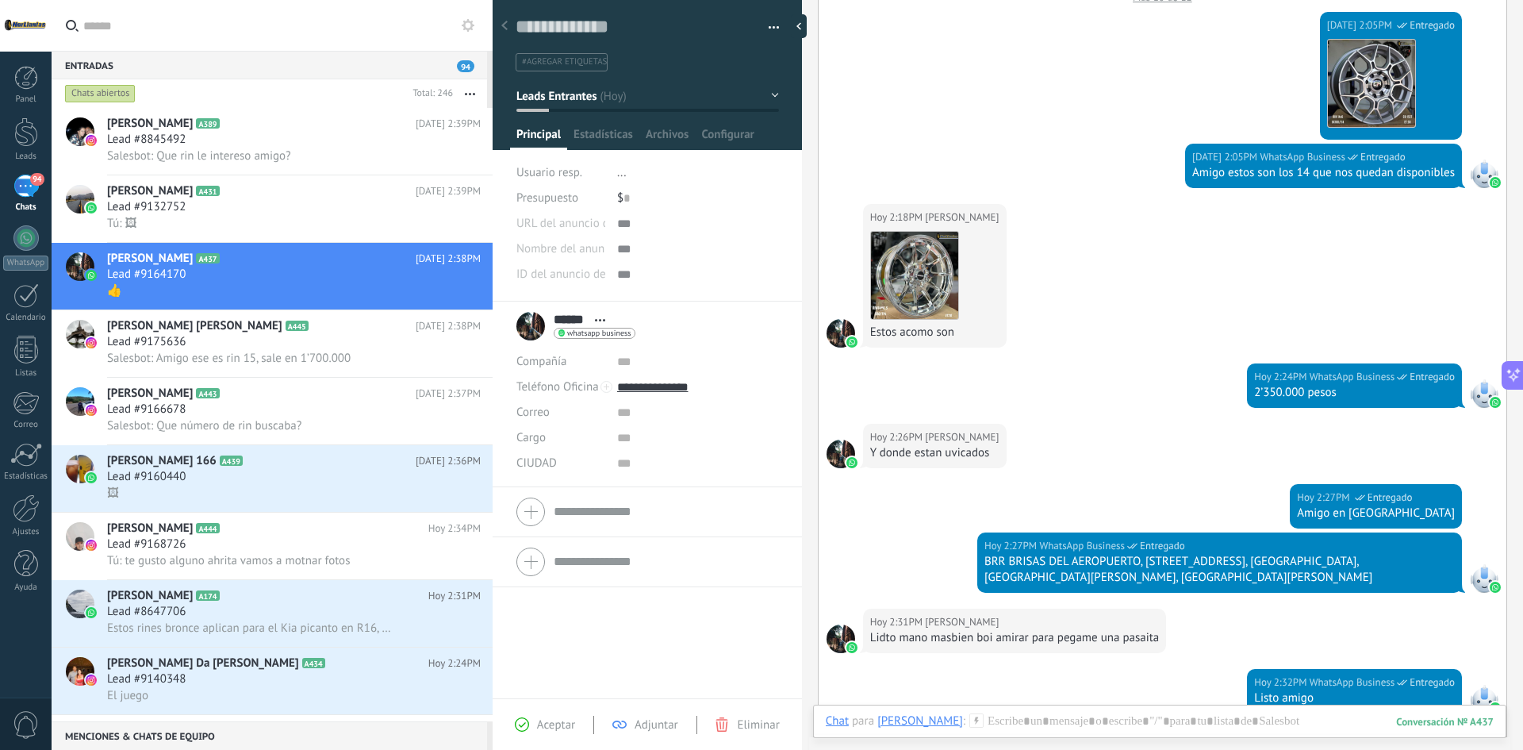
scroll to position [692, 0]
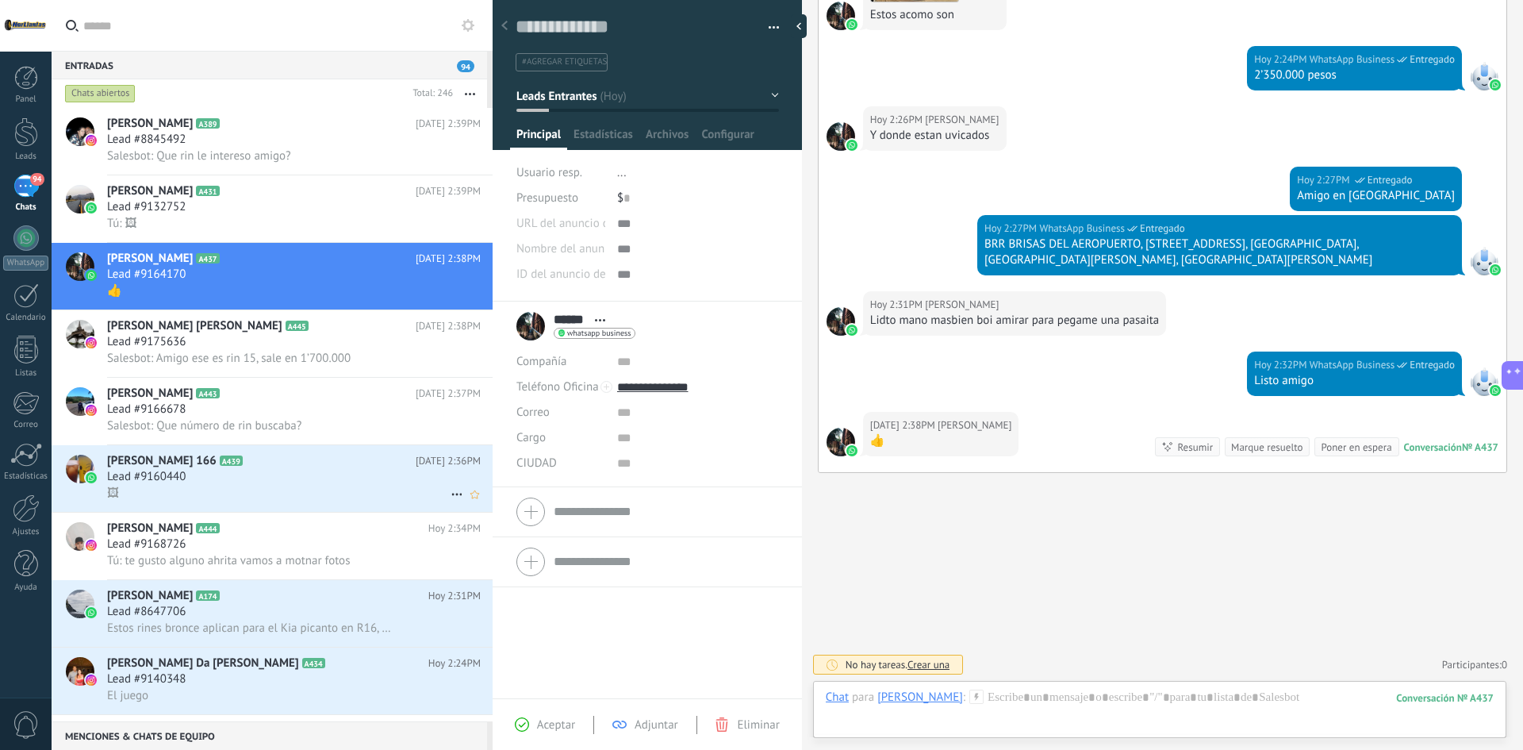
click at [266, 487] on div "🖼" at bounding box center [294, 493] width 374 height 17
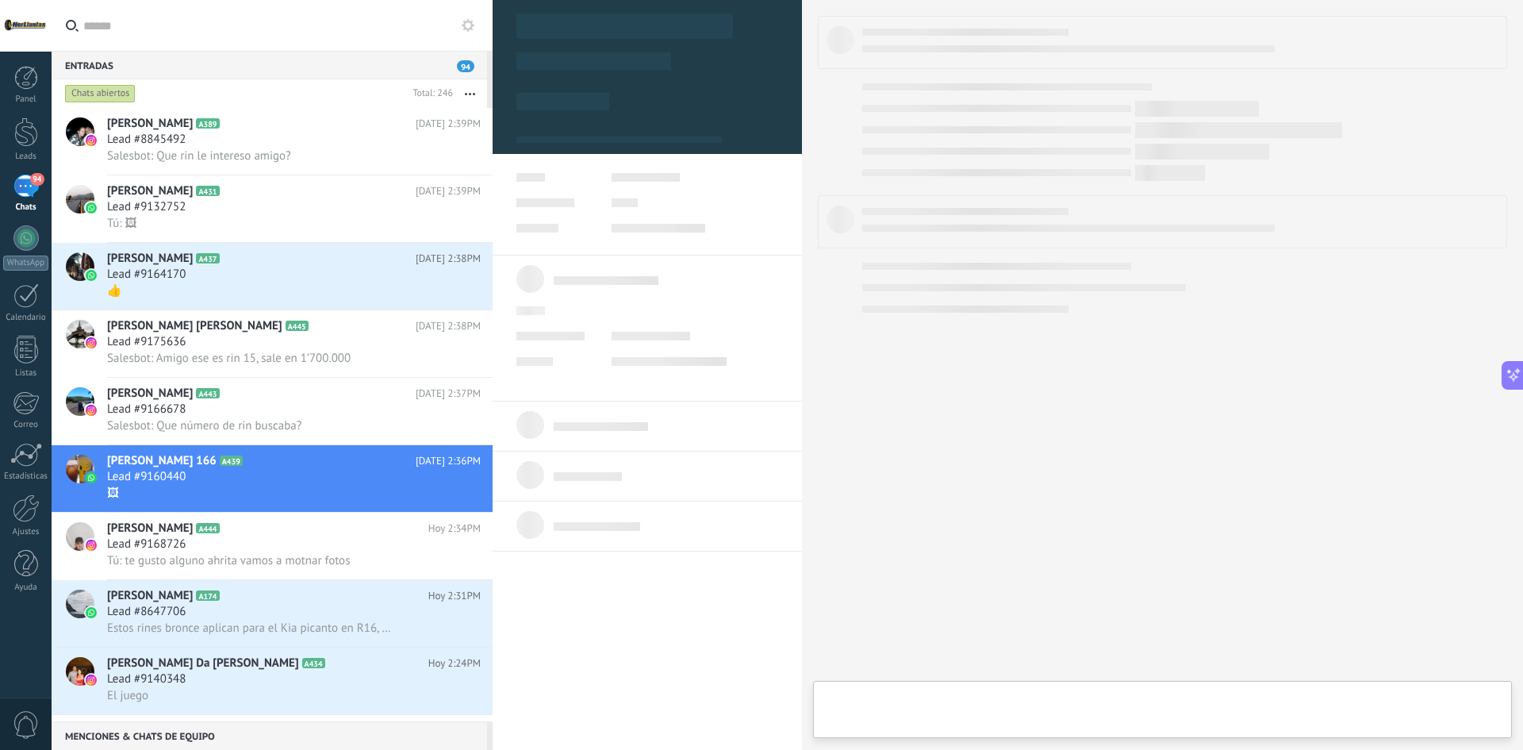
type textarea "**********"
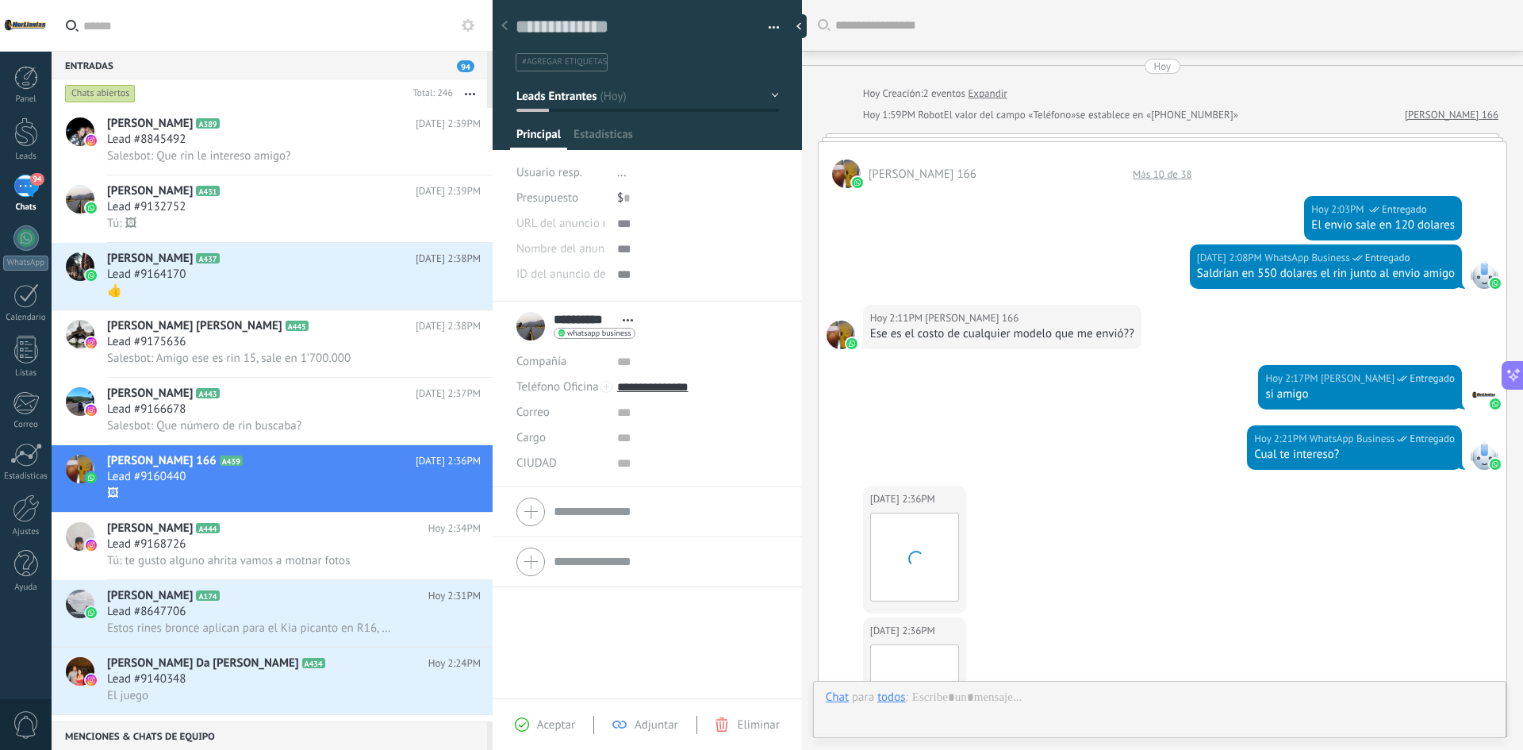
scroll to position [600, 0]
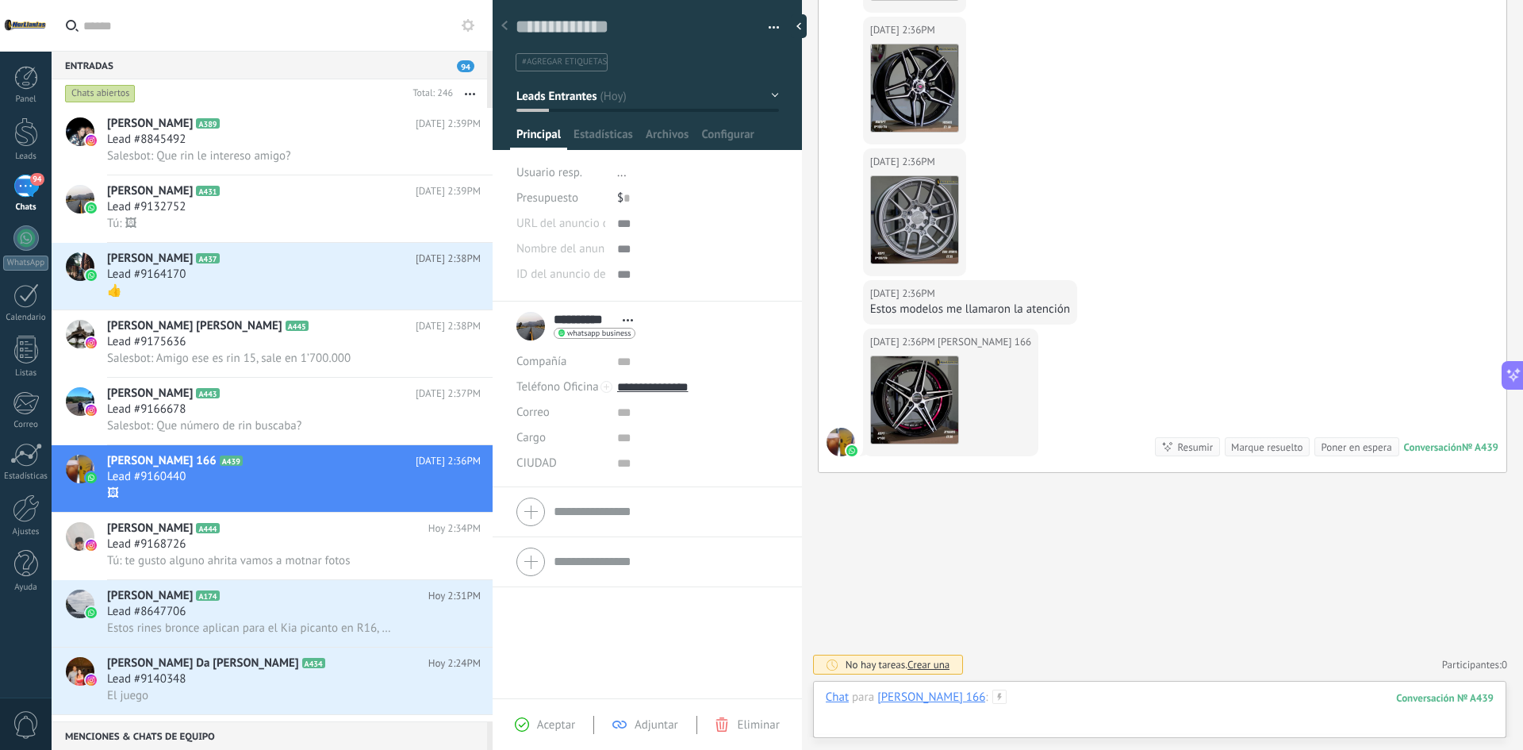
click at [1073, 695] on div at bounding box center [1160, 713] width 668 height 48
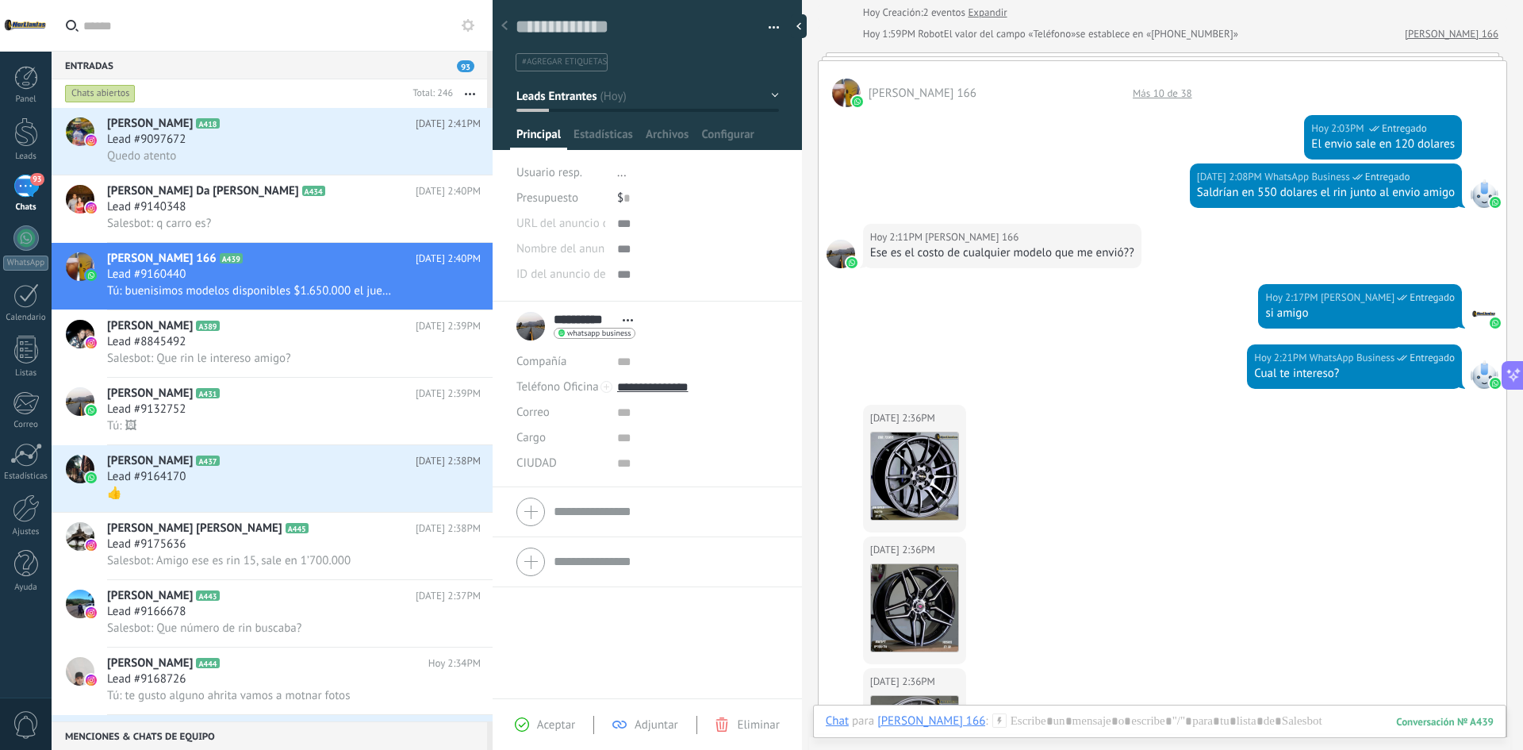
scroll to position [0, 0]
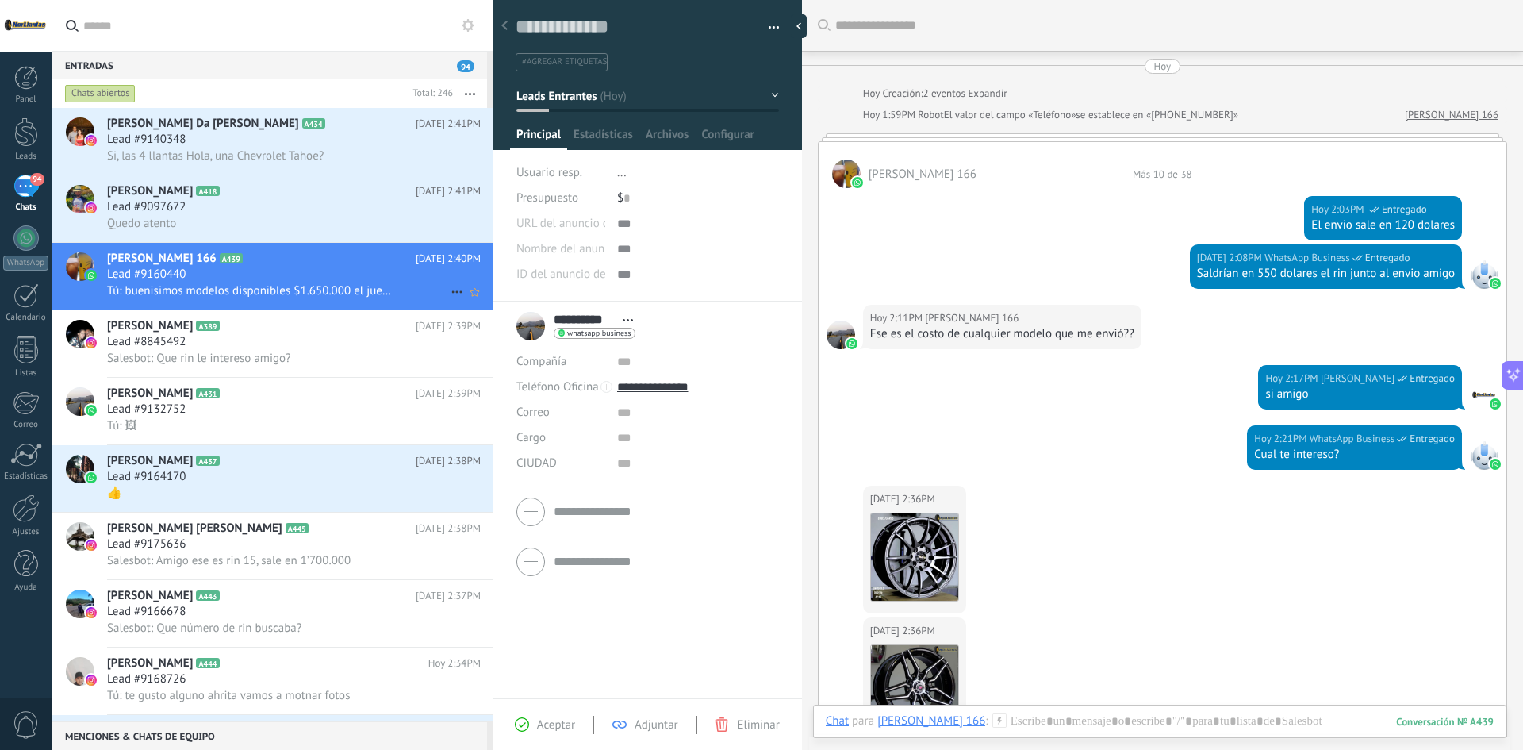
click at [257, 281] on div "Lead #9160440" at bounding box center [294, 275] width 374 height 16
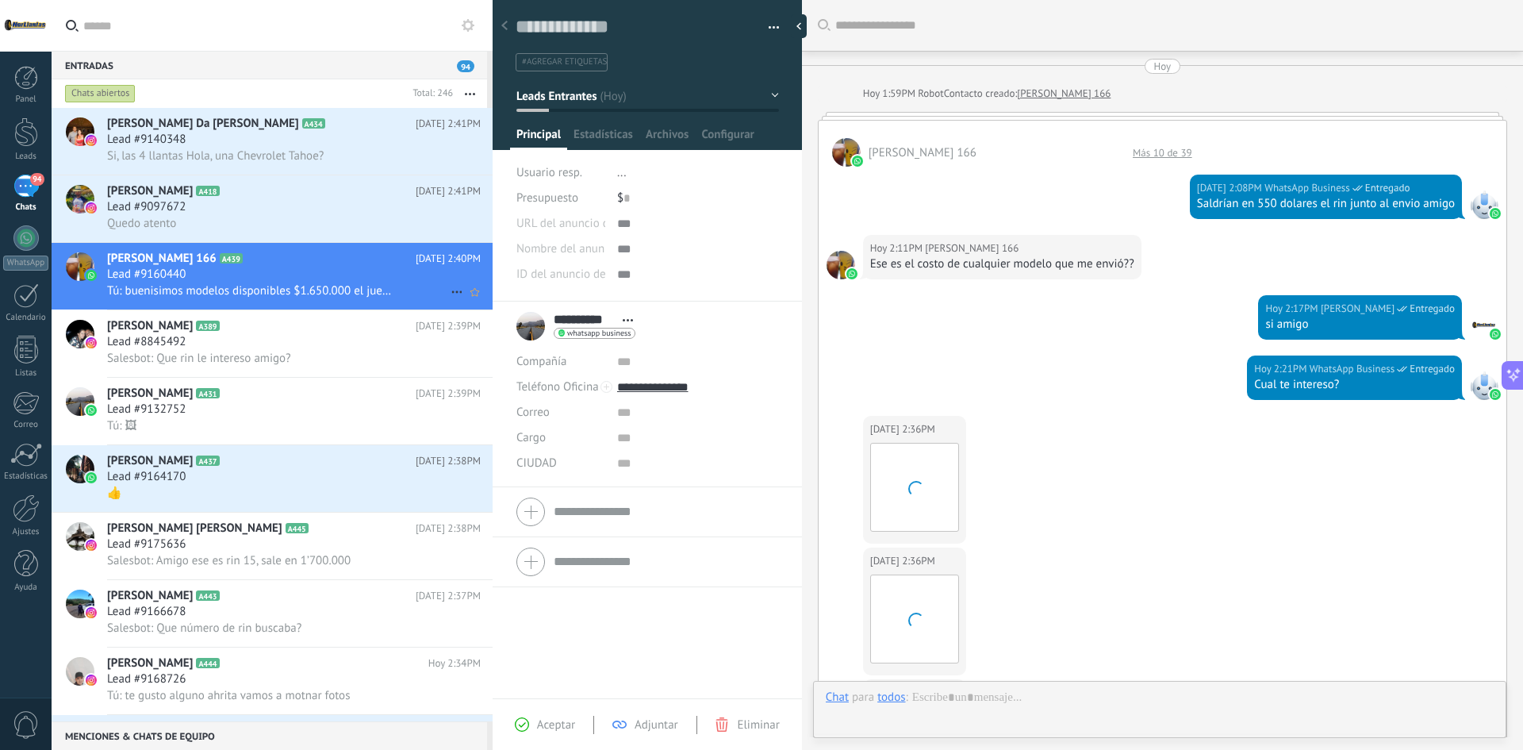
scroll to position [652, 0]
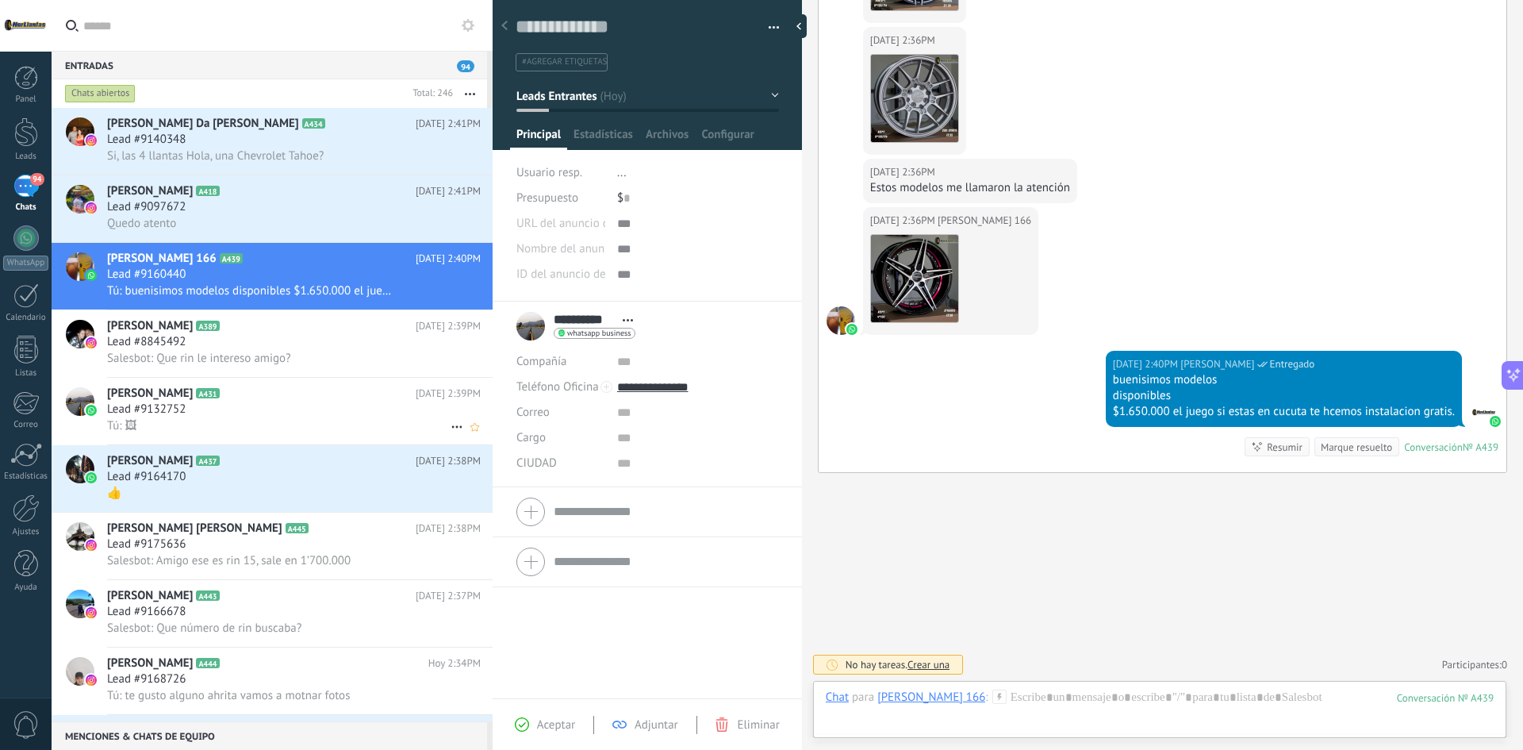
click at [224, 412] on div "Lead #9132752" at bounding box center [294, 409] width 374 height 16
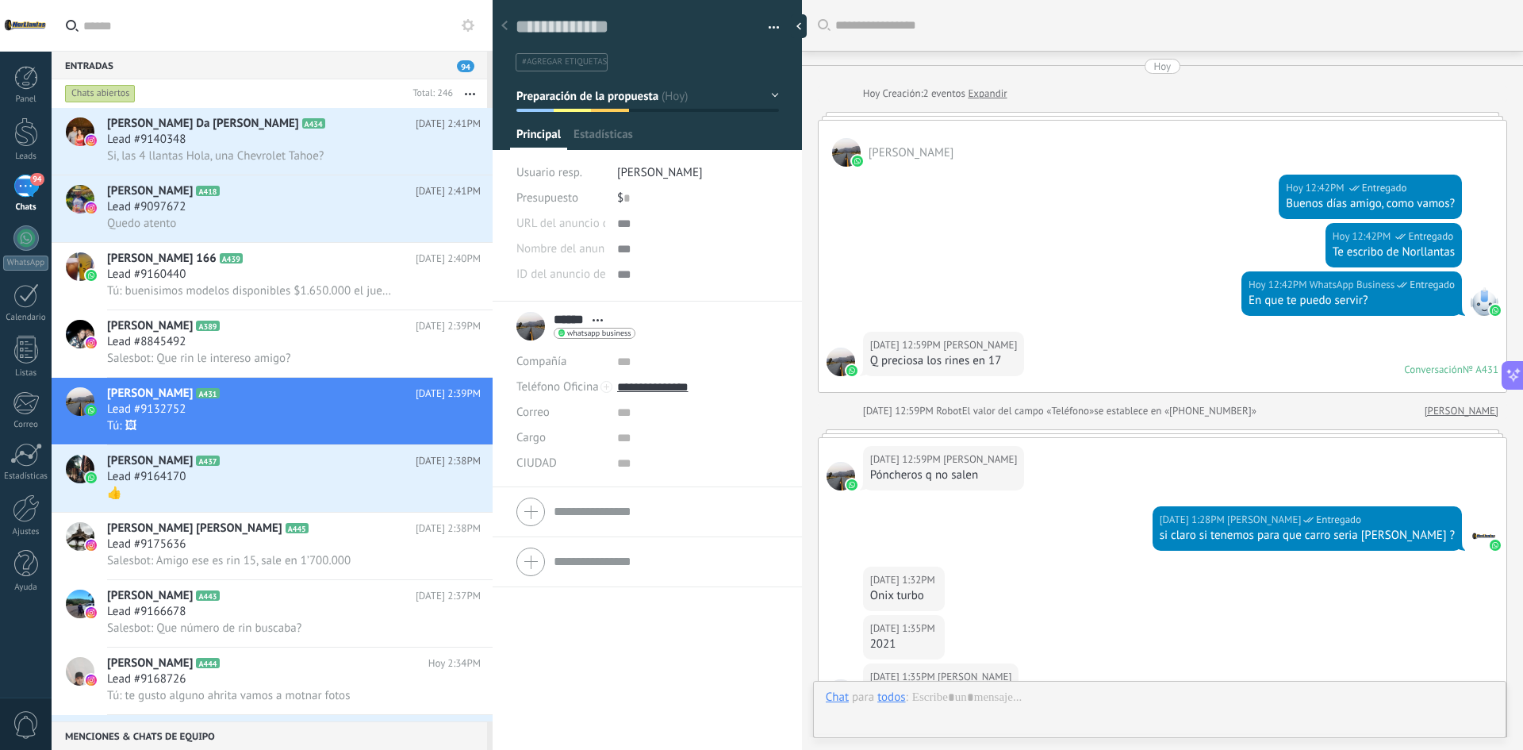
scroll to position [24, 0]
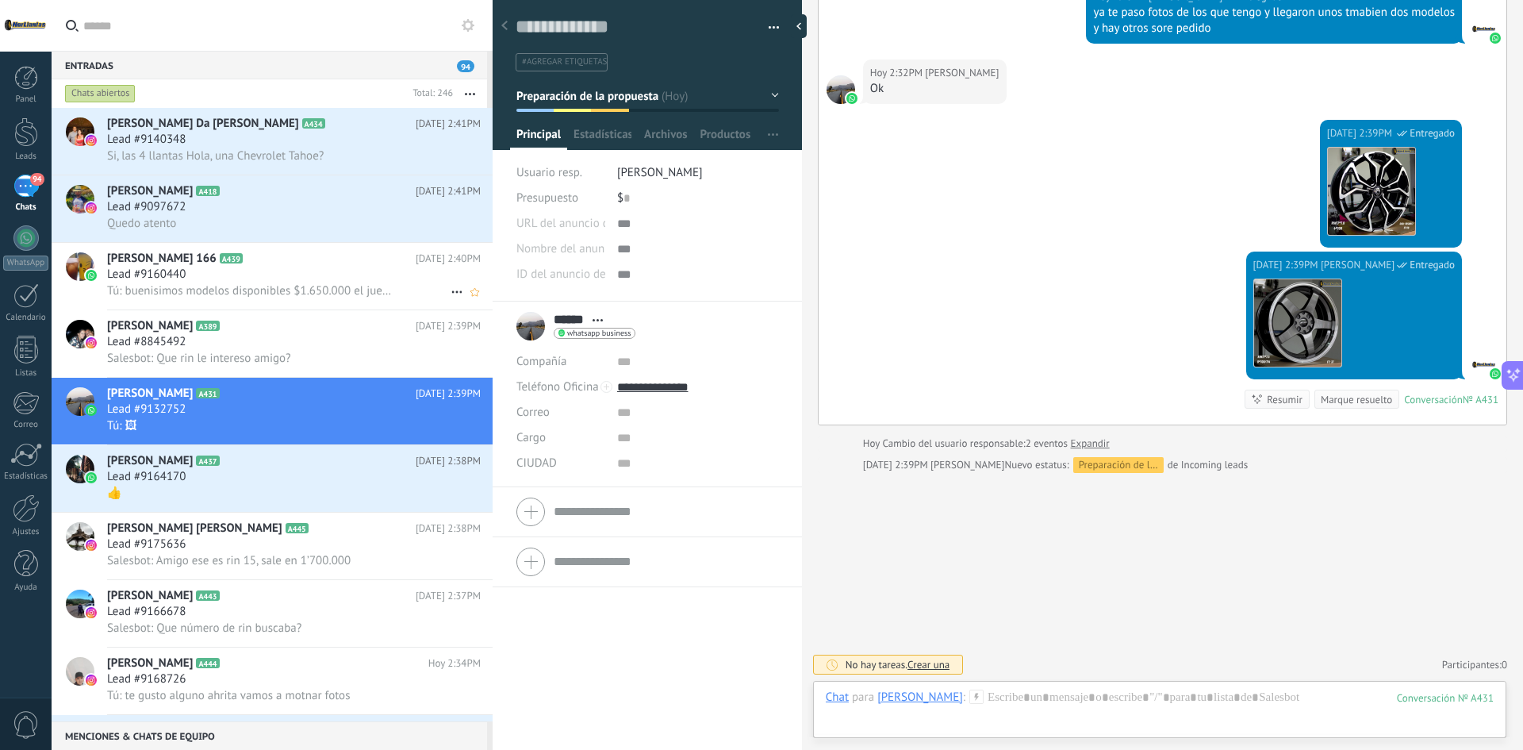
click at [213, 282] on div "Lead #9160440" at bounding box center [294, 275] width 374 height 16
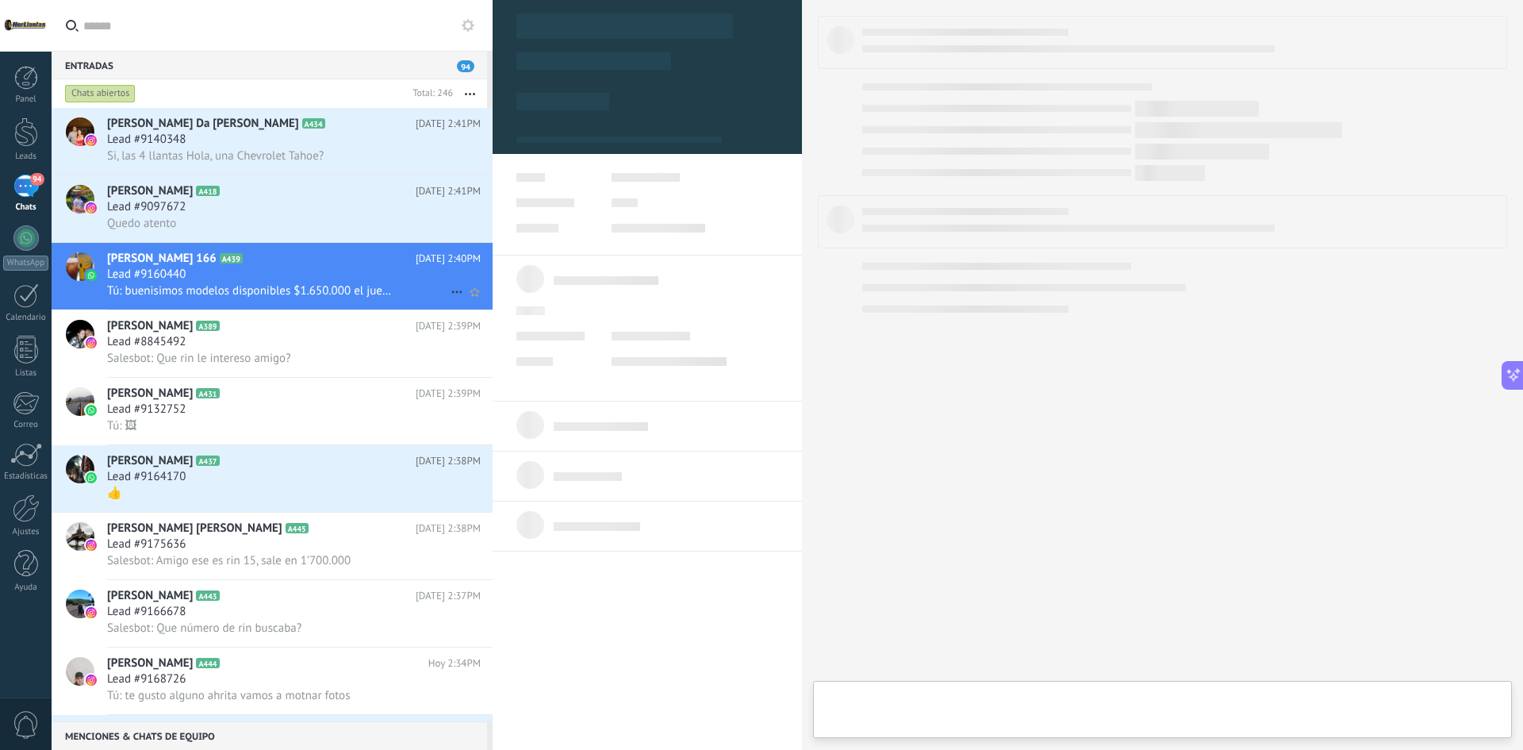
type textarea "**********"
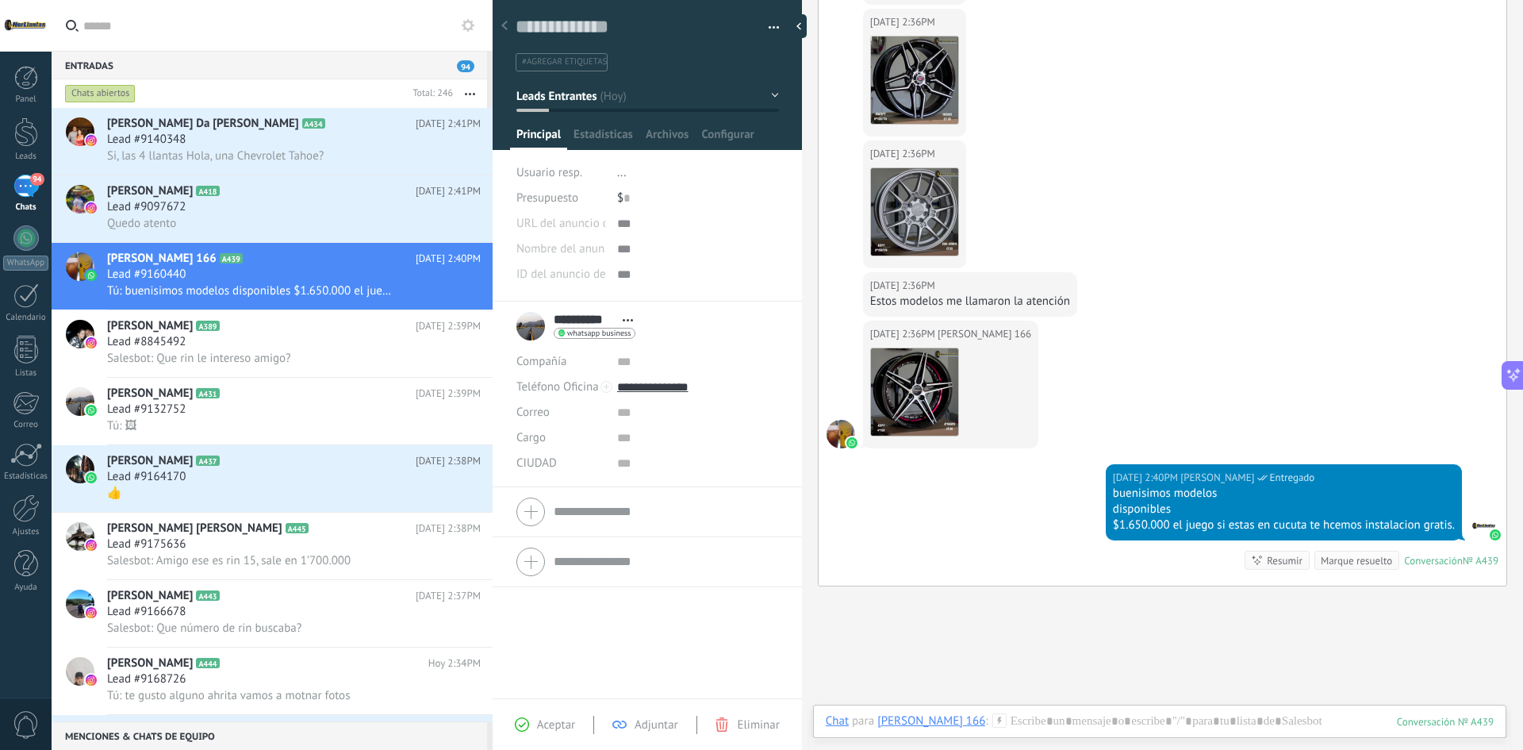
scroll to position [652, 0]
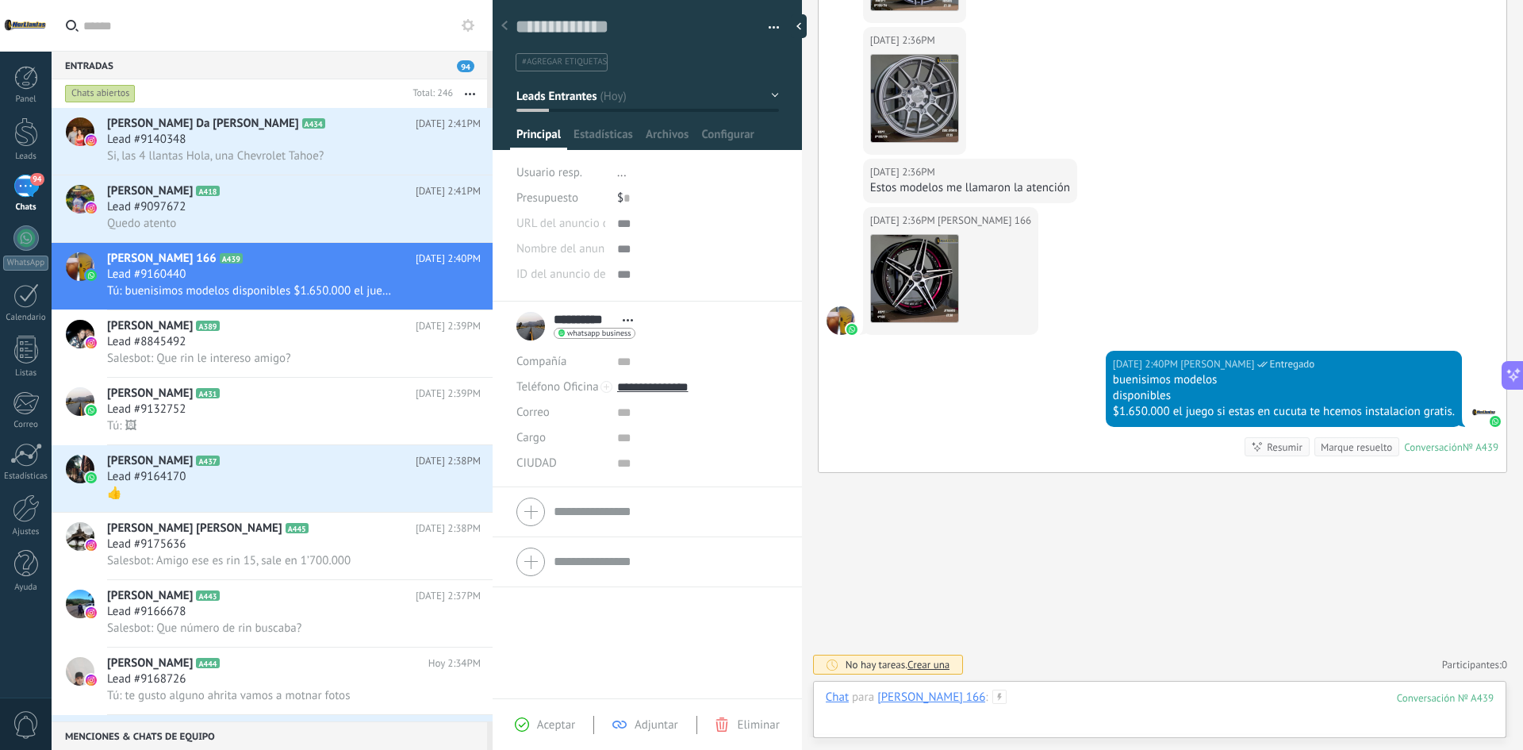
click at [1082, 727] on div at bounding box center [1160, 713] width 668 height 48
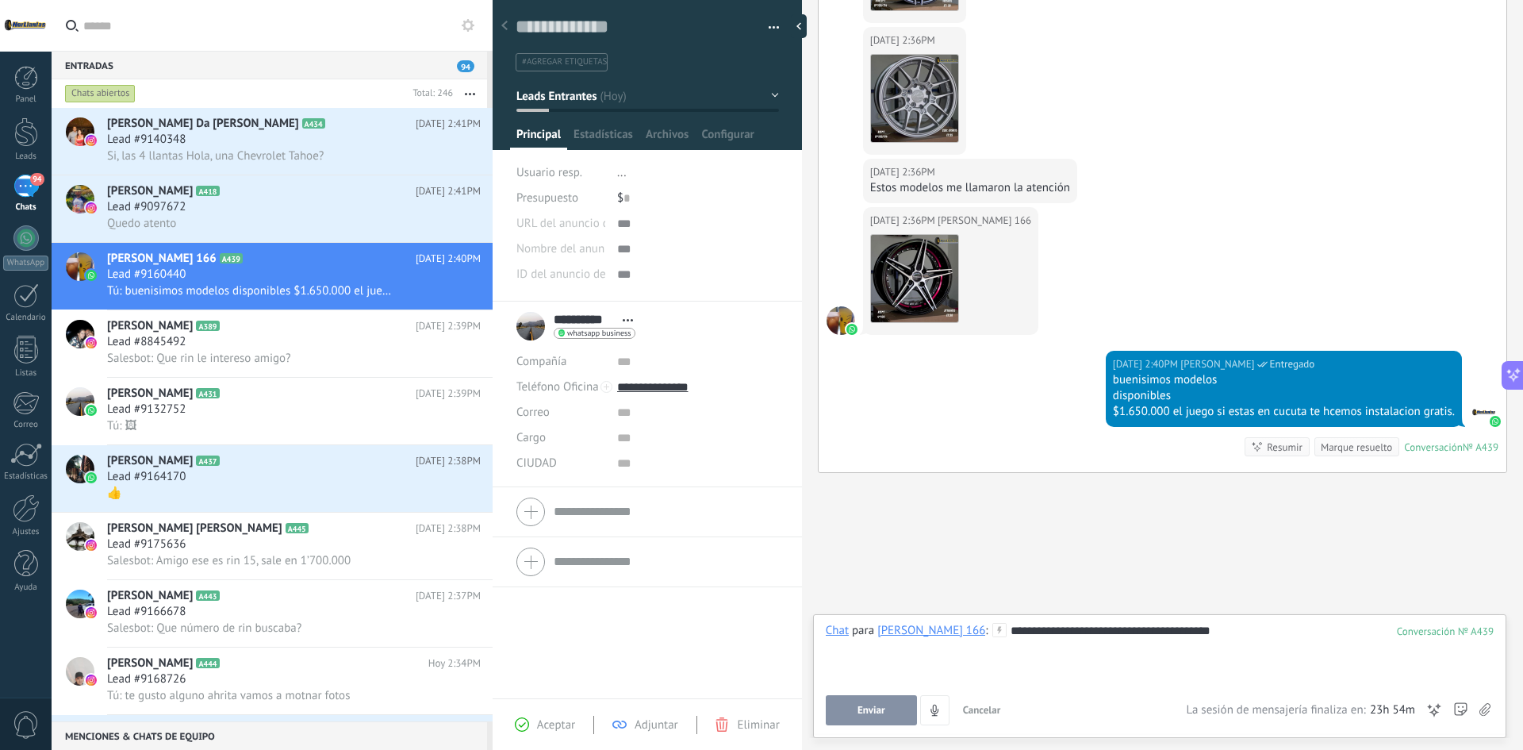
click at [639, 477] on li "**********" at bounding box center [647, 394] width 309 height 186
click at [630, 462] on input "text" at bounding box center [697, 463] width 161 height 25
type input "*******"
click at [703, 97] on button "Leads Entrantes" at bounding box center [647, 96] width 263 height 29
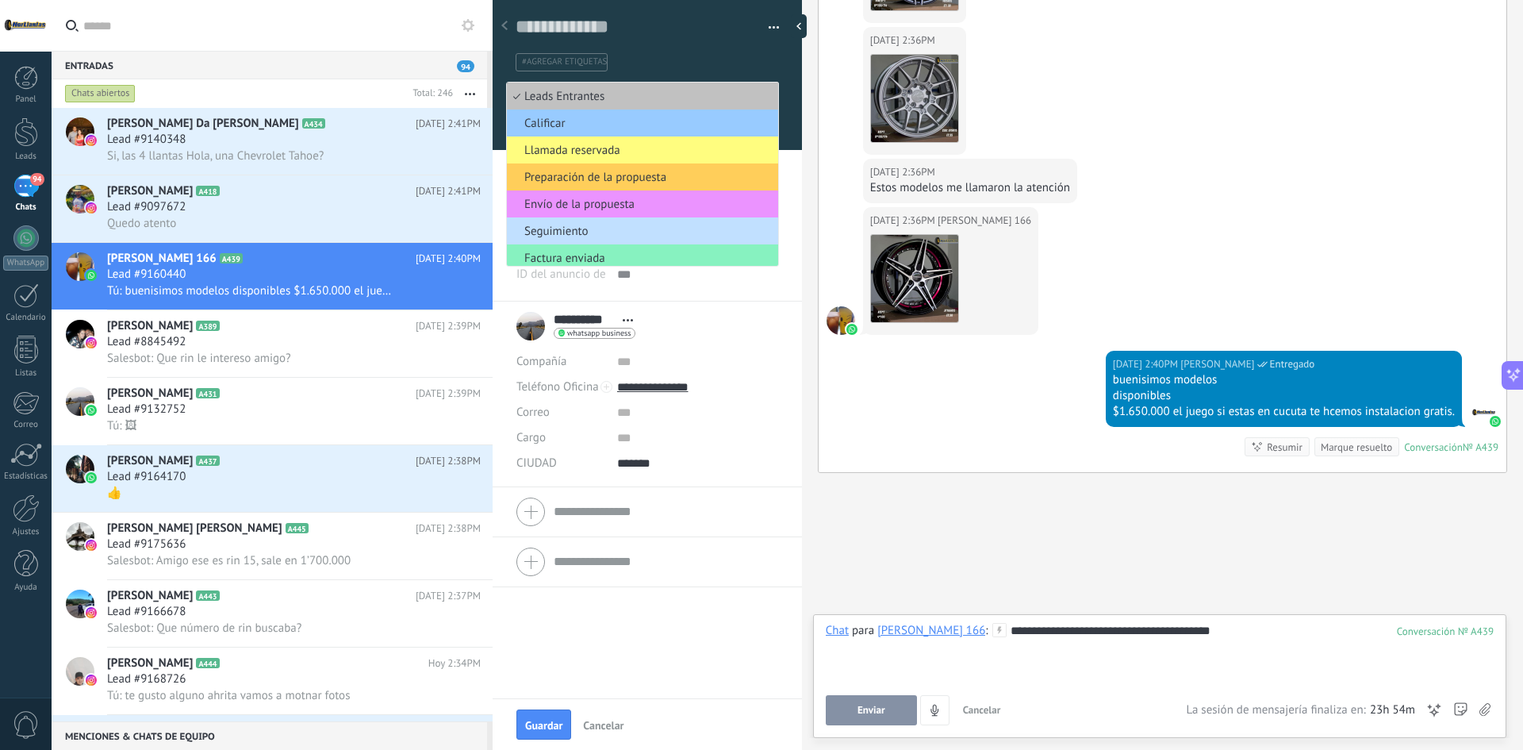
click at [592, 201] on span "Envío de la propuesta" at bounding box center [640, 204] width 267 height 15
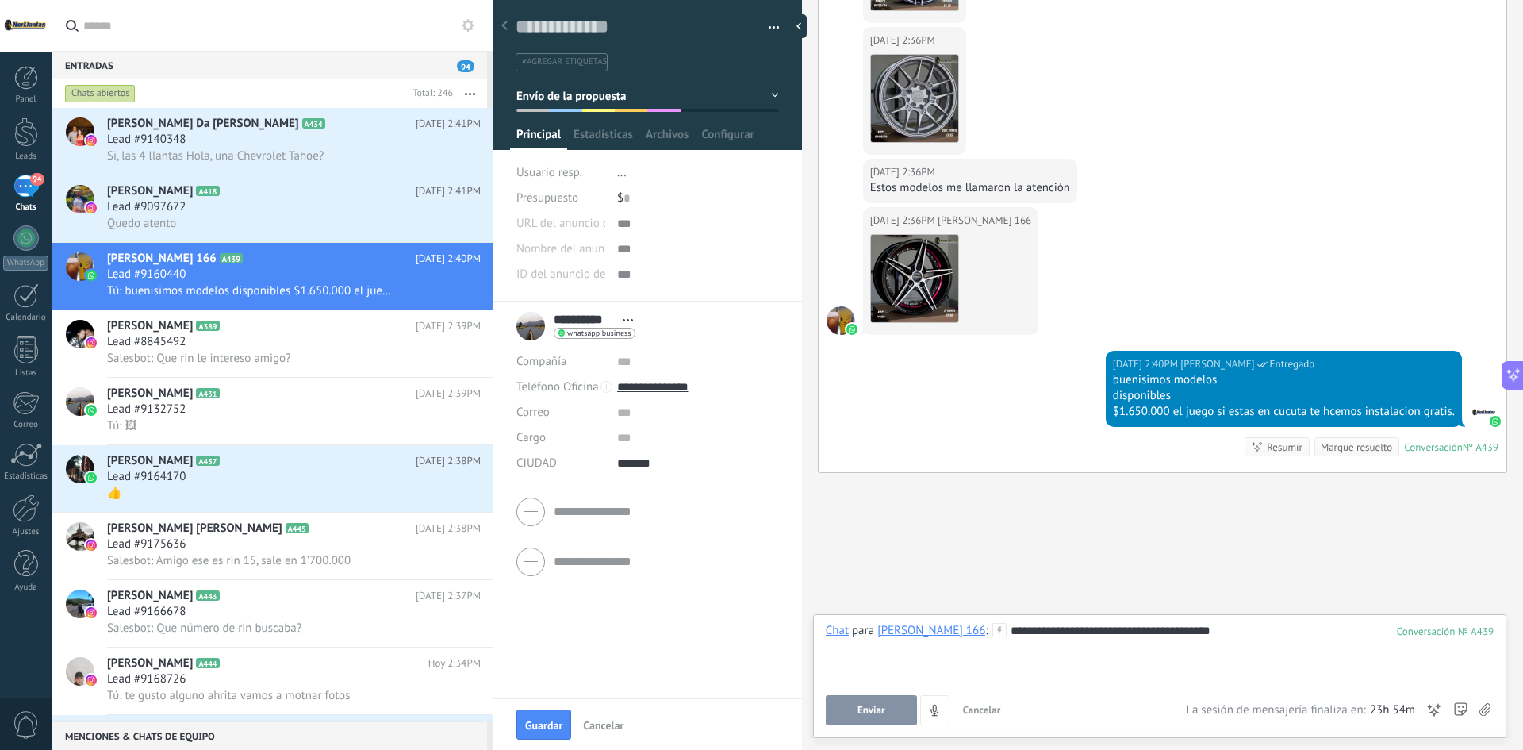
click at [507, 725] on div "Guardar Cancelar" at bounding box center [647, 724] width 309 height 52
click at [534, 725] on span "Guardar" at bounding box center [543, 724] width 37 height 11
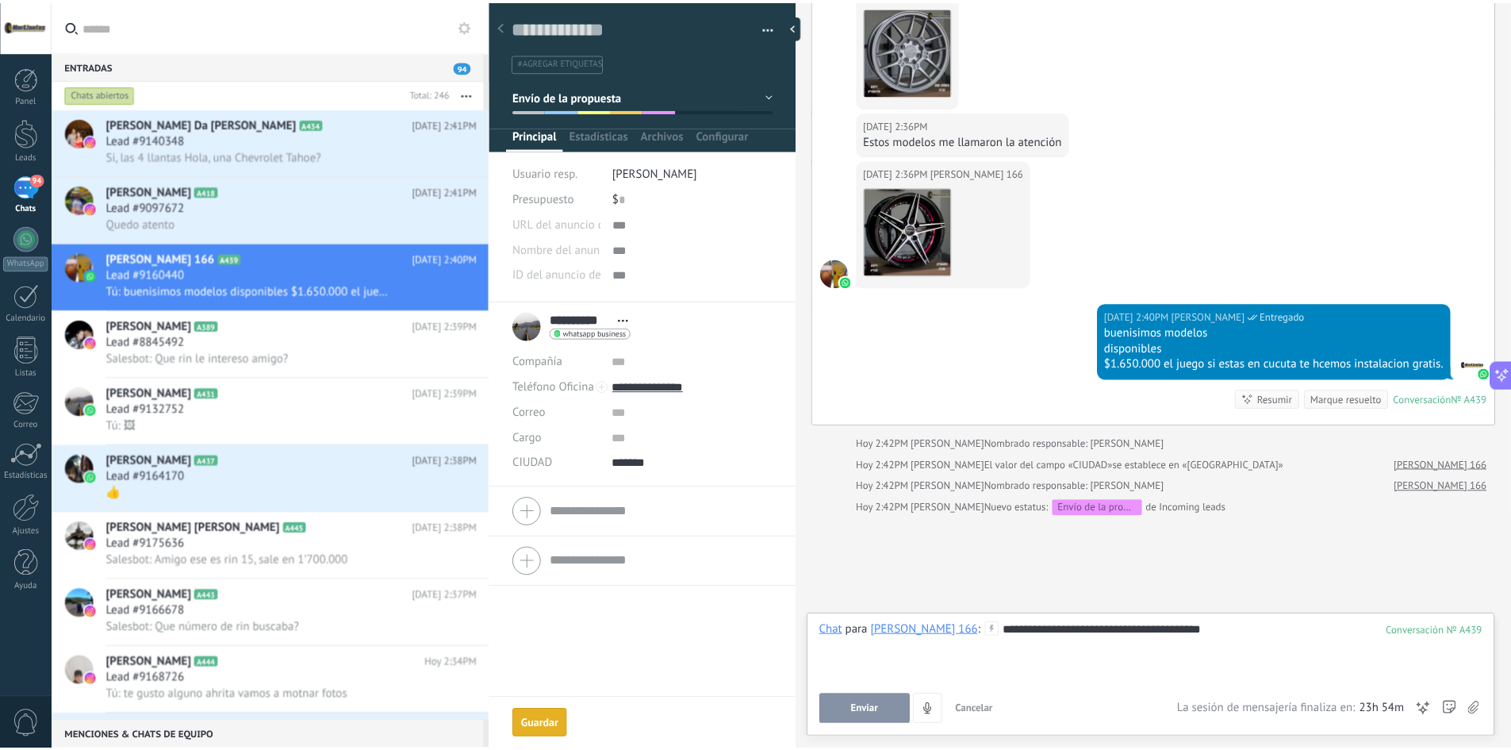
scroll to position [742, 0]
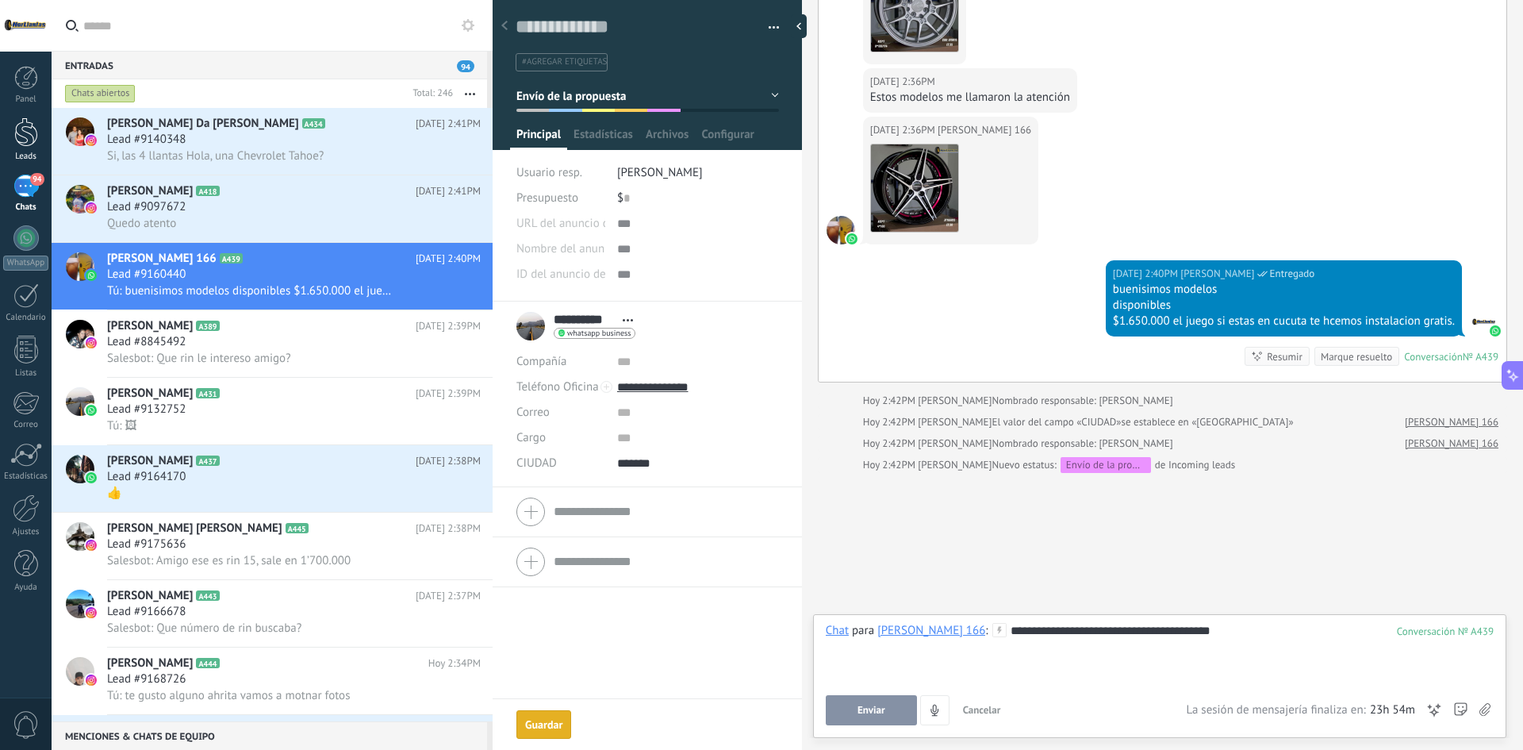
click at [43, 144] on link "Leads" at bounding box center [26, 139] width 52 height 44
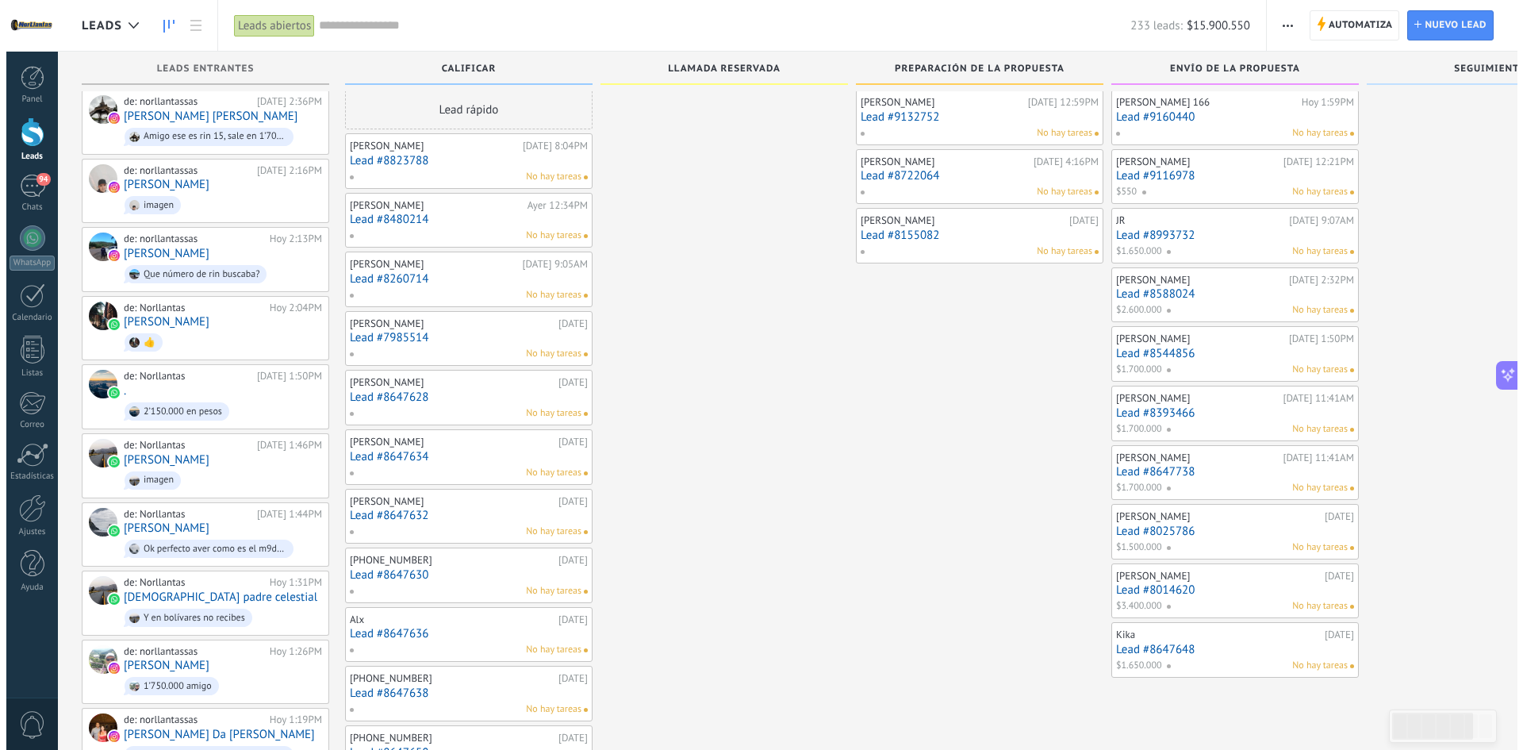
scroll to position [16, 0]
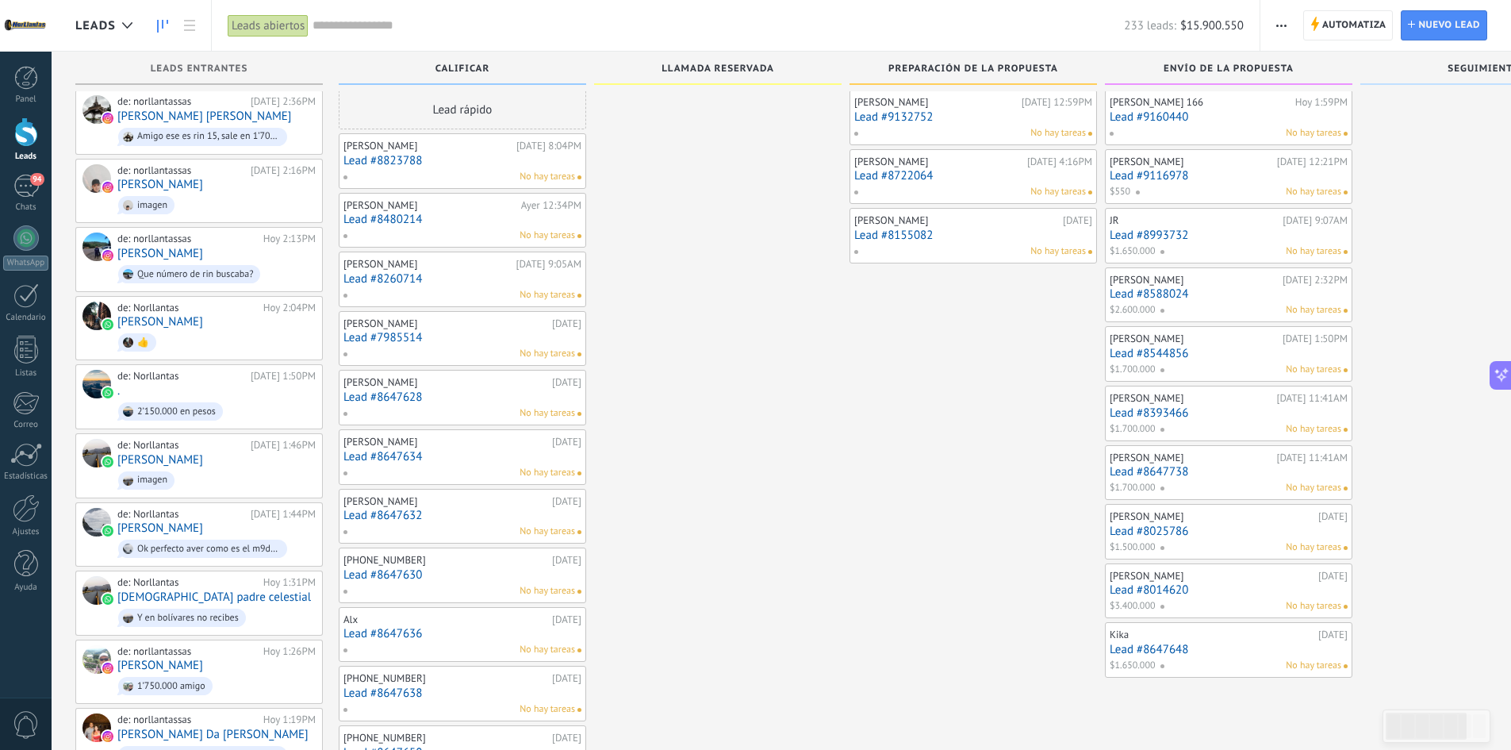
click at [1166, 112] on link "Lead #9160440" at bounding box center [1229, 116] width 238 height 13
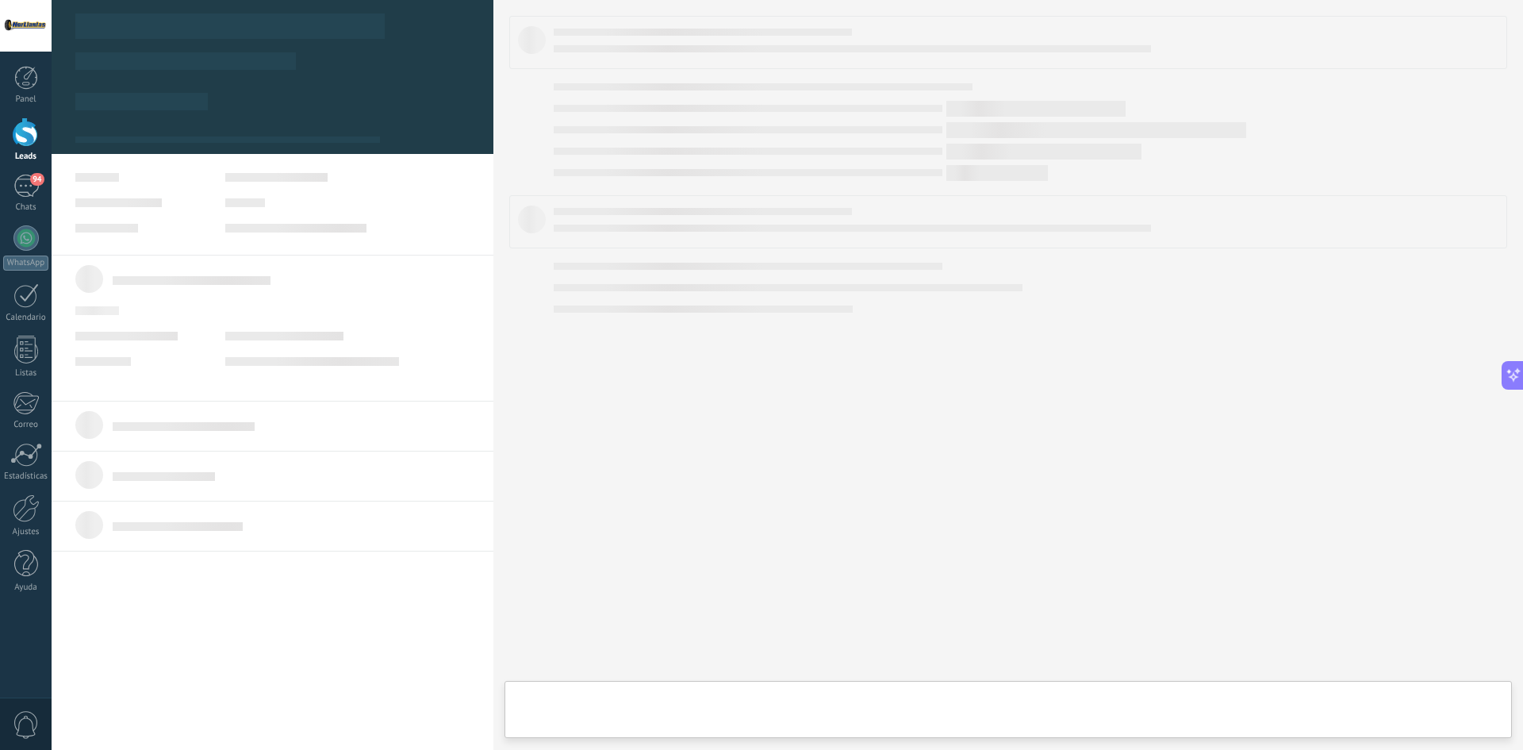
type textarea "**********"
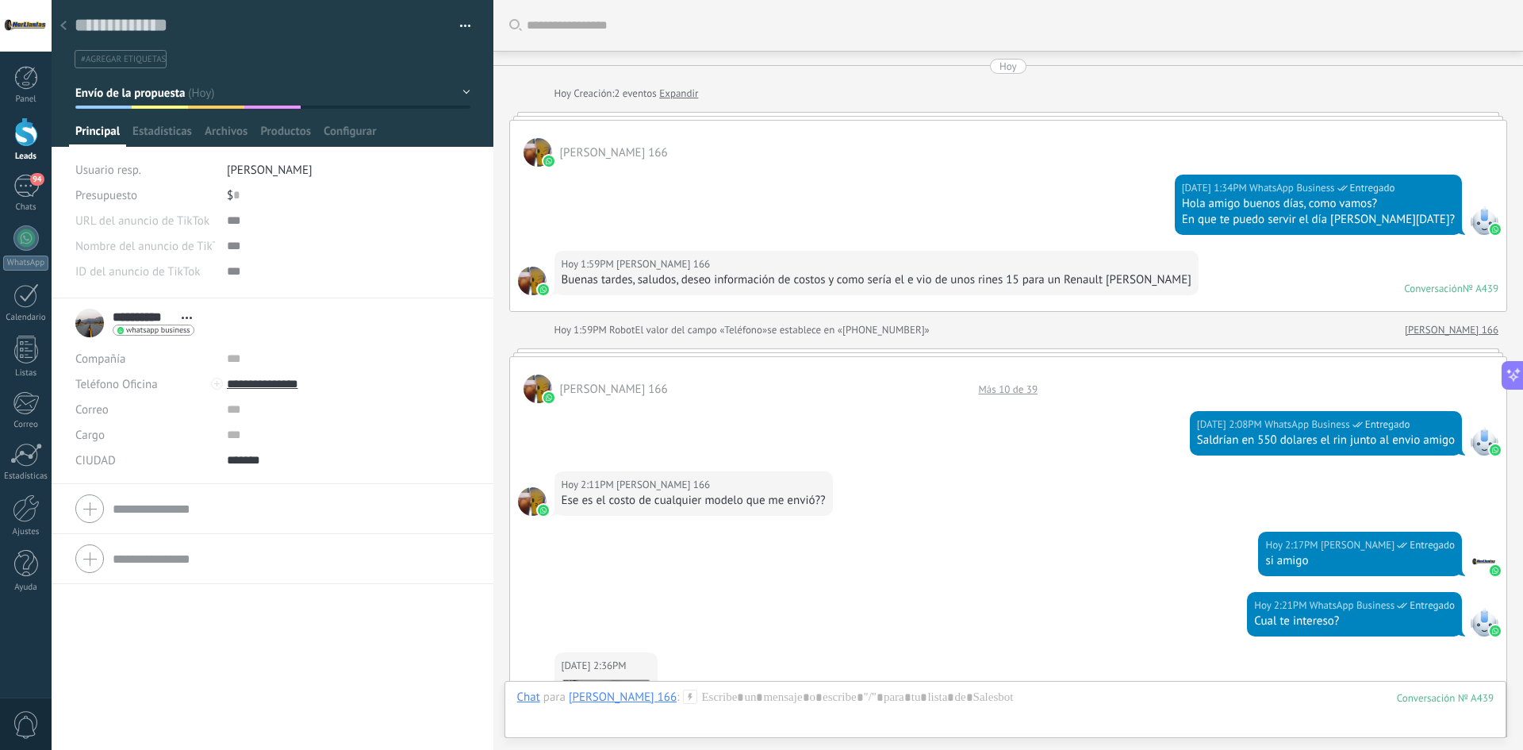
scroll to position [957, 0]
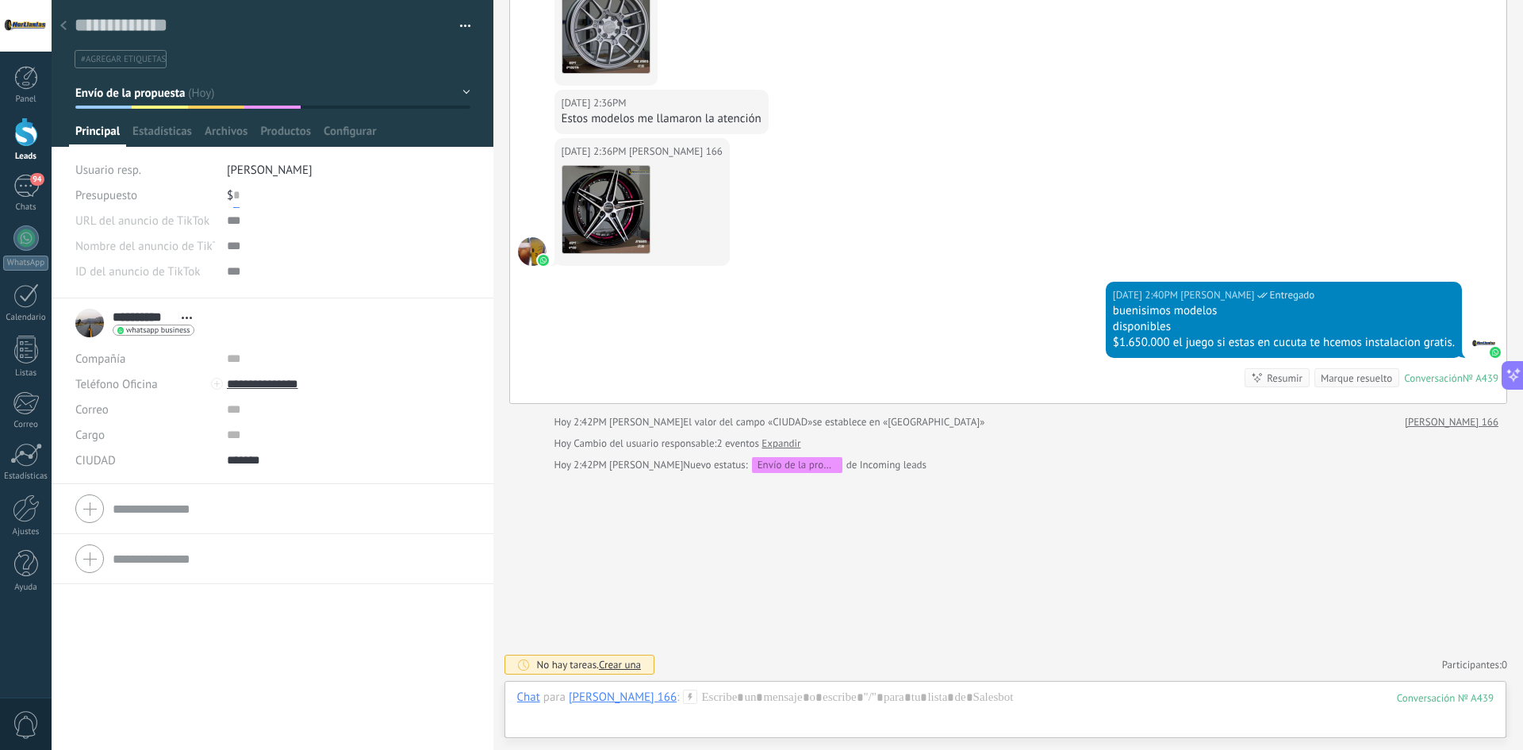
click at [233, 191] on input "text" at bounding box center [236, 194] width 6 height 25
type input "*"
click at [104, 726] on span "Guardar" at bounding box center [102, 724] width 37 height 11
type input "*********"
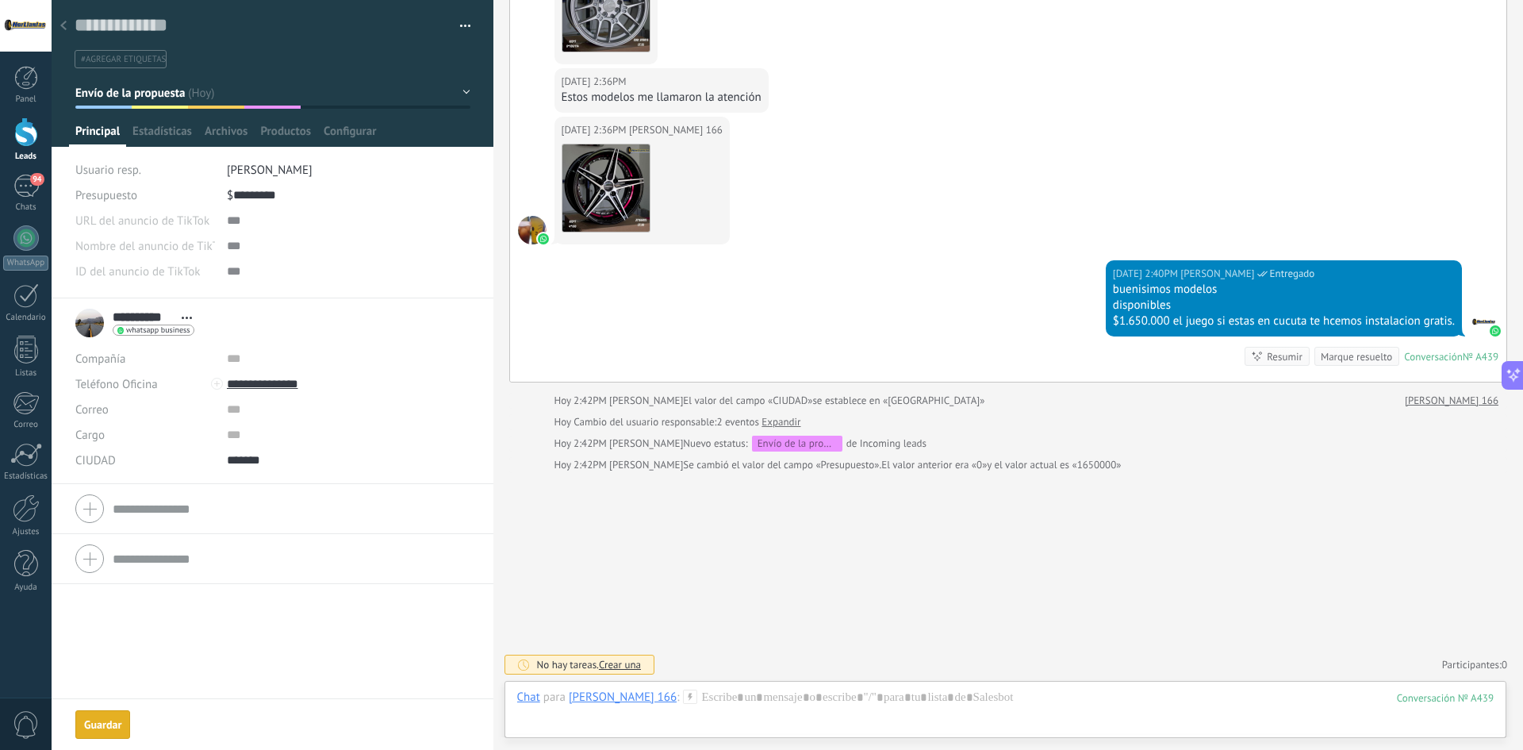
click at [69, 18] on div at bounding box center [63, 26] width 22 height 31
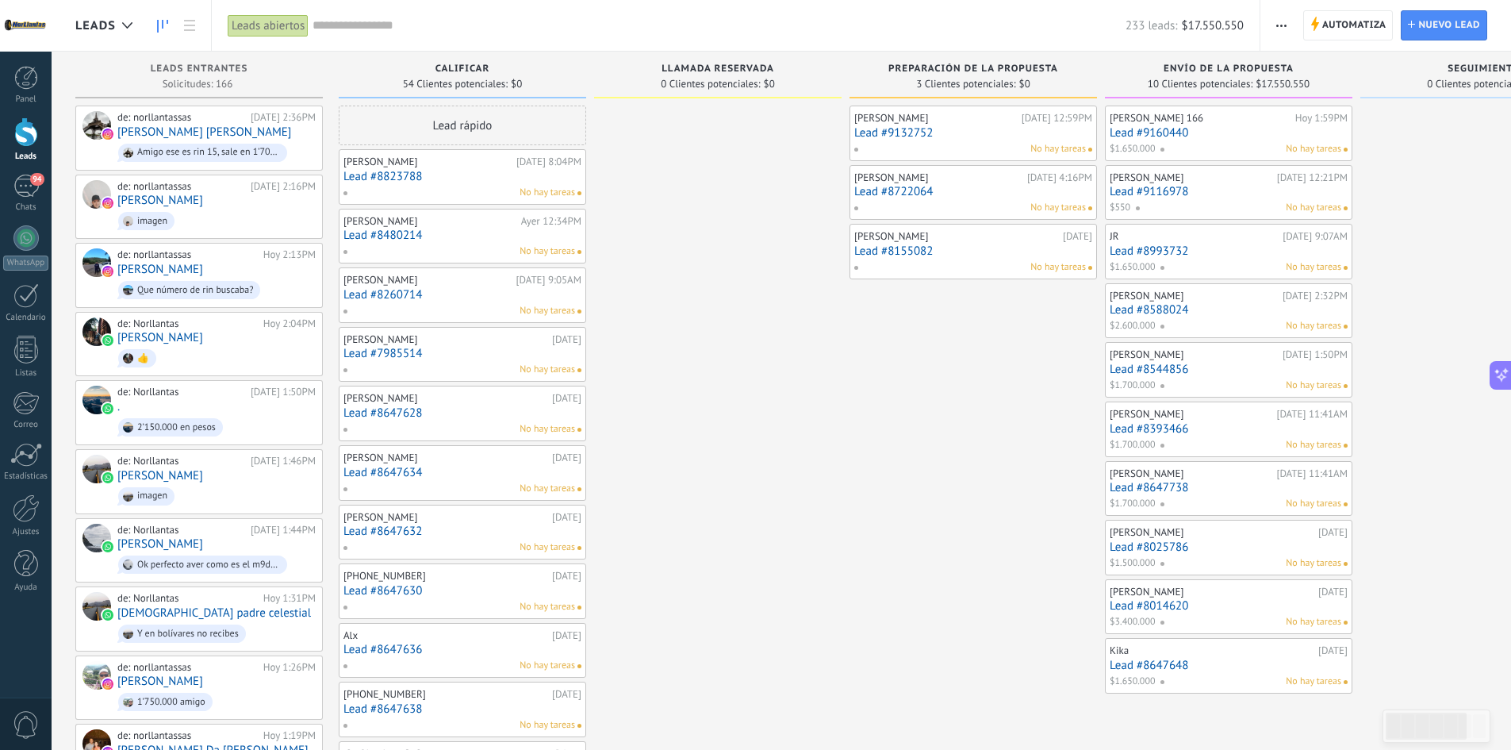
click at [1260, 203] on div "No hay tareas" at bounding box center [1238, 208] width 206 height 14
click at [1209, 190] on link "Lead #9116978" at bounding box center [1229, 191] width 238 height 13
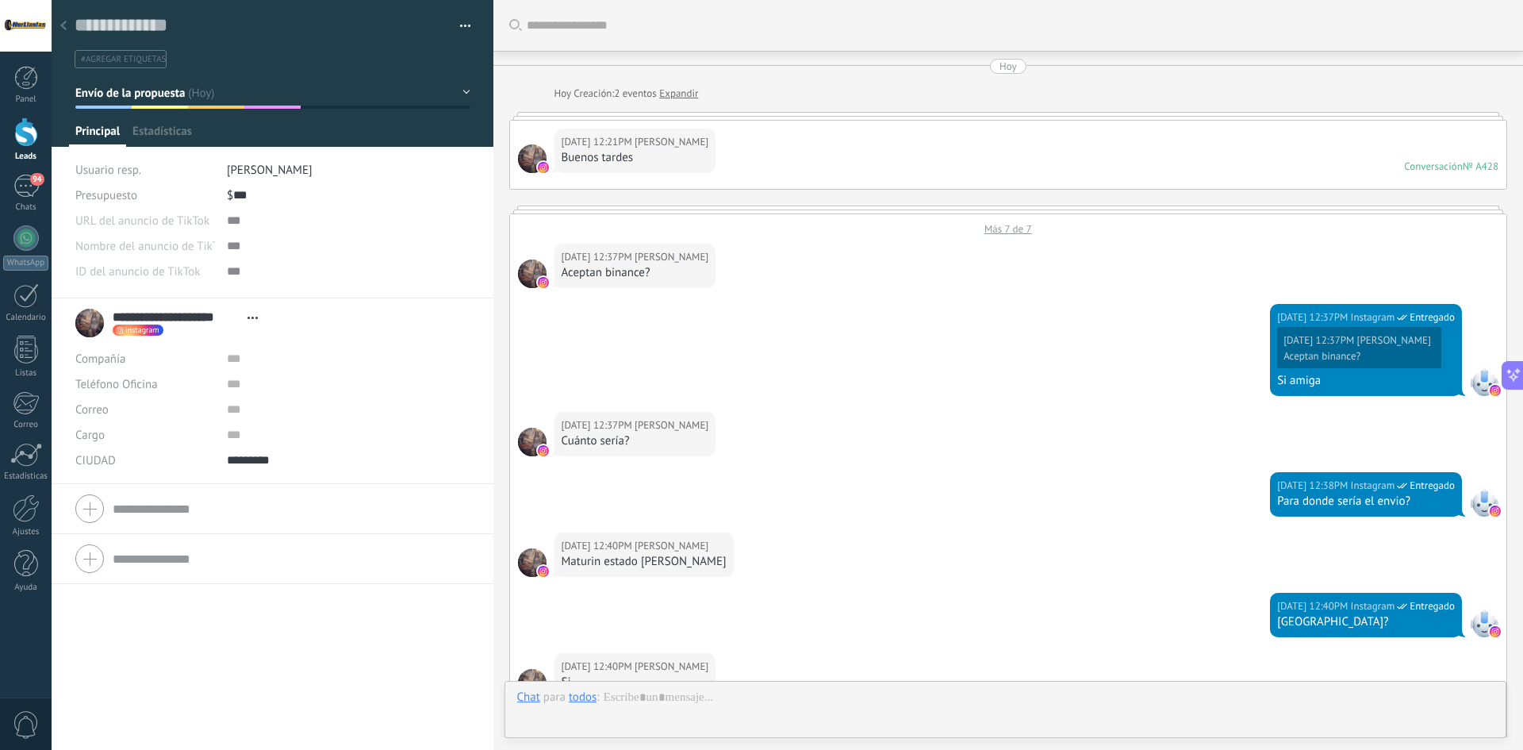
type textarea "**********"
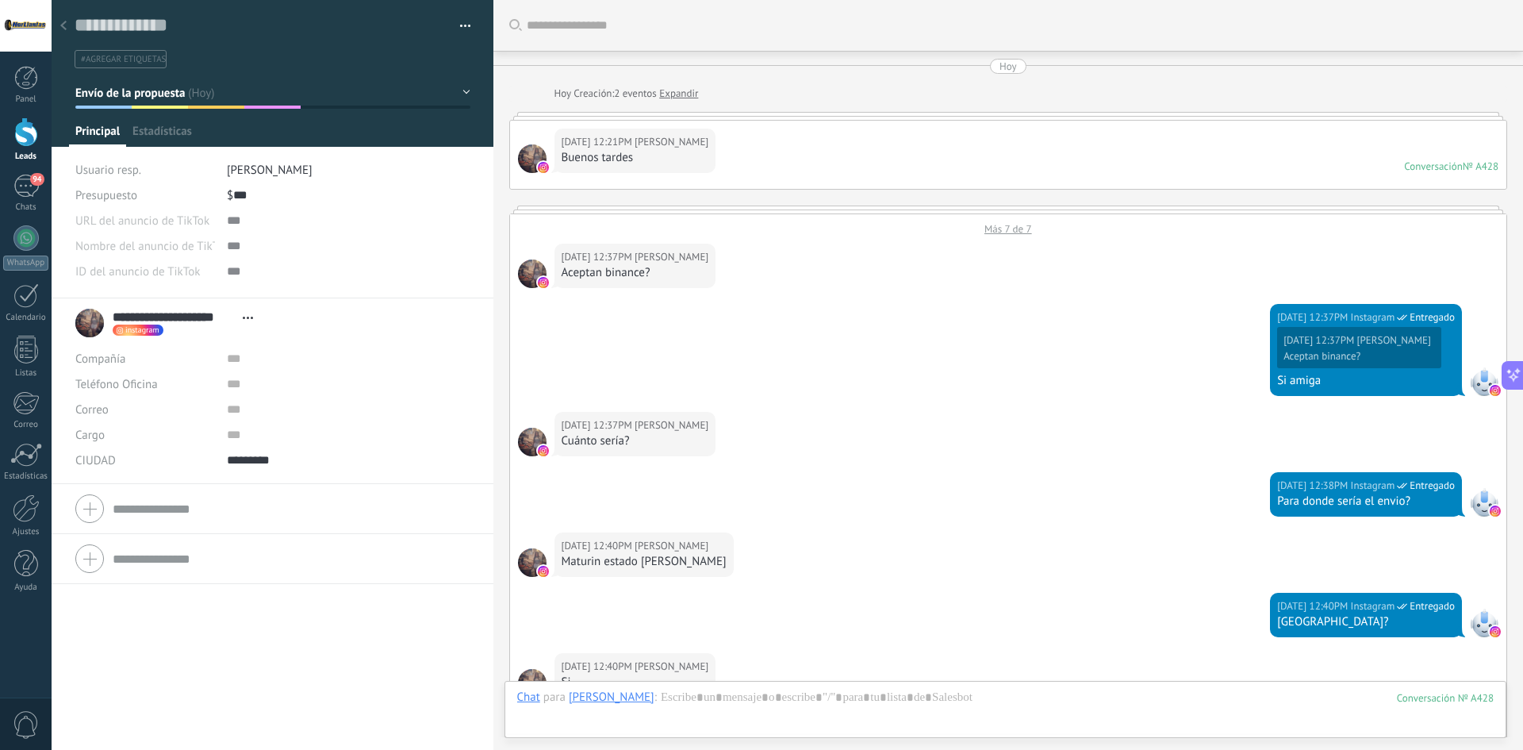
scroll to position [539, 0]
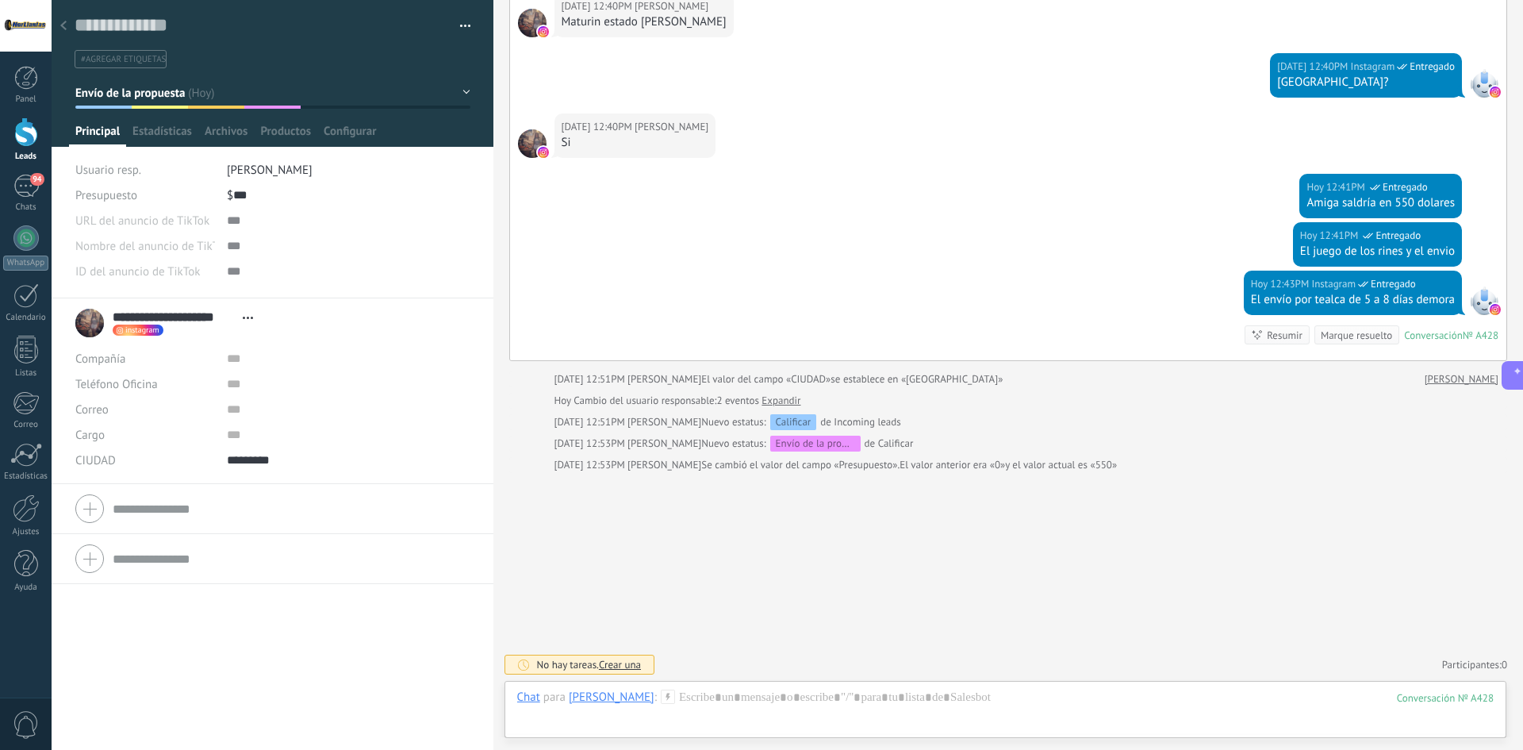
click at [259, 186] on div "$ *** 550" at bounding box center [349, 194] width 244 height 25
type input "*"
click at [95, 727] on span "Guardar" at bounding box center [102, 724] width 37 height 11
type input "*********"
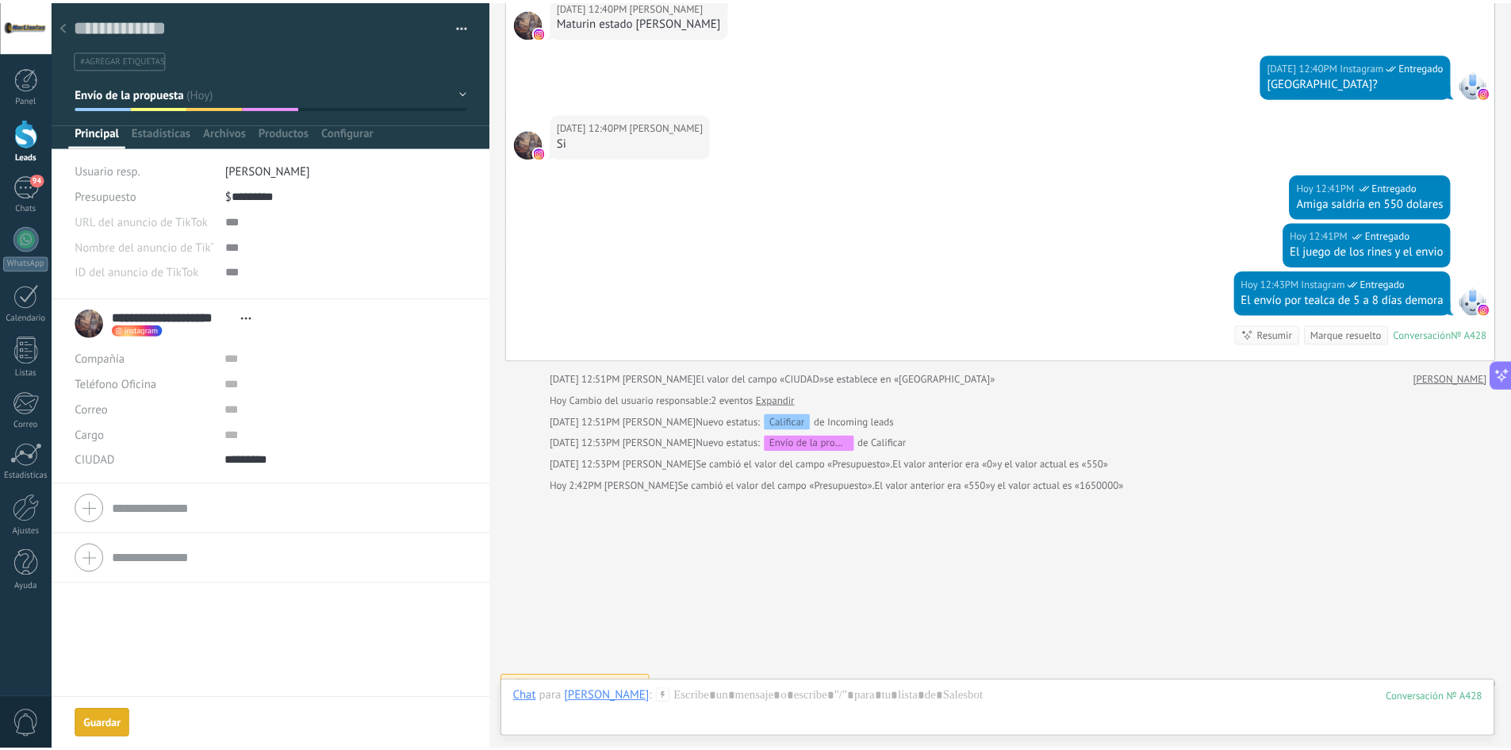
scroll to position [561, 0]
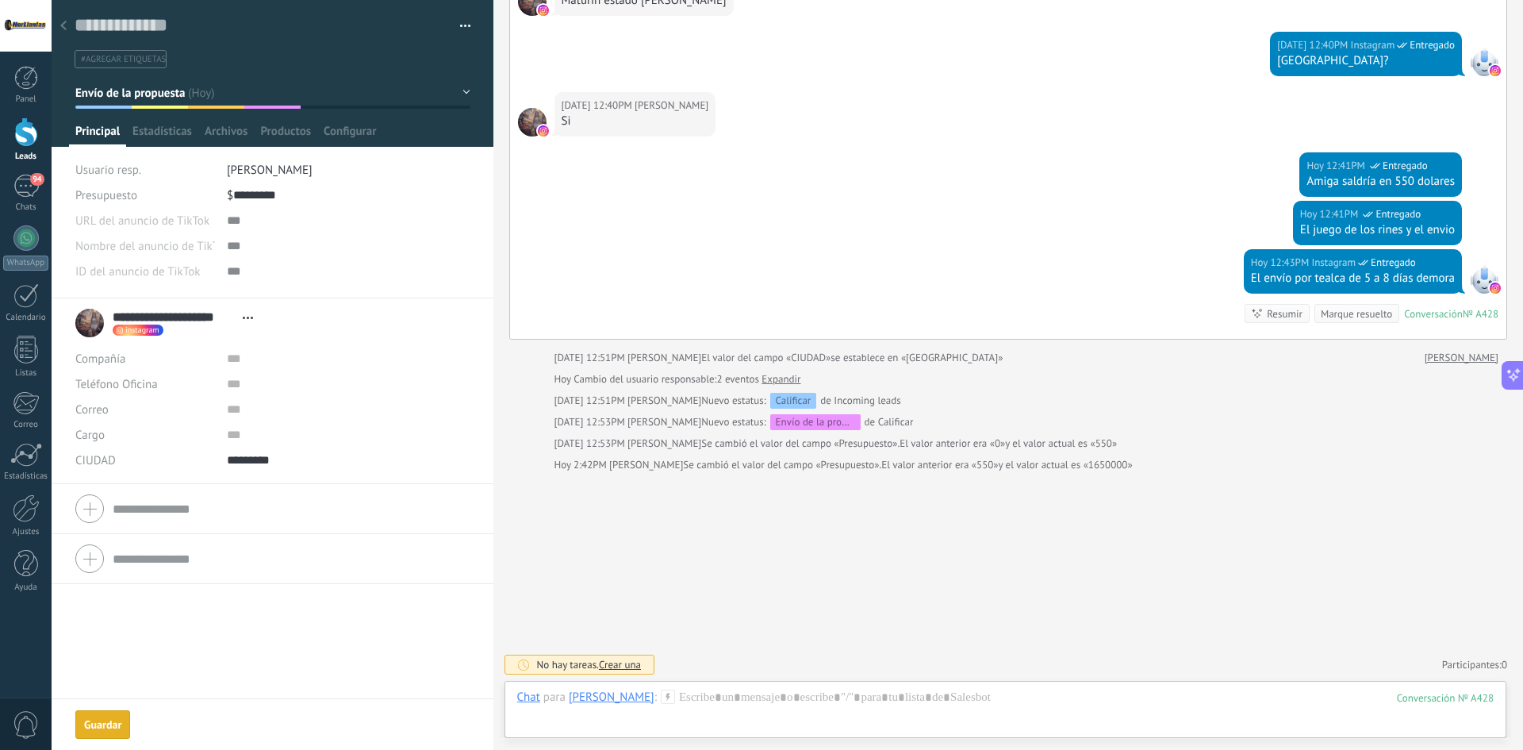
click at [72, 26] on div at bounding box center [63, 26] width 22 height 31
